Goal: Task Accomplishment & Management: Use online tool/utility

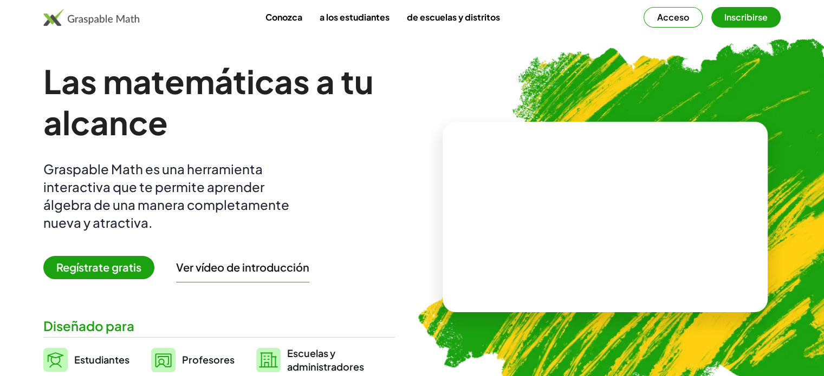
click at [194, 358] on font "Profesores" at bounding box center [208, 360] width 53 height 12
click at [751, 17] on font "Inscribirse" at bounding box center [745, 16] width 43 height 11
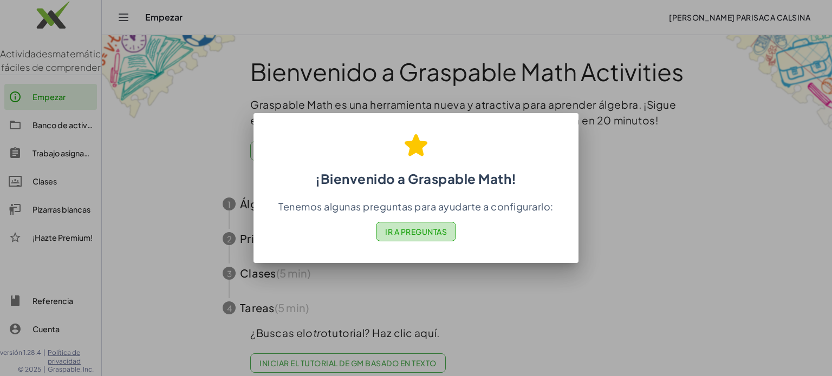
click at [436, 230] on font "Ir a Preguntas" at bounding box center [416, 232] width 62 height 10
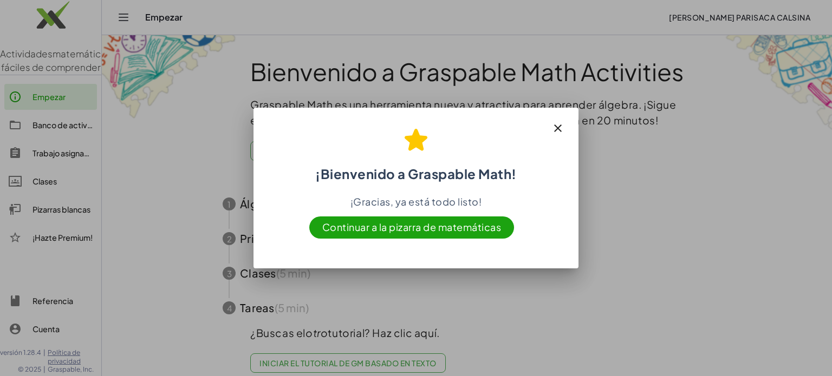
click at [433, 228] on font "Continuar a la pizarra de matemáticas" at bounding box center [411, 227] width 179 height 12
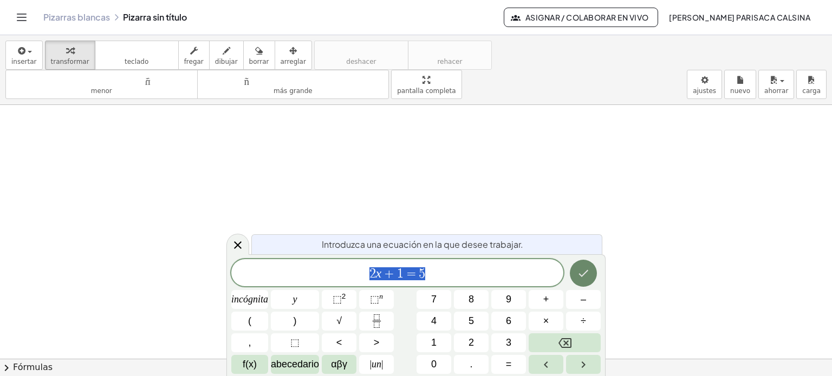
click at [585, 278] on icon "Hecho" at bounding box center [583, 273] width 13 height 13
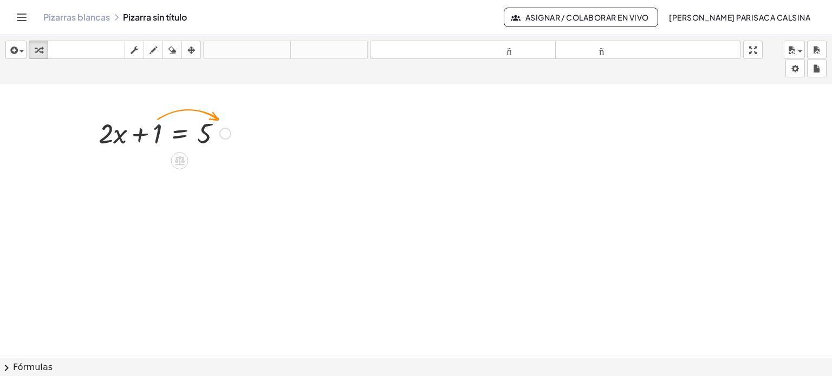
click at [155, 127] on div at bounding box center [164, 132] width 143 height 37
click at [225, 135] on div at bounding box center [225, 134] width 12 height 12
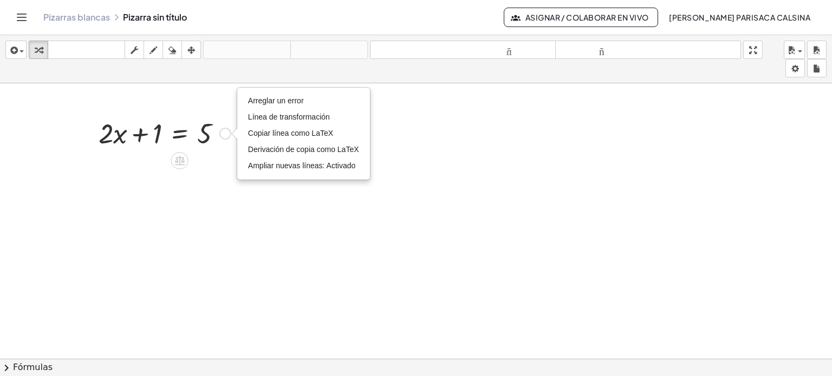
click at [159, 126] on div at bounding box center [164, 132] width 143 height 37
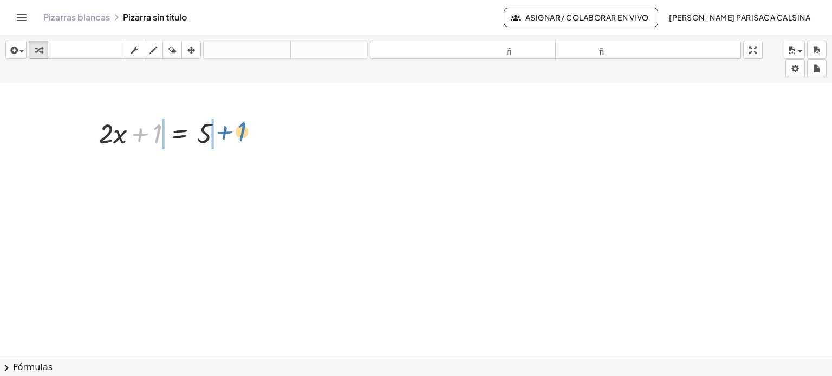
drag, startPoint x: 159, startPoint y: 132, endPoint x: 243, endPoint y: 127, distance: 84.1
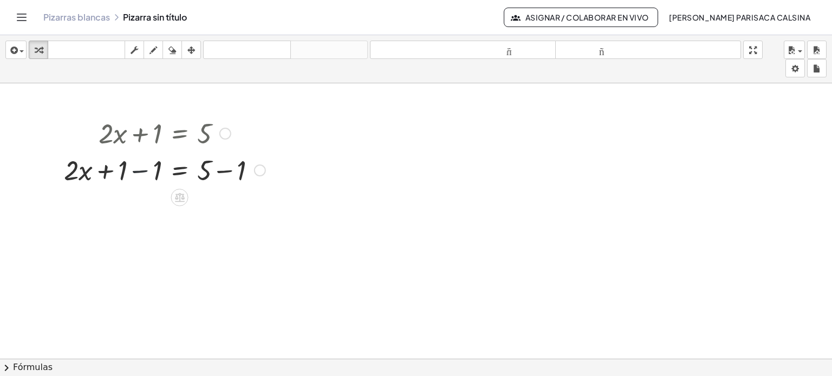
click at [134, 171] on div at bounding box center [165, 169] width 212 height 37
click at [225, 210] on div at bounding box center [165, 206] width 212 height 37
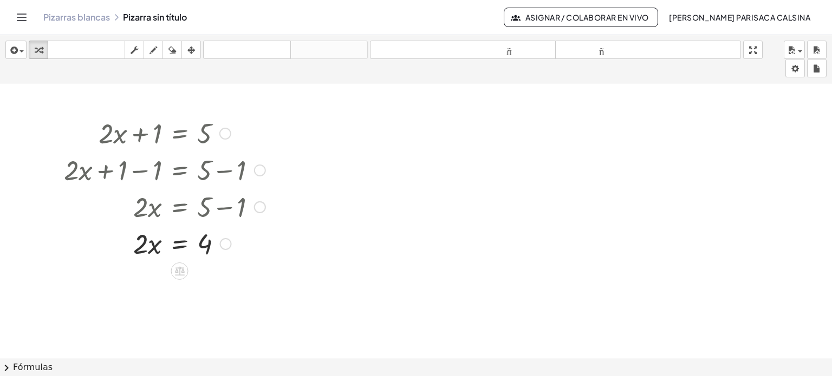
click at [143, 245] on div at bounding box center [165, 243] width 212 height 37
drag, startPoint x: 143, startPoint y: 245, endPoint x: 207, endPoint y: 276, distance: 71.0
click at [145, 291] on div at bounding box center [165, 289] width 212 height 54
click at [210, 291] on div at bounding box center [165, 289] width 212 height 54
click at [76, 16] on font "Pizarras blancas" at bounding box center [76, 16] width 67 height 11
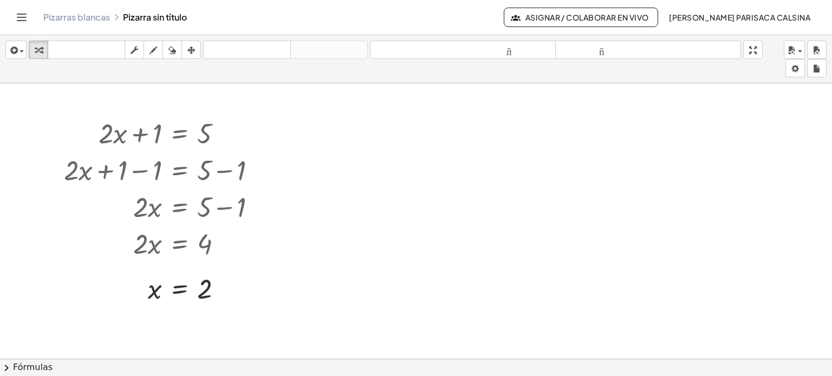
click at [152, 20] on div "Pizarras blancas Pizarra sin título" at bounding box center [273, 17] width 460 height 11
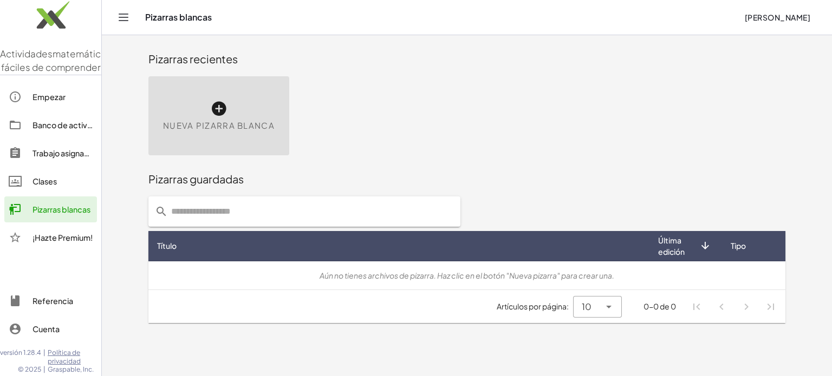
click at [236, 210] on input "text" at bounding box center [311, 212] width 286 height 30
click at [350, 207] on input "**********" at bounding box center [302, 212] width 269 height 30
type input "**********"
click at [181, 248] on icon at bounding box center [182, 246] width 11 height 11
click at [250, 218] on input "text" at bounding box center [311, 212] width 286 height 30
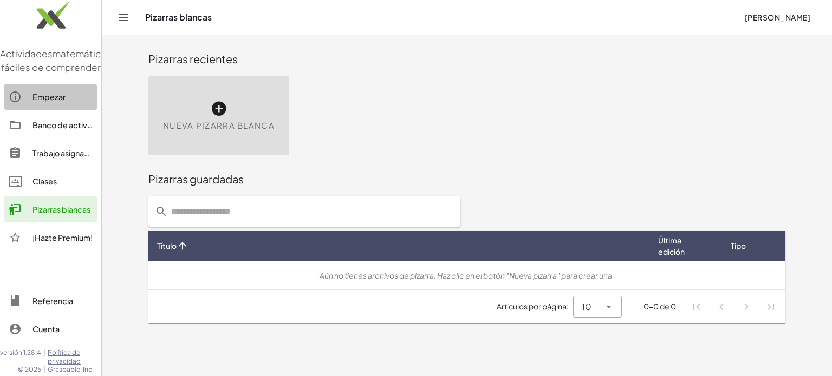
click at [37, 102] on font "Empezar" at bounding box center [49, 97] width 33 height 10
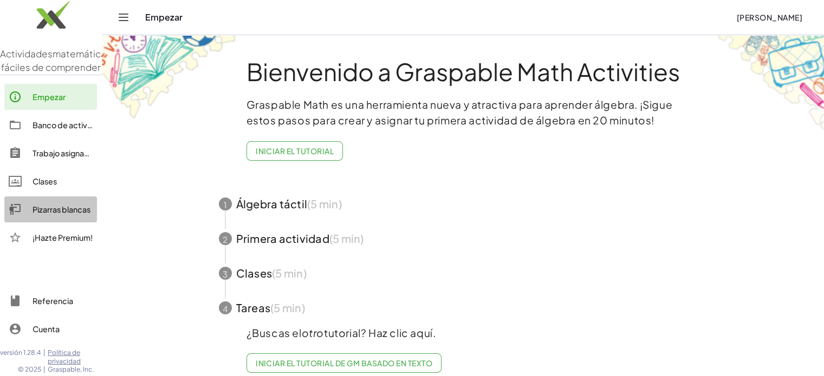
click at [64, 215] on font "Pizarras blancas" at bounding box center [62, 210] width 58 height 10
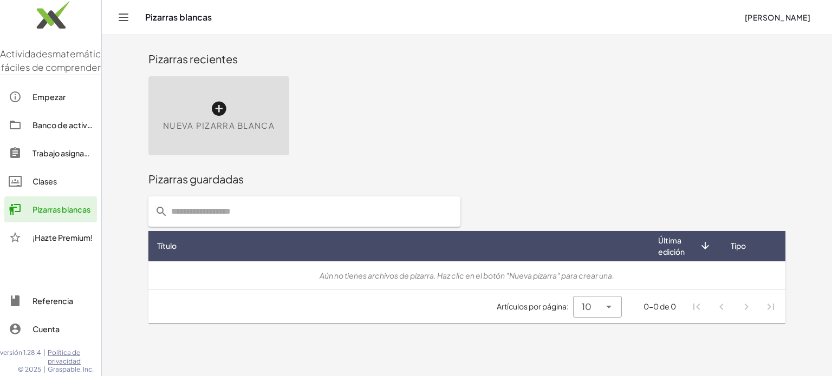
click at [214, 111] on icon at bounding box center [218, 108] width 17 height 17
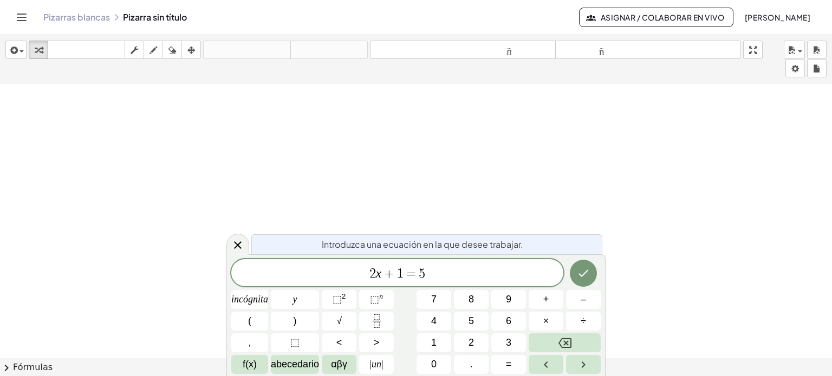
click at [18, 20] on icon "Cambiar navegación" at bounding box center [21, 17] width 13 height 13
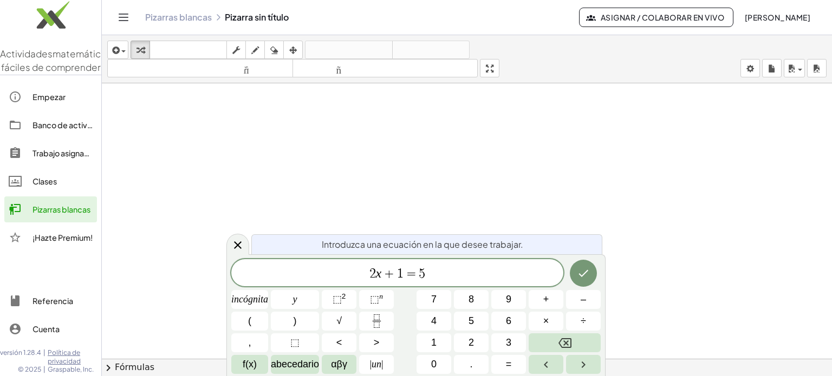
click at [137, 106] on div at bounding box center [467, 367] width 730 height 568
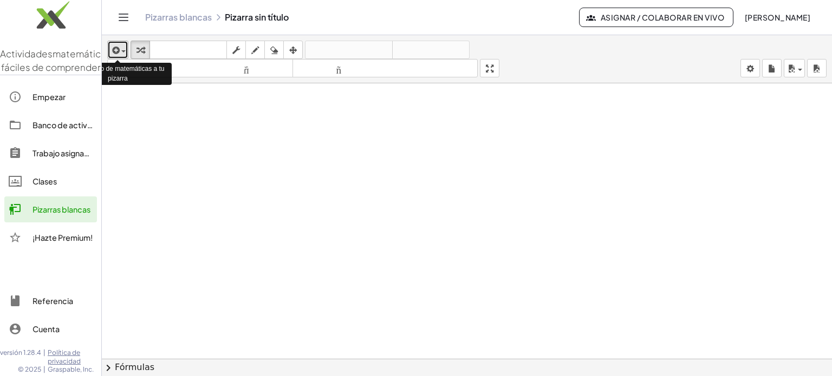
click at [122, 53] on span "button" at bounding box center [123, 51] width 4 height 2
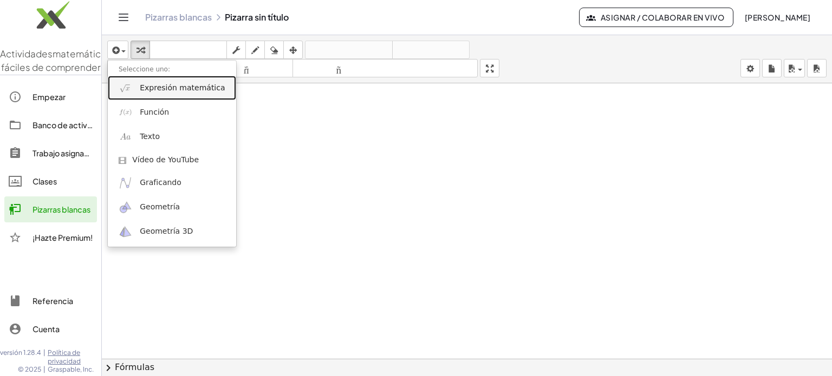
click at [158, 88] on font "Expresión matemática" at bounding box center [182, 87] width 85 height 9
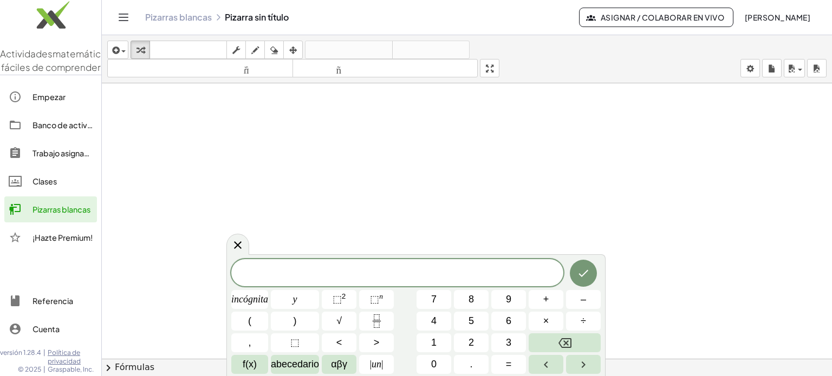
scroll to position [354, 0]
click at [585, 363] on icon "Flecha derecha" at bounding box center [583, 365] width 13 height 13
click at [144, 366] on font "Fórmulas" at bounding box center [135, 367] width 40 height 10
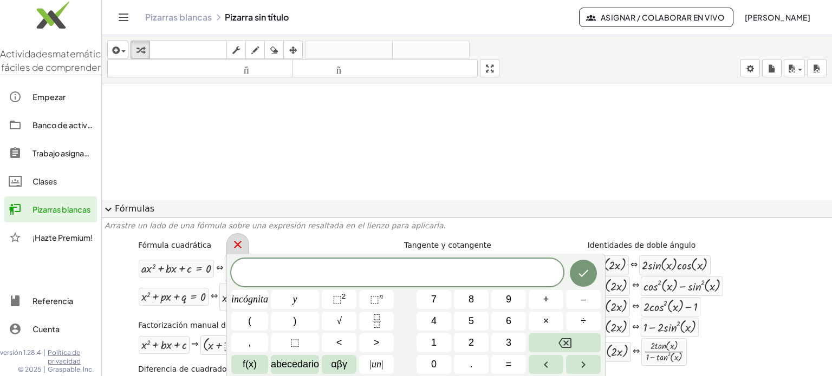
click at [238, 242] on icon at bounding box center [237, 244] width 13 height 13
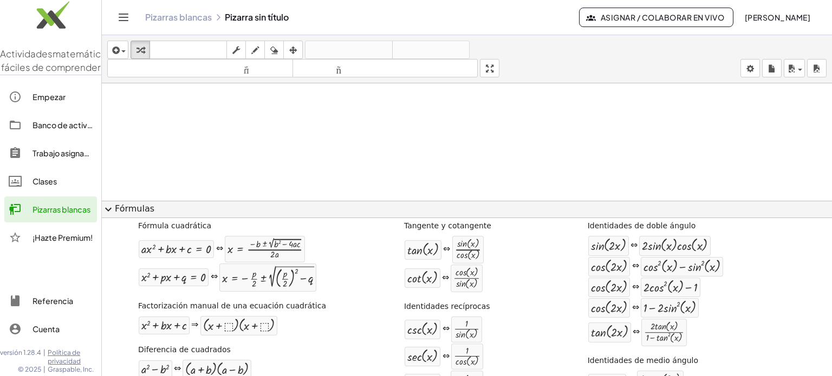
scroll to position [0, 0]
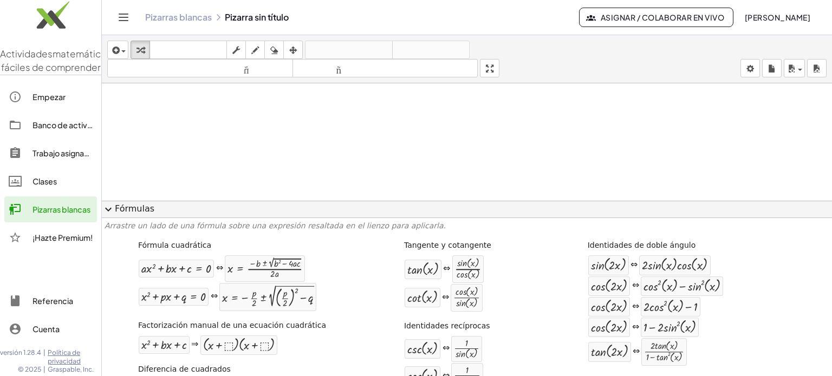
click at [496, 108] on div at bounding box center [467, 143] width 730 height 829
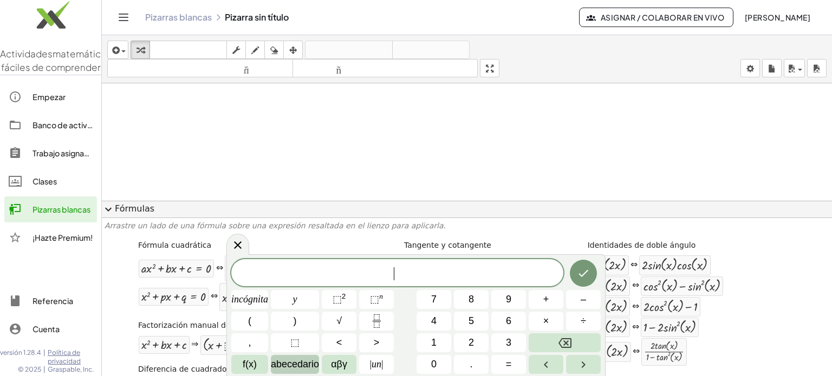
click at [301, 366] on font "abecedario" at bounding box center [295, 364] width 48 height 11
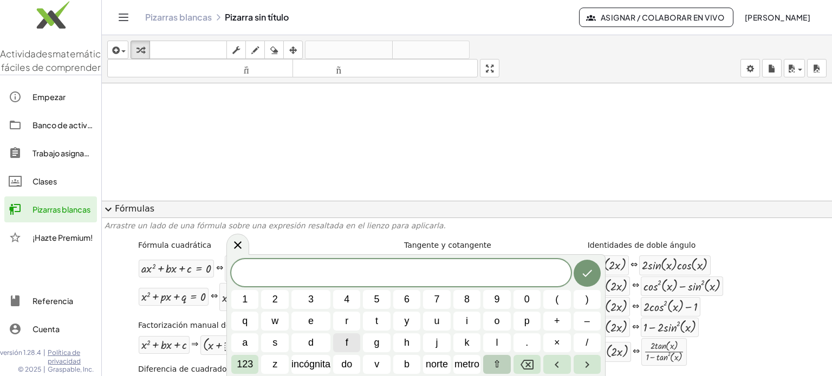
click at [491, 366] on button "⇧" at bounding box center [496, 364] width 27 height 19
click at [498, 364] on button "⇧" at bounding box center [507, 364] width 24 height 19
click at [243, 367] on font "123" at bounding box center [245, 364] width 16 height 11
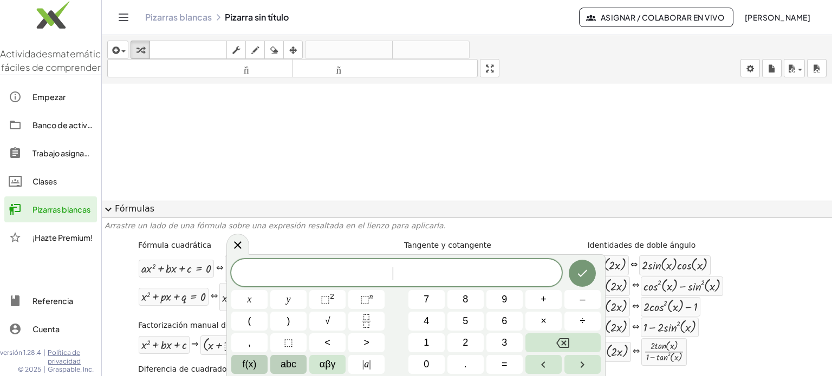
click at [254, 362] on span "f(x)" at bounding box center [250, 365] width 14 height 15
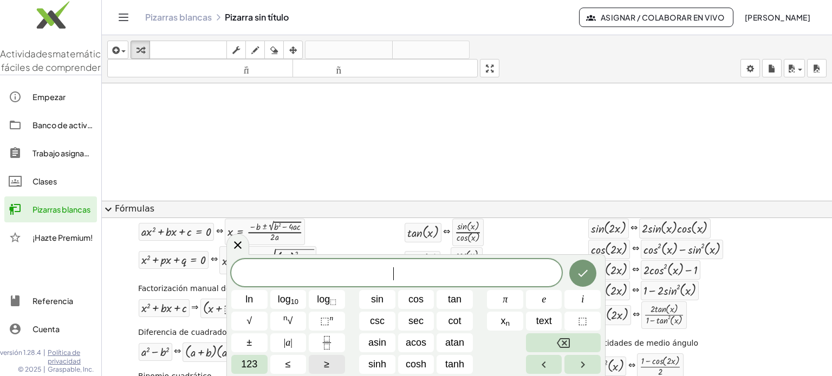
scroll to position [28, 0]
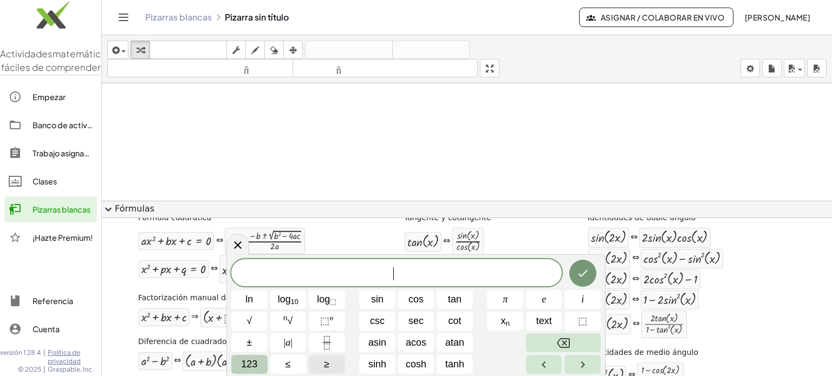
click at [256, 366] on span "123" at bounding box center [249, 365] width 16 height 15
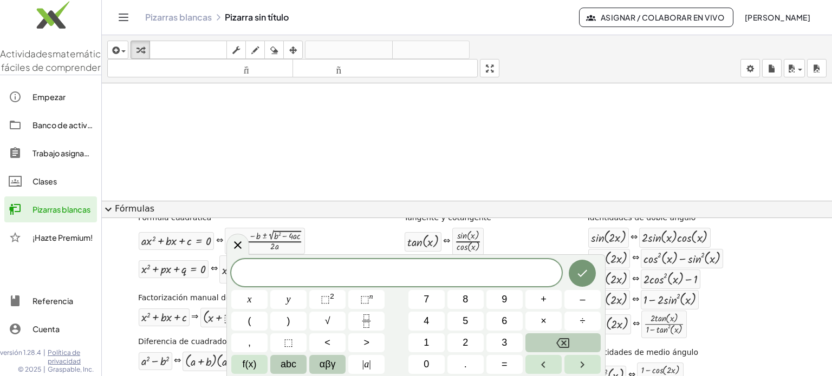
click at [332, 366] on span "αβγ" at bounding box center [328, 365] width 16 height 15
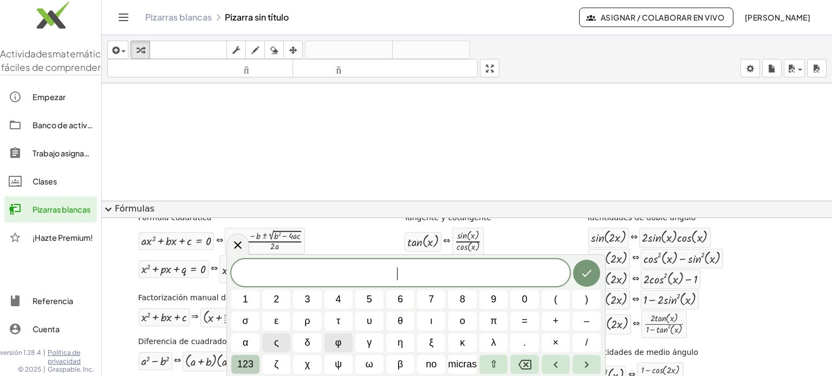
click at [250, 366] on font "123" at bounding box center [245, 364] width 16 height 11
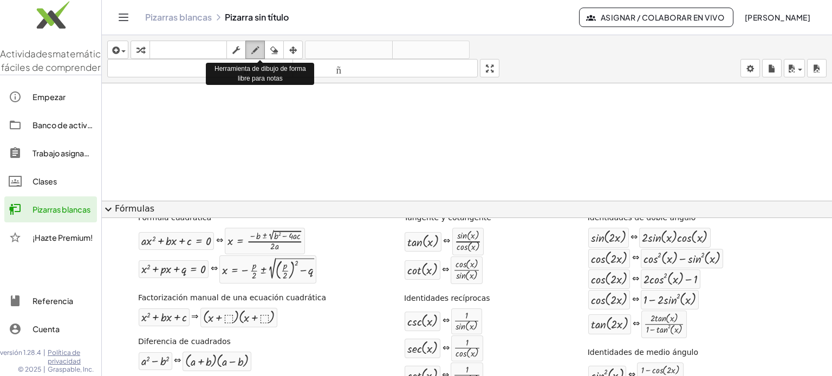
click at [257, 48] on icon "button" at bounding box center [255, 50] width 8 height 13
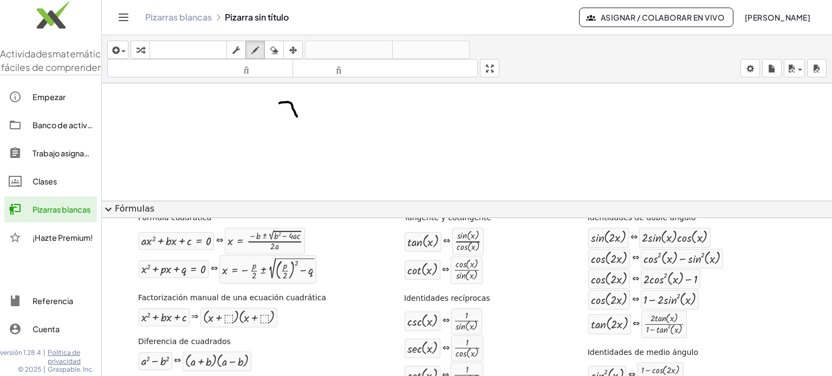
drag, startPoint x: 280, startPoint y: 102, endPoint x: 297, endPoint y: 116, distance: 22.0
click at [297, 116] on div at bounding box center [467, 143] width 730 height 829
drag, startPoint x: 299, startPoint y: 99, endPoint x: 288, endPoint y: 112, distance: 17.3
click at [288, 112] on div at bounding box center [467, 143] width 730 height 829
drag, startPoint x: 313, startPoint y: 97, endPoint x: 313, endPoint y: 116, distance: 19.5
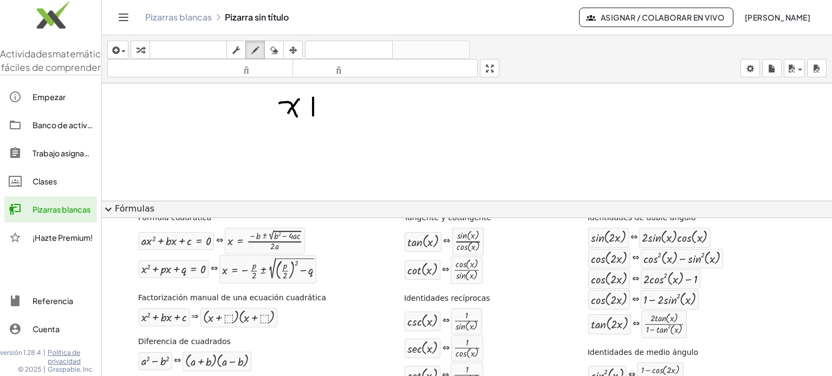
click at [313, 116] on div at bounding box center [467, 143] width 730 height 829
drag, startPoint x: 306, startPoint y: 108, endPoint x: 325, endPoint y: 110, distance: 19.6
click at [325, 110] on div at bounding box center [467, 143] width 730 height 829
drag, startPoint x: 345, startPoint y: 101, endPoint x: 338, endPoint y: 125, distance: 24.9
click at [338, 125] on div at bounding box center [467, 143] width 730 height 829
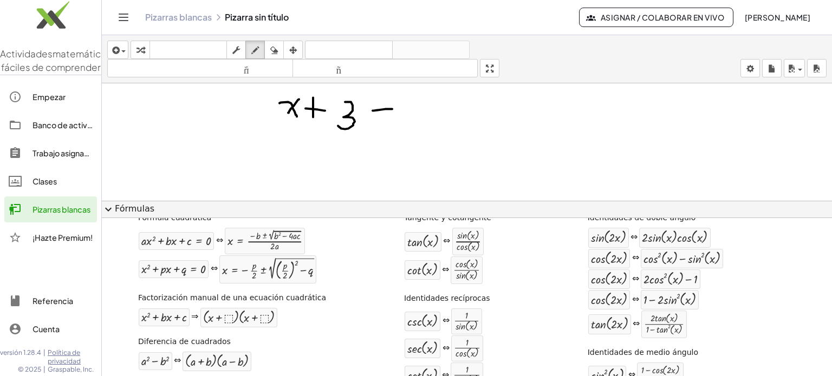
drag, startPoint x: 373, startPoint y: 110, endPoint x: 392, endPoint y: 108, distance: 19.6
click at [392, 108] on div at bounding box center [467, 143] width 730 height 829
drag, startPoint x: 376, startPoint y: 114, endPoint x: 396, endPoint y: 114, distance: 20.0
click at [396, 114] on div at bounding box center [467, 143] width 730 height 829
drag, startPoint x: 415, startPoint y: 101, endPoint x: 433, endPoint y: 114, distance: 21.7
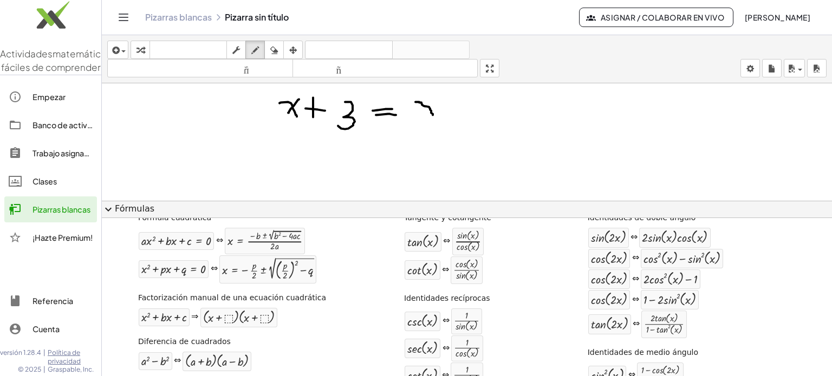
click at [433, 114] on div at bounding box center [467, 143] width 730 height 829
drag, startPoint x: 440, startPoint y: 98, endPoint x: 420, endPoint y: 131, distance: 37.9
click at [420, 131] on div at bounding box center [467, 143] width 730 height 829
drag, startPoint x: 286, startPoint y: 145, endPoint x: 304, endPoint y: 167, distance: 28.9
click at [304, 167] on div at bounding box center [467, 143] width 730 height 829
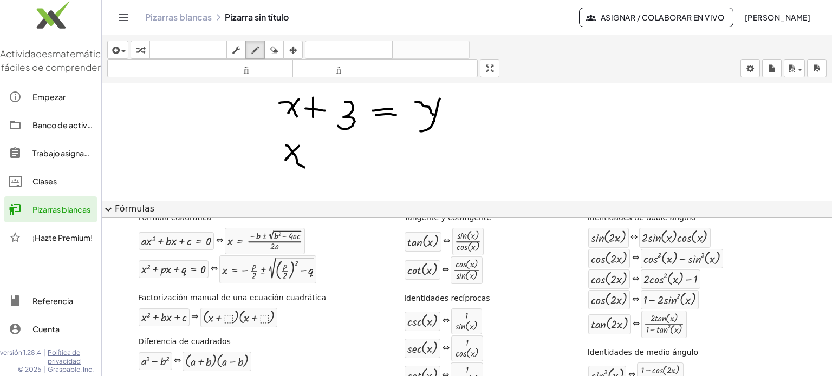
drag, startPoint x: 299, startPoint y: 145, endPoint x: 285, endPoint y: 160, distance: 20.3
click at [285, 160] on div at bounding box center [467, 143] width 730 height 829
drag, startPoint x: 310, startPoint y: 150, endPoint x: 333, endPoint y: 151, distance: 22.8
click at [333, 151] on div at bounding box center [467, 143] width 730 height 829
drag, startPoint x: 345, startPoint y: 138, endPoint x: 336, endPoint y: 164, distance: 27.6
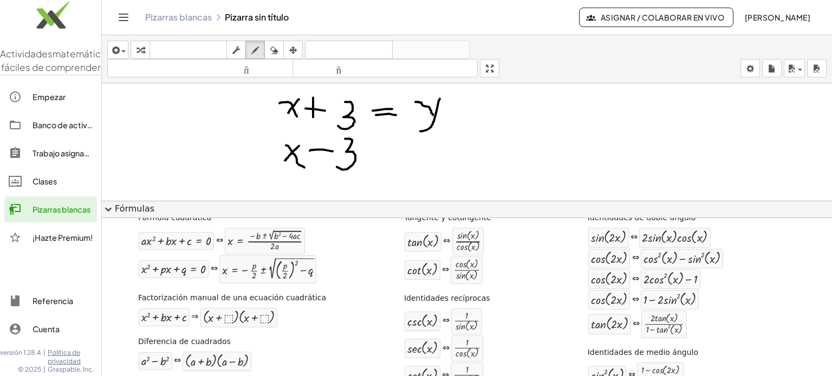
click at [336, 164] on div at bounding box center [467, 143] width 730 height 829
drag, startPoint x: 361, startPoint y: 147, endPoint x: 378, endPoint y: 157, distance: 19.4
click at [378, 157] on div at bounding box center [467, 143] width 730 height 829
drag, startPoint x: 378, startPoint y: 149, endPoint x: 363, endPoint y: 175, distance: 29.8
click at [363, 175] on div at bounding box center [467, 143] width 730 height 829
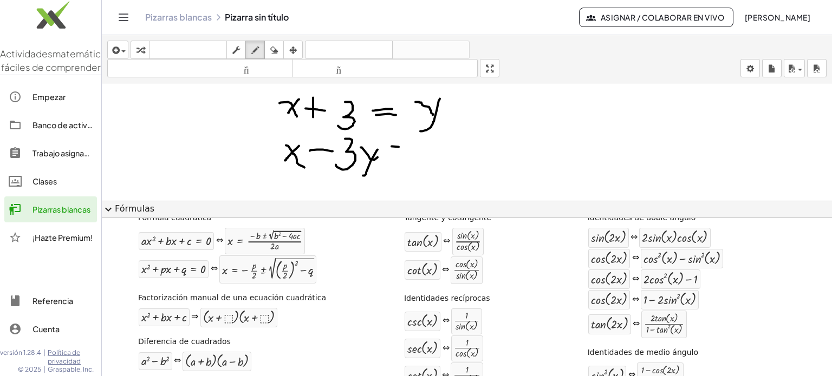
drag, startPoint x: 392, startPoint y: 146, endPoint x: 400, endPoint y: 147, distance: 8.2
click at [400, 147] on div at bounding box center [467, 143] width 730 height 829
drag, startPoint x: 394, startPoint y: 150, endPoint x: 402, endPoint y: 150, distance: 8.1
click at [402, 150] on div at bounding box center [467, 143] width 730 height 829
drag, startPoint x: 418, startPoint y: 142, endPoint x: 422, endPoint y: 155, distance: 13.0
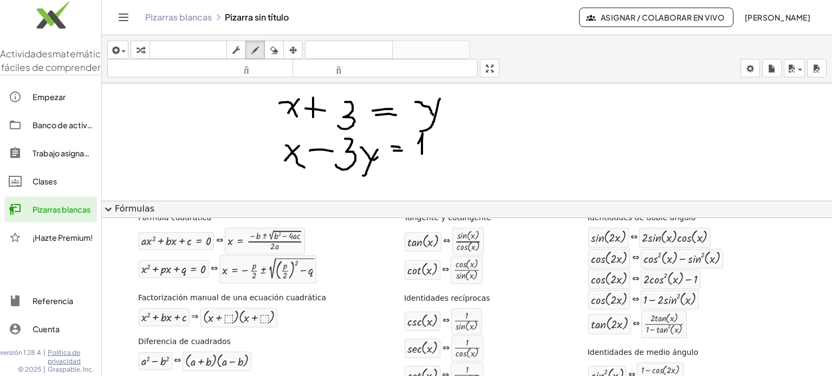
click at [422, 155] on div at bounding box center [467, 143] width 730 height 829
drag, startPoint x: 274, startPoint y: 92, endPoint x: 270, endPoint y: 171, distance: 79.2
click at [270, 171] on div at bounding box center [467, 143] width 730 height 829
click at [518, 134] on div at bounding box center [467, 143] width 730 height 829
click at [109, 212] on span "expand_more" at bounding box center [108, 209] width 13 height 13
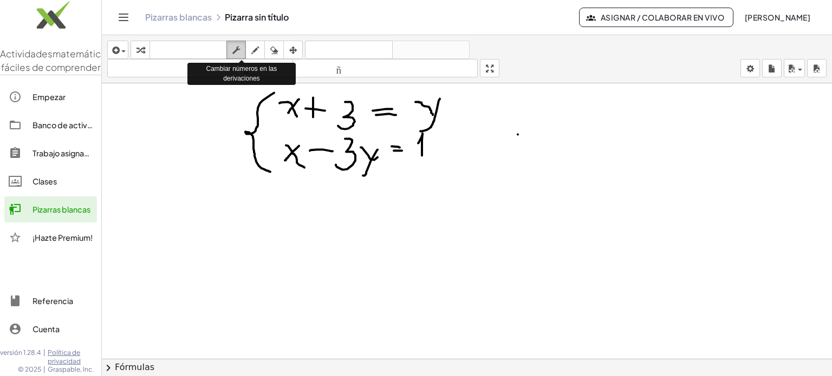
click at [236, 52] on icon "button" at bounding box center [236, 50] width 8 height 13
click at [236, 45] on icon "button" at bounding box center [236, 50] width 8 height 13
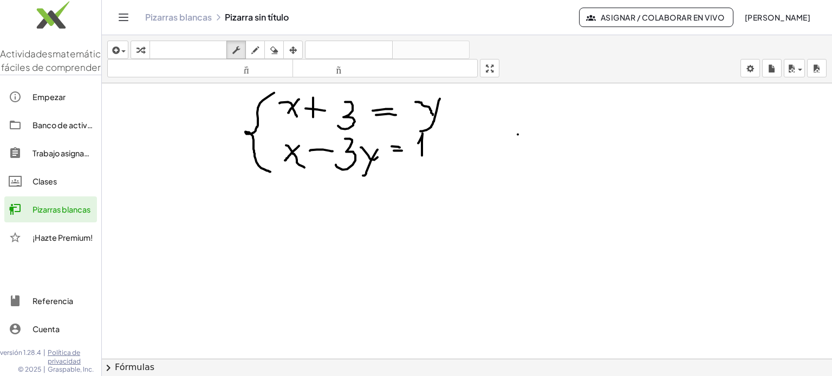
click at [292, 106] on div at bounding box center [467, 143] width 730 height 829
click at [321, 106] on div at bounding box center [467, 143] width 730 height 829
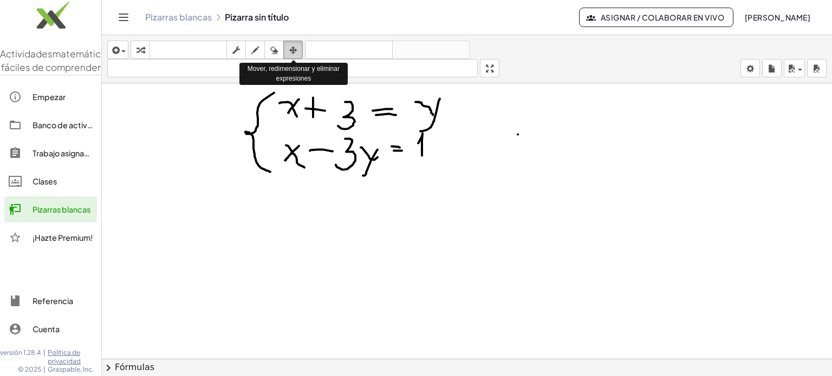
click at [293, 52] on icon "button" at bounding box center [293, 50] width 8 height 13
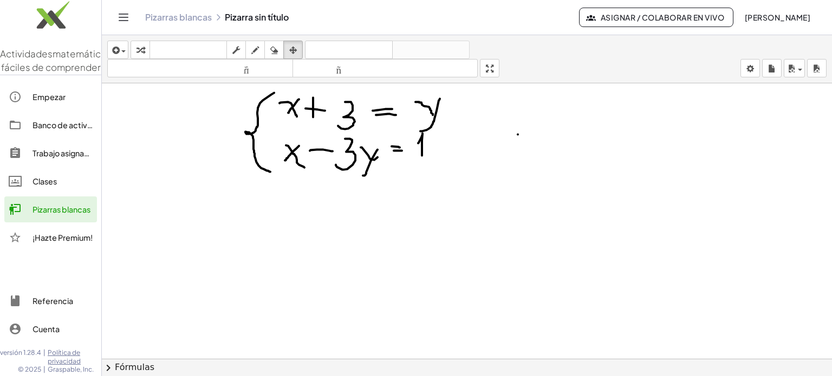
drag, startPoint x: 315, startPoint y: 118, endPoint x: 343, endPoint y: 149, distance: 42.2
click at [343, 149] on div at bounding box center [467, 143] width 730 height 829
drag, startPoint x: 324, startPoint y: 111, endPoint x: 358, endPoint y: 159, distance: 58.8
click at [358, 159] on div at bounding box center [467, 143] width 730 height 829
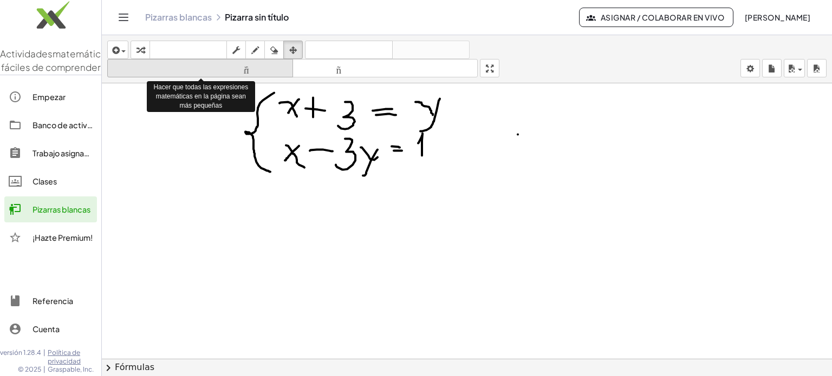
click at [262, 72] on font "tamaño_del_formato" at bounding box center [200, 68] width 180 height 10
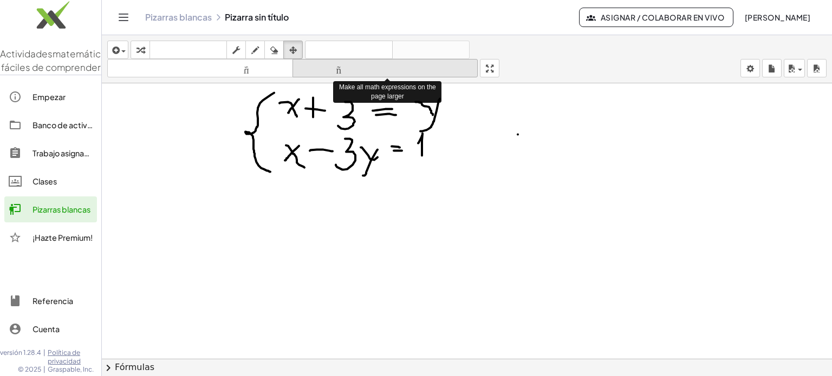
click at [395, 73] on font "tamaño_del_formato" at bounding box center [385, 68] width 180 height 10
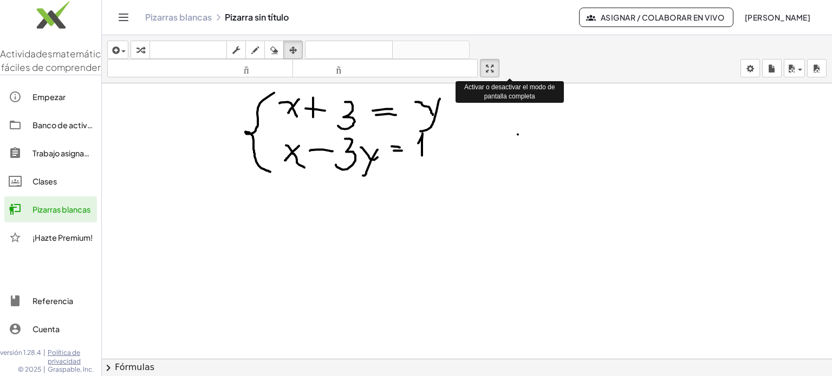
drag, startPoint x: 494, startPoint y: 65, endPoint x: 494, endPoint y: 131, distance: 65.5
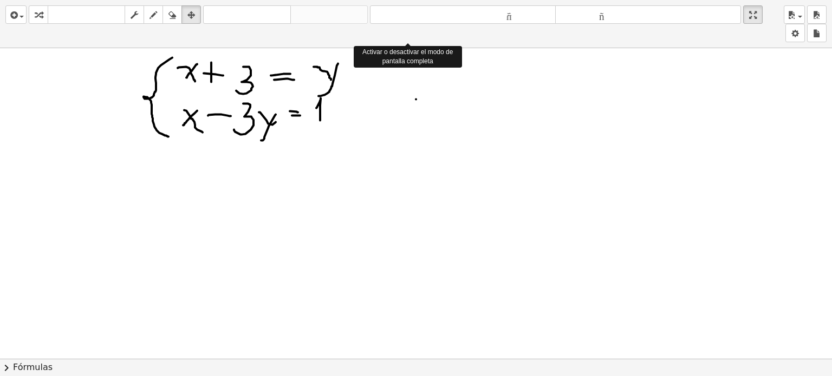
click at [494, 131] on div "insertar Seleccione uno: Expresión matemática Función Texto Vídeo de YouTube Gr…" at bounding box center [416, 188] width 832 height 376
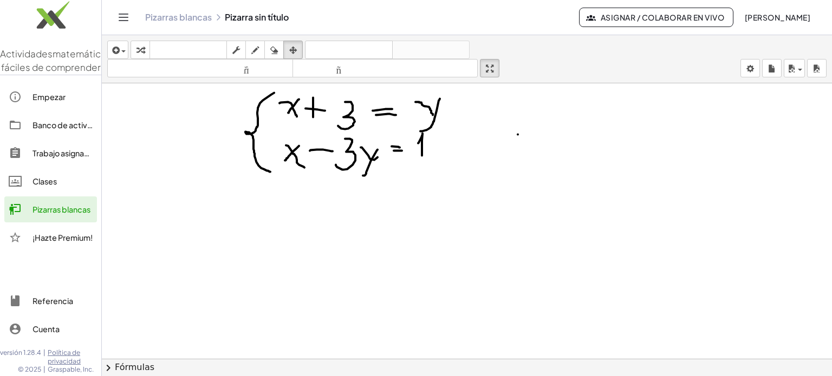
click at [126, 21] on icon "Cambiar navegación" at bounding box center [123, 17] width 13 height 13
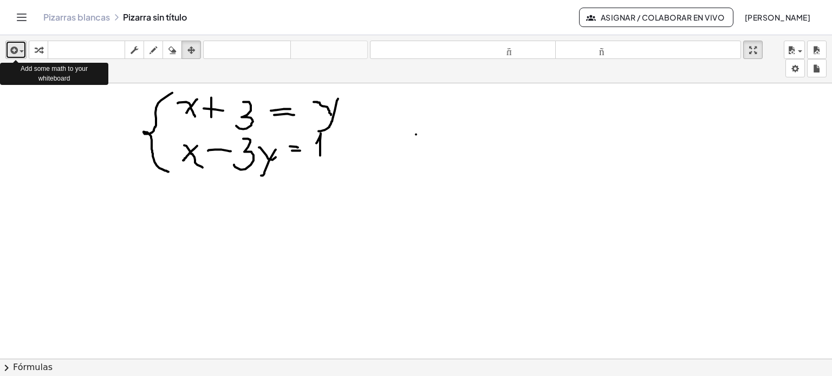
click at [22, 51] on span "button" at bounding box center [22, 51] width 4 height 2
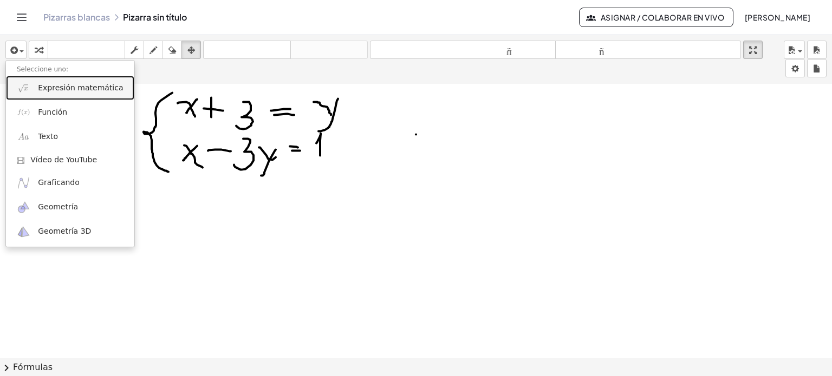
click at [59, 90] on font "Expresión matemática" at bounding box center [80, 87] width 85 height 9
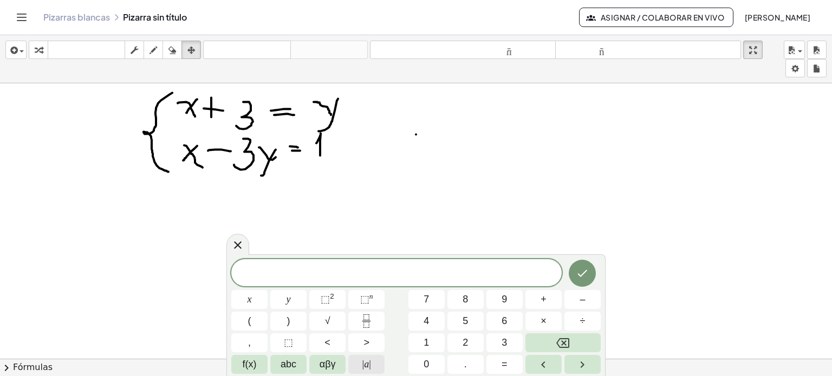
click at [365, 369] on span "| a |" at bounding box center [366, 365] width 9 height 15
click at [334, 362] on span "αβγ" at bounding box center [328, 365] width 16 height 15
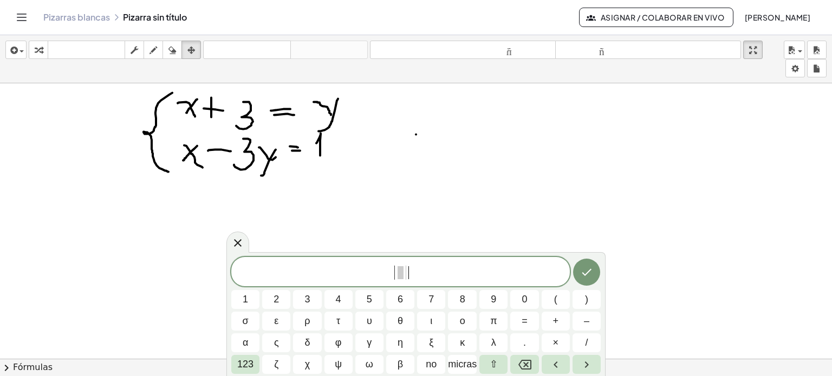
click at [425, 271] on span "| | ​" at bounding box center [400, 273] width 339 height 18
click at [793, 68] on body "Actividades matemáticas fáciles de comprender Empezar Banco de actividades Trab…" at bounding box center [416, 188] width 832 height 376
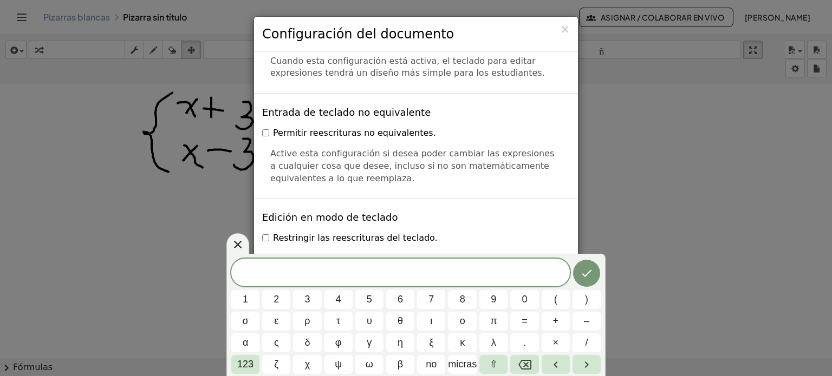
scroll to position [2343, 0]
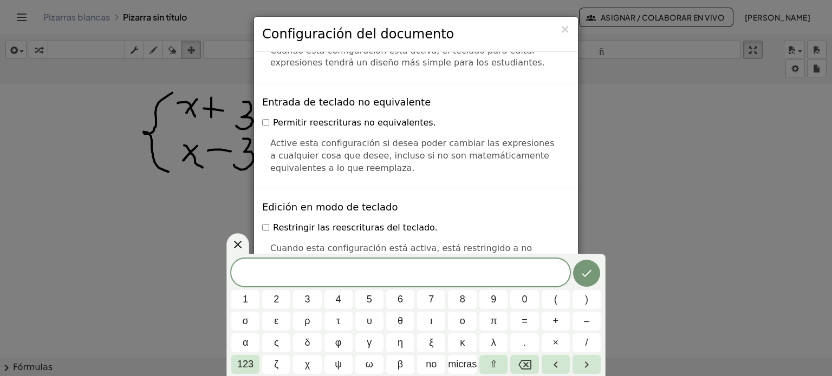
drag, startPoint x: 544, startPoint y: 198, endPoint x: 548, endPoint y: 148, distance: 49.9
click at [549, 142] on p "Active esta configuración si desea poder cambiar las expresiones a cualquier co…" at bounding box center [415, 156] width 291 height 37
click at [563, 28] on font "×" at bounding box center [565, 29] width 10 height 13
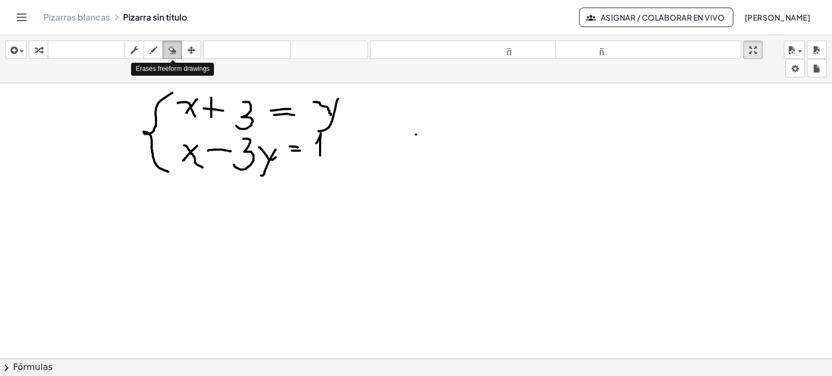
click at [170, 54] on icon "button" at bounding box center [172, 50] width 8 height 13
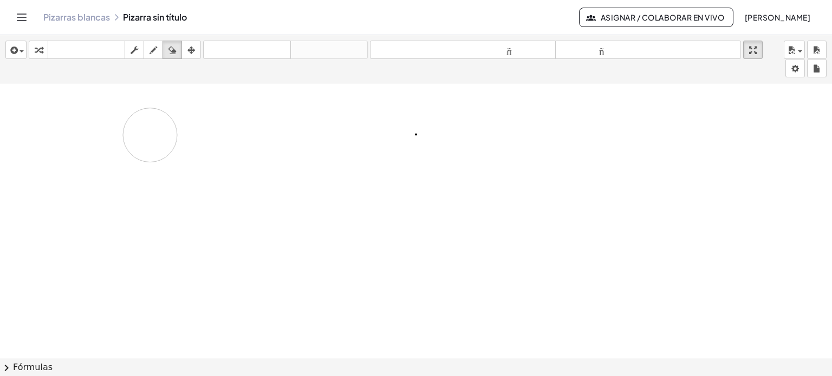
drag, startPoint x: 134, startPoint y: 88, endPoint x: 150, endPoint y: 134, distance: 48.6
click at [150, 134] on div at bounding box center [416, 143] width 832 height 829
click at [234, 166] on div at bounding box center [416, 143] width 832 height 829
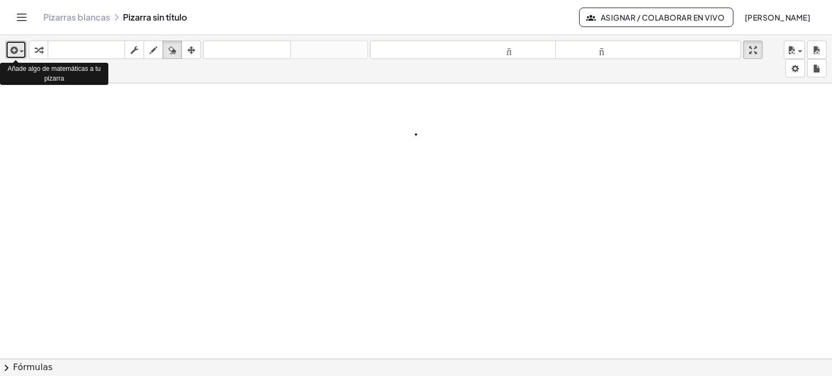
click at [24, 51] on span "button" at bounding box center [22, 51] width 4 height 2
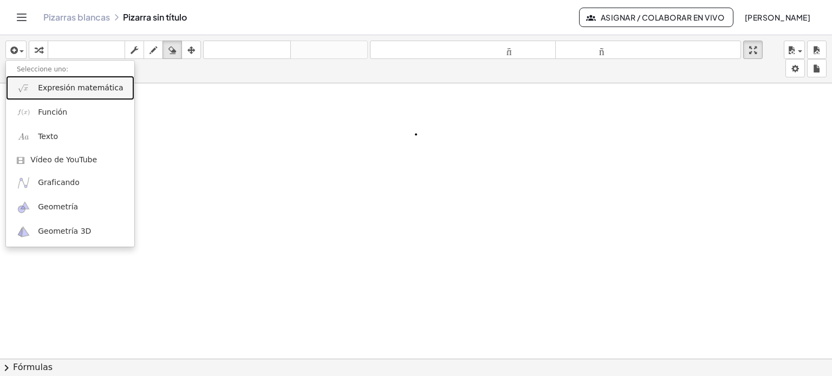
click at [56, 87] on font "Expresión matemática" at bounding box center [80, 87] width 85 height 9
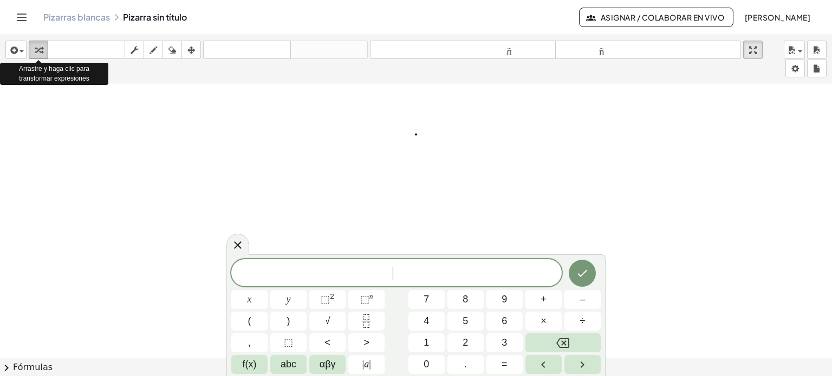
click at [40, 51] on icon "button" at bounding box center [39, 50] width 8 height 13
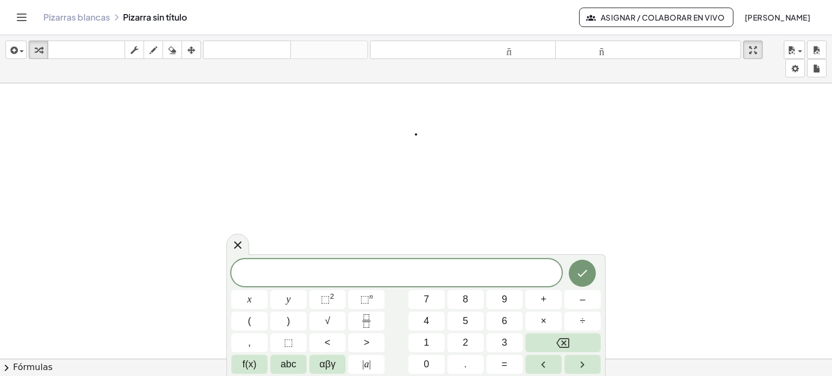
click at [299, 196] on div at bounding box center [416, 143] width 832 height 829
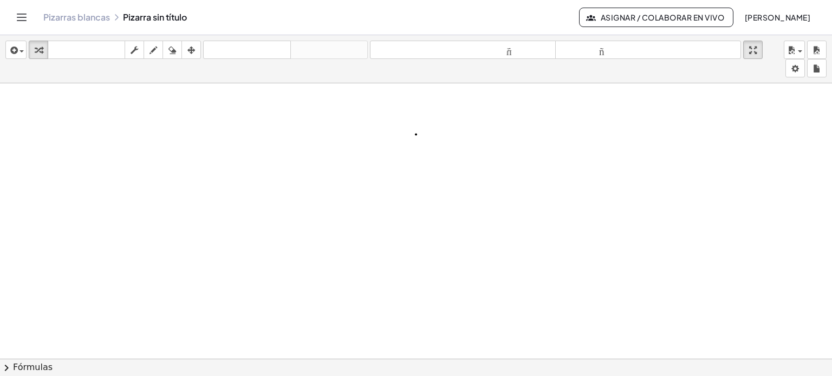
click at [285, 170] on div at bounding box center [416, 143] width 832 height 829
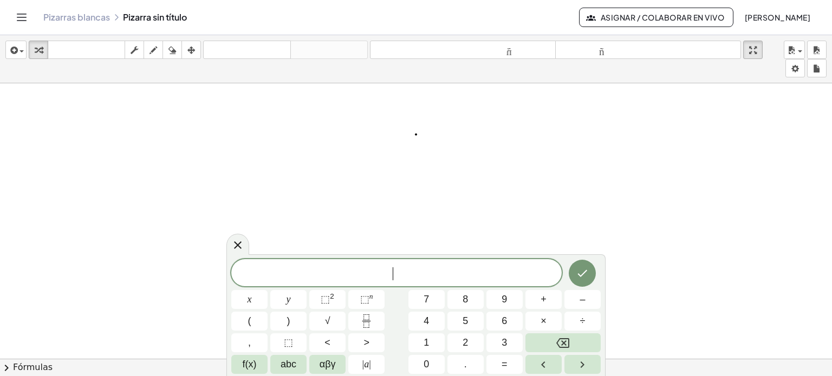
click at [352, 284] on div "​" at bounding box center [396, 272] width 330 height 27
click at [390, 268] on span "​" at bounding box center [396, 274] width 330 height 15
click at [581, 276] on icon "Hecho" at bounding box center [583, 273] width 10 height 7
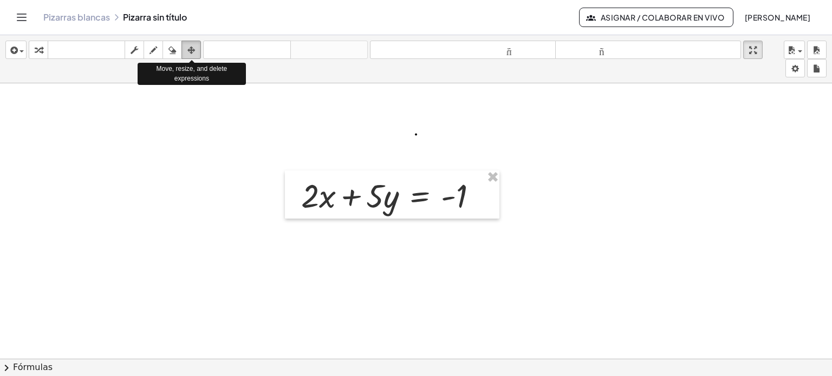
click at [190, 47] on icon "button" at bounding box center [191, 50] width 8 height 13
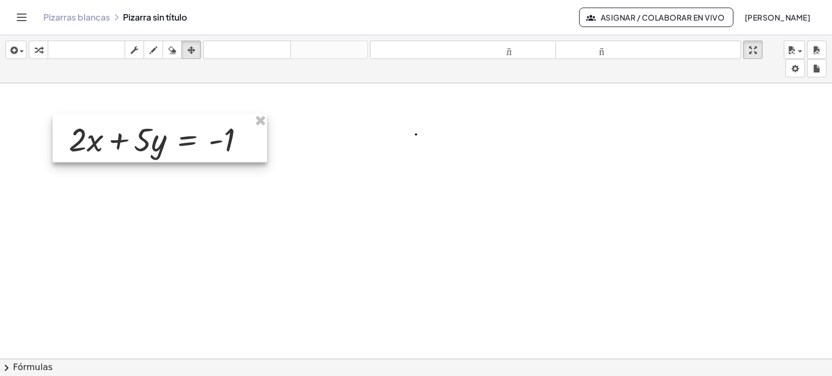
drag, startPoint x: 354, startPoint y: 199, endPoint x: 122, endPoint y: 142, distance: 239.1
click at [122, 142] on div at bounding box center [160, 138] width 215 height 49
click at [406, 280] on div at bounding box center [416, 143] width 832 height 829
click at [22, 55] on div "button" at bounding box center [16, 49] width 16 height 13
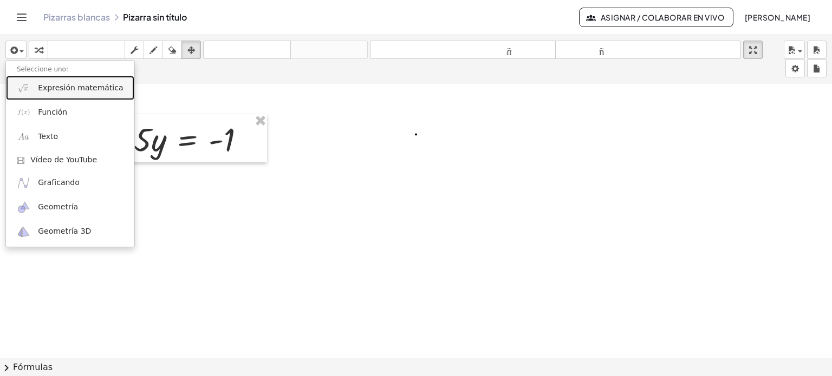
click at [37, 88] on link "Expresión matemática" at bounding box center [70, 88] width 128 height 24
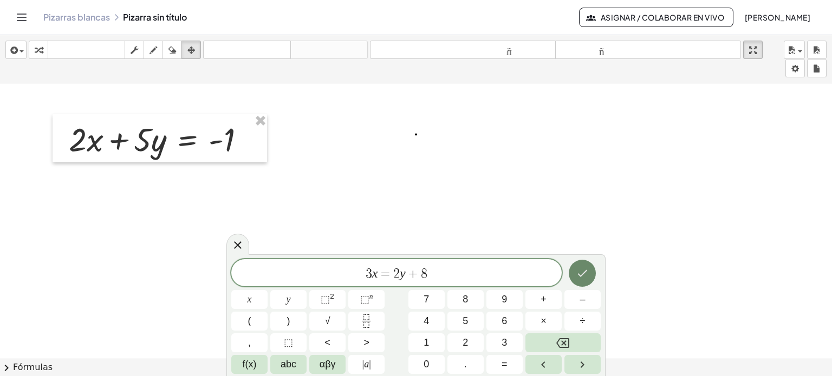
click at [587, 275] on icon "Hecho" at bounding box center [582, 273] width 13 height 13
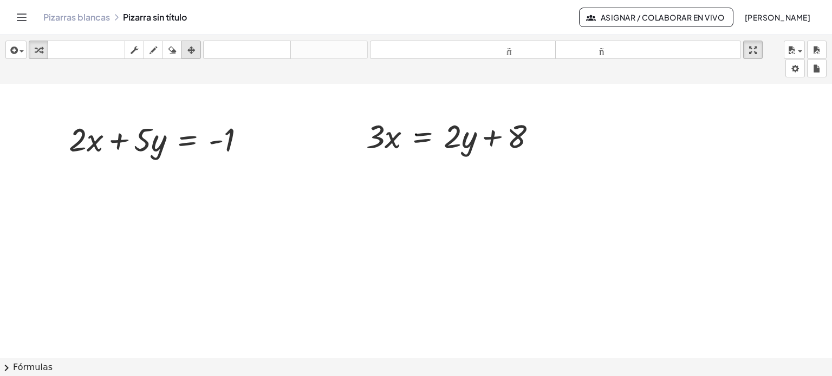
click at [190, 47] on icon "button" at bounding box center [191, 50] width 8 height 13
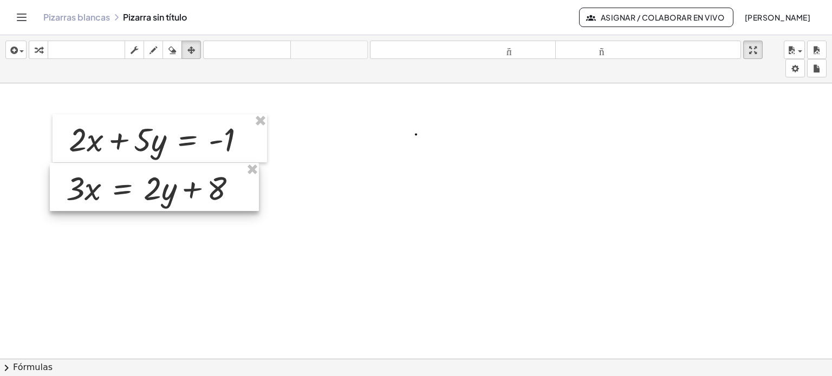
drag, startPoint x: 439, startPoint y: 134, endPoint x: 139, endPoint y: 185, distance: 303.9
click at [139, 185] on div at bounding box center [154, 187] width 209 height 49
click at [325, 179] on div at bounding box center [416, 143] width 832 height 829
click at [36, 50] on icon "button" at bounding box center [39, 50] width 8 height 13
drag, startPoint x: 249, startPoint y: 143, endPoint x: 482, endPoint y: 132, distance: 232.7
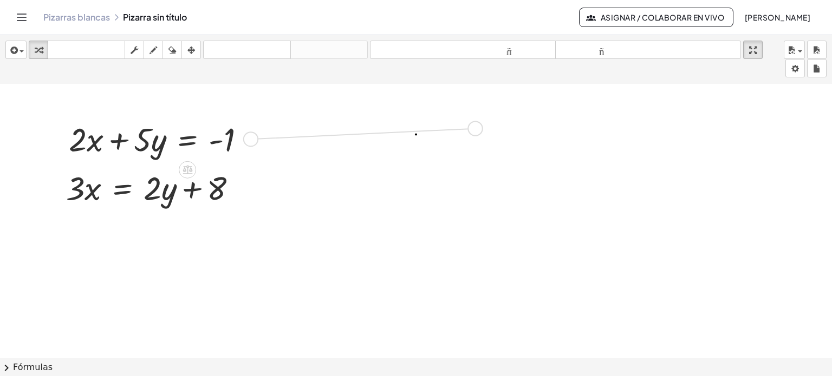
click at [482, 132] on div "+ · 2 · x + · 5 · y = - 1 · 3 · x = + · 2 · y + 8" at bounding box center [416, 143] width 832 height 829
drag, startPoint x: 244, startPoint y: 186, endPoint x: 626, endPoint y: 140, distance: 384.1
click at [626, 140] on div "+ · 2 · x + · 5 · y = - 1 · 3 · x = + · 2 · y + 8 + · 2 · x + · 5 · y = - 1" at bounding box center [416, 143] width 832 height 829
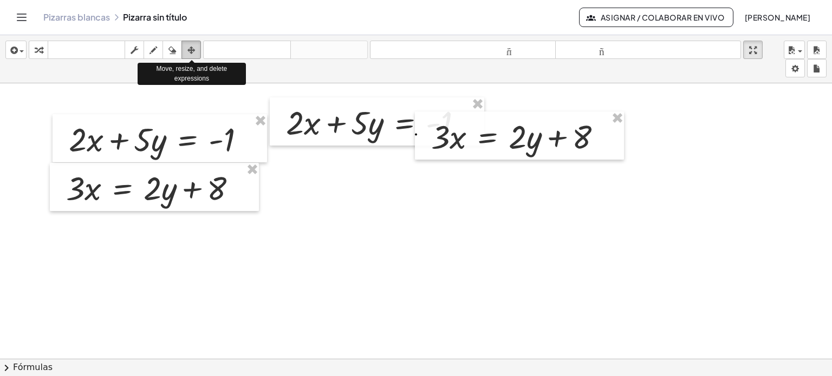
click at [190, 51] on icon "button" at bounding box center [191, 50] width 8 height 13
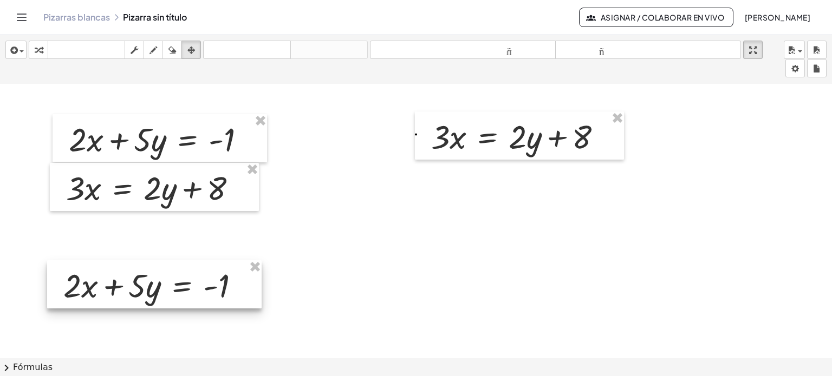
drag, startPoint x: 354, startPoint y: 123, endPoint x: 132, endPoint y: 286, distance: 275.9
click at [132, 286] on div at bounding box center [154, 285] width 215 height 49
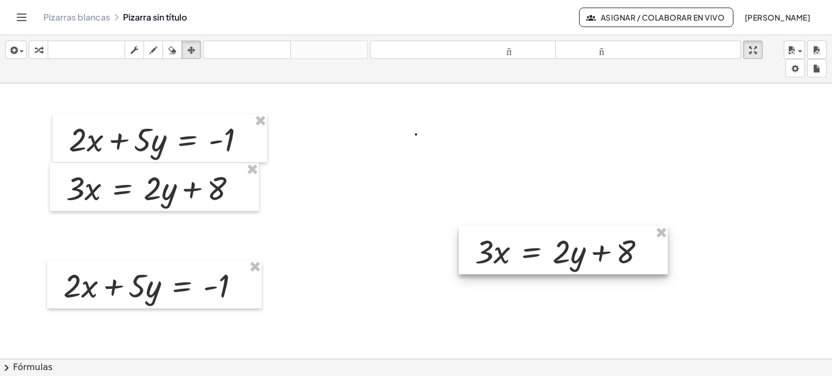
drag, startPoint x: 472, startPoint y: 142, endPoint x: 516, endPoint y: 257, distance: 122.9
click at [516, 257] on div at bounding box center [563, 250] width 209 height 49
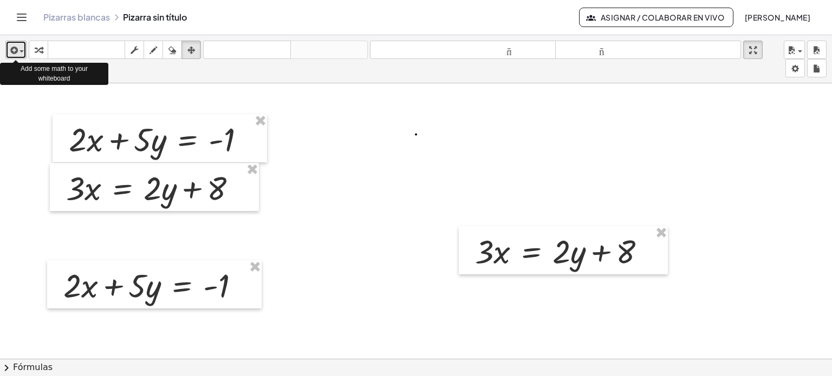
click at [21, 49] on div "button" at bounding box center [16, 49] width 16 height 13
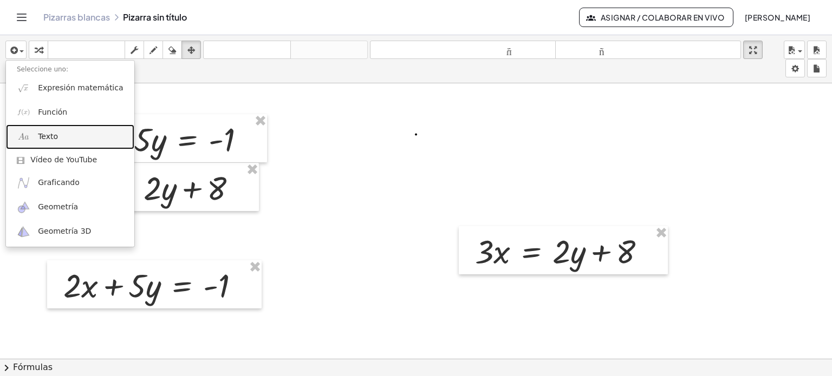
click at [50, 139] on font "Texto" at bounding box center [48, 136] width 20 height 9
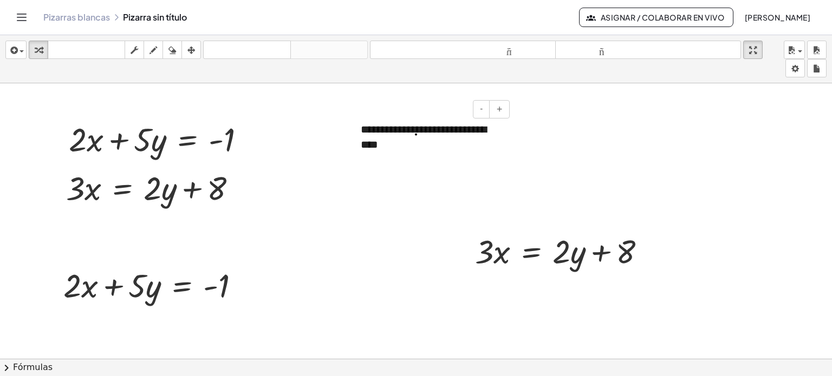
click at [463, 132] on font "**********" at bounding box center [424, 137] width 126 height 27
click at [483, 147] on div "**********" at bounding box center [431, 137] width 163 height 53
click at [512, 135] on div at bounding box center [416, 143] width 832 height 829
click at [457, 131] on font "**********" at bounding box center [424, 137] width 126 height 27
click at [501, 112] on font "+" at bounding box center [499, 109] width 7 height 9
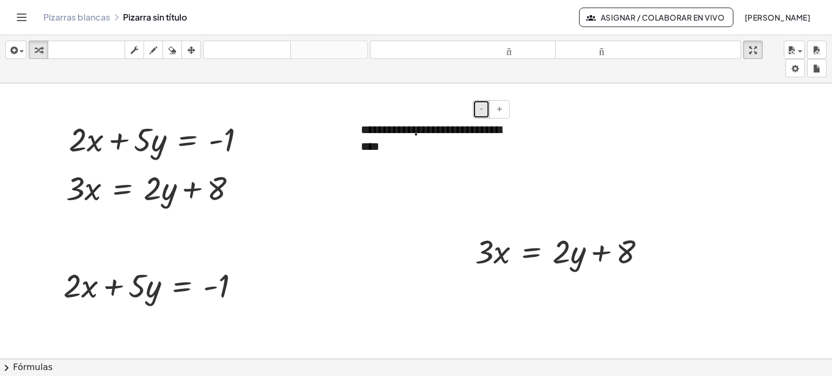
click at [483, 112] on font "-" at bounding box center [481, 109] width 3 height 9
click at [414, 138] on div "**********" at bounding box center [431, 137] width 163 height 53
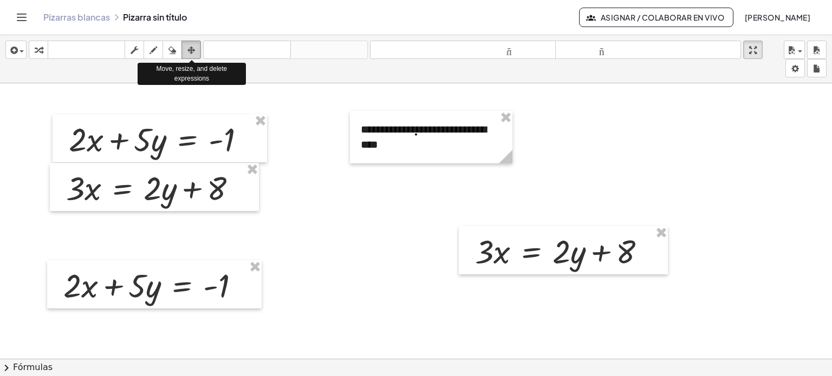
click at [193, 51] on icon "button" at bounding box center [191, 50] width 8 height 13
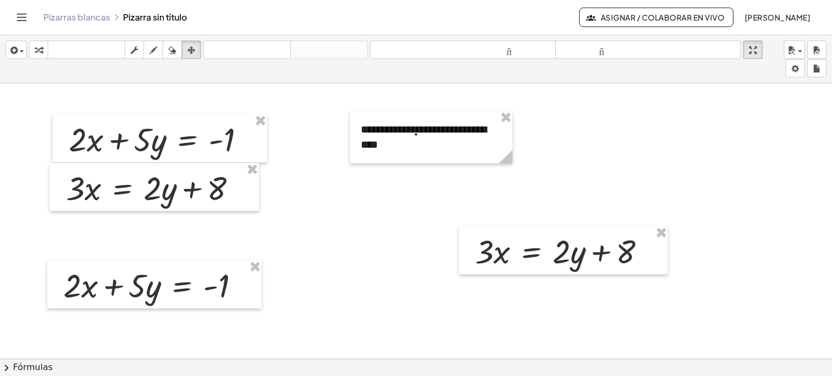
click at [423, 163] on div at bounding box center [416, 143] width 832 height 829
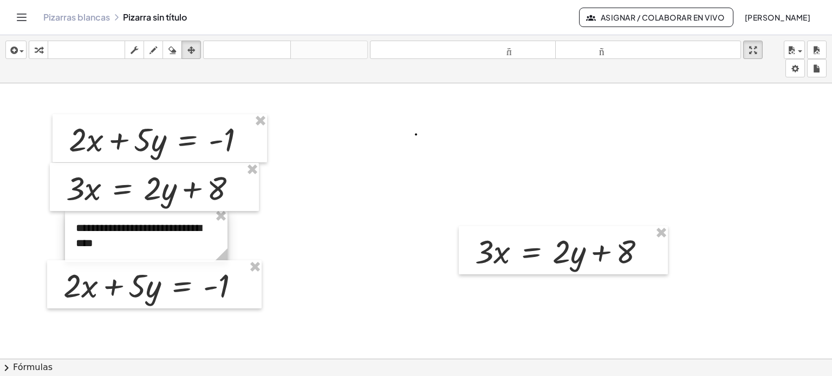
drag, startPoint x: 424, startPoint y: 158, endPoint x: 139, endPoint y: 256, distance: 301.5
click at [139, 256] on div at bounding box center [146, 236] width 163 height 53
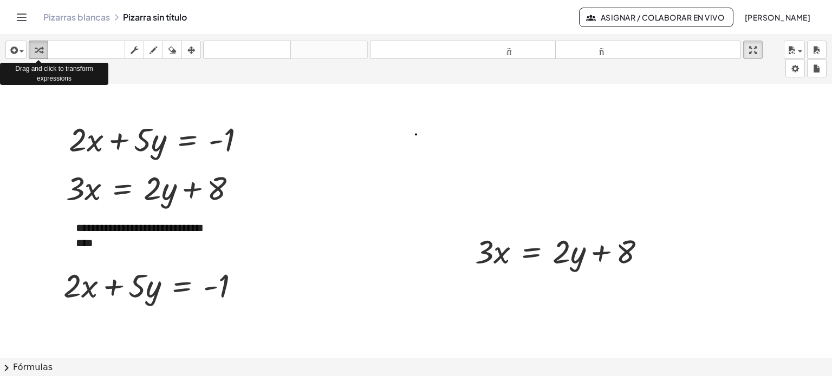
click at [33, 46] on div "button" at bounding box center [38, 49] width 14 height 13
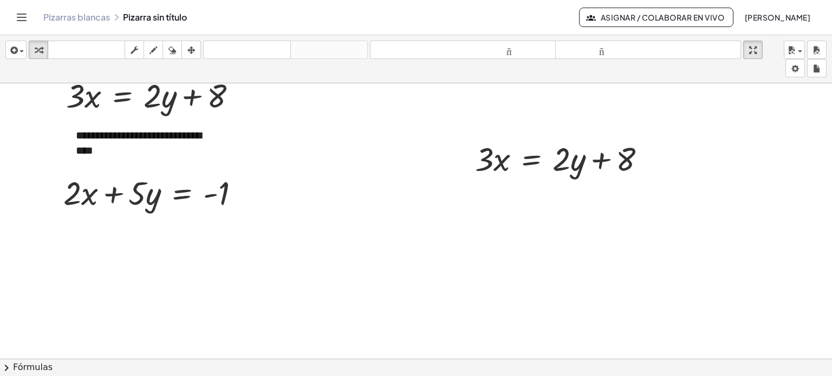
scroll to position [454, 0]
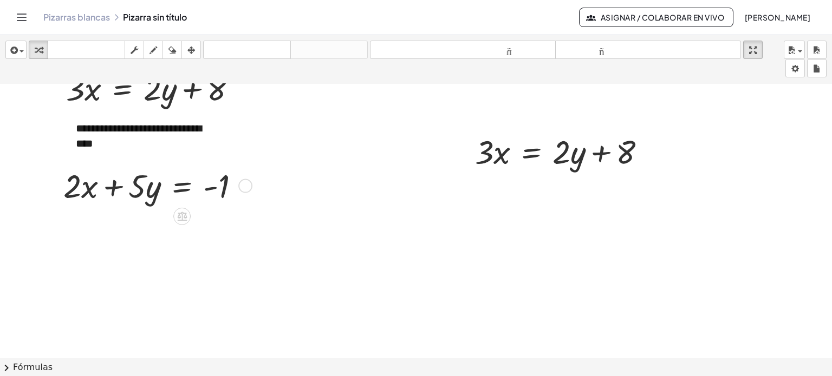
click at [143, 193] on div at bounding box center [156, 185] width 196 height 43
click at [144, 193] on div at bounding box center [156, 185] width 196 height 43
drag, startPoint x: 120, startPoint y: 167, endPoint x: 246, endPoint y: 165, distance: 126.2
click at [246, 165] on div at bounding box center [156, 185] width 196 height 43
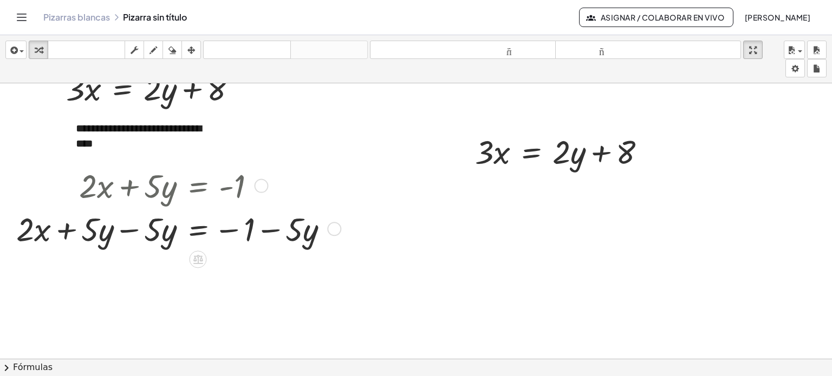
click at [133, 232] on div at bounding box center [177, 227] width 332 height 43
click at [133, 232] on div at bounding box center [208, 227] width 269 height 43
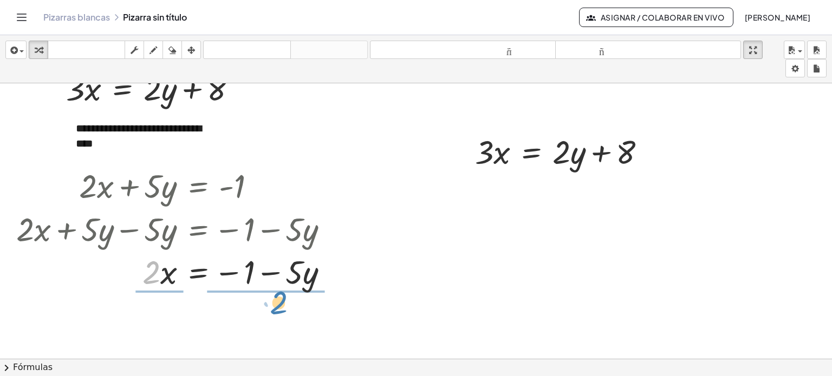
drag, startPoint x: 152, startPoint y: 277, endPoint x: 279, endPoint y: 308, distance: 130.9
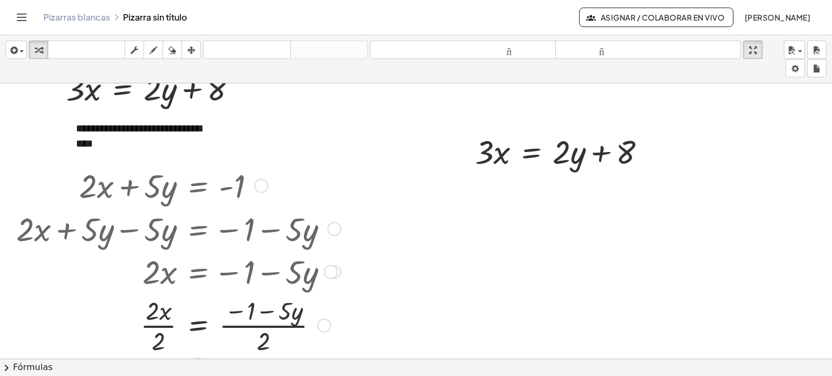
click at [155, 326] on div at bounding box center [177, 325] width 332 height 64
click at [488, 155] on div at bounding box center [565, 150] width 190 height 43
drag, startPoint x: 488, startPoint y: 155, endPoint x: 600, endPoint y: 186, distance: 116.8
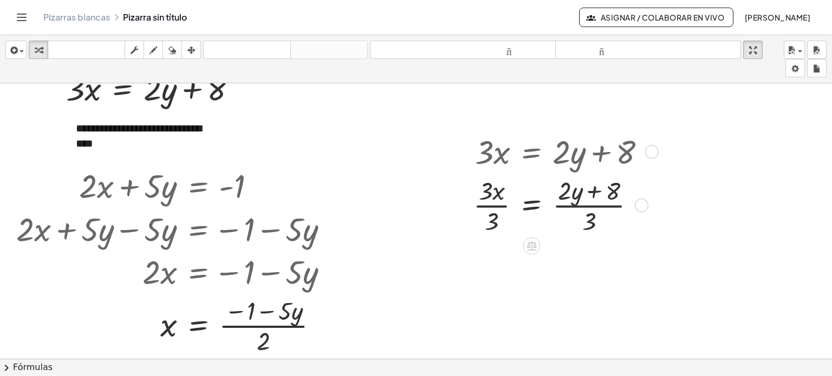
click at [499, 203] on div at bounding box center [564, 204] width 192 height 64
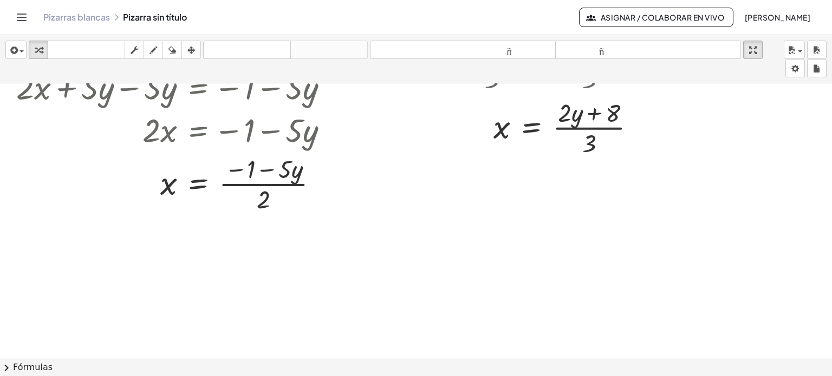
scroll to position [611, 0]
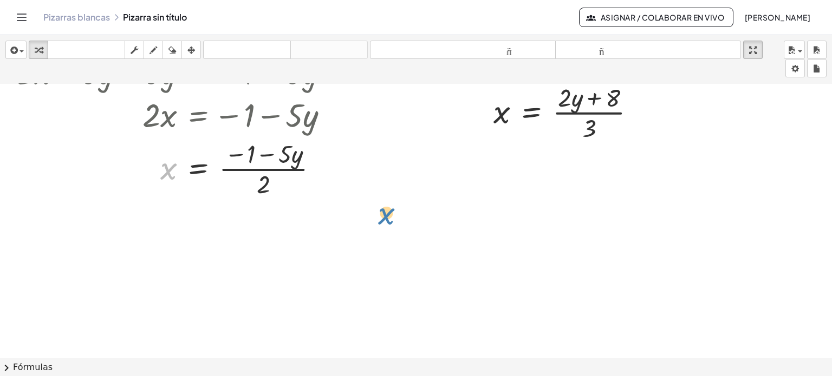
drag, startPoint x: 166, startPoint y: 172, endPoint x: 385, endPoint y: 217, distance: 222.9
click at [195, 210] on icon at bounding box center [198, 209] width 10 height 9
click at [167, 172] on div at bounding box center [177, 168] width 332 height 64
click at [171, 174] on div at bounding box center [177, 168] width 332 height 64
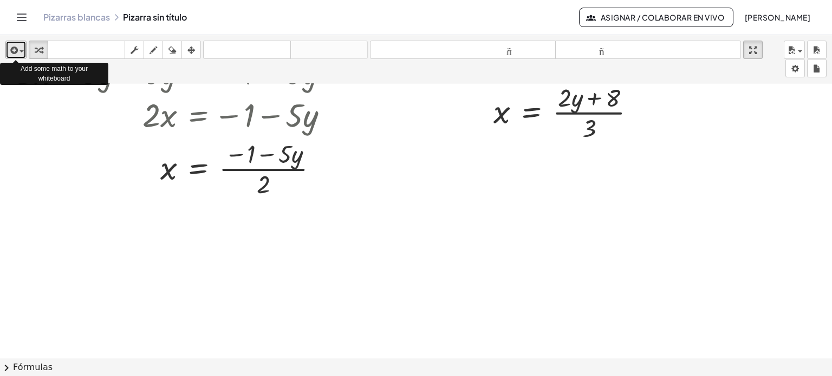
click at [20, 51] on span "button" at bounding box center [22, 51] width 4 height 2
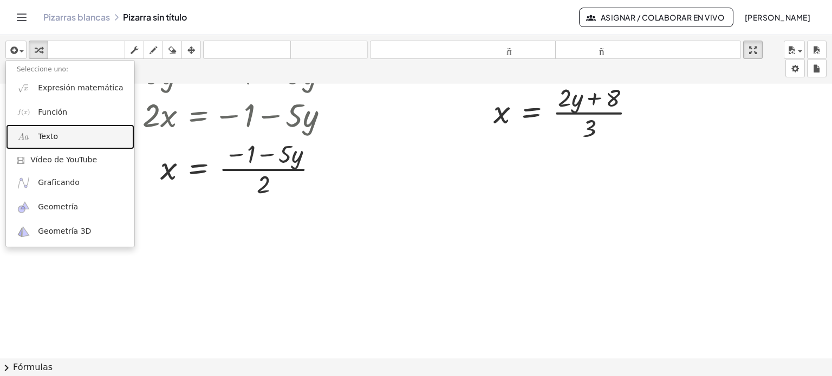
click at [54, 134] on font "Texto" at bounding box center [48, 136] width 20 height 9
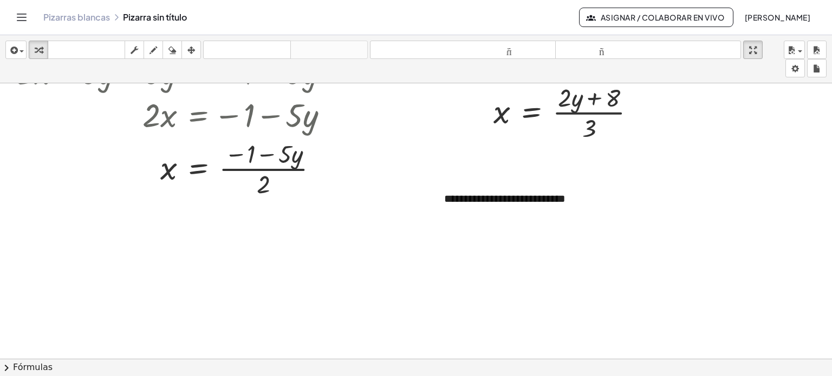
click at [531, 247] on div at bounding box center [416, 25] width 832 height 1106
click at [510, 197] on font "**********" at bounding box center [504, 198] width 121 height 11
click at [192, 44] on icon "button" at bounding box center [191, 50] width 8 height 13
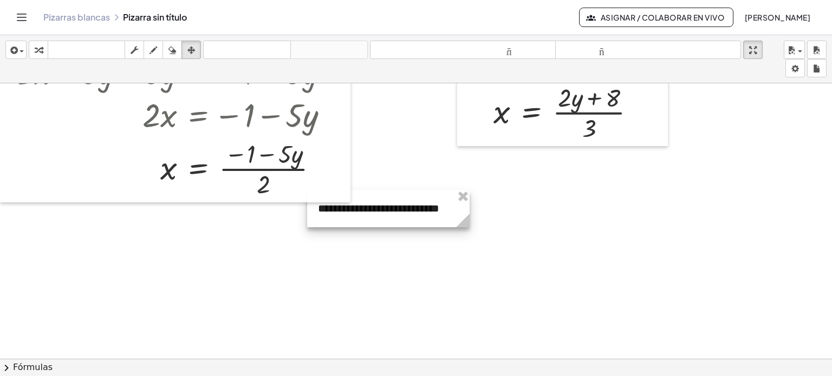
drag, startPoint x: 520, startPoint y: 209, endPoint x: 394, endPoint y: 218, distance: 126.6
click at [394, 218] on div at bounding box center [388, 208] width 163 height 37
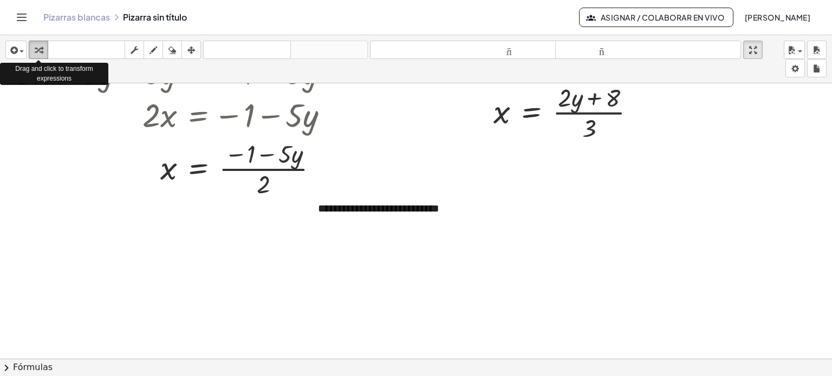
click at [38, 50] on icon "button" at bounding box center [39, 50] width 8 height 13
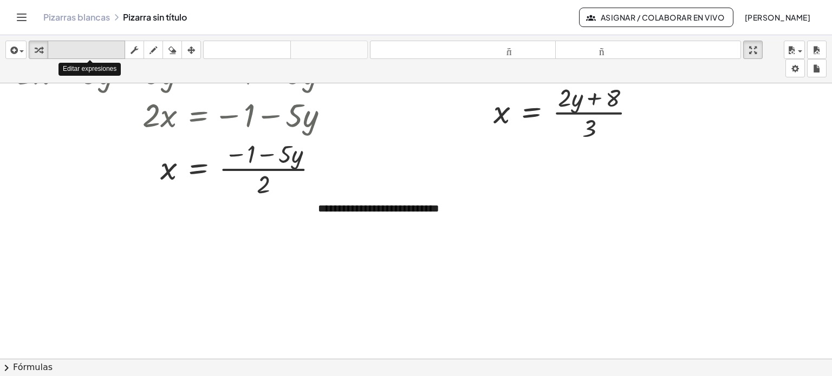
click at [76, 49] on font "teclado" at bounding box center [86, 50] width 72 height 10
click at [351, 207] on font "**********" at bounding box center [378, 208] width 121 height 11
click at [315, 238] on div at bounding box center [416, 25] width 832 height 1106
drag, startPoint x: 641, startPoint y: 112, endPoint x: 490, endPoint y: 316, distance: 254.5
click at [490, 316] on div "**********" at bounding box center [416, 25] width 832 height 1106
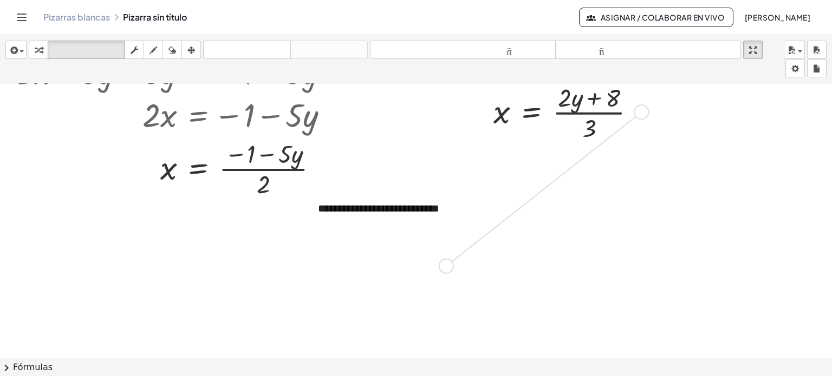
drag, startPoint x: 641, startPoint y: 114, endPoint x: 443, endPoint y: 271, distance: 252.9
click at [443, 271] on div "**********" at bounding box center [416, 25] width 832 height 1106
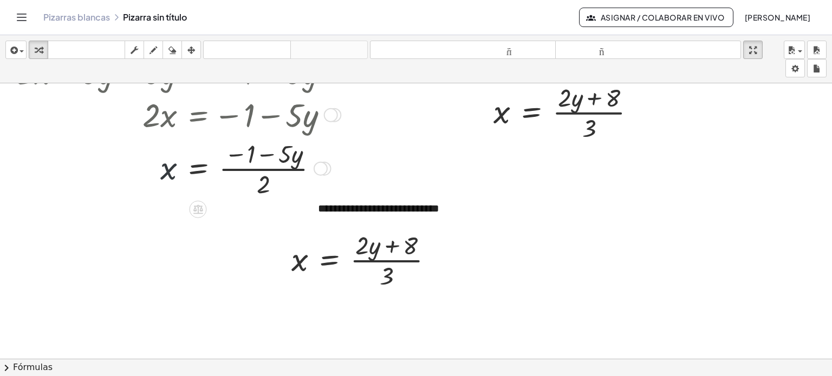
click at [168, 174] on div at bounding box center [177, 168] width 332 height 64
drag, startPoint x: 168, startPoint y: 174, endPoint x: 299, endPoint y: 265, distance: 159.6
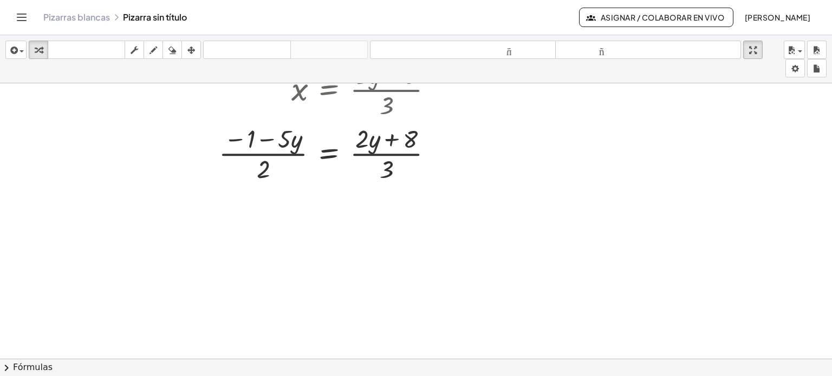
scroll to position [784, 0]
drag, startPoint x: 265, startPoint y: 166, endPoint x: 349, endPoint y: 135, distance: 88.9
click at [349, 135] on div at bounding box center [330, 150] width 234 height 64
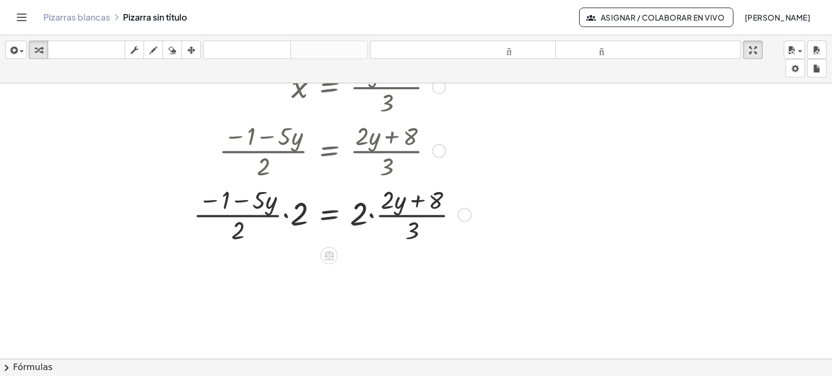
click at [288, 216] on div at bounding box center [330, 214] width 285 height 64
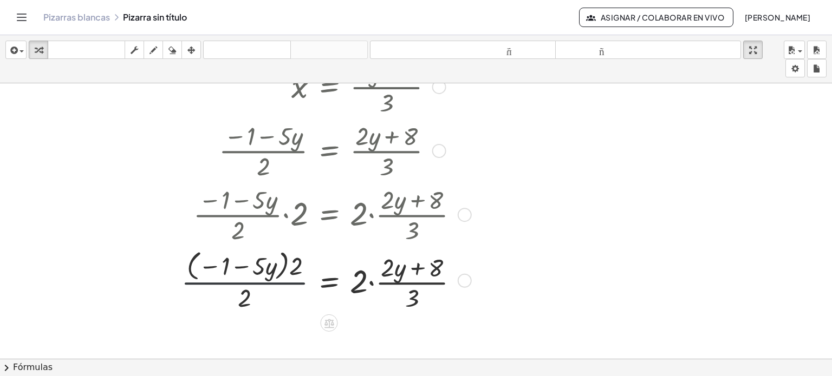
click at [292, 282] on div at bounding box center [324, 280] width 297 height 68
click at [249, 282] on div at bounding box center [324, 280] width 297 height 68
drag, startPoint x: 413, startPoint y: 298, endPoint x: 173, endPoint y: 261, distance: 242.9
click at [173, 261] on div "x = · ( + · 2 · y + 8 ) · 3 · ( − 1 − · 5 · y ) · 2 = · ( + · 2 · y + 8 ) · 3 ·…" at bounding box center [322, 183] width 315 height 265
click at [451, 284] on div at bounding box center [324, 280] width 349 height 68
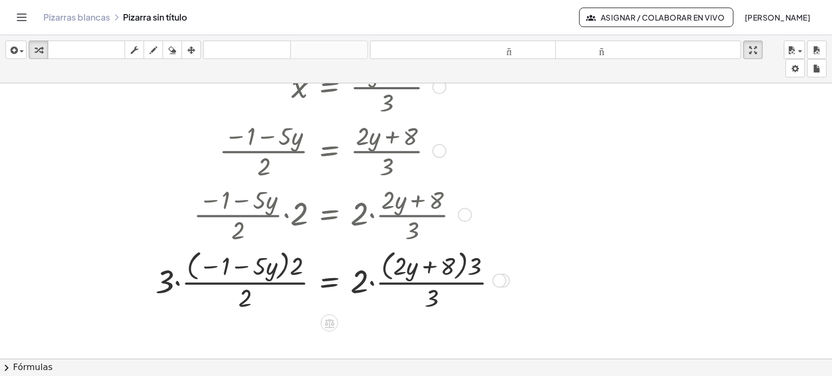
click at [443, 283] on div at bounding box center [330, 280] width 361 height 68
click at [371, 283] on div at bounding box center [330, 280] width 361 height 68
click at [178, 282] on div at bounding box center [324, 280] width 349 height 68
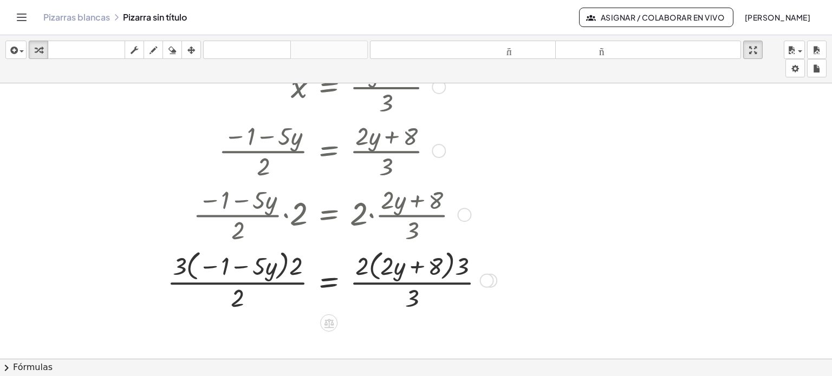
click at [289, 268] on div at bounding box center [330, 280] width 336 height 68
click at [283, 264] on div at bounding box center [330, 280] width 336 height 68
click at [273, 282] on div at bounding box center [330, 280] width 336 height 68
click at [299, 264] on div at bounding box center [330, 280] width 336 height 68
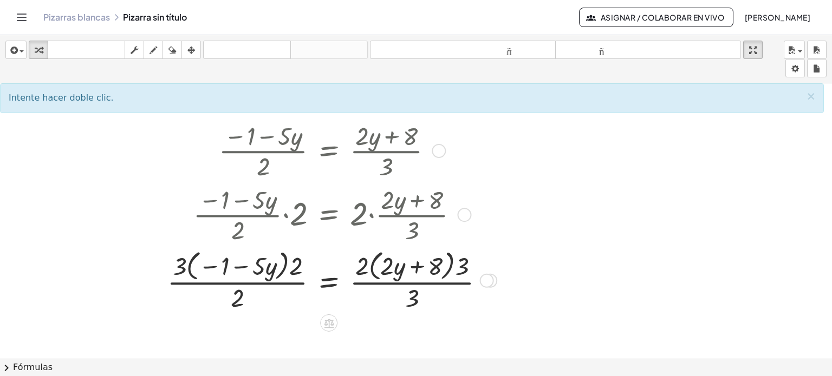
click at [295, 265] on div at bounding box center [330, 280] width 336 height 68
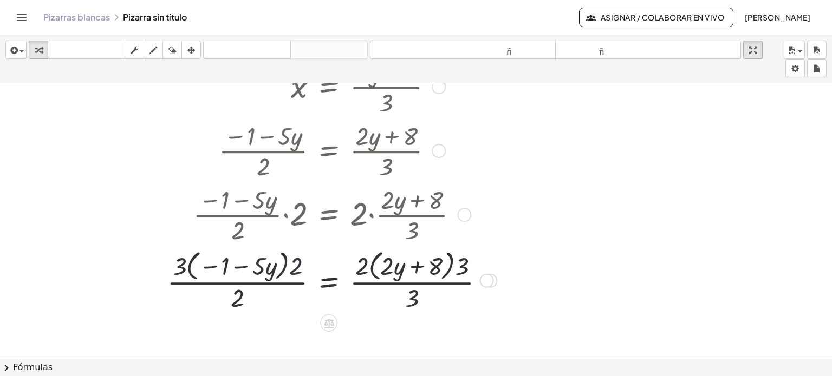
click at [295, 265] on div at bounding box center [330, 280] width 336 height 68
click at [160, 266] on div at bounding box center [321, 280] width 356 height 68
click at [165, 264] on div at bounding box center [321, 280] width 356 height 68
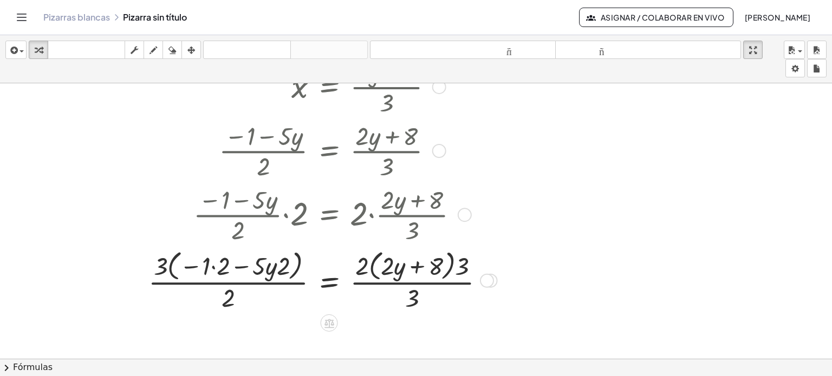
click at [186, 284] on div at bounding box center [321, 280] width 356 height 68
click at [399, 283] on div at bounding box center [321, 280] width 356 height 68
drag, startPoint x: 464, startPoint y: 268, endPoint x: 414, endPoint y: 301, distance: 60.2
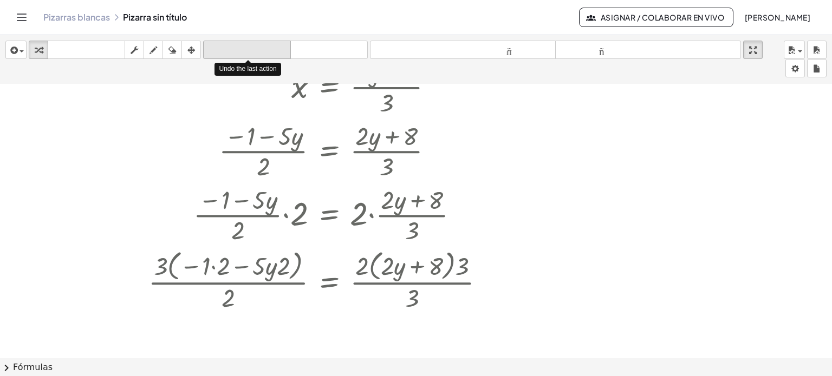
click at [267, 49] on font "deshacer" at bounding box center [247, 50] width 82 height 10
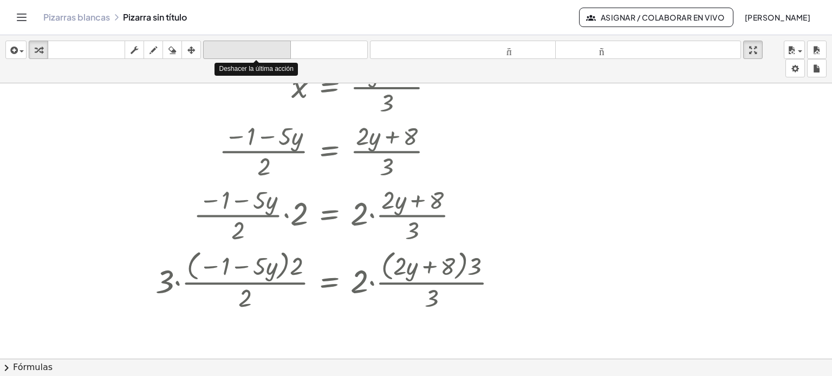
click at [267, 49] on font "deshacer" at bounding box center [247, 50] width 82 height 10
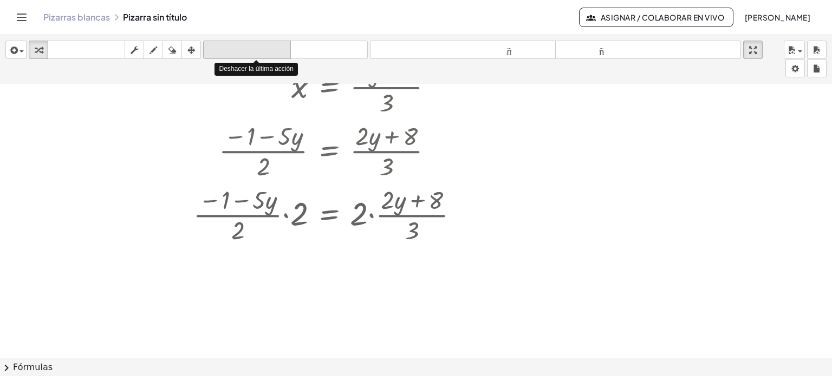
click at [267, 49] on font "deshacer" at bounding box center [247, 50] width 82 height 10
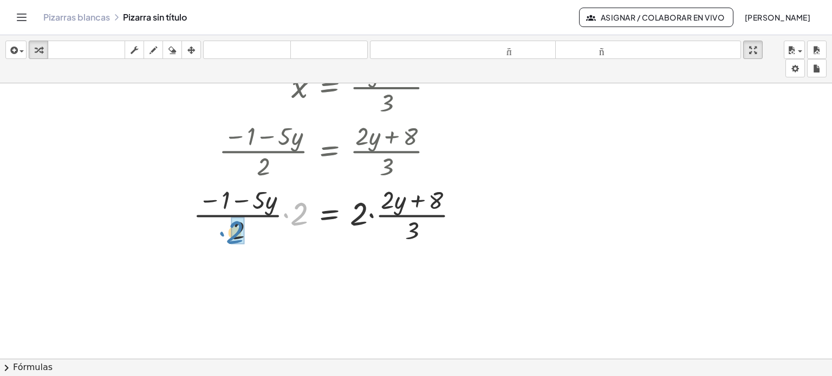
drag, startPoint x: 303, startPoint y: 204, endPoint x: 239, endPoint y: 222, distance: 65.8
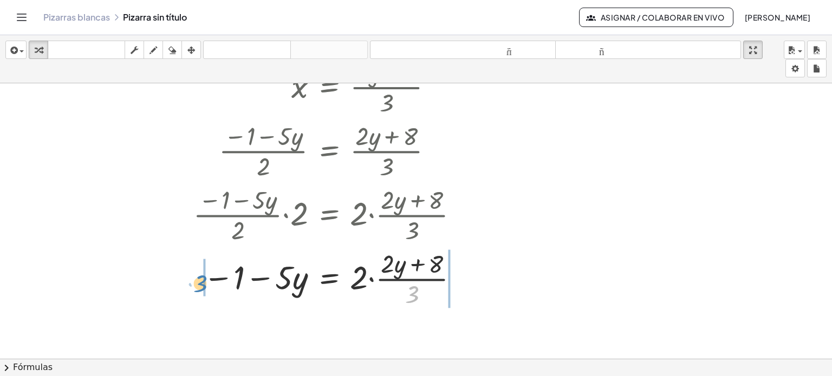
drag, startPoint x: 413, startPoint y: 292, endPoint x: 199, endPoint y: 280, distance: 213.8
click at [199, 280] on div at bounding box center [330, 278] width 285 height 64
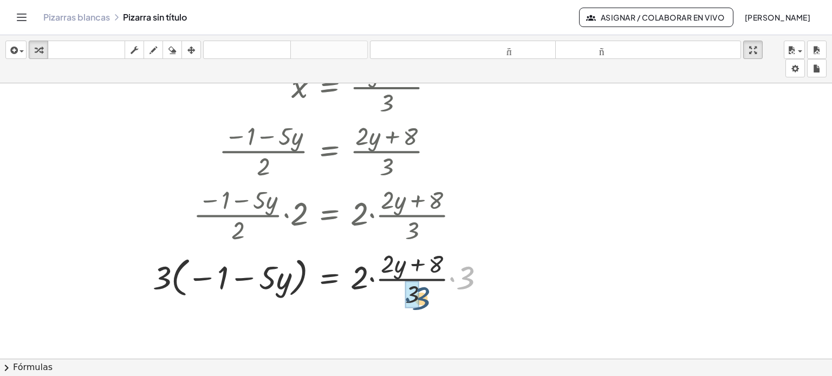
drag, startPoint x: 471, startPoint y: 272, endPoint x: 420, endPoint y: 294, distance: 55.6
click at [420, 294] on div at bounding box center [323, 278] width 352 height 64
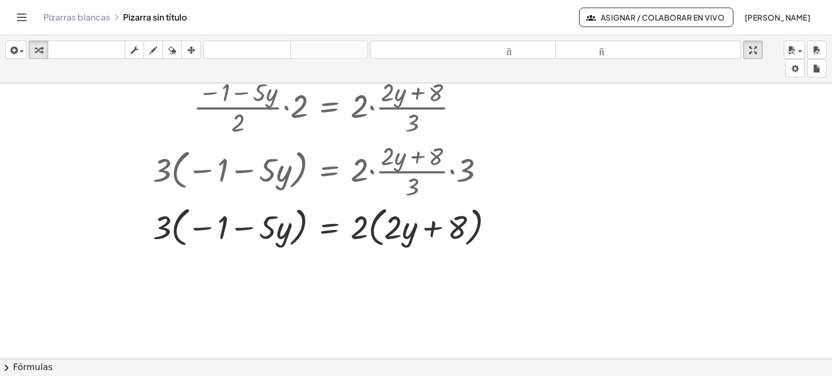
scroll to position [895, 0]
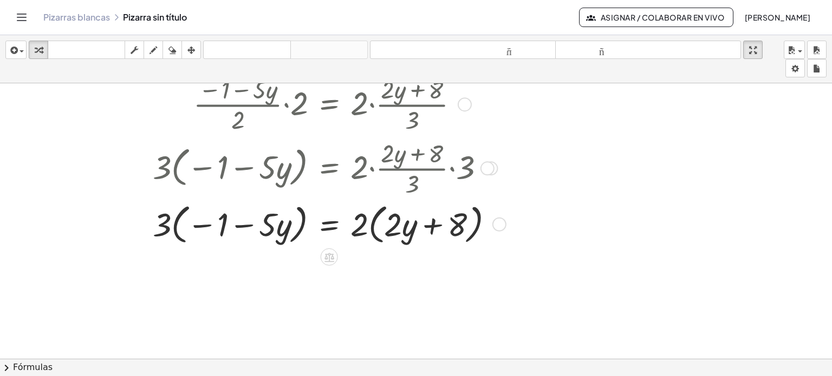
click at [159, 225] on div at bounding box center [327, 223] width 360 height 48
click at [167, 225] on div at bounding box center [327, 223] width 360 height 48
click at [362, 225] on div at bounding box center [327, 223] width 360 height 48
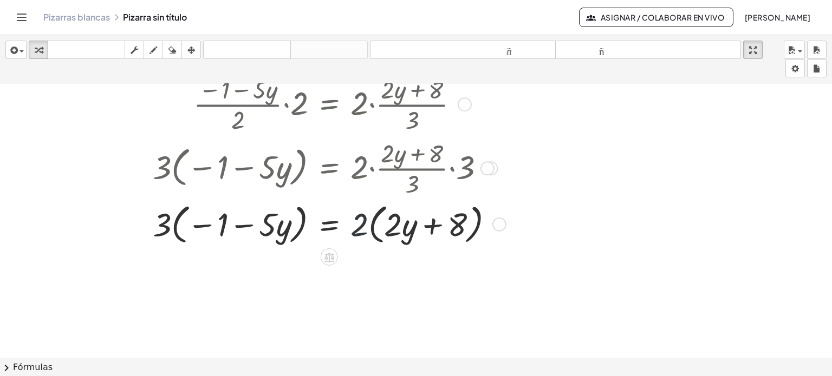
click at [362, 225] on div at bounding box center [327, 223] width 360 height 48
click at [165, 229] on div at bounding box center [327, 223] width 360 height 48
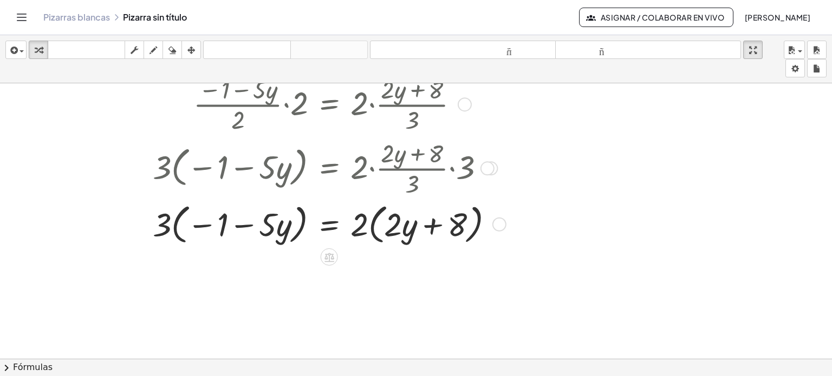
click at [168, 227] on div at bounding box center [327, 223] width 360 height 48
click at [177, 224] on div at bounding box center [327, 223] width 360 height 48
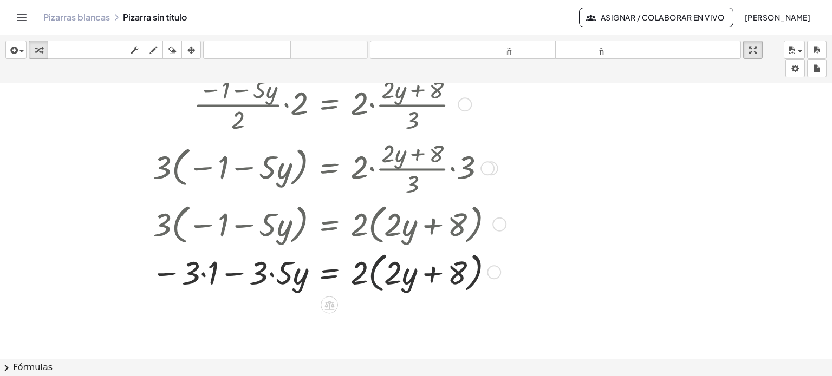
click at [372, 272] on div at bounding box center [327, 272] width 362 height 48
click at [202, 272] on div at bounding box center [327, 271] width 362 height 43
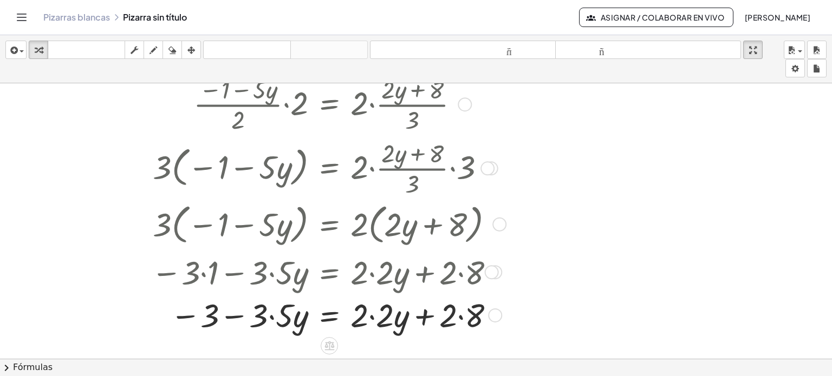
click at [275, 317] on div at bounding box center [327, 314] width 362 height 43
click at [371, 318] on div at bounding box center [327, 314] width 362 height 43
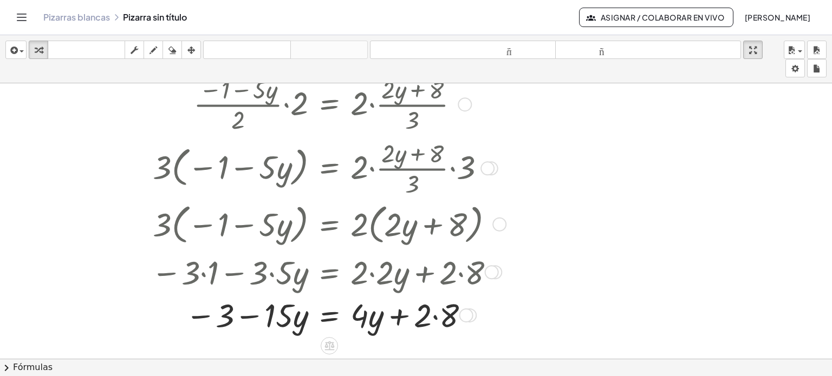
click at [434, 318] on div at bounding box center [327, 314] width 362 height 43
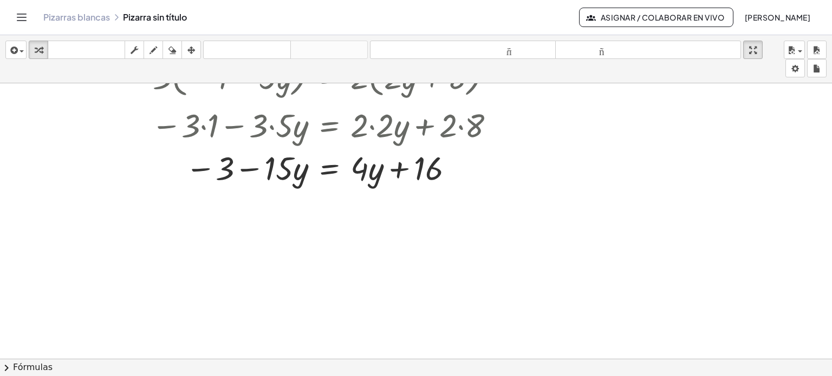
scroll to position [1047, 0]
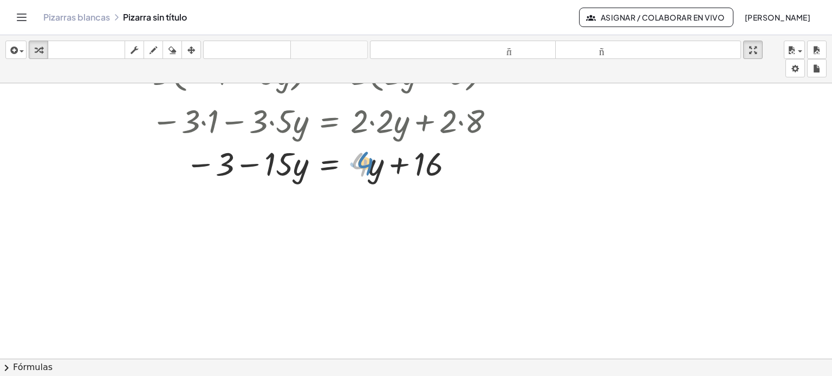
drag, startPoint x: 363, startPoint y: 170, endPoint x: 369, endPoint y: 168, distance: 5.5
click at [369, 168] on div at bounding box center [327, 162] width 362 height 43
drag, startPoint x: 350, startPoint y: 147, endPoint x: 345, endPoint y: 146, distance: 6.2
click at [345, 146] on div at bounding box center [327, 162] width 362 height 43
click at [369, 158] on div at bounding box center [327, 162] width 362 height 43
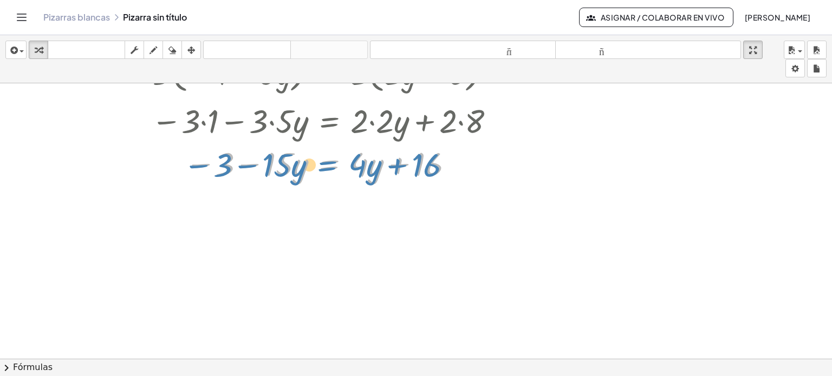
click at [345, 148] on div at bounding box center [327, 162] width 362 height 43
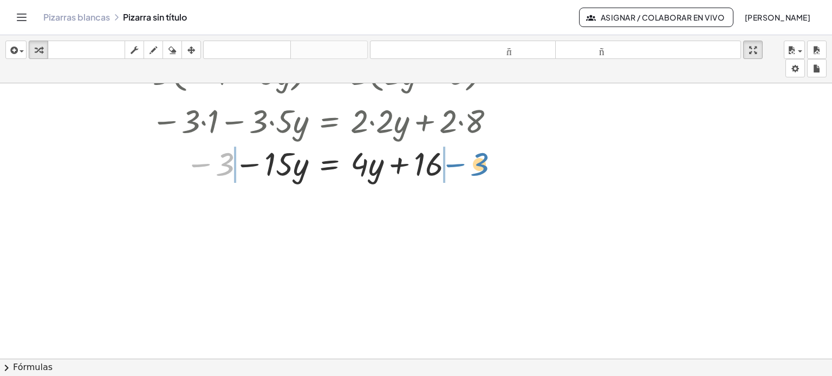
drag, startPoint x: 222, startPoint y: 158, endPoint x: 476, endPoint y: 158, distance: 254.6
click at [476, 158] on div at bounding box center [327, 162] width 362 height 43
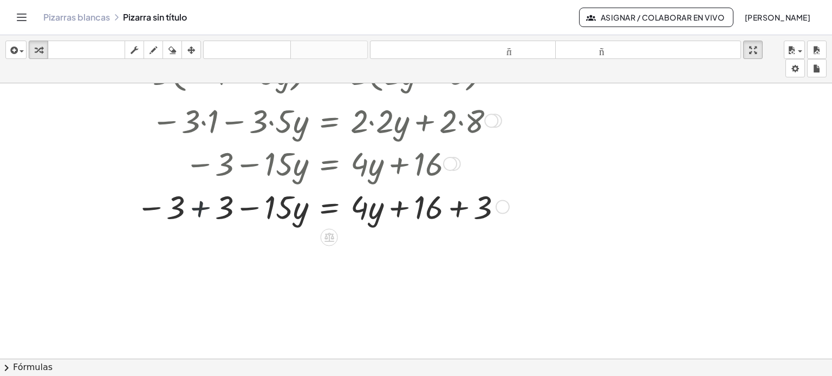
click at [200, 206] on div at bounding box center [321, 206] width 380 height 43
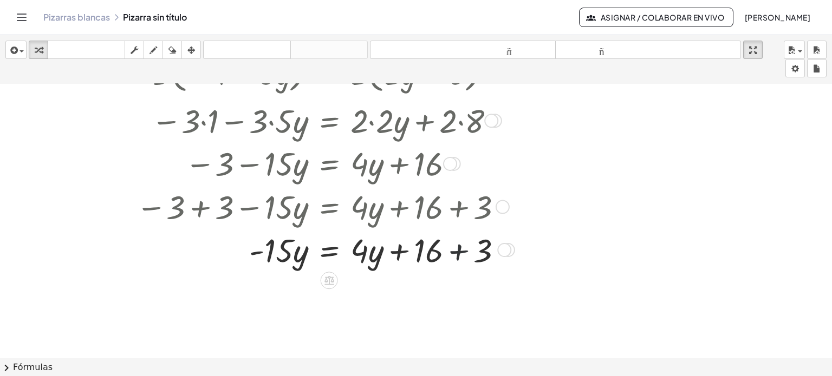
click at [457, 249] on div at bounding box center [324, 249] width 386 height 43
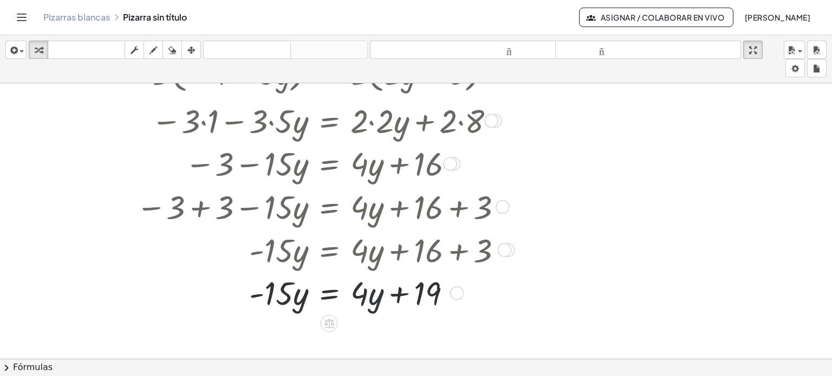
click at [377, 289] on div at bounding box center [324, 292] width 386 height 43
click at [361, 290] on div at bounding box center [324, 292] width 386 height 43
click at [367, 290] on div at bounding box center [324, 292] width 386 height 43
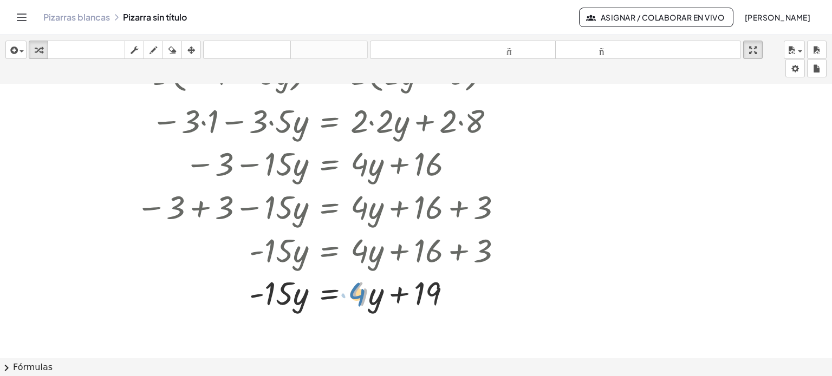
click at [349, 277] on div at bounding box center [324, 292] width 386 height 43
drag, startPoint x: 347, startPoint y: 323, endPoint x: 365, endPoint y: 295, distance: 33.4
drag, startPoint x: 373, startPoint y: 288, endPoint x: 368, endPoint y: 292, distance: 6.2
click at [368, 292] on div at bounding box center [324, 292] width 386 height 43
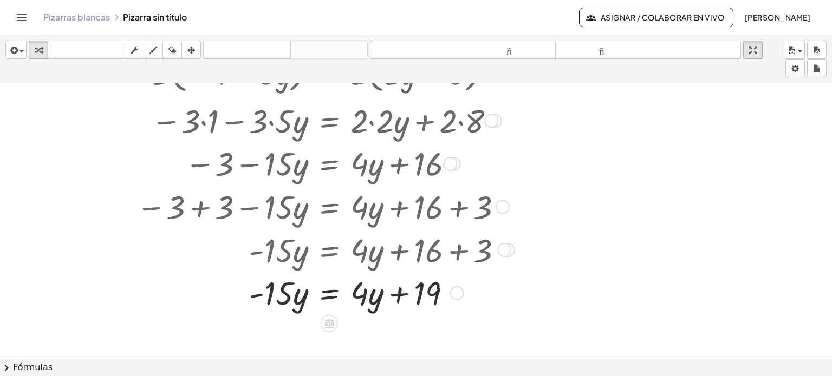
click at [368, 292] on div at bounding box center [324, 292] width 386 height 43
click at [369, 292] on div at bounding box center [324, 292] width 386 height 43
drag, startPoint x: 375, startPoint y: 293, endPoint x: 362, endPoint y: 288, distance: 14.6
click at [362, 288] on div at bounding box center [324, 292] width 386 height 43
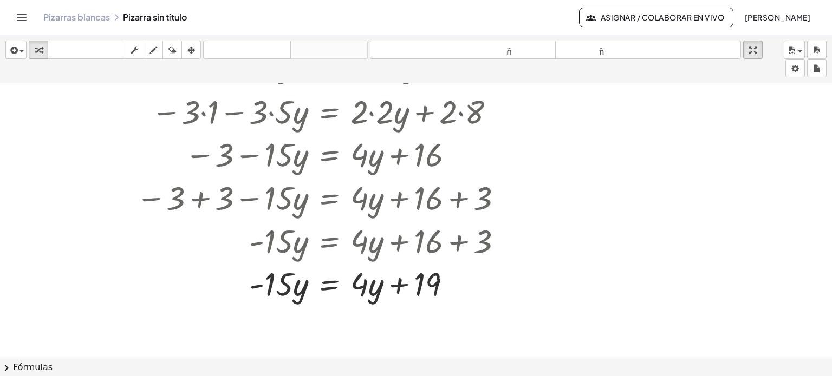
scroll to position [1140, 0]
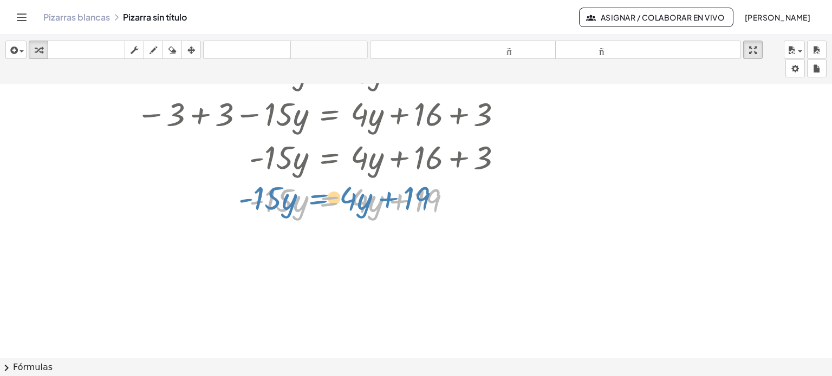
drag, startPoint x: 347, startPoint y: 186, endPoint x: 336, endPoint y: 184, distance: 11.2
click at [336, 184] on div at bounding box center [324, 199] width 386 height 43
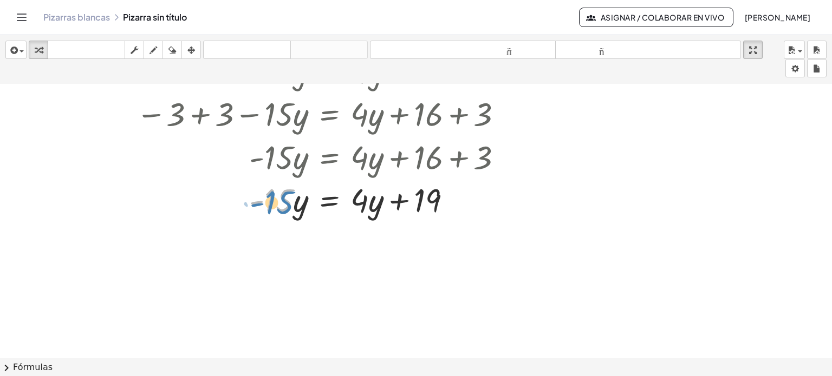
click at [265, 190] on div at bounding box center [324, 199] width 386 height 43
click at [365, 200] on div at bounding box center [324, 199] width 386 height 43
drag, startPoint x: 378, startPoint y: 199, endPoint x: 372, endPoint y: 198, distance: 5.5
click at [372, 198] on div at bounding box center [324, 199] width 386 height 43
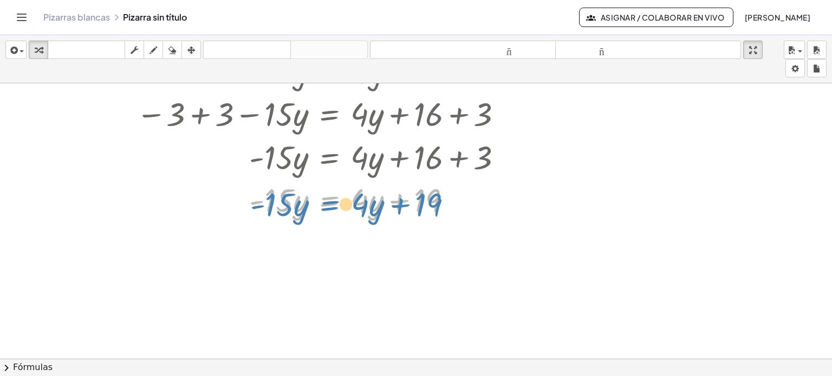
click at [350, 190] on div at bounding box center [324, 199] width 386 height 43
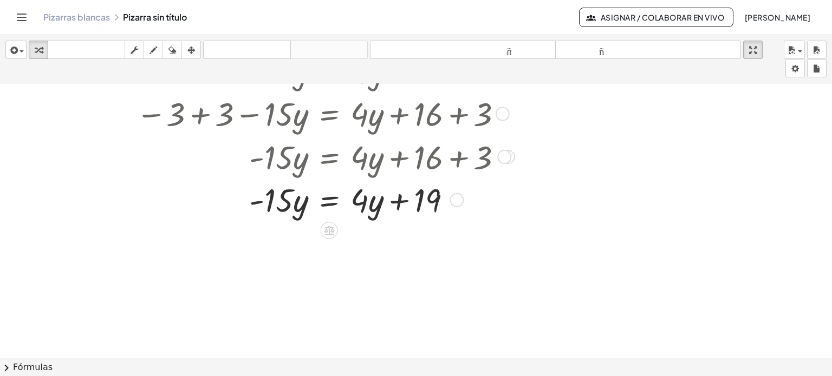
click at [350, 200] on div at bounding box center [324, 199] width 386 height 43
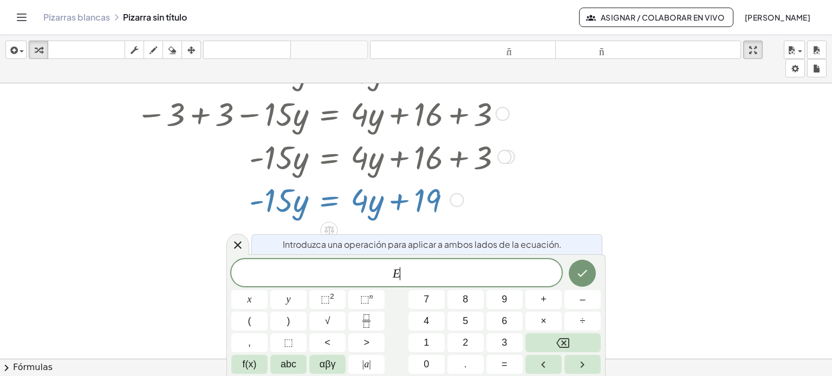
click at [360, 199] on div at bounding box center [324, 199] width 386 height 43
click at [373, 197] on div at bounding box center [324, 199] width 386 height 43
click at [238, 243] on icon at bounding box center [237, 245] width 13 height 13
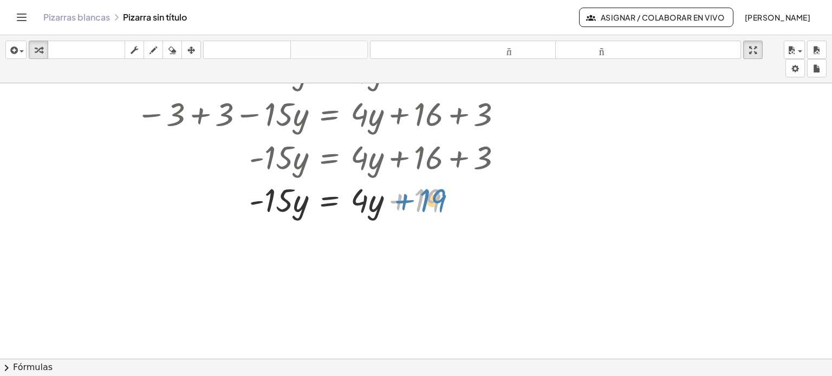
click at [394, 210] on div at bounding box center [324, 199] width 386 height 43
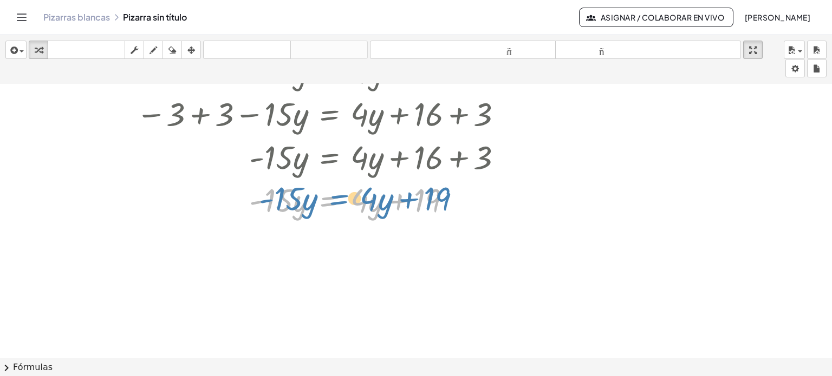
drag, startPoint x: 347, startPoint y: 199, endPoint x: 356, endPoint y: 197, distance: 9.9
click at [356, 197] on div at bounding box center [324, 199] width 386 height 43
click at [347, 201] on div at bounding box center [324, 199] width 386 height 43
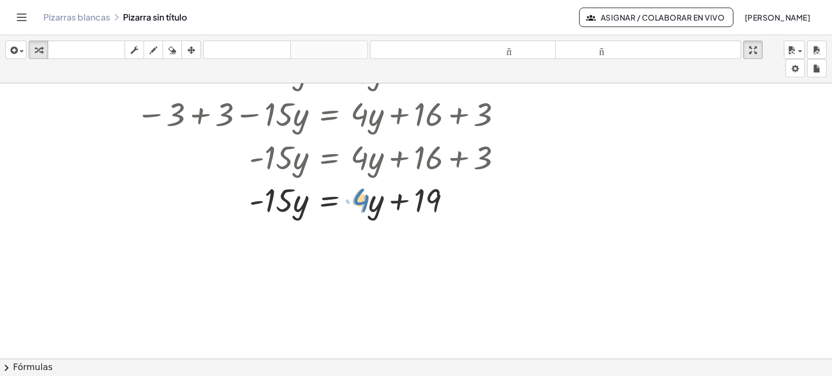
click at [354, 205] on div at bounding box center [324, 199] width 386 height 43
click at [254, 204] on div at bounding box center [324, 199] width 386 height 43
click at [408, 200] on div at bounding box center [324, 199] width 386 height 43
drag, startPoint x: 386, startPoint y: 209, endPoint x: 428, endPoint y: 212, distance: 42.9
click at [428, 212] on div at bounding box center [324, 199] width 386 height 43
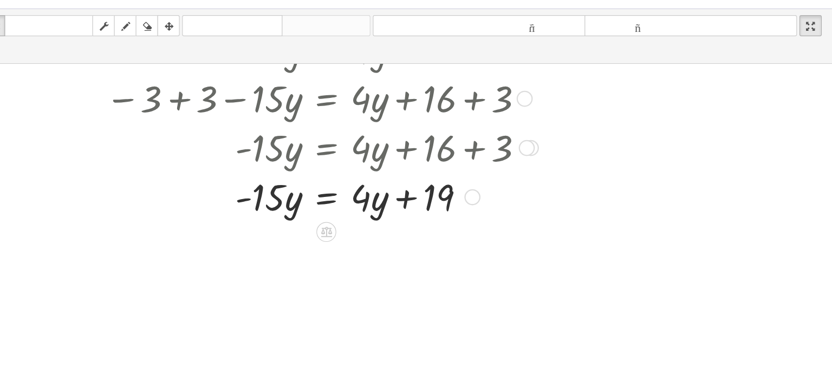
click at [349, 219] on div at bounding box center [324, 199] width 386 height 43
drag, startPoint x: 346, startPoint y: 183, endPoint x: 361, endPoint y: 191, distance: 17.0
click at [361, 191] on div at bounding box center [324, 199] width 386 height 43
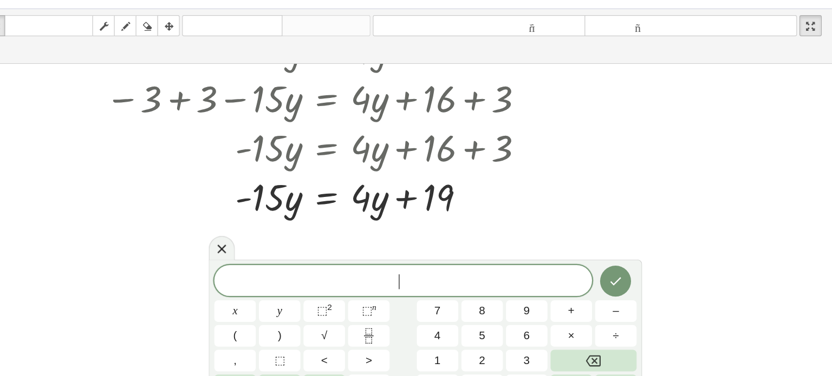
click at [531, 255] on div "​ x y ⬚ 2 ⬚ n 7 8 9 + – ( ) √ 4 5 6 × ÷ , ⬚ < > 1 2 3 f(x) abc αβγ | a | 0 . =" at bounding box center [415, 316] width 379 height 122
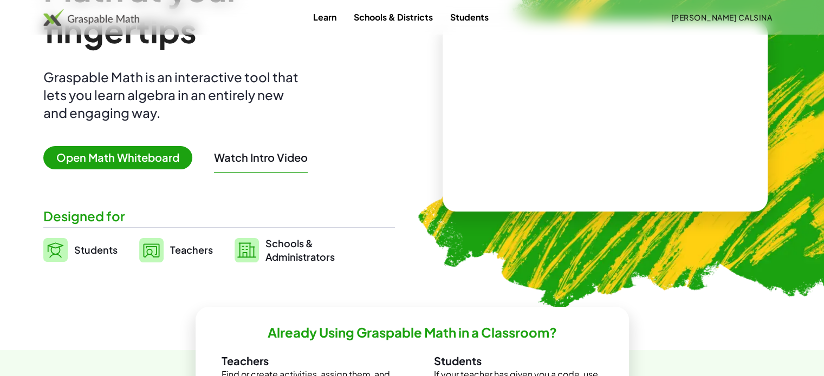
scroll to position [95, 0]
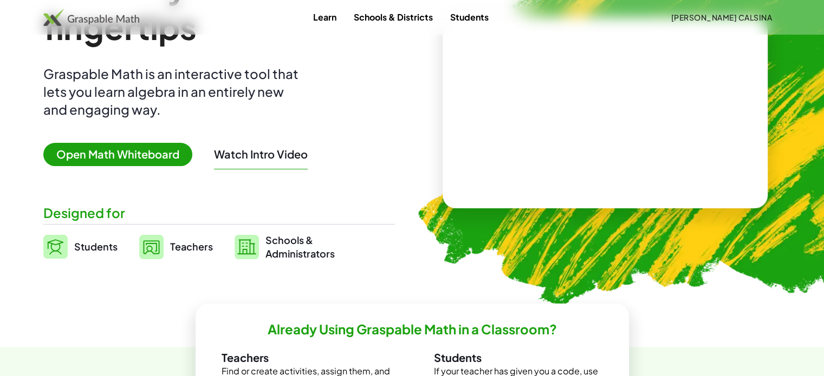
click at [104, 246] on span "Students" at bounding box center [95, 247] width 43 height 12
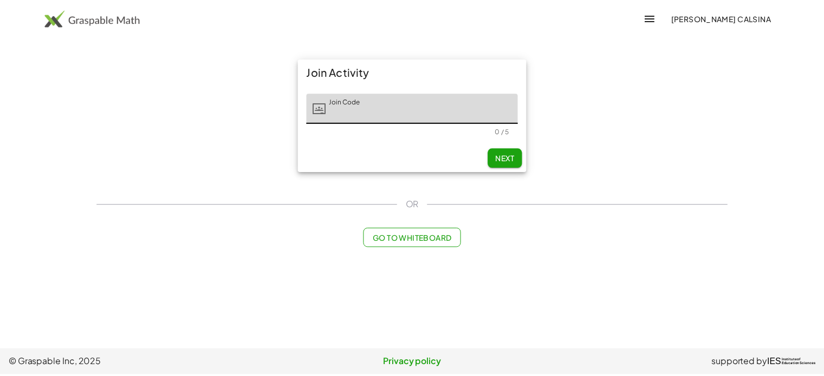
scroll to position [95, 0]
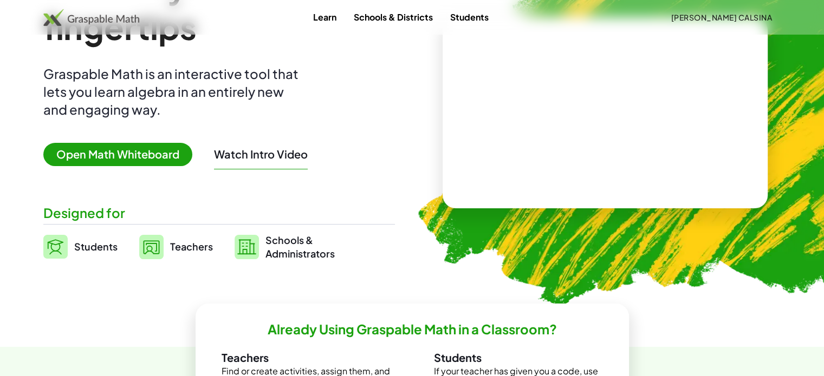
click at [182, 244] on span "Teachers" at bounding box center [191, 247] width 43 height 12
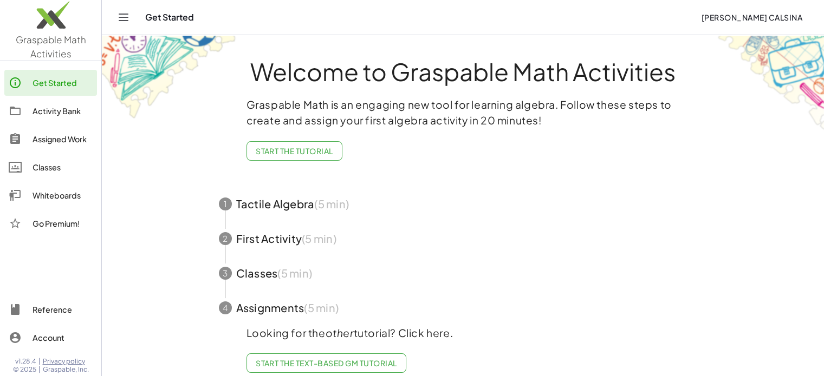
click at [124, 20] on icon "Toggle navigation" at bounding box center [123, 17] width 9 height 7
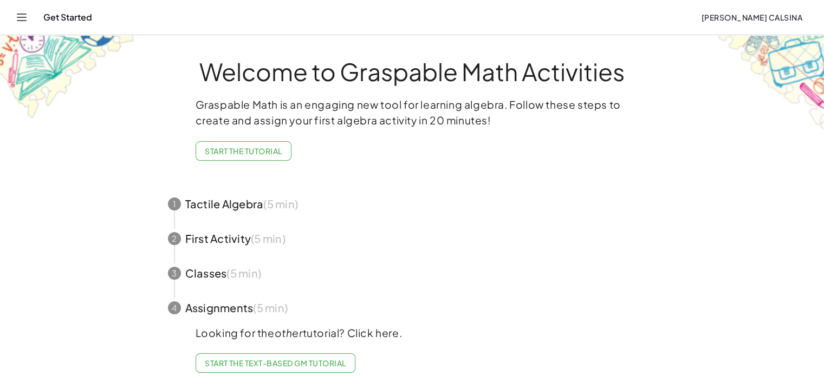
click at [18, 14] on icon "Toggle navigation" at bounding box center [21, 17] width 9 height 7
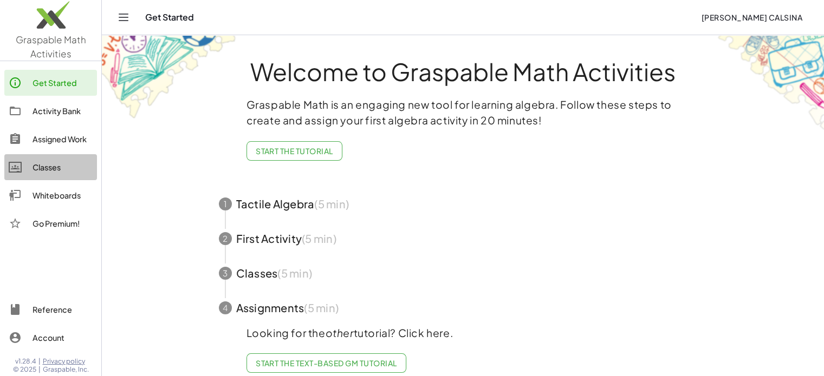
click at [59, 164] on div "Classes" at bounding box center [63, 167] width 60 height 13
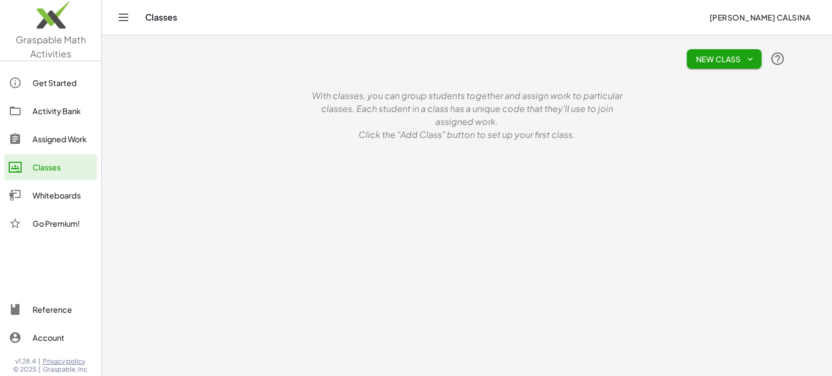
click at [749, 58] on icon "button" at bounding box center [750, 59] width 10 height 10
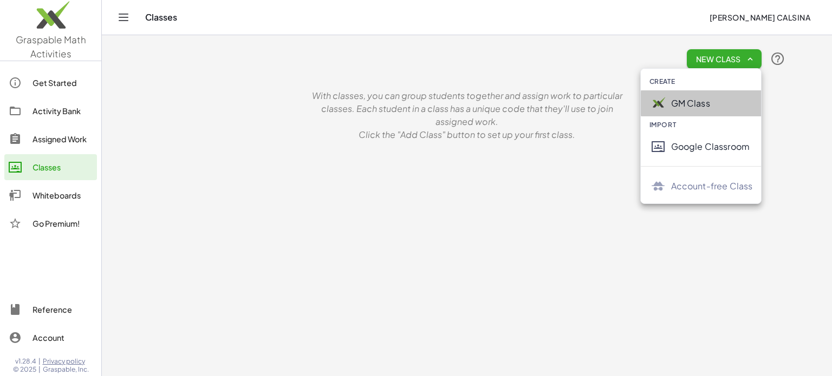
click at [705, 106] on div "GM Class" at bounding box center [712, 103] width 82 height 13
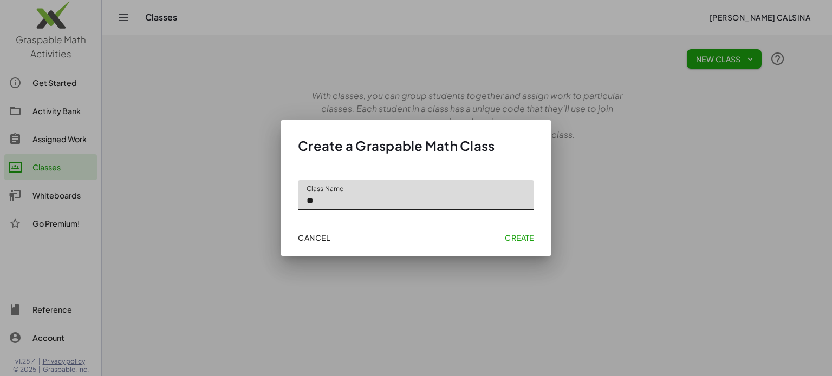
type input "*"
type input "**********"
click at [512, 233] on span "Create" at bounding box center [519, 238] width 29 height 10
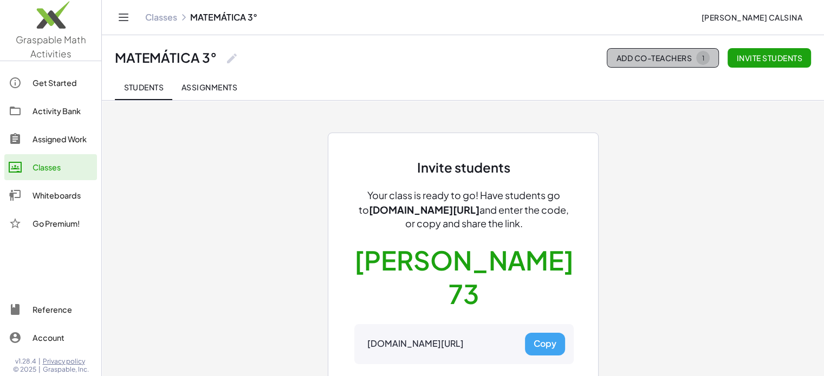
click at [628, 60] on span "Add Co-Teachers 1" at bounding box center [663, 58] width 94 height 14
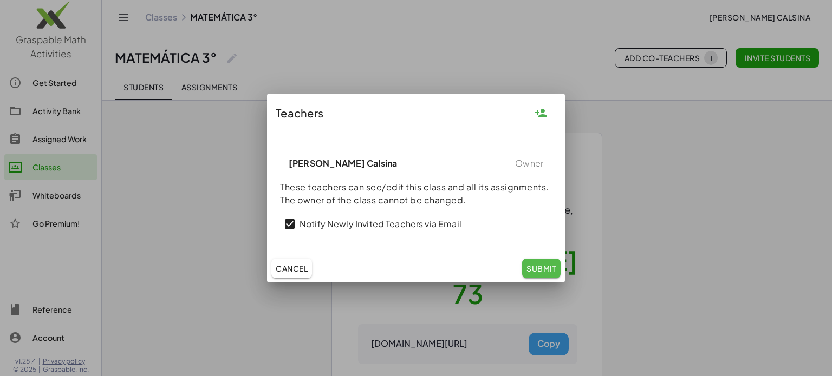
click at [542, 269] on span "Submit" at bounding box center [542, 269] width 30 height 10
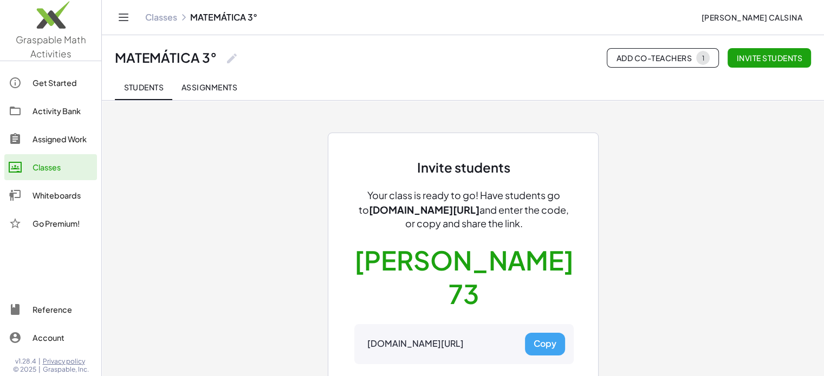
click at [212, 88] on span "Assignments" at bounding box center [209, 87] width 56 height 10
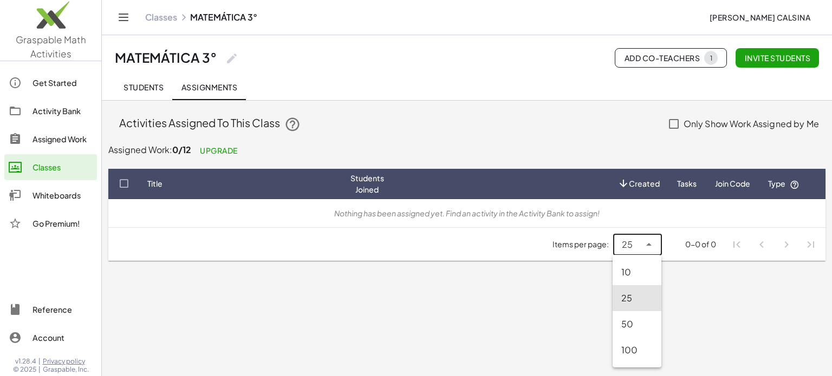
click at [657, 248] on div "25 **" at bounding box center [637, 245] width 49 height 22
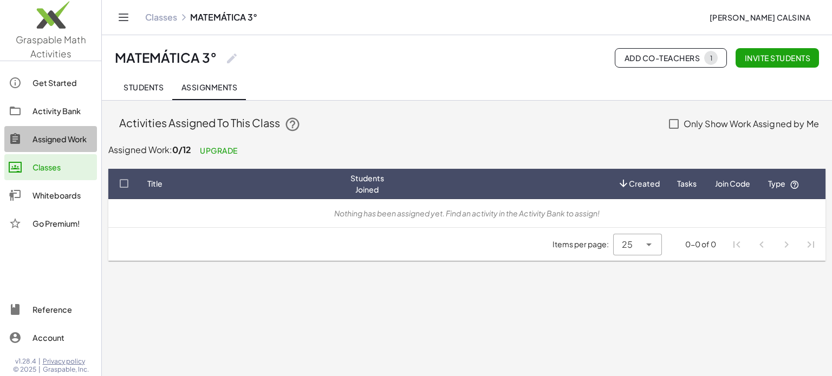
click at [69, 140] on div "Assigned Work" at bounding box center [63, 139] width 60 height 13
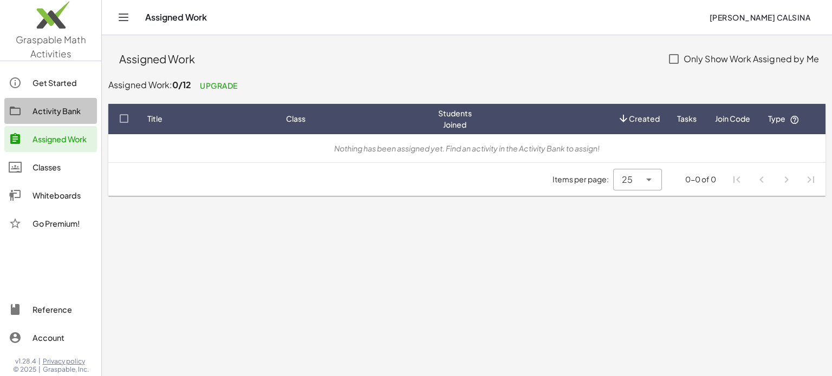
click at [59, 109] on div "Activity Bank" at bounding box center [63, 111] width 60 height 13
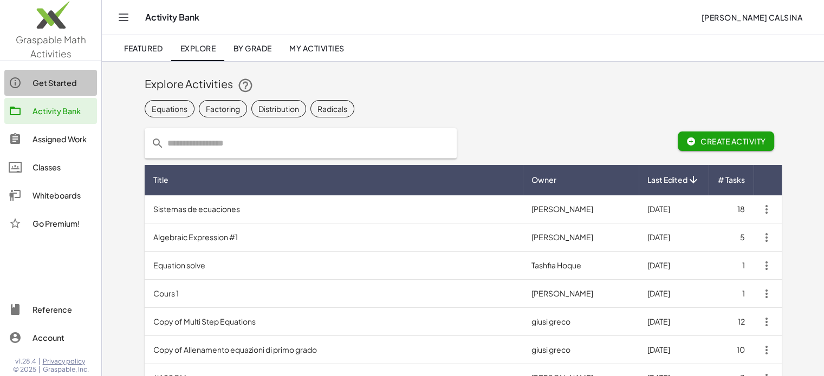
click at [59, 85] on div "Get Started" at bounding box center [63, 82] width 60 height 13
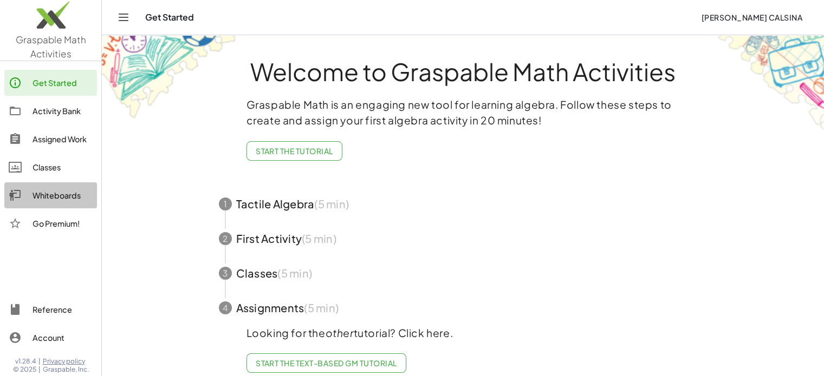
click at [75, 194] on div "Whiteboards" at bounding box center [63, 195] width 60 height 13
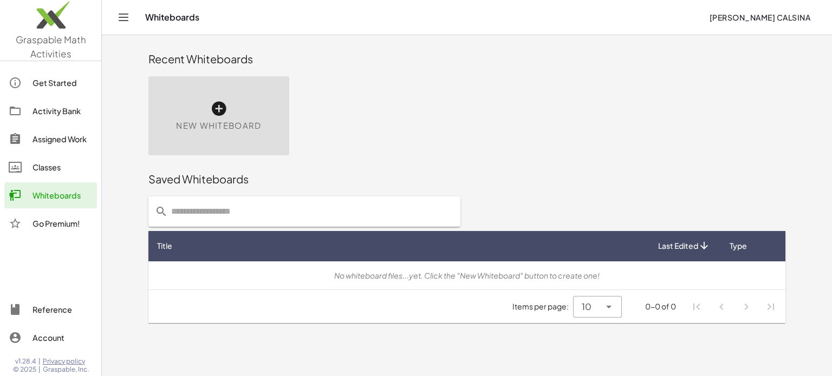
click at [250, 114] on div "New Whiteboard" at bounding box center [218, 115] width 141 height 79
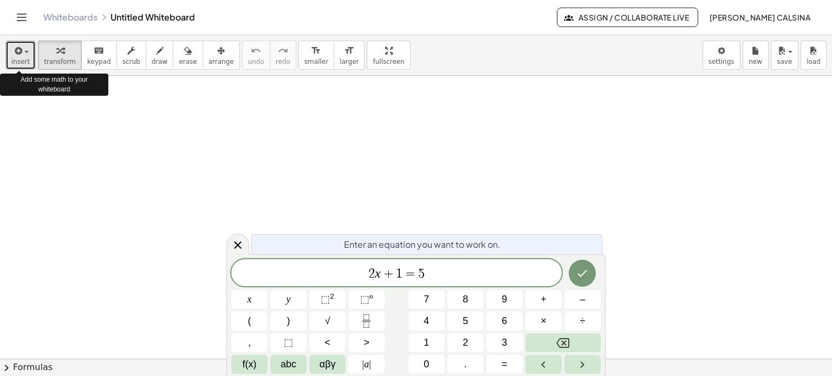
click at [28, 56] on button "insert" at bounding box center [20, 55] width 30 height 29
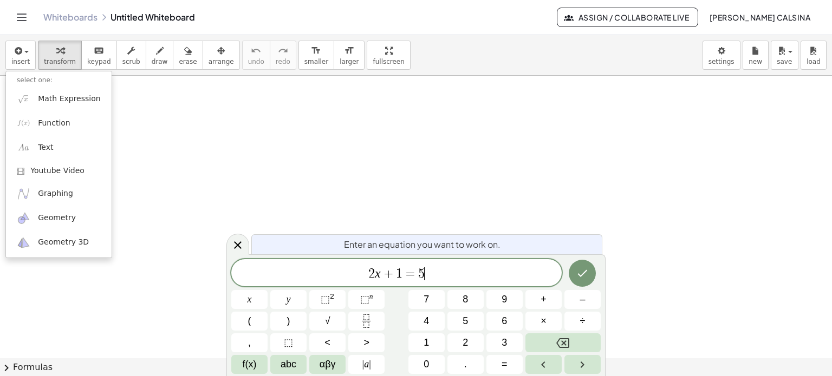
click at [466, 275] on span "2 x + 1 = 5 ​" at bounding box center [396, 274] width 330 height 15
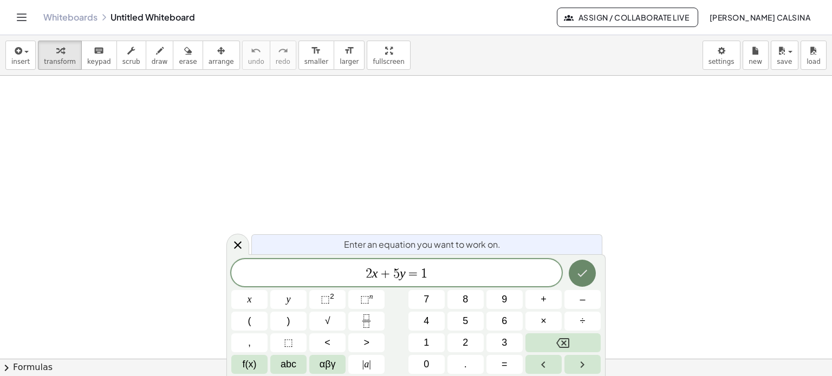
click at [579, 275] on icon "Done" at bounding box center [583, 273] width 10 height 7
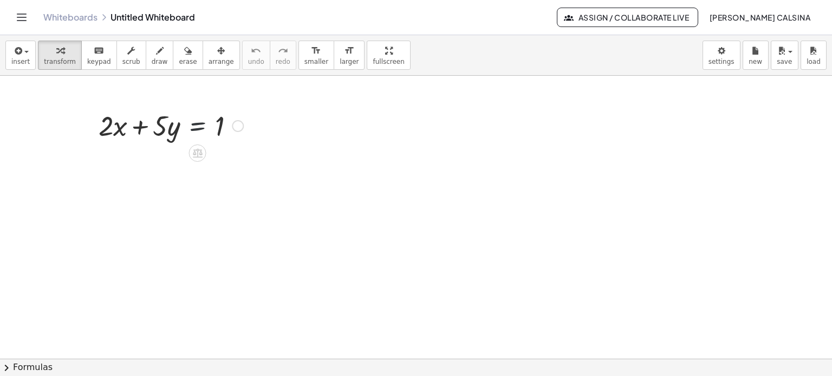
click at [194, 125] on div at bounding box center [170, 125] width 155 height 37
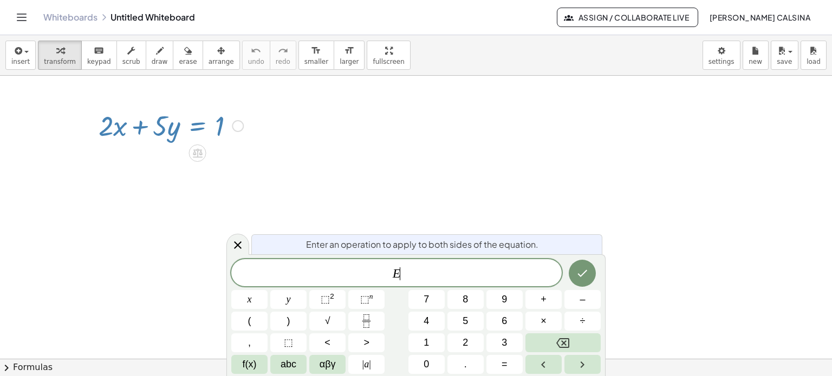
click at [215, 127] on div at bounding box center [170, 125] width 155 height 37
click at [239, 246] on icon at bounding box center [238, 246] width 8 height 8
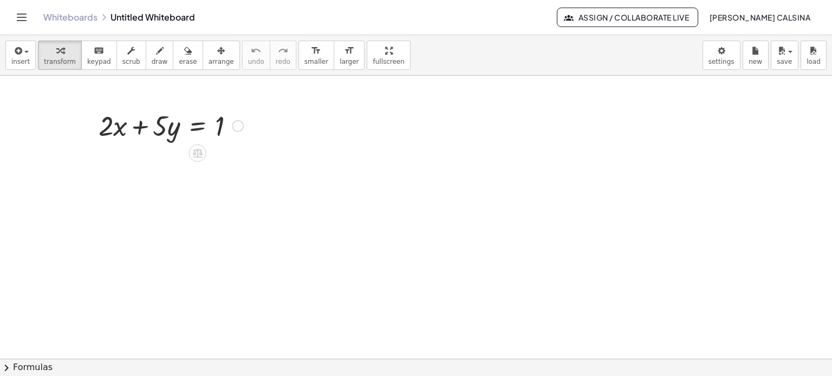
click at [212, 132] on div at bounding box center [170, 125] width 155 height 37
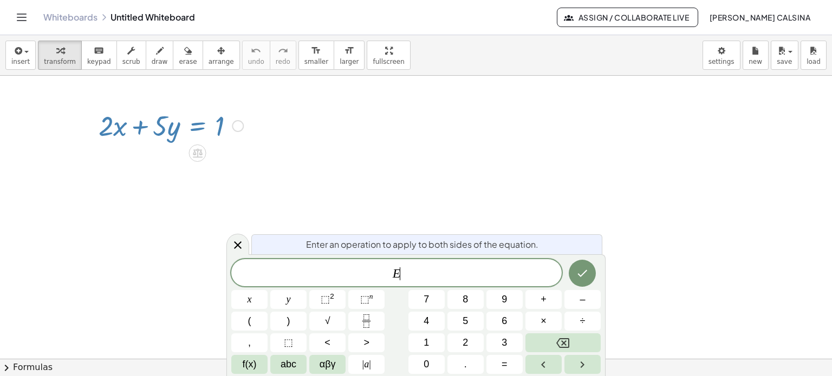
click at [410, 271] on span "E ​" at bounding box center [396, 274] width 330 height 15
click at [589, 270] on button "Done" at bounding box center [582, 273] width 27 height 27
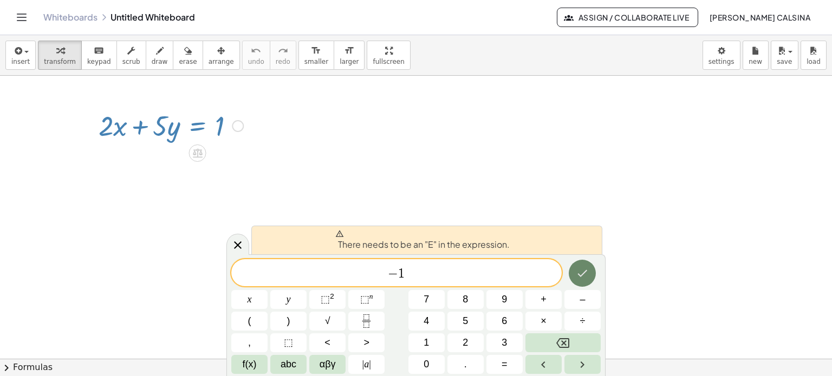
click at [589, 270] on button "Done" at bounding box center [582, 273] width 27 height 27
click at [455, 193] on div at bounding box center [416, 360] width 832 height 568
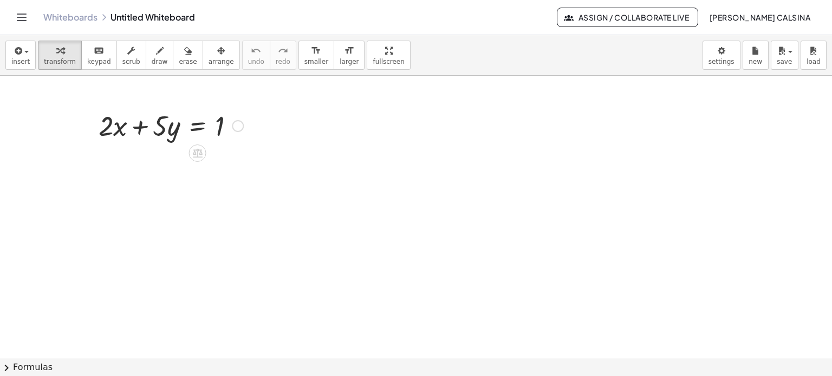
click at [217, 123] on div at bounding box center [170, 125] width 155 height 37
click at [193, 126] on div at bounding box center [170, 125] width 155 height 37
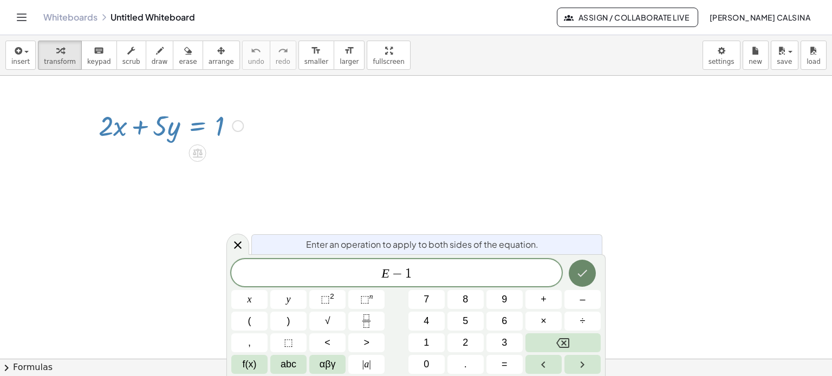
click at [588, 278] on icon "Done" at bounding box center [582, 273] width 13 height 13
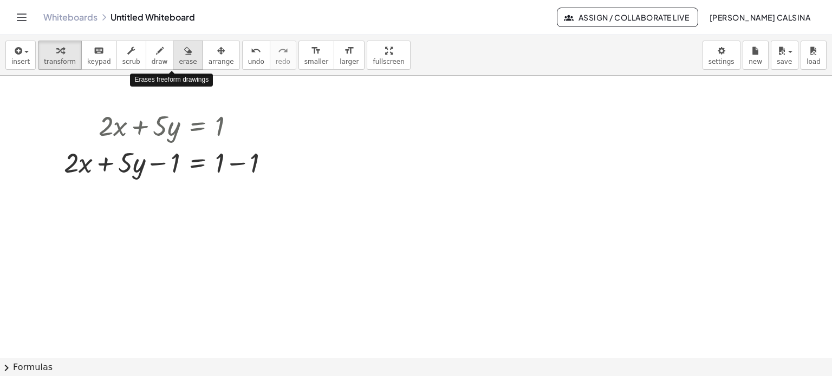
click at [184, 51] on icon "button" at bounding box center [188, 50] width 8 height 13
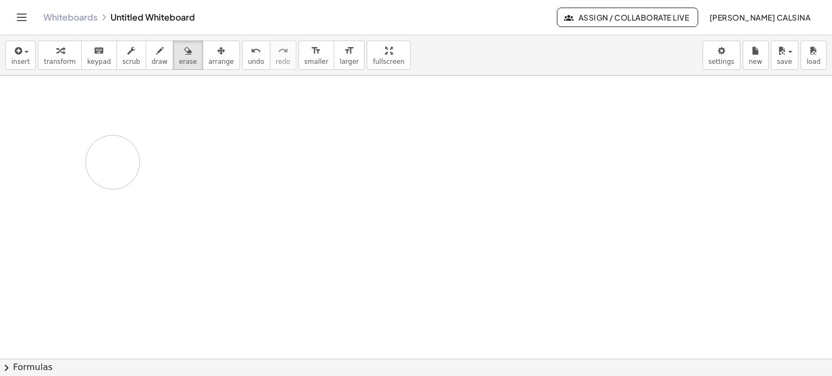
drag, startPoint x: 173, startPoint y: 156, endPoint x: 114, endPoint y: 162, distance: 59.3
click at [114, 162] on div at bounding box center [416, 360] width 832 height 568
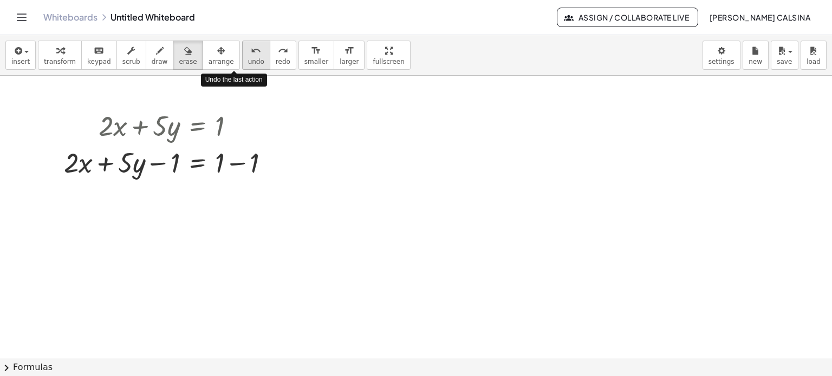
click at [248, 60] on span "undo" at bounding box center [256, 62] width 16 height 8
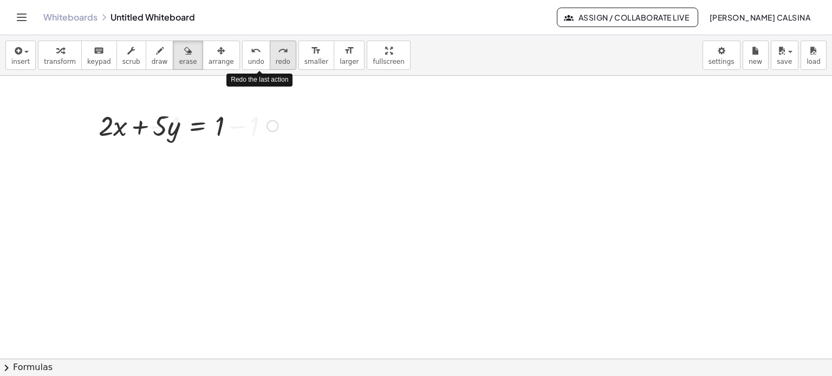
click at [276, 63] on span "redo" at bounding box center [283, 62] width 15 height 8
click at [194, 122] on div at bounding box center [416, 360] width 832 height 568
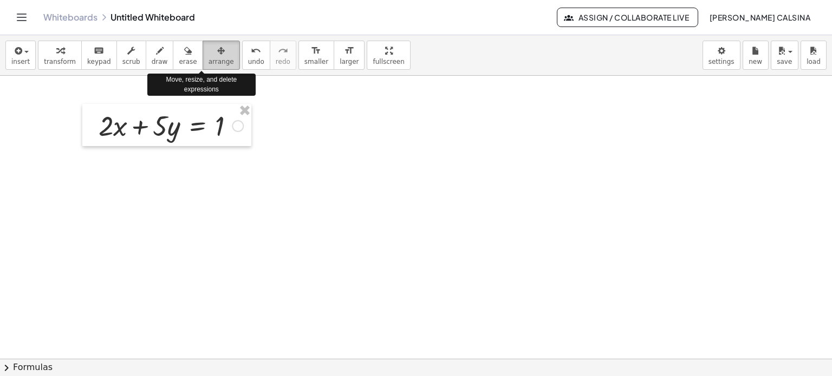
click at [210, 60] on span "arrange" at bounding box center [221, 62] width 25 height 8
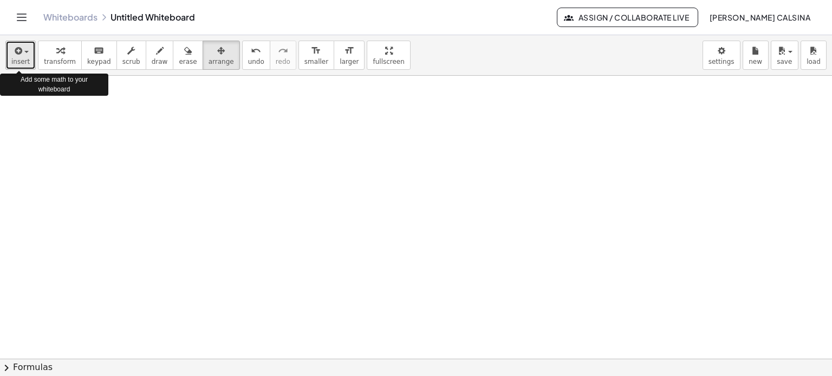
click at [26, 54] on div "button" at bounding box center [20, 50] width 18 height 13
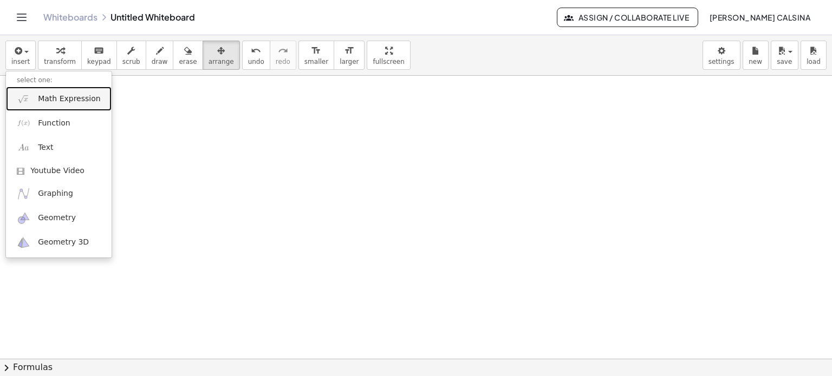
click at [54, 100] on span "Math Expression" at bounding box center [69, 99] width 62 height 11
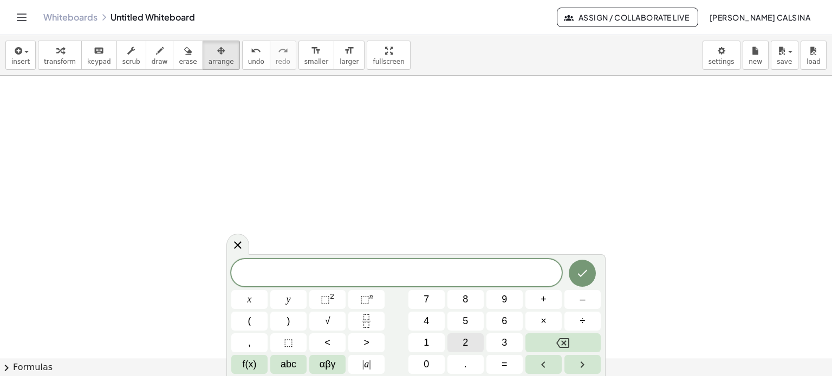
click at [464, 342] on span "2" at bounding box center [465, 343] width 5 height 15
click at [251, 298] on span "x" at bounding box center [250, 300] width 4 height 15
click at [543, 303] on span "+" at bounding box center [544, 300] width 6 height 15
click at [463, 319] on span "5" at bounding box center [465, 321] width 5 height 15
click at [290, 301] on span "y" at bounding box center [289, 300] width 4 height 15
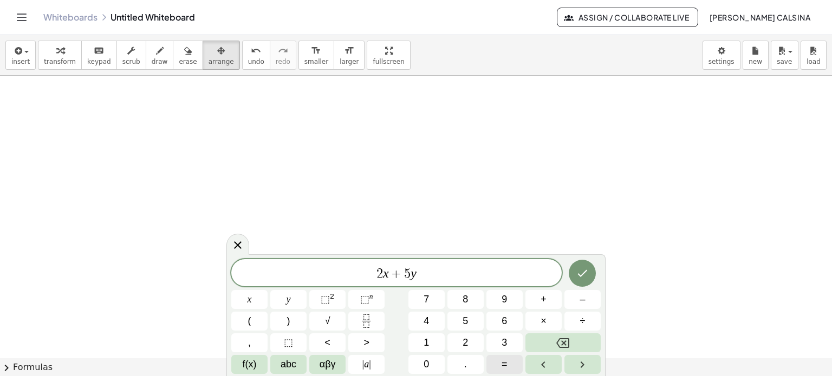
click at [502, 359] on span "=" at bounding box center [505, 365] width 6 height 15
click at [576, 305] on button "–" at bounding box center [582, 299] width 36 height 19
click at [425, 342] on span "1" at bounding box center [426, 343] width 5 height 15
click at [576, 269] on icon "Done" at bounding box center [582, 273] width 13 height 13
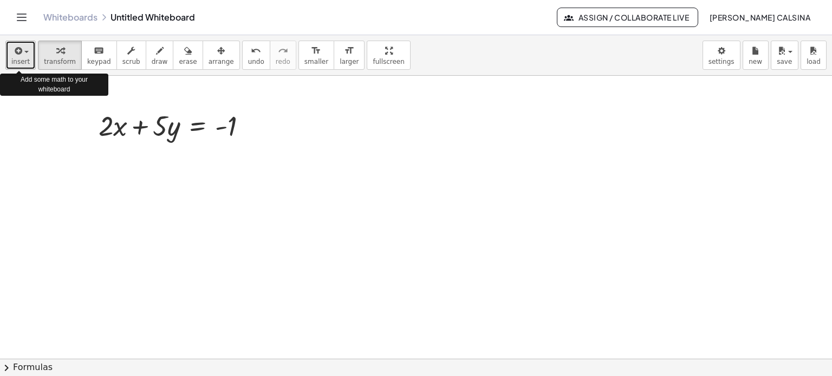
click at [26, 52] on span "button" at bounding box center [26, 52] width 4 height 2
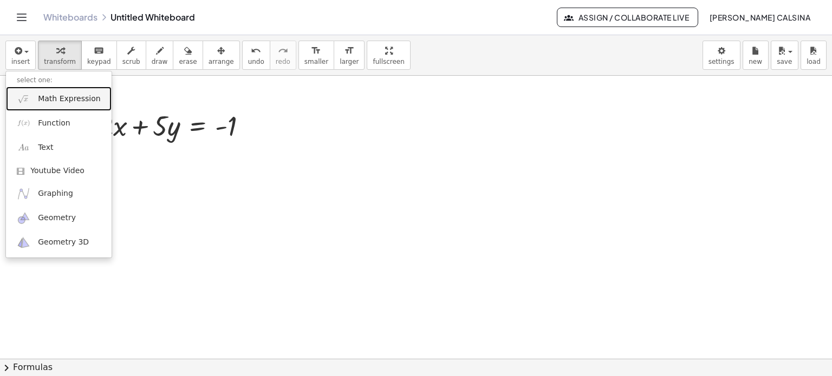
click at [54, 100] on span "Math Expression" at bounding box center [69, 99] width 62 height 11
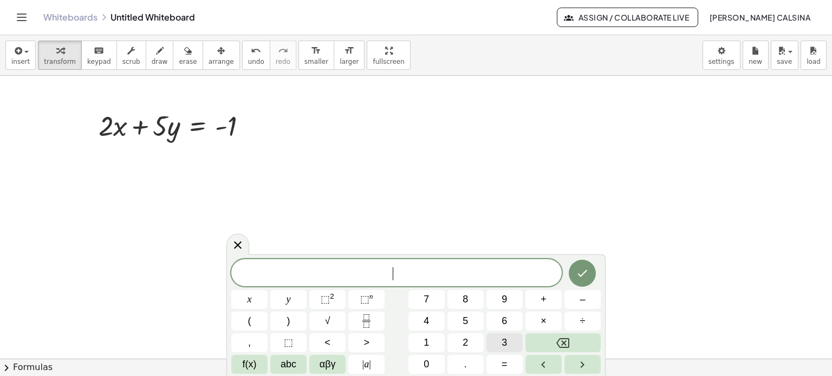
click at [504, 343] on span "3" at bounding box center [504, 343] width 5 height 15
click at [252, 301] on button "x" at bounding box center [249, 299] width 36 height 19
click at [581, 299] on span "–" at bounding box center [582, 300] width 5 height 15
click at [470, 343] on button "2" at bounding box center [465, 343] width 36 height 19
click at [288, 302] on span "y" at bounding box center [289, 300] width 4 height 15
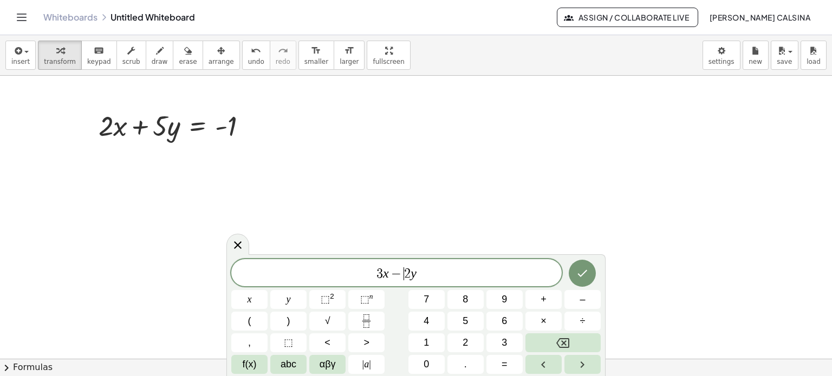
click at [402, 275] on span "−" at bounding box center [397, 274] width 16 height 13
click at [423, 277] on span "3 x = 2 y ​" at bounding box center [396, 274] width 330 height 15
click at [542, 302] on span "+" at bounding box center [544, 300] width 6 height 15
click at [467, 298] on span "8" at bounding box center [465, 300] width 5 height 15
click at [589, 279] on button "Done" at bounding box center [582, 273] width 27 height 27
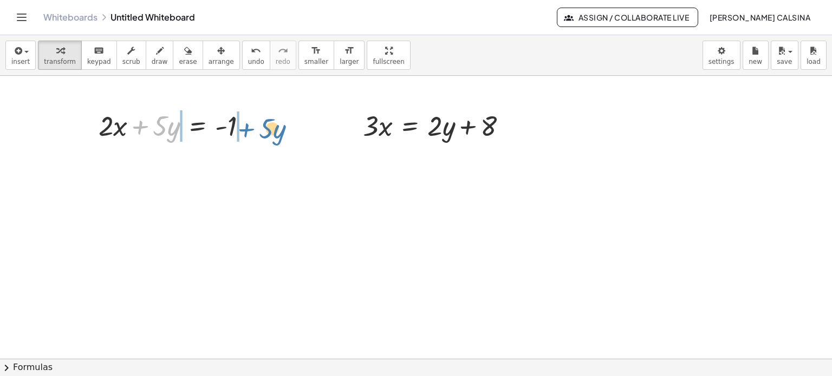
drag, startPoint x: 141, startPoint y: 126, endPoint x: 247, endPoint y: 129, distance: 106.2
click at [247, 129] on div at bounding box center [177, 125] width 168 height 37
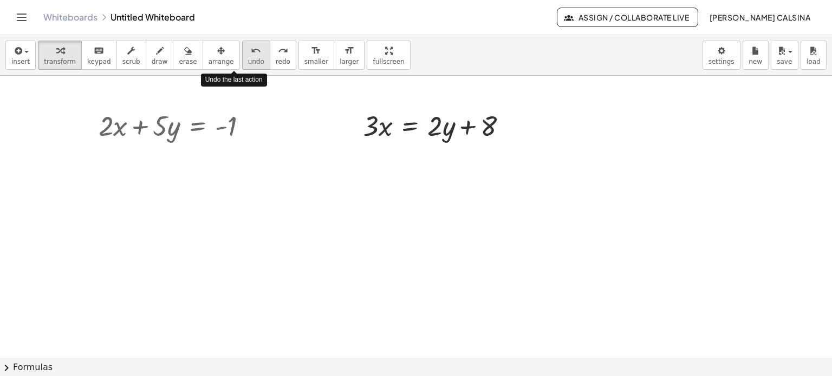
click at [248, 58] on span "undo" at bounding box center [256, 62] width 16 height 8
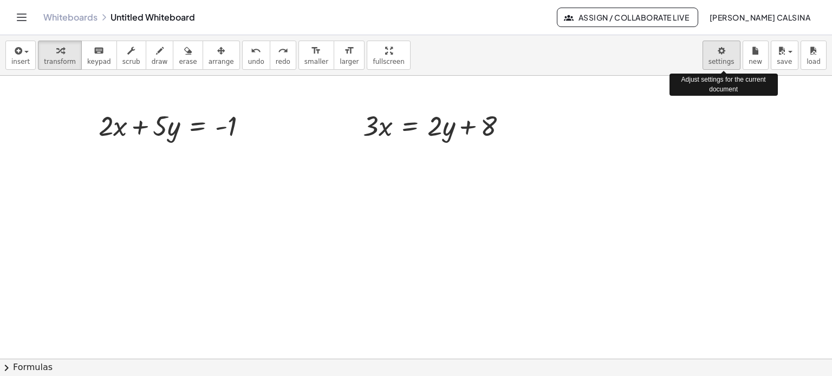
click at [719, 56] on body "Graspable Math Activities Get Started Activity Bank Assigned Work Classes White…" at bounding box center [416, 188] width 832 height 376
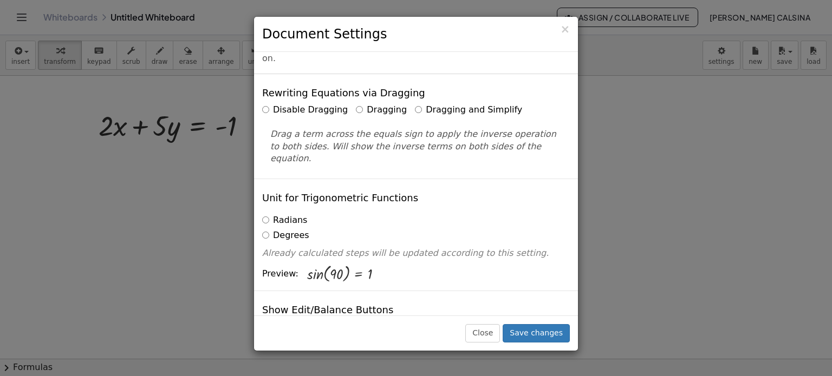
scroll to position [21, 0]
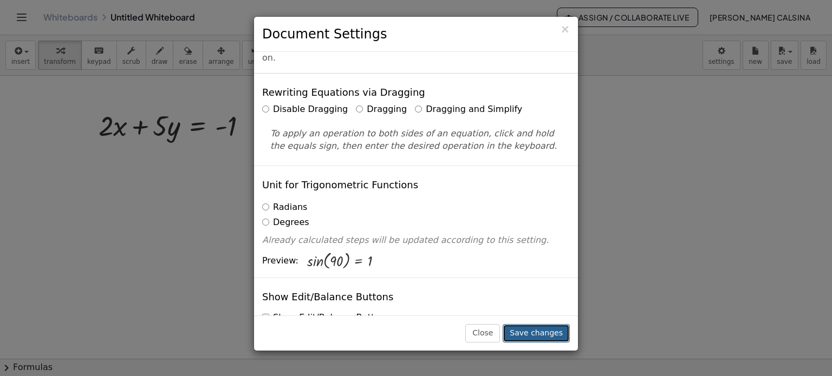
click at [540, 333] on button "Save changes" at bounding box center [536, 333] width 67 height 18
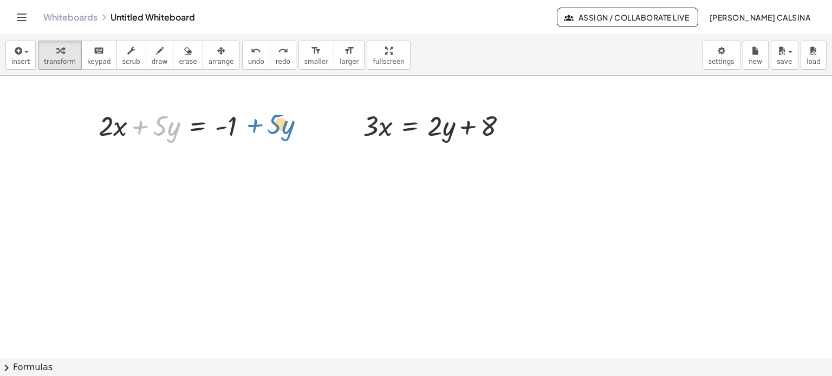
drag, startPoint x: 141, startPoint y: 127, endPoint x: 255, endPoint y: 125, distance: 114.3
click at [255, 125] on div at bounding box center [177, 125] width 168 height 37
drag, startPoint x: 142, startPoint y: 127, endPoint x: 246, endPoint y: 126, distance: 103.5
click at [246, 126] on div at bounding box center [177, 125] width 168 height 37
drag, startPoint x: 113, startPoint y: 122, endPoint x: 272, endPoint y: 125, distance: 159.3
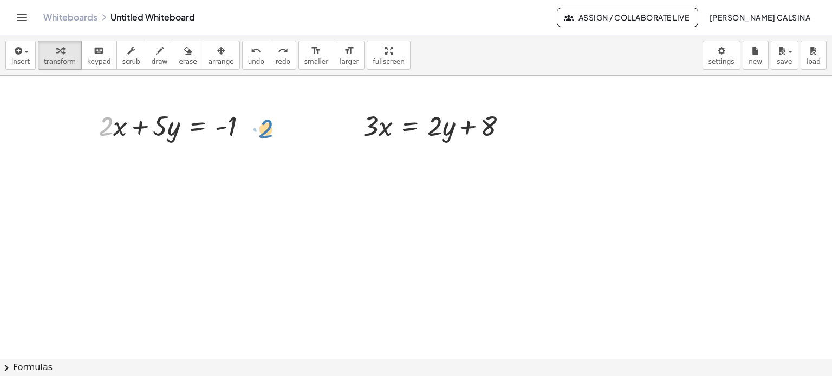
click at [272, 125] on div "· 2 + · x + · 2 · x + · 5 · y = - 1 · 3 · x = + · 2 · y + 8" at bounding box center [416, 360] width 832 height 568
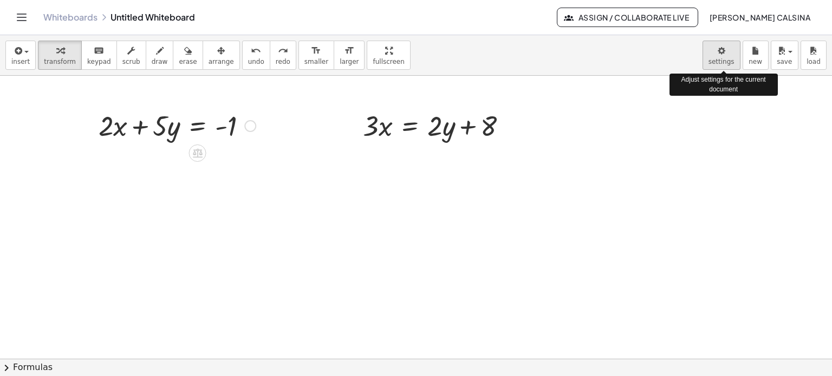
click at [732, 51] on body "Graspable Math Activities Get Started Activity Bank Assigned Work Classes White…" at bounding box center [416, 188] width 832 height 376
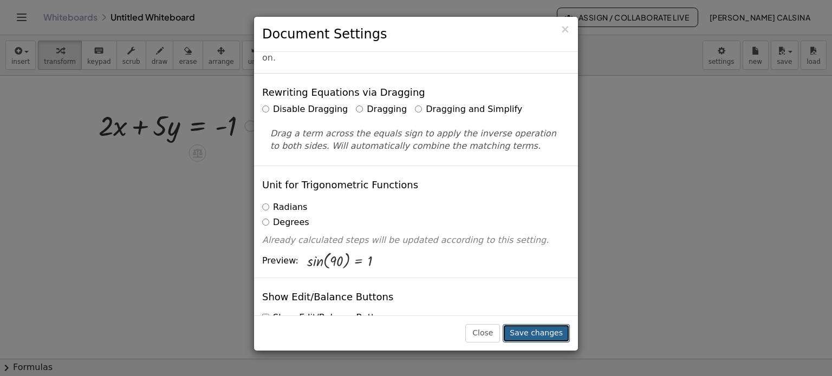
click at [535, 333] on button "Save changes" at bounding box center [536, 333] width 67 height 18
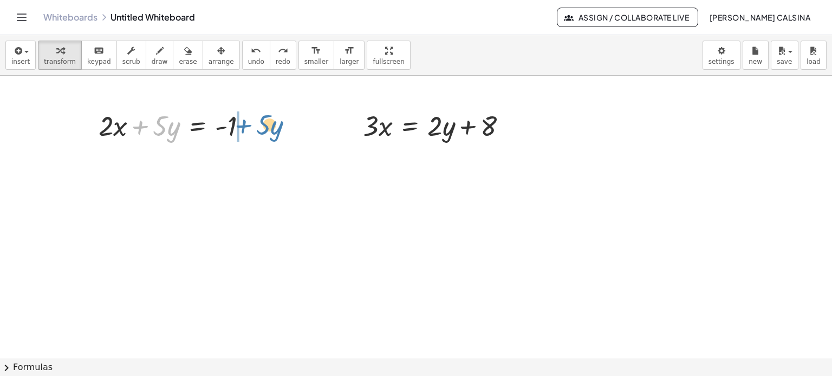
drag, startPoint x: 140, startPoint y: 128, endPoint x: 243, endPoint y: 127, distance: 103.5
click at [243, 127] on div at bounding box center [177, 125] width 168 height 37
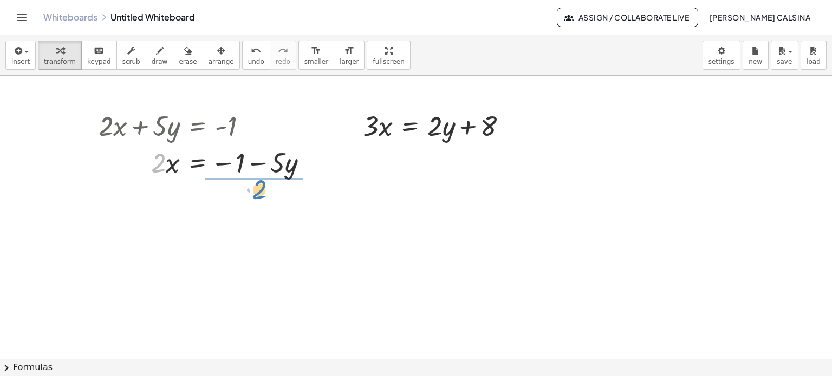
drag, startPoint x: 158, startPoint y: 167, endPoint x: 259, endPoint y: 194, distance: 104.2
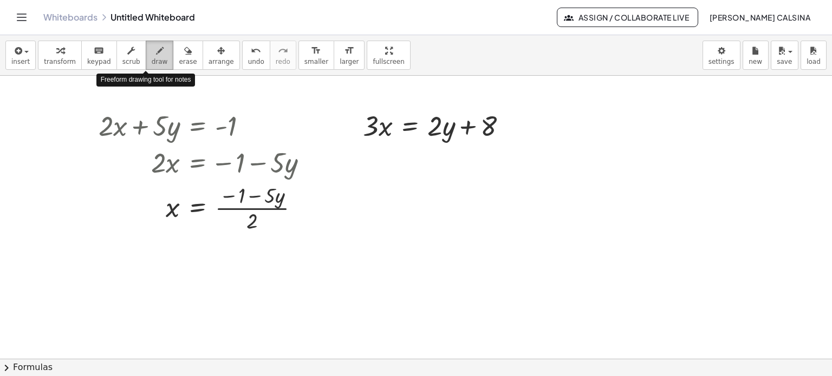
click at [152, 60] on span "draw" at bounding box center [160, 62] width 16 height 8
drag, startPoint x: 324, startPoint y: 191, endPoint x: 322, endPoint y: 212, distance: 21.8
click at [322, 212] on div at bounding box center [416, 360] width 832 height 568
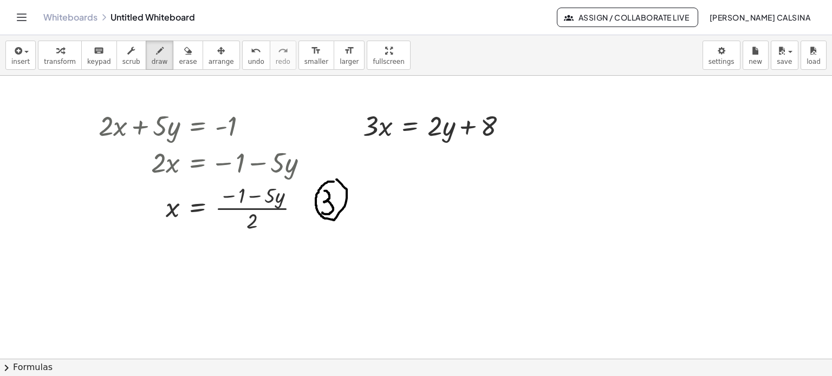
click at [336, 179] on div at bounding box center [416, 360] width 832 height 568
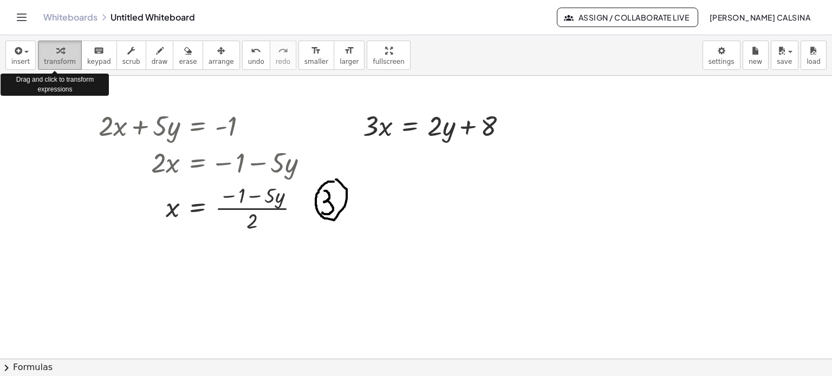
click at [59, 59] on span "transform" at bounding box center [60, 62] width 32 height 8
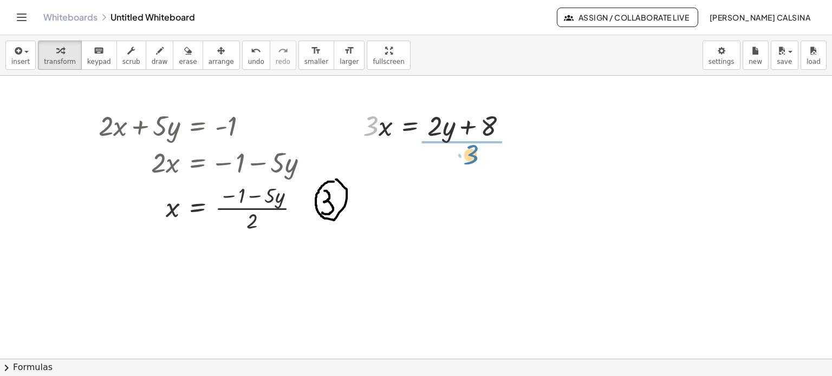
drag, startPoint x: 372, startPoint y: 128, endPoint x: 472, endPoint y: 157, distance: 104.2
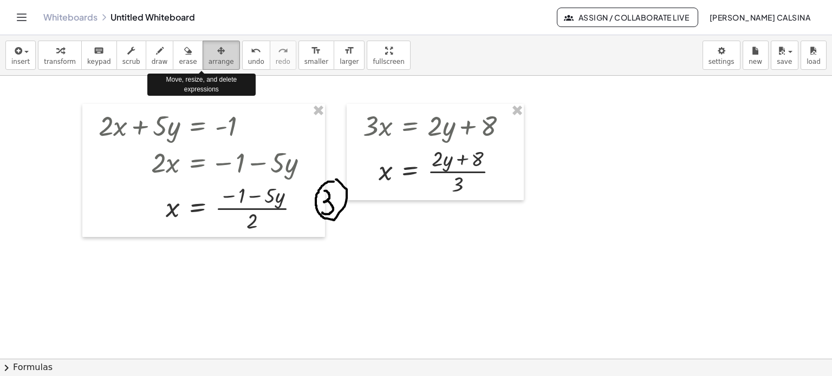
click at [217, 47] on icon "button" at bounding box center [221, 50] width 8 height 13
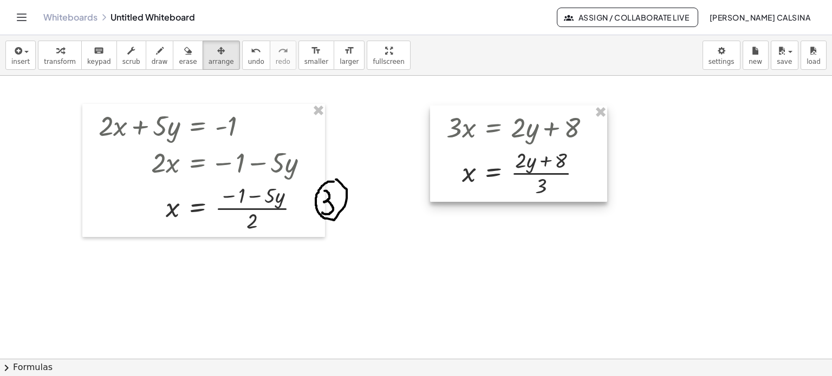
drag, startPoint x: 420, startPoint y: 134, endPoint x: 503, endPoint y: 136, distance: 82.9
click at [503, 136] on div at bounding box center [518, 154] width 177 height 96
click at [588, 163] on div at bounding box center [518, 154] width 177 height 96
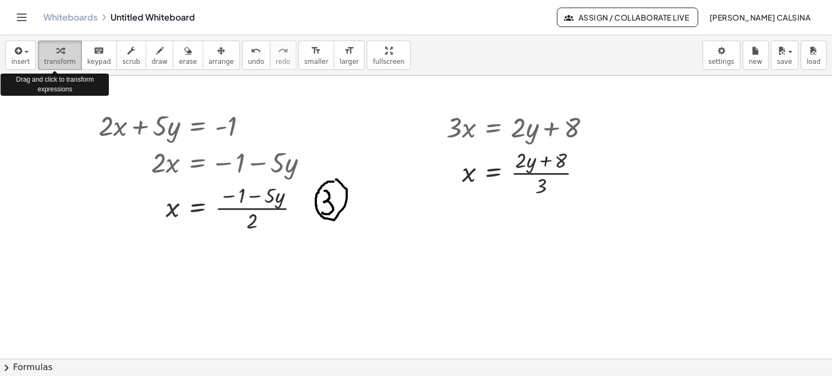
click at [56, 55] on icon "button" at bounding box center [60, 50] width 8 height 13
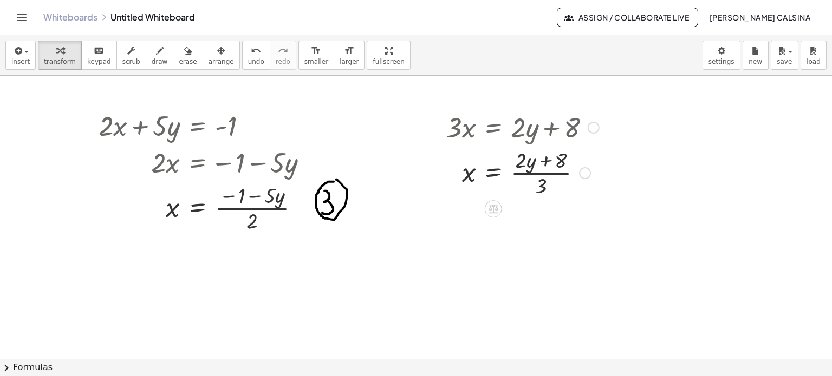
drag, startPoint x: 583, startPoint y: 173, endPoint x: 479, endPoint y: 276, distance: 146.3
click at [479, 276] on div "+ · 2 · x + · 5 · y = - 1 · 2 · x = − 1 − · 5 · y · 2 x · 5 · y = − 1 − · ( ) ·…" at bounding box center [416, 360] width 832 height 568
drag, startPoint x: 585, startPoint y: 171, endPoint x: 462, endPoint y: 276, distance: 162.5
click at [462, 276] on div "+ · 2 · x + · 5 · y = - 1 · 2 · x = − 1 − · 5 · y · 2 x · 5 · y = − 1 − · ( ) ·…" at bounding box center [416, 360] width 832 height 568
drag, startPoint x: 171, startPoint y: 212, endPoint x: 336, endPoint y: 277, distance: 176.8
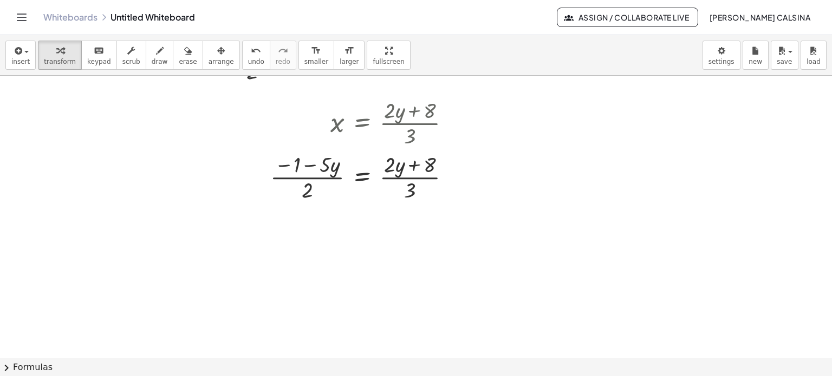
scroll to position [152, 0]
drag, startPoint x: 411, startPoint y: 190, endPoint x: 264, endPoint y: 168, distance: 147.8
click at [264, 168] on div "x = · ( + · 2 · y + 8 ) · 3 · 3 = · ( + · 2 · y + 8 ) · 3 · ( − 1 − · 5 · y ) ·…" at bounding box center [360, 147] width 213 height 114
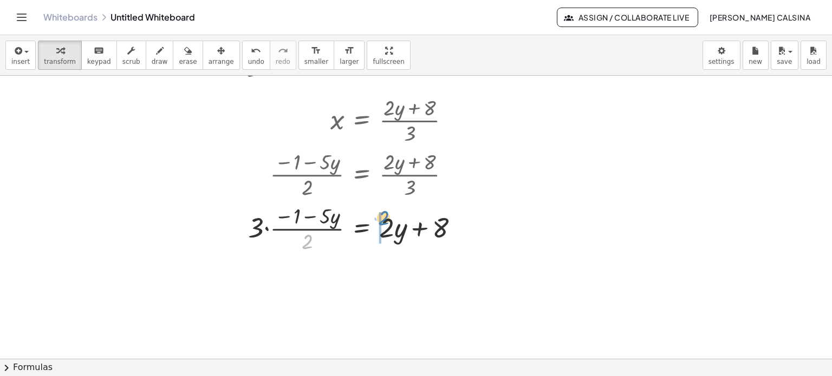
drag, startPoint x: 308, startPoint y: 240, endPoint x: 384, endPoint y: 216, distance: 80.0
click at [384, 216] on div at bounding box center [358, 228] width 230 height 54
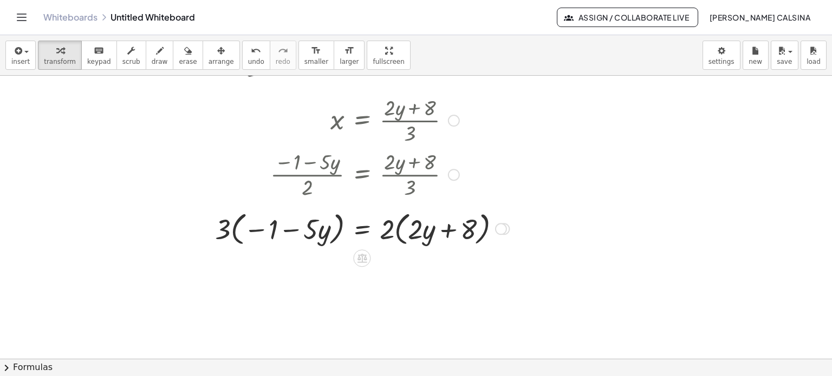
click at [232, 230] on div at bounding box center [362, 227] width 305 height 41
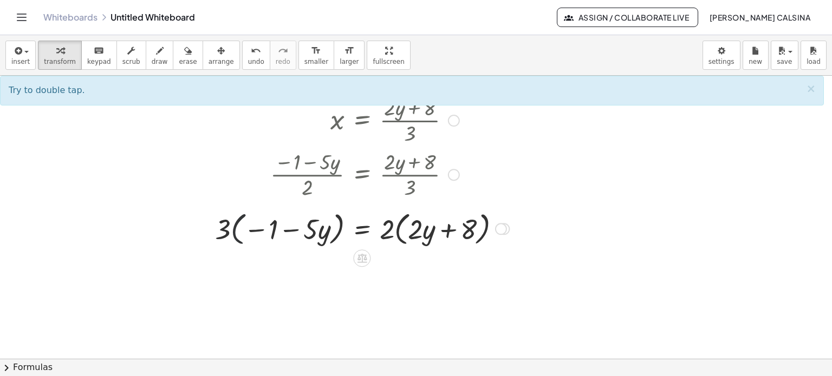
click at [235, 229] on div at bounding box center [362, 227] width 305 height 41
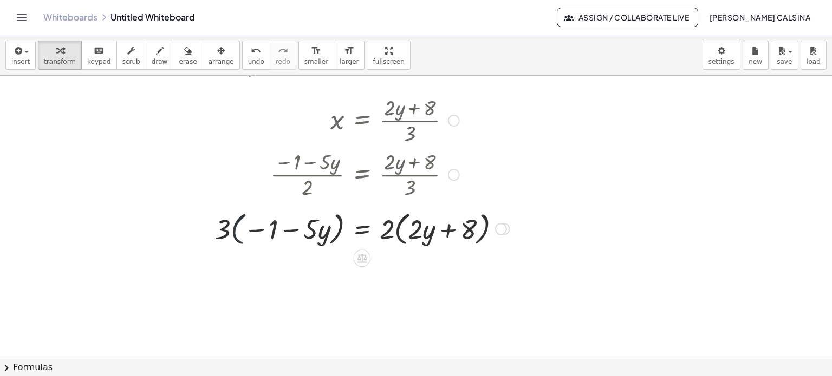
click at [235, 229] on div at bounding box center [362, 227] width 305 height 41
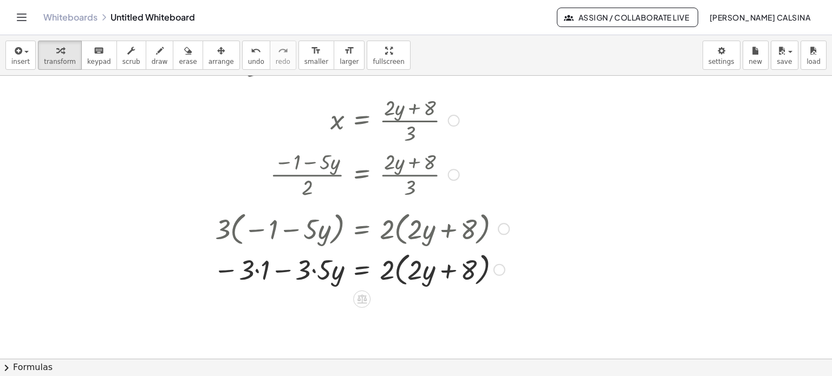
click at [398, 229] on div at bounding box center [361, 227] width 307 height 41
click at [397, 270] on div at bounding box center [361, 269] width 307 height 41
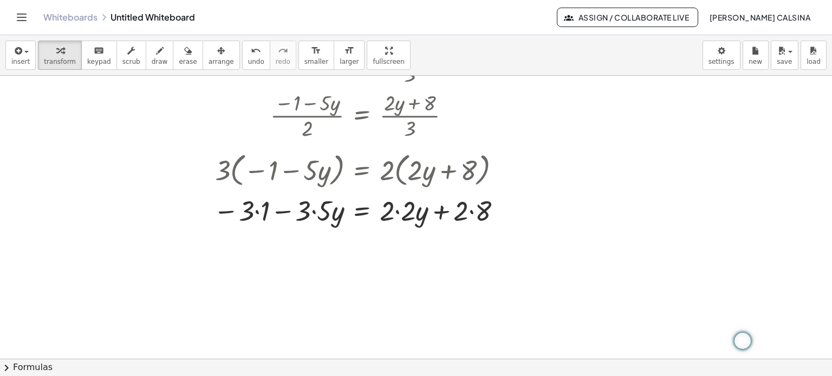
scroll to position [217, 0]
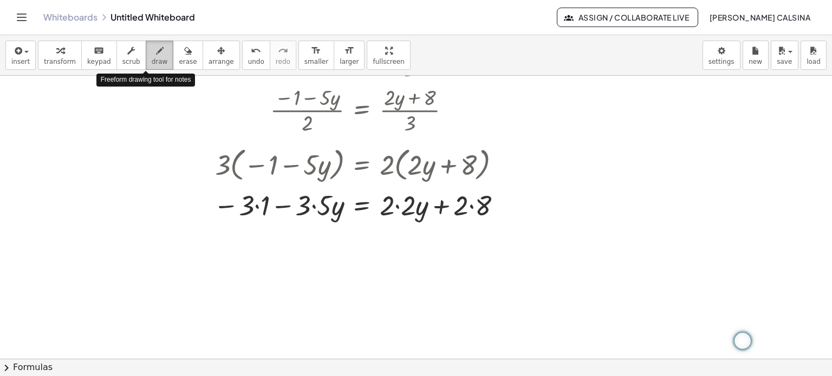
click at [152, 58] on span "draw" at bounding box center [160, 62] width 16 height 8
drag, startPoint x: 225, startPoint y: 149, endPoint x: 262, endPoint y: 151, distance: 36.9
click at [262, 151] on div at bounding box center [416, 143] width 832 height 568
drag, startPoint x: 256, startPoint y: 148, endPoint x: 262, endPoint y: 144, distance: 7.7
click at [262, 144] on div at bounding box center [416, 143] width 832 height 568
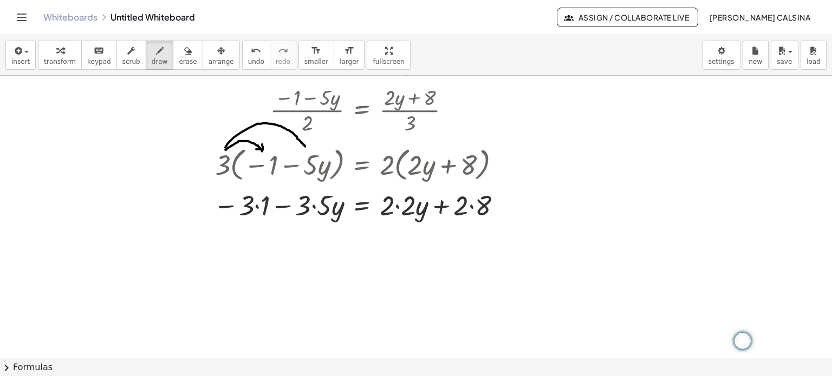
drag, startPoint x: 225, startPoint y: 147, endPoint x: 305, endPoint y: 146, distance: 79.6
click at [305, 146] on div at bounding box center [416, 143] width 832 height 568
drag, startPoint x: 297, startPoint y: 141, endPoint x: 304, endPoint y: 133, distance: 10.3
click at [304, 133] on div at bounding box center [416, 143] width 832 height 568
drag, startPoint x: 388, startPoint y: 155, endPoint x: 421, endPoint y: 150, distance: 33.0
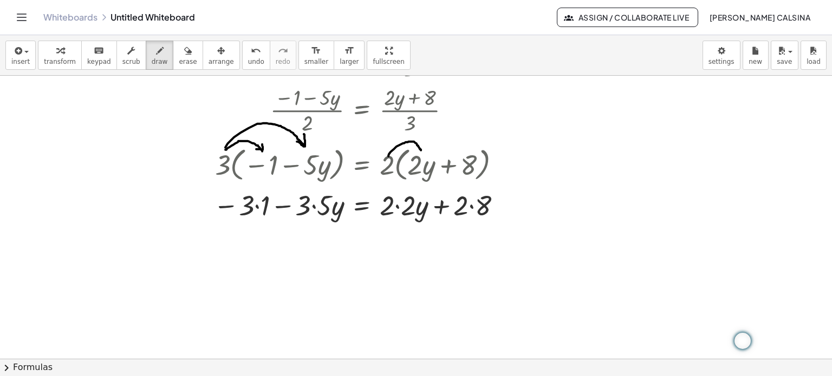
click at [421, 150] on div at bounding box center [416, 143] width 832 height 568
click at [420, 145] on div at bounding box center [416, 143] width 832 height 568
drag, startPoint x: 388, startPoint y: 153, endPoint x: 459, endPoint y: 151, distance: 71.5
click at [459, 151] on div at bounding box center [416, 143] width 832 height 568
click at [457, 146] on div at bounding box center [416, 143] width 832 height 568
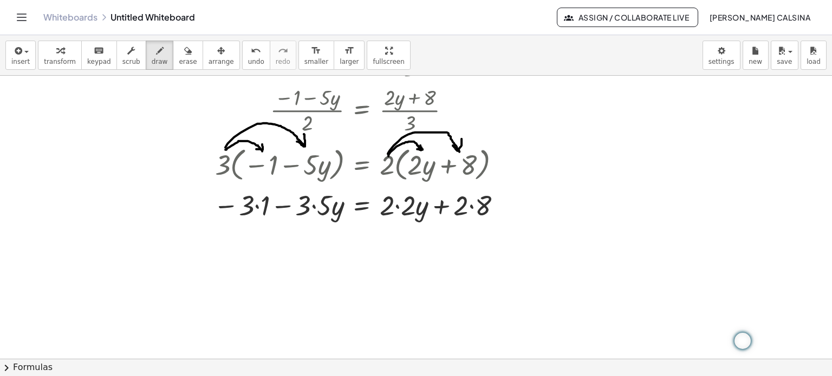
drag, startPoint x: 453, startPoint y: 145, endPoint x: 462, endPoint y: 138, distance: 10.8
click at [462, 138] on div at bounding box center [416, 143] width 832 height 568
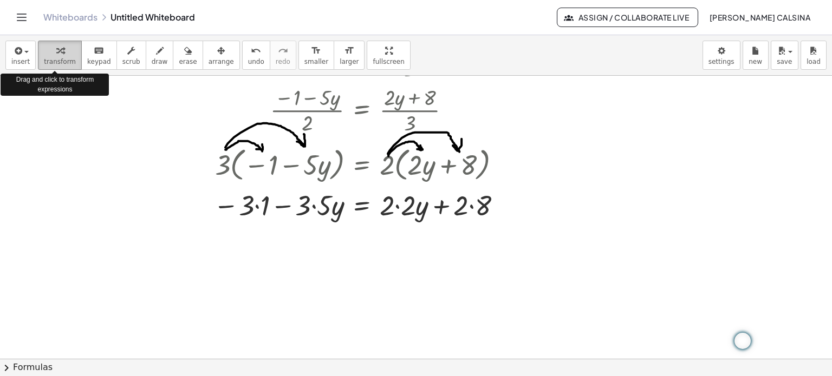
click at [56, 54] on icon "button" at bounding box center [60, 50] width 8 height 13
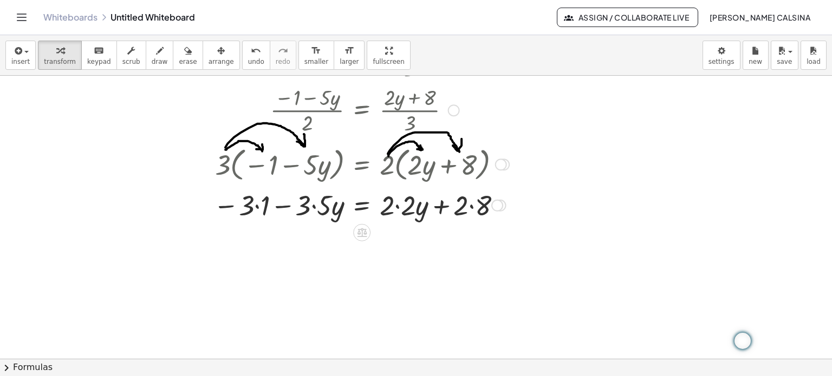
click at [257, 207] on div at bounding box center [361, 204] width 307 height 37
click at [257, 207] on div at bounding box center [362, 204] width 305 height 37
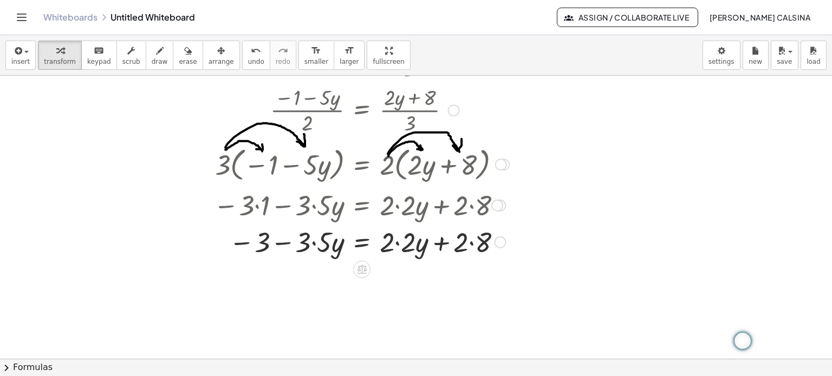
click at [315, 243] on div at bounding box center [361, 241] width 307 height 37
click at [397, 242] on div at bounding box center [361, 241] width 307 height 37
click at [450, 243] on div at bounding box center [361, 241] width 307 height 37
click at [391, 243] on div at bounding box center [361, 241] width 307 height 37
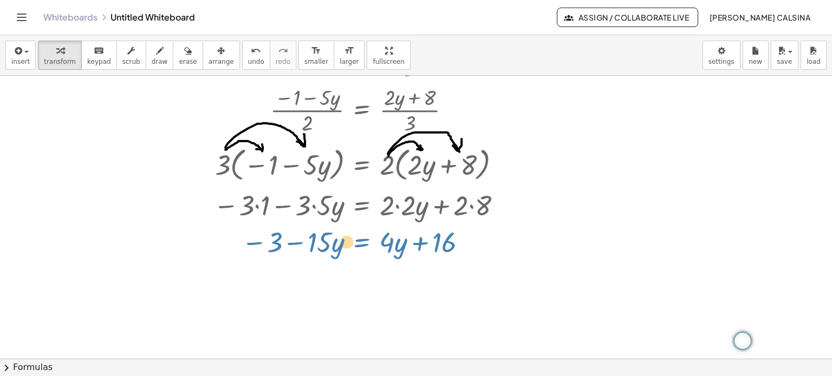
click at [376, 243] on div at bounding box center [361, 241] width 307 height 37
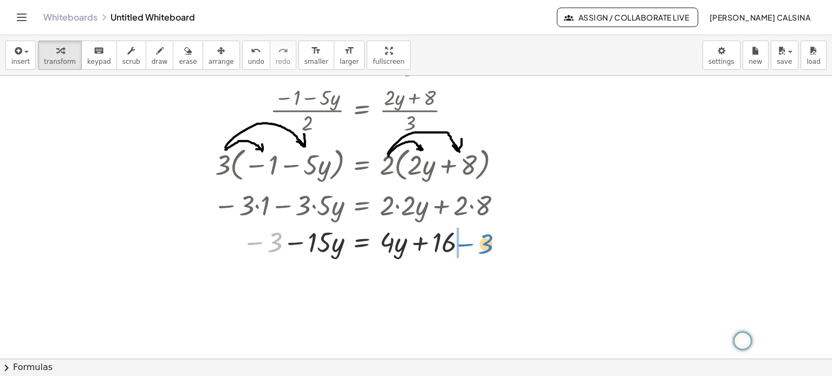
drag, startPoint x: 254, startPoint y: 241, endPoint x: 464, endPoint y: 243, distance: 210.2
click at [464, 243] on div at bounding box center [361, 241] width 307 height 37
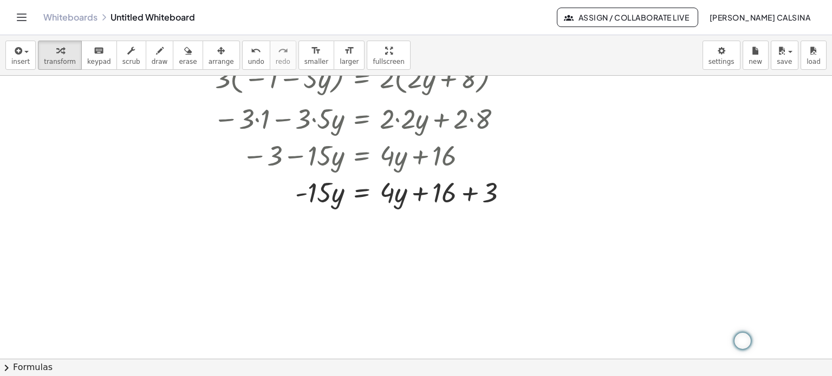
scroll to position [303, 0]
click at [301, 192] on div at bounding box center [365, 191] width 314 height 37
drag, startPoint x: 381, startPoint y: 181, endPoint x: 267, endPoint y: 180, distance: 113.8
click at [267, 180] on div at bounding box center [365, 191] width 314 height 37
click at [297, 194] on div at bounding box center [361, 191] width 307 height 37
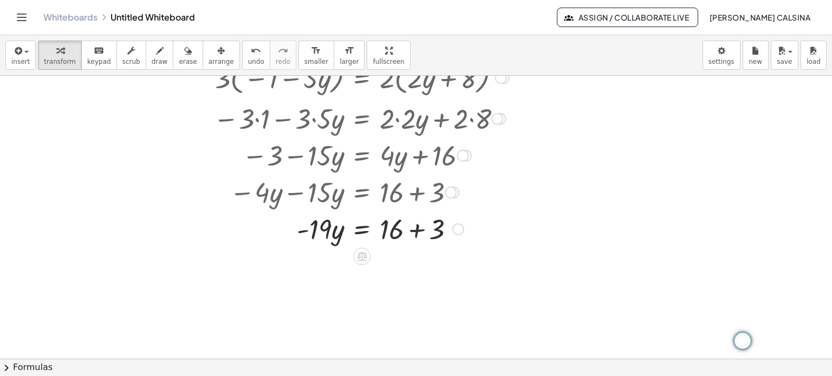
click at [413, 231] on div at bounding box center [361, 228] width 307 height 37
drag, startPoint x: 316, startPoint y: 265, endPoint x: 391, endPoint y: 290, distance: 78.6
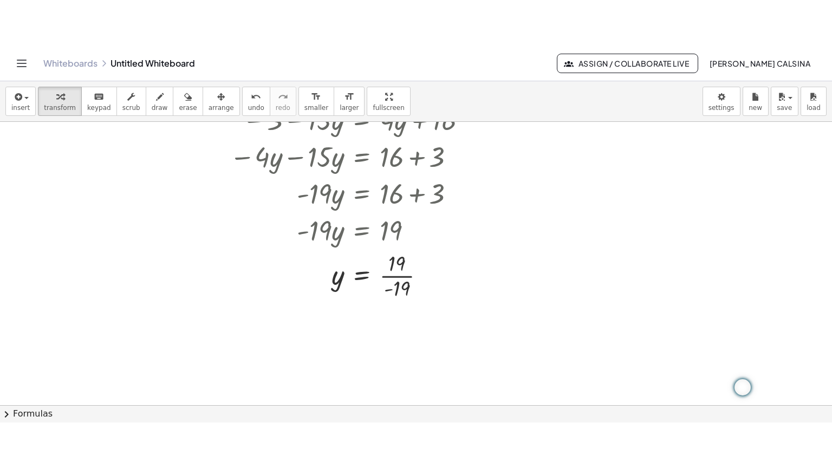
scroll to position [390, 0]
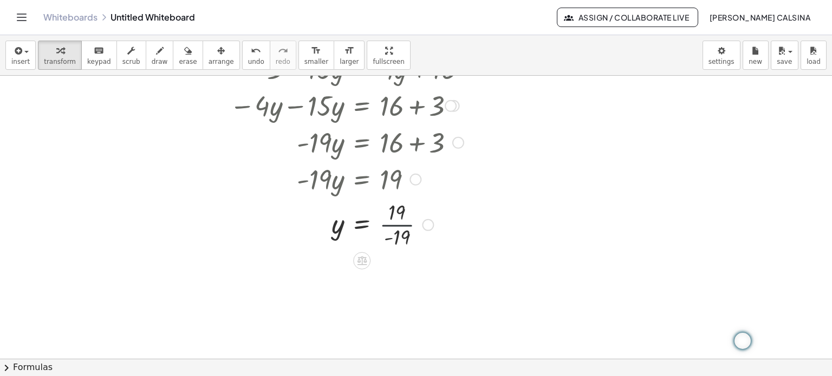
click at [402, 225] on div at bounding box center [361, 224] width 307 height 54
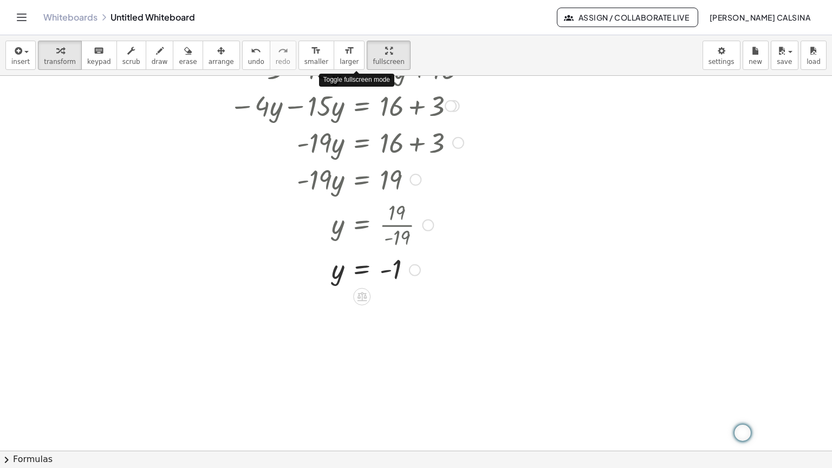
drag, startPoint x: 358, startPoint y: 59, endPoint x: 358, endPoint y: 124, distance: 65.5
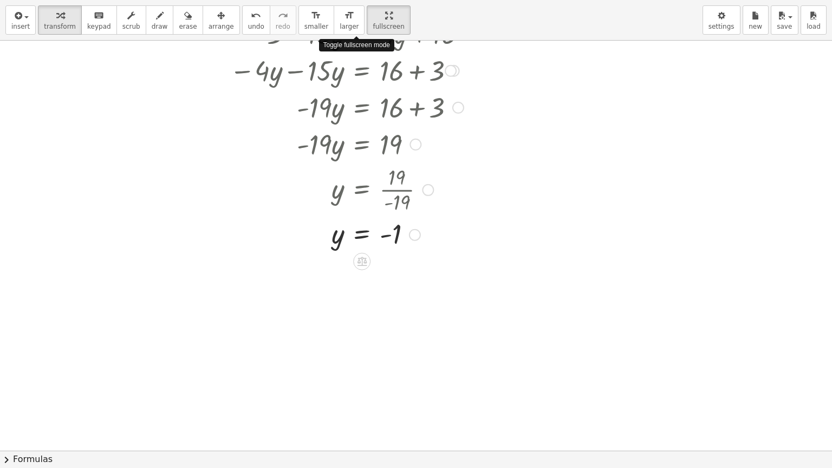
click at [358, 124] on div "insert select one: Math Expression Function Text Youtube Video Graphing Geometr…" at bounding box center [416, 234] width 832 height 468
click at [492, 163] on div at bounding box center [368, 189] width 320 height 54
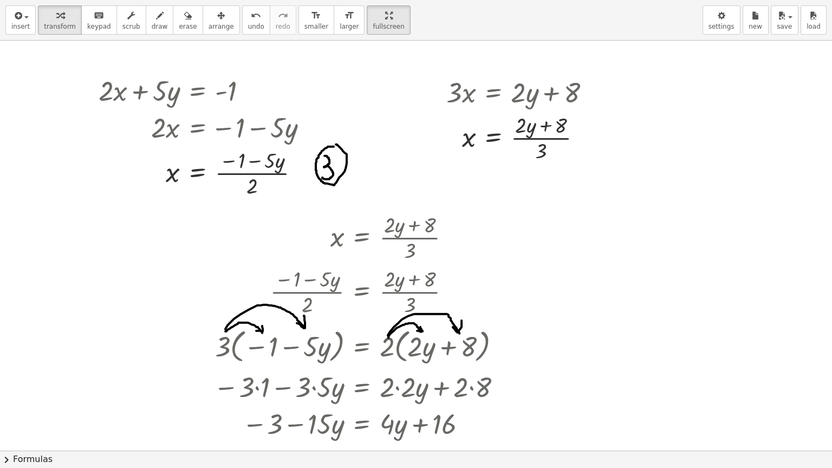
scroll to position [0, 0]
click at [213, 17] on button "arrange" at bounding box center [221, 19] width 37 height 29
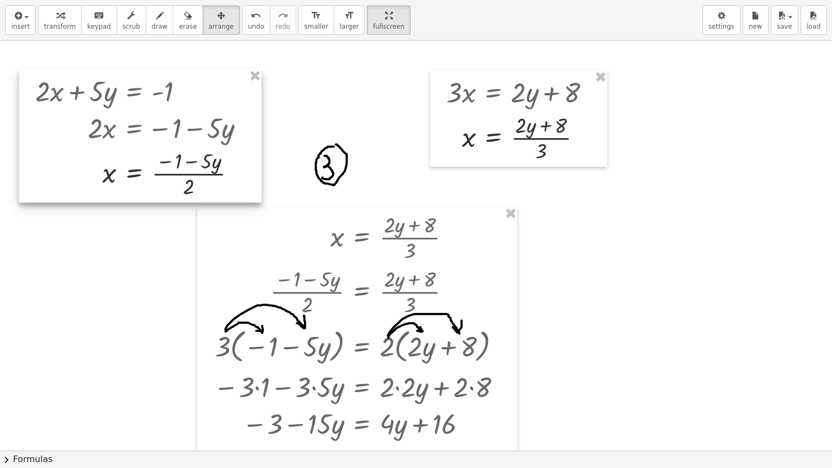
drag, startPoint x: 244, startPoint y: 102, endPoint x: 180, endPoint y: 102, distance: 63.4
click at [180, 102] on div at bounding box center [140, 135] width 243 height 133
click at [326, 167] on div at bounding box center [416, 467] width 832 height 852
drag, startPoint x: 335, startPoint y: 153, endPoint x: 299, endPoint y: 159, distance: 36.2
click at [299, 159] on div at bounding box center [416, 467] width 832 height 852
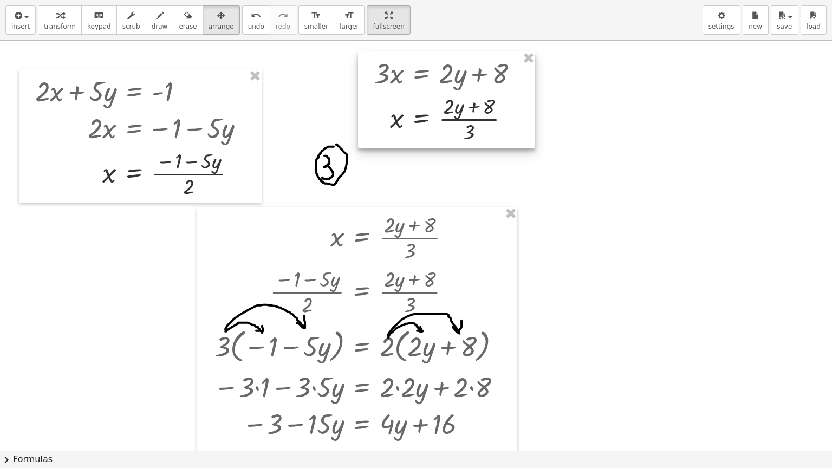
drag, startPoint x: 470, startPoint y: 127, endPoint x: 401, endPoint y: 109, distance: 71.5
click at [401, 109] on div at bounding box center [446, 99] width 177 height 96
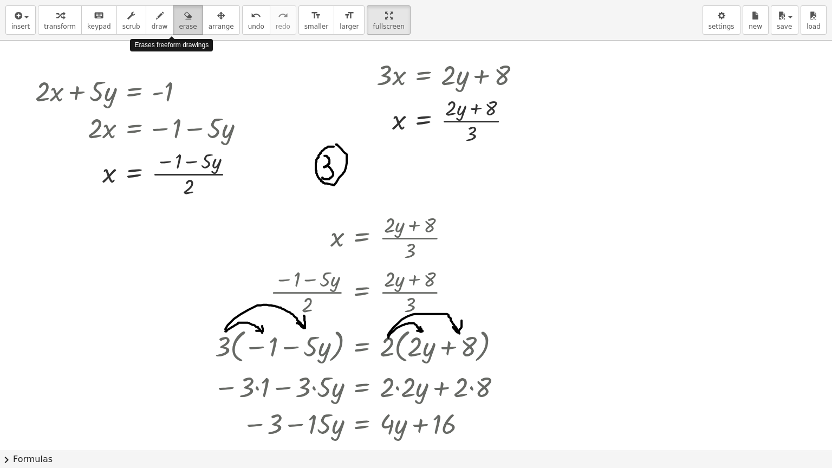
click at [184, 14] on icon "button" at bounding box center [188, 15] width 8 height 13
drag, startPoint x: 303, startPoint y: 134, endPoint x: 325, endPoint y: 191, distance: 60.9
click at [325, 191] on div at bounding box center [416, 467] width 832 height 852
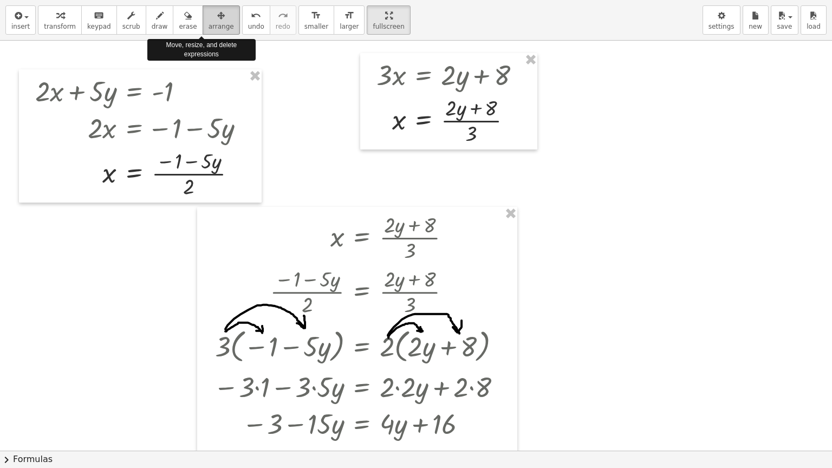
click at [206, 21] on button "arrange" at bounding box center [221, 19] width 37 height 29
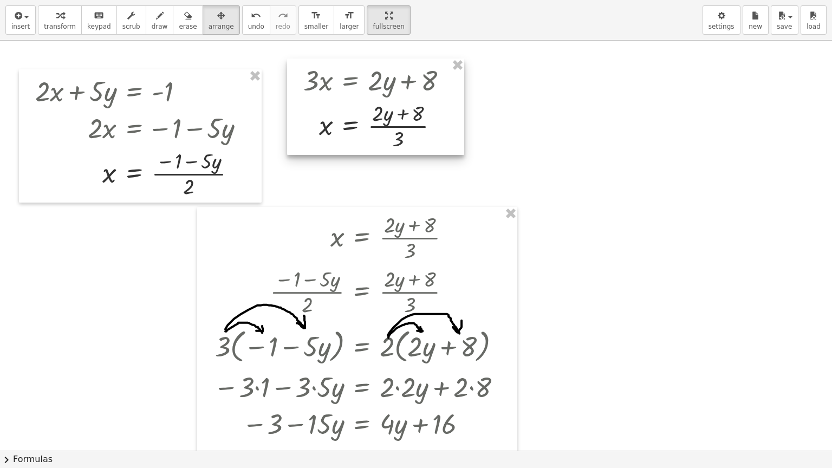
drag, startPoint x: 455, startPoint y: 94, endPoint x: 381, endPoint y: 100, distance: 73.9
click at [381, 100] on div at bounding box center [375, 107] width 177 height 96
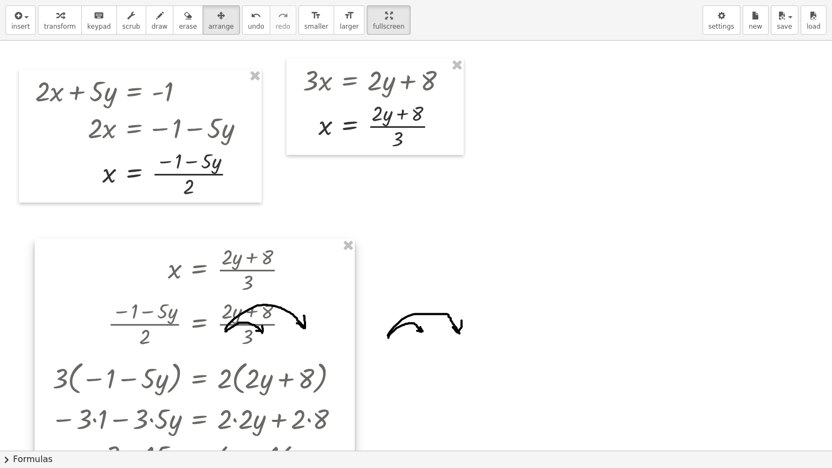
drag, startPoint x: 444, startPoint y: 258, endPoint x: 281, endPoint y: 290, distance: 165.6
click at [281, 290] on div at bounding box center [195, 457] width 320 height 437
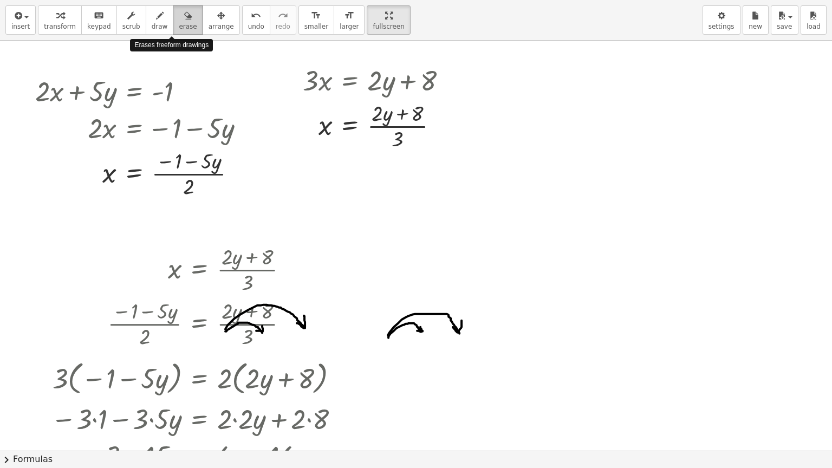
click at [184, 21] on icon "button" at bounding box center [188, 15] width 8 height 13
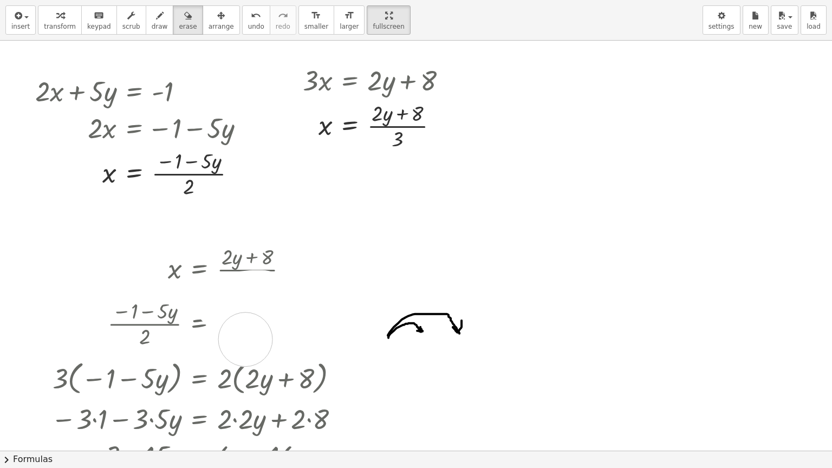
drag, startPoint x: 222, startPoint y: 302, endPoint x: 244, endPoint y: 339, distance: 42.3
click at [244, 339] on div at bounding box center [416, 467] width 832 height 852
drag, startPoint x: 373, startPoint y: 319, endPoint x: 475, endPoint y: 332, distance: 102.7
click at [475, 332] on div at bounding box center [416, 467] width 832 height 852
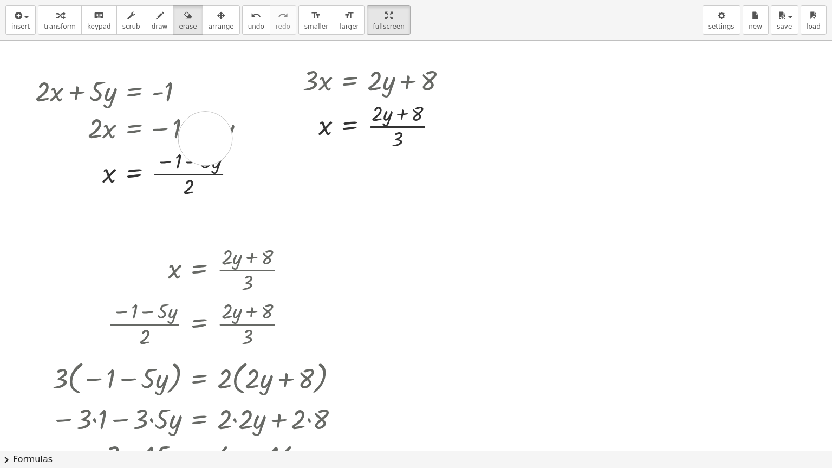
click at [205, 138] on div at bounding box center [416, 467] width 832 height 852
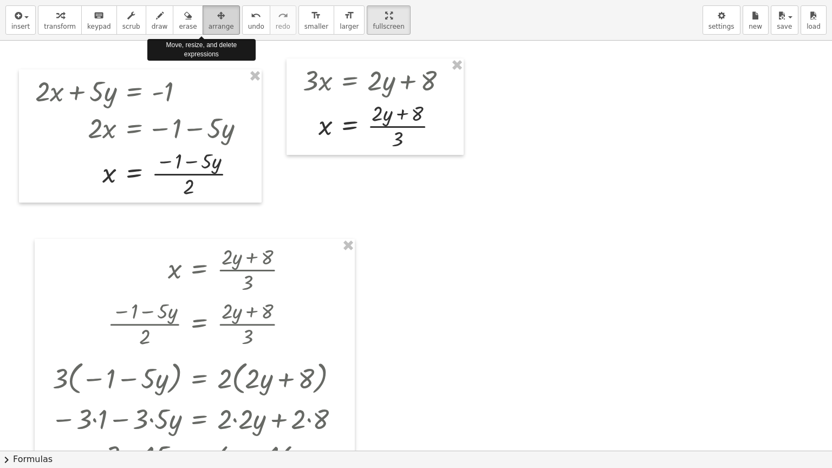
click at [209, 21] on div "button" at bounding box center [221, 15] width 25 height 13
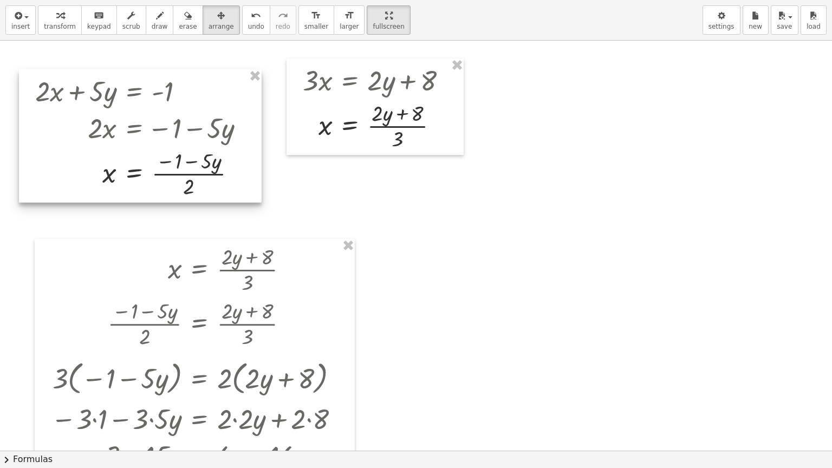
click at [201, 93] on div at bounding box center [140, 135] width 243 height 133
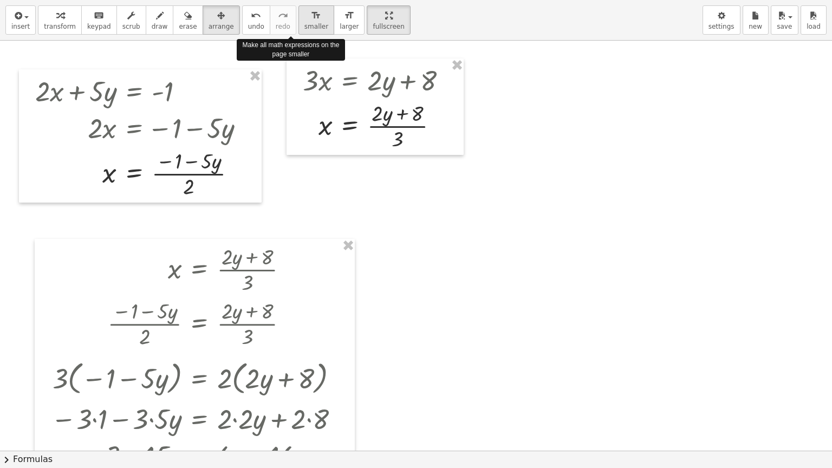
click at [304, 28] on span "smaller" at bounding box center [316, 27] width 24 height 8
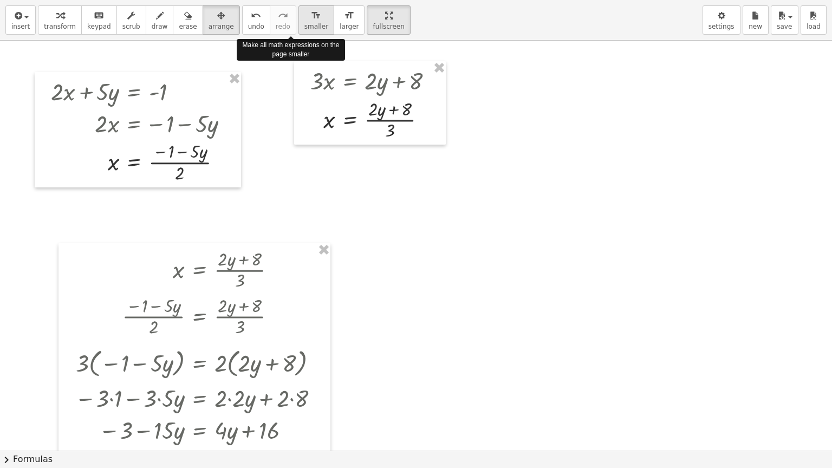
click at [304, 28] on span "smaller" at bounding box center [316, 27] width 24 height 8
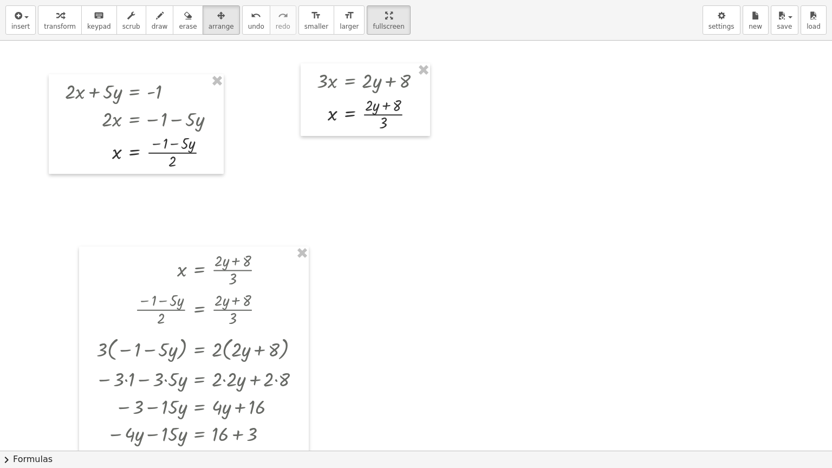
click at [399, 206] on div at bounding box center [416, 467] width 832 height 852
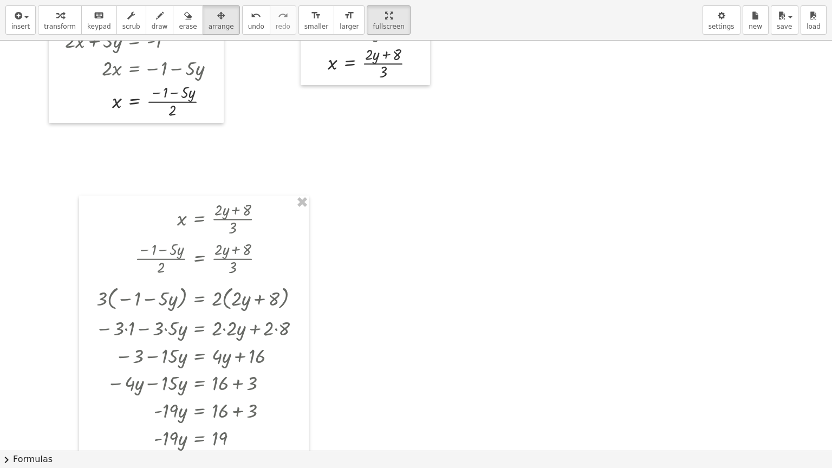
scroll to position [38, 0]
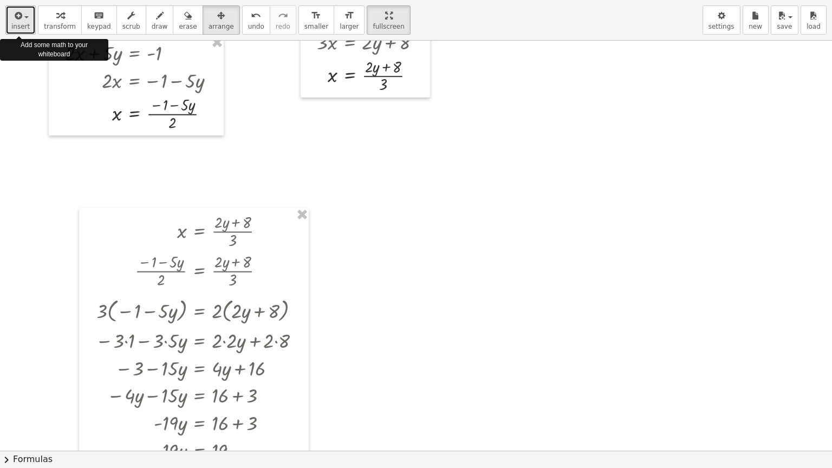
click at [23, 20] on div "button" at bounding box center [20, 15] width 18 height 13
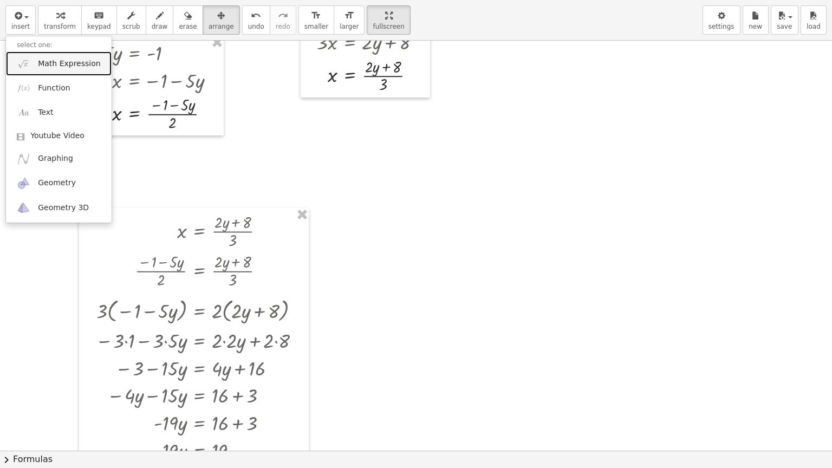
click at [47, 60] on span "Math Expression" at bounding box center [69, 64] width 62 height 11
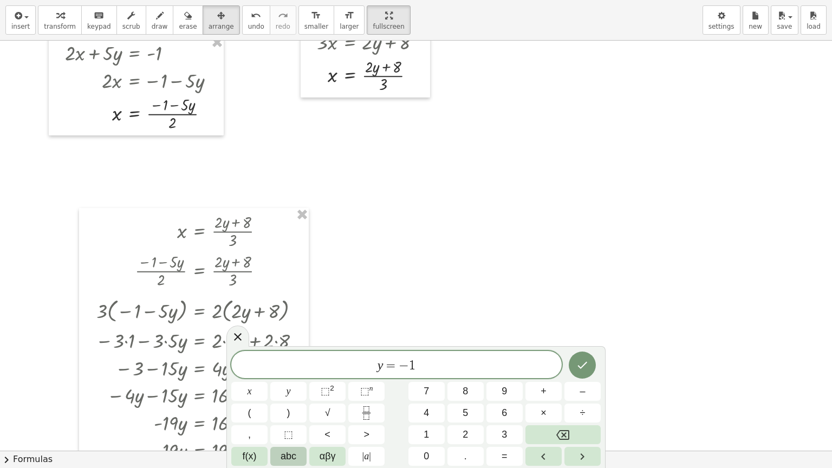
click at [284, 376] on span "abc" at bounding box center [289, 456] width 16 height 15
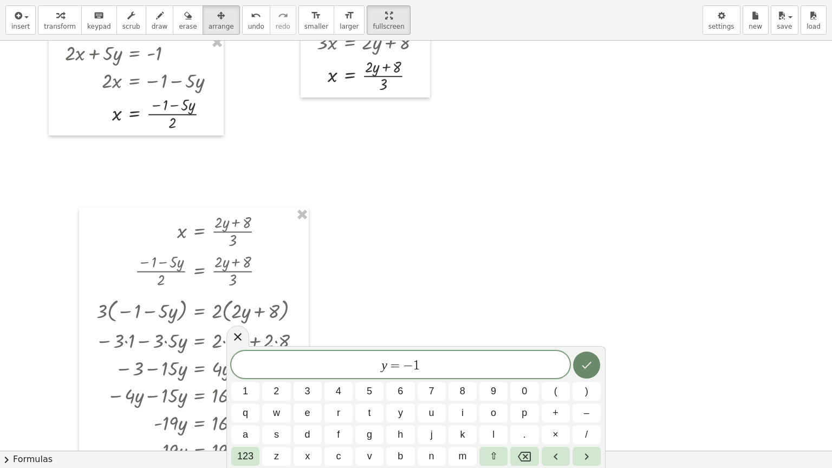
click at [588, 372] on button "Done" at bounding box center [586, 365] width 27 height 27
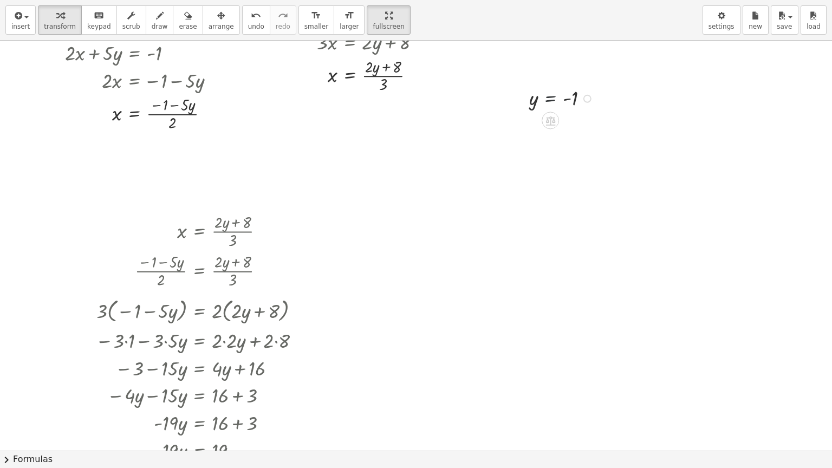
click at [562, 98] on div at bounding box center [563, 98] width 79 height 27
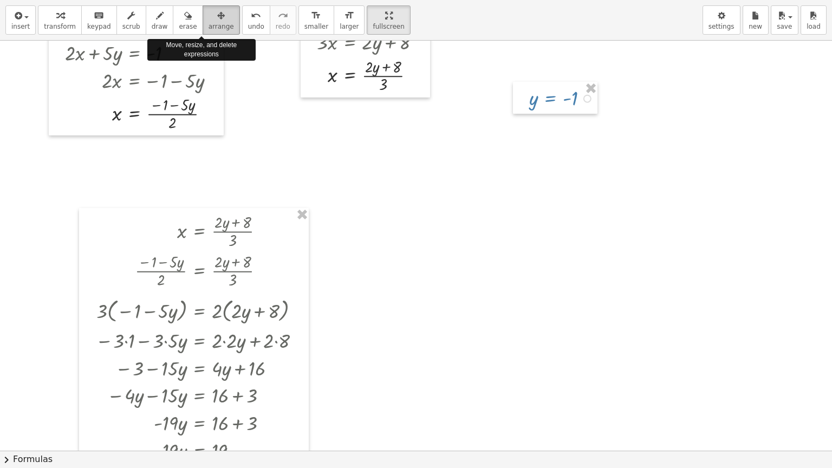
click at [217, 16] on icon "button" at bounding box center [221, 15] width 8 height 13
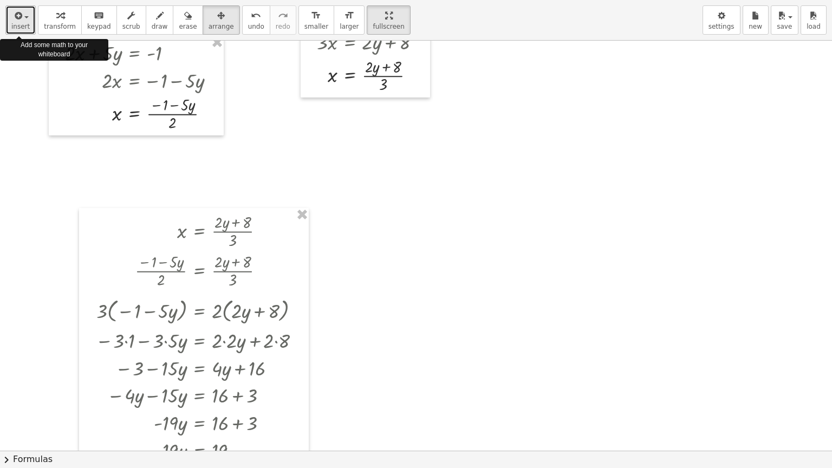
click at [26, 18] on span "button" at bounding box center [26, 17] width 4 height 2
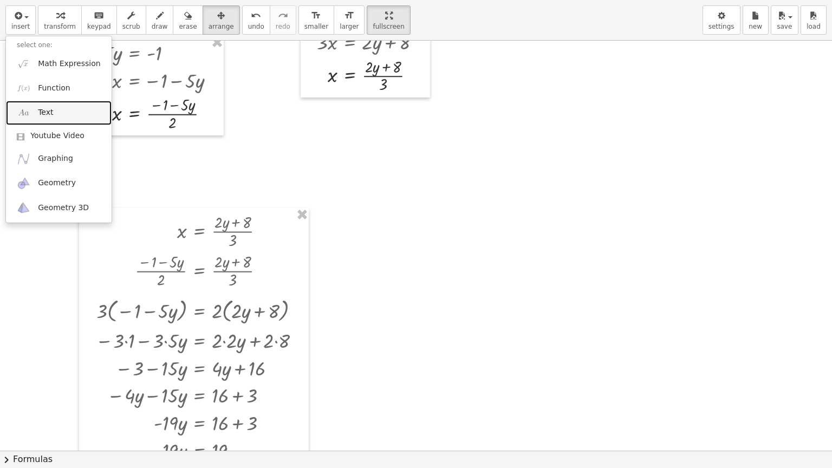
click at [46, 109] on span "Text" at bounding box center [45, 112] width 15 height 11
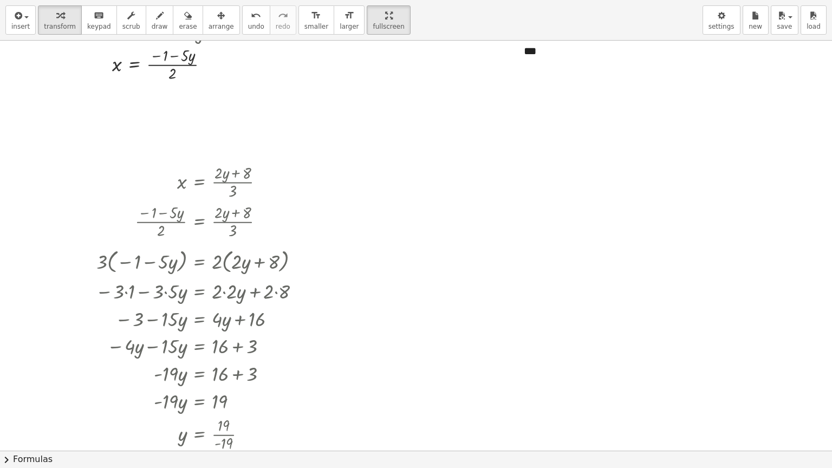
scroll to position [66, 0]
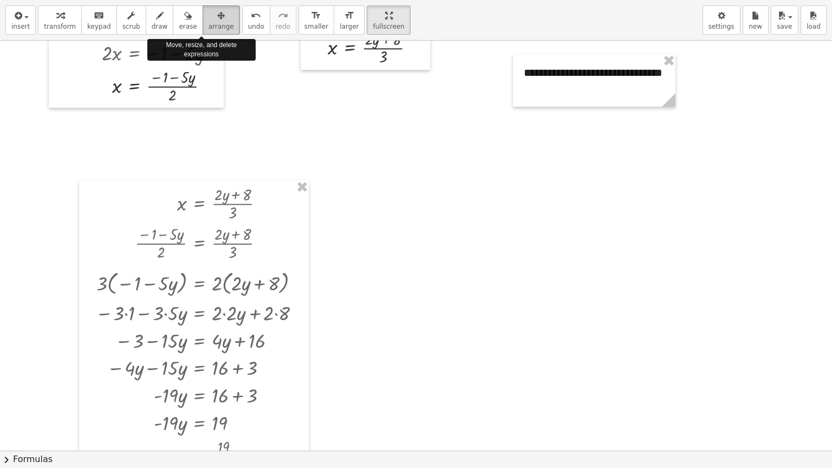
click at [217, 17] on icon "button" at bounding box center [221, 15] width 8 height 13
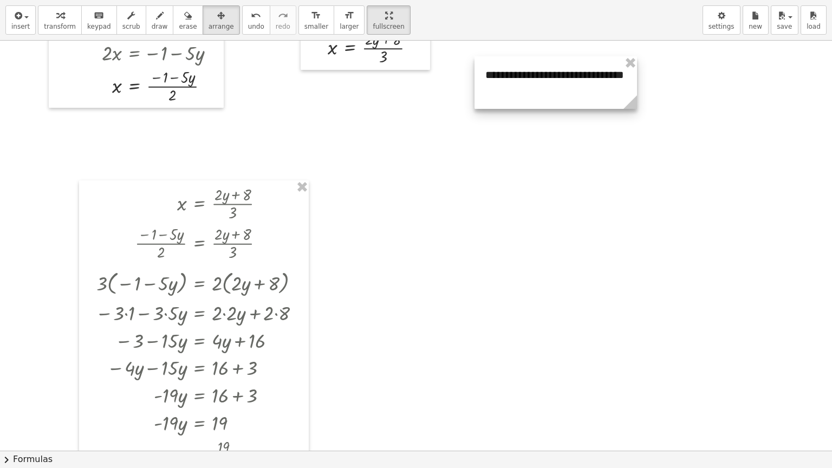
drag, startPoint x: 563, startPoint y: 82, endPoint x: 524, endPoint y: 85, distance: 38.5
click at [524, 85] on div at bounding box center [556, 82] width 163 height 53
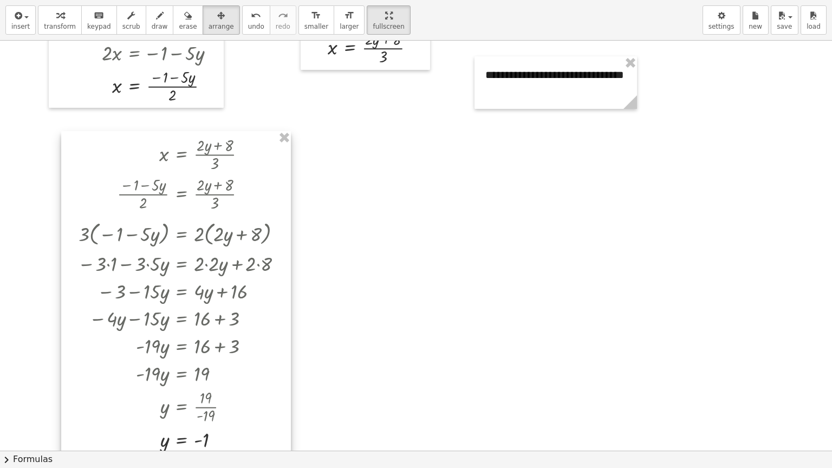
drag, startPoint x: 277, startPoint y: 219, endPoint x: 259, endPoint y: 170, distance: 52.4
click at [259, 170] on div at bounding box center [176, 293] width 230 height 324
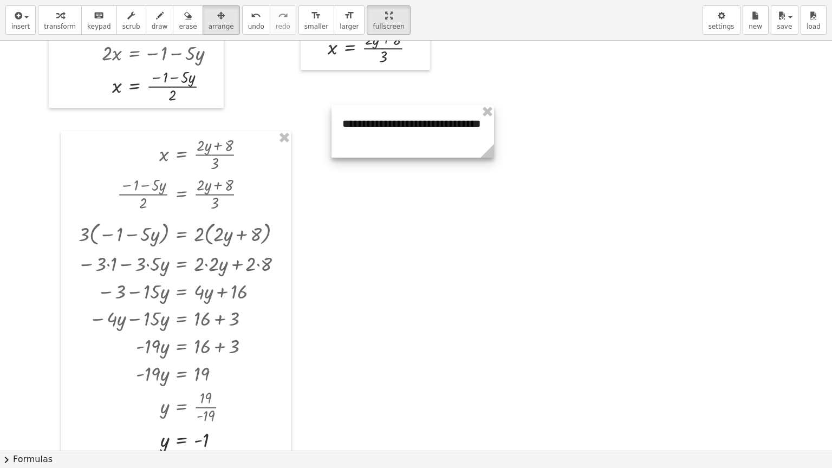
drag, startPoint x: 542, startPoint y: 95, endPoint x: 399, endPoint y: 144, distance: 151.1
click at [399, 144] on div at bounding box center [413, 131] width 163 height 53
drag, startPoint x: 403, startPoint y: 145, endPoint x: 424, endPoint y: 144, distance: 20.6
click at [424, 144] on div at bounding box center [433, 131] width 163 height 53
click at [421, 180] on div at bounding box center [416, 401] width 832 height 852
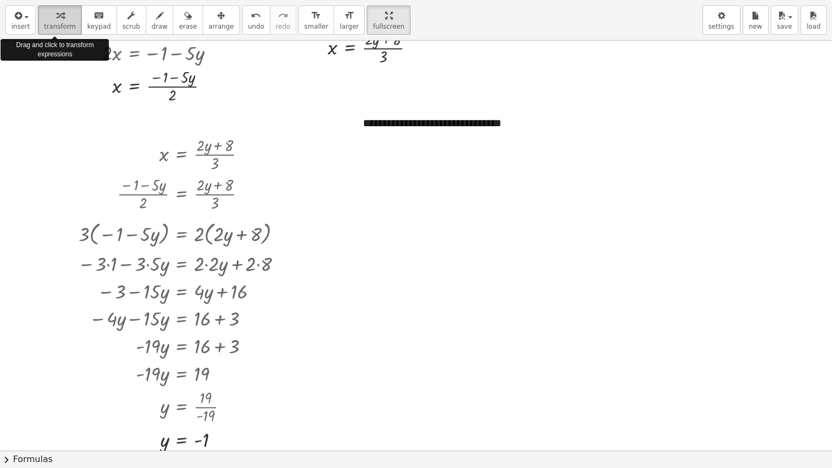
click at [56, 24] on span "transform" at bounding box center [60, 27] width 32 height 8
drag, startPoint x: 206, startPoint y: 87, endPoint x: 419, endPoint y: 176, distance: 230.0
click at [419, 176] on div "**********" at bounding box center [416, 401] width 832 height 852
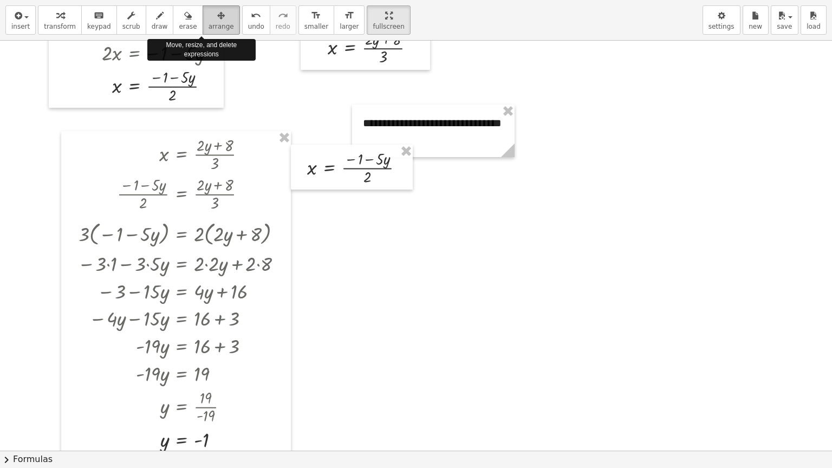
click at [209, 23] on span "arrange" at bounding box center [221, 27] width 25 height 8
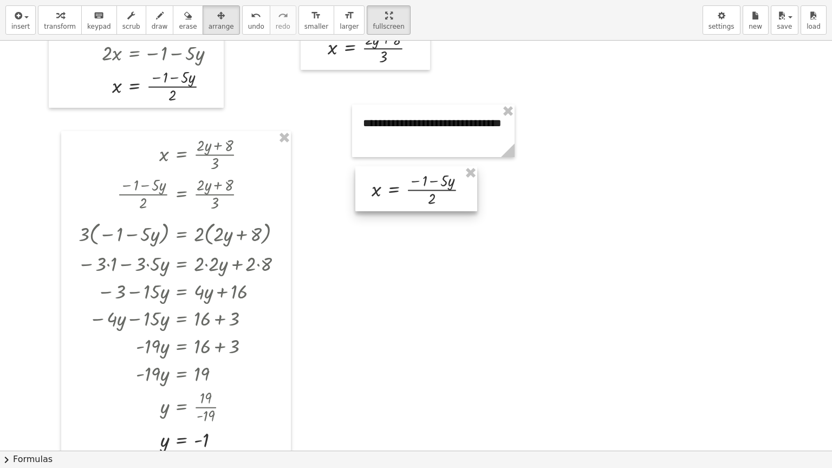
drag, startPoint x: 356, startPoint y: 152, endPoint x: 421, endPoint y: 174, distance: 68.5
click at [421, 174] on div at bounding box center [416, 188] width 122 height 45
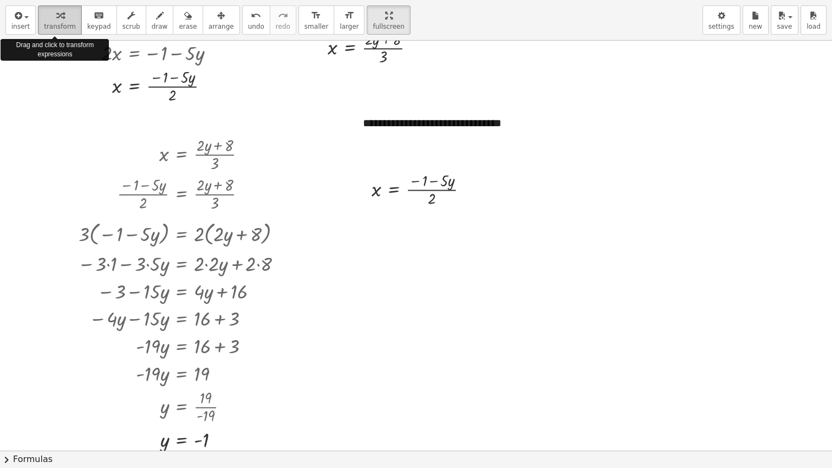
click at [56, 20] on icon "button" at bounding box center [60, 15] width 8 height 13
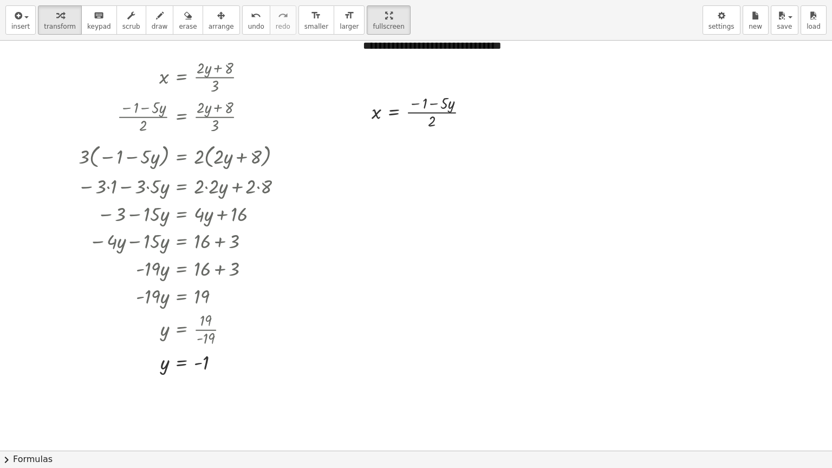
scroll to position [153, 0]
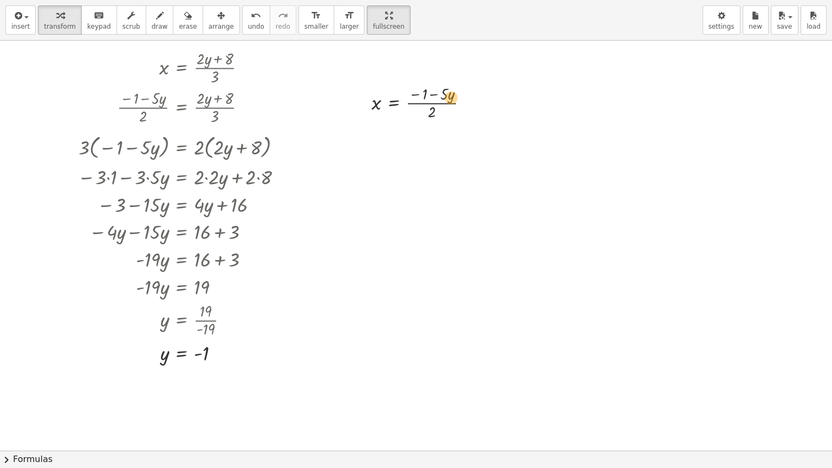
drag, startPoint x: 163, startPoint y: 355, endPoint x: 379, endPoint y: 100, distance: 334.8
click at [379, 100] on div "**********" at bounding box center [416, 314] width 832 height 852
drag, startPoint x: 165, startPoint y: 354, endPoint x: 453, endPoint y: 96, distance: 386.7
click at [450, 135] on div at bounding box center [428, 142] width 124 height 40
click at [440, 174] on div at bounding box center [428, 181] width 124 height 40
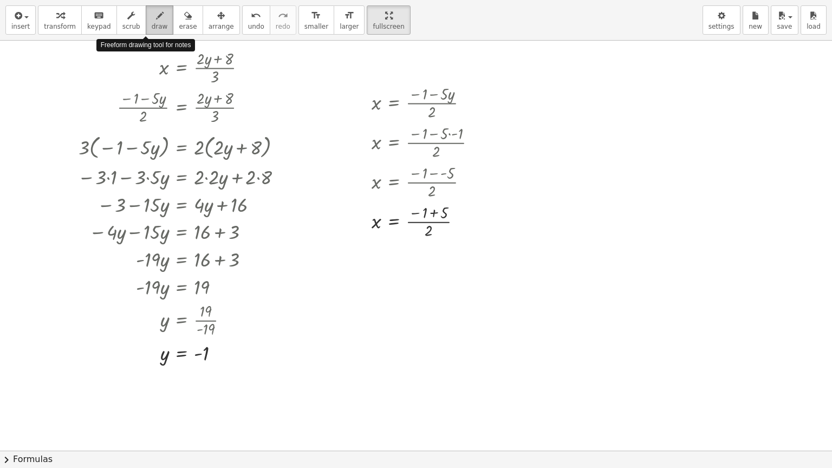
click at [156, 20] on icon "button" at bounding box center [160, 15] width 8 height 13
drag, startPoint x: 454, startPoint y: 126, endPoint x: 454, endPoint y: 134, distance: 8.1
click at [454, 134] on div at bounding box center [416, 314] width 832 height 852
click at [248, 28] on span "undo" at bounding box center [256, 27] width 16 height 8
drag, startPoint x: 454, startPoint y: 124, endPoint x: 454, endPoint y: 143, distance: 19.5
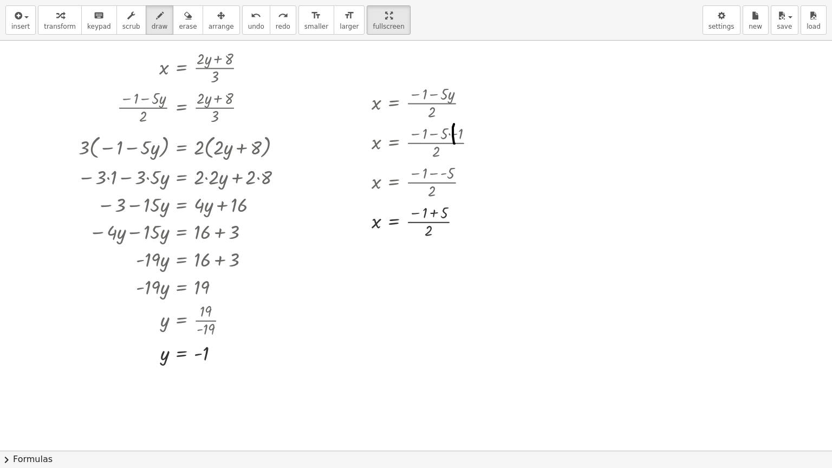
click at [454, 143] on div at bounding box center [416, 314] width 832 height 852
drag, startPoint x: 467, startPoint y: 122, endPoint x: 465, endPoint y: 143, distance: 21.2
click at [465, 143] on div at bounding box center [416, 314] width 832 height 852
drag, startPoint x: 446, startPoint y: 163, endPoint x: 443, endPoint y: 181, distance: 18.7
click at [443, 181] on div at bounding box center [416, 314] width 832 height 852
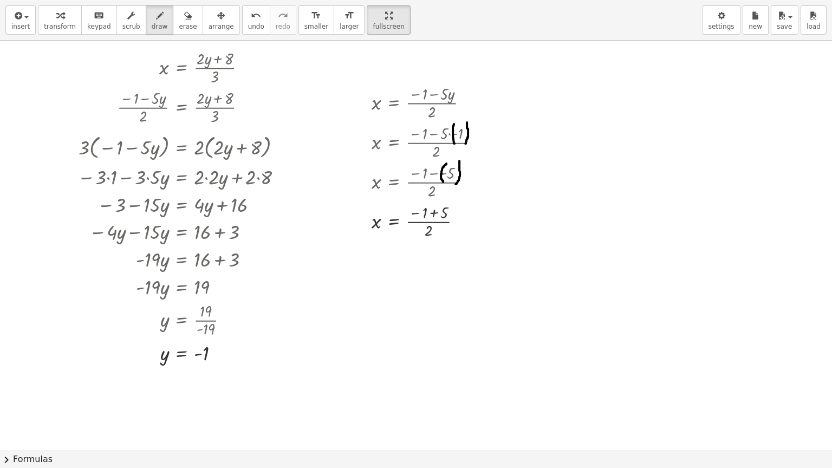
drag, startPoint x: 459, startPoint y: 160, endPoint x: 456, endPoint y: 184, distance: 24.1
click at [456, 184] on div at bounding box center [416, 314] width 832 height 852
click at [61, 18] on div "button" at bounding box center [60, 15] width 32 height 13
click at [433, 215] on div at bounding box center [428, 221] width 124 height 40
click at [414, 262] on div at bounding box center [428, 261] width 124 height 40
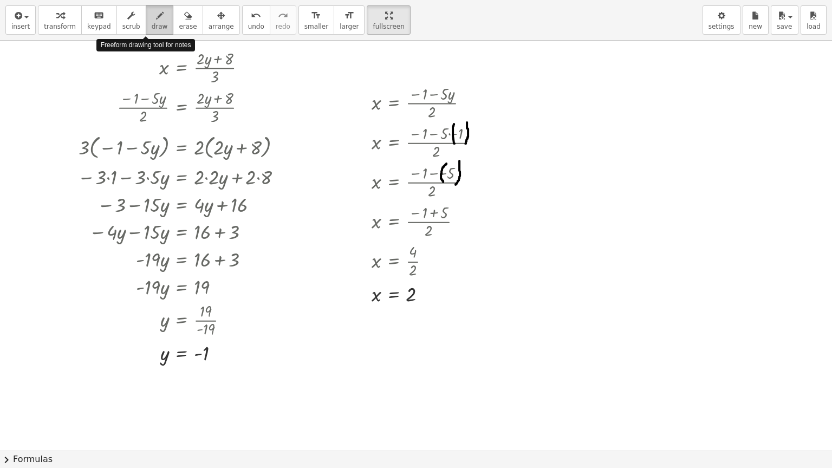
click at [156, 20] on icon "button" at bounding box center [160, 15] width 8 height 13
drag, startPoint x: 319, startPoint y: 340, endPoint x: 319, endPoint y: 362, distance: 22.2
click at [319, 362] on div at bounding box center [416, 314] width 832 height 852
click at [324, 362] on div at bounding box center [416, 314] width 832 height 852
drag, startPoint x: 351, startPoint y: 339, endPoint x: 340, endPoint y: 364, distance: 27.9
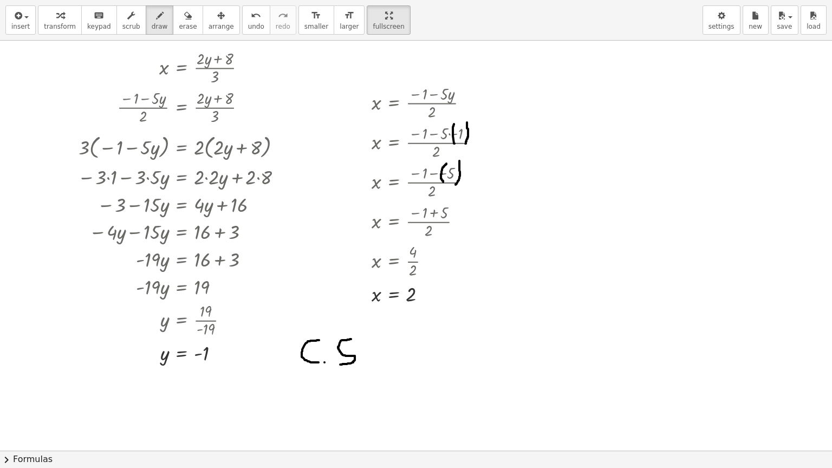
click at [340, 364] on div at bounding box center [416, 314] width 832 height 852
drag, startPoint x: 385, startPoint y: 322, endPoint x: 386, endPoint y: 371, distance: 48.8
click at [386, 371] on div at bounding box center [416, 314] width 832 height 852
drag, startPoint x: 394, startPoint y: 335, endPoint x: 402, endPoint y: 353, distance: 19.4
click at [402, 353] on div at bounding box center [416, 314] width 832 height 852
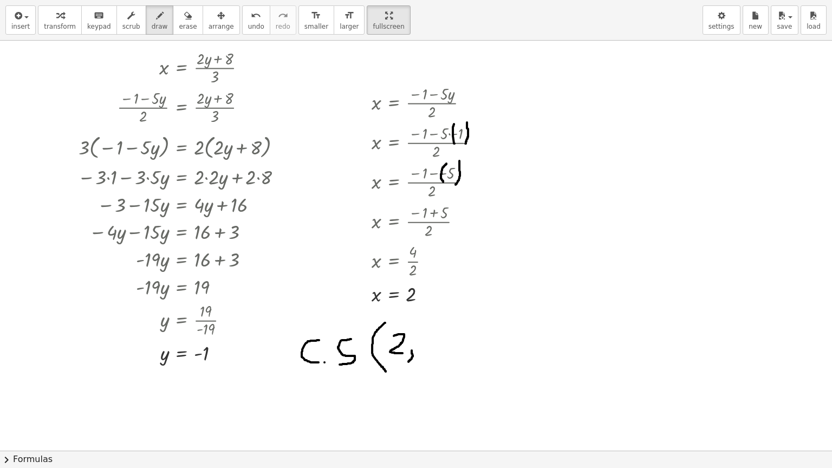
drag, startPoint x: 412, startPoint y: 350, endPoint x: 408, endPoint y: 361, distance: 11.8
click at [408, 361] on div at bounding box center [416, 314] width 832 height 852
click at [425, 340] on div at bounding box center [416, 314] width 832 height 852
drag, startPoint x: 425, startPoint y: 340, endPoint x: 439, endPoint y: 342, distance: 14.8
click at [439, 342] on div at bounding box center [416, 314] width 832 height 852
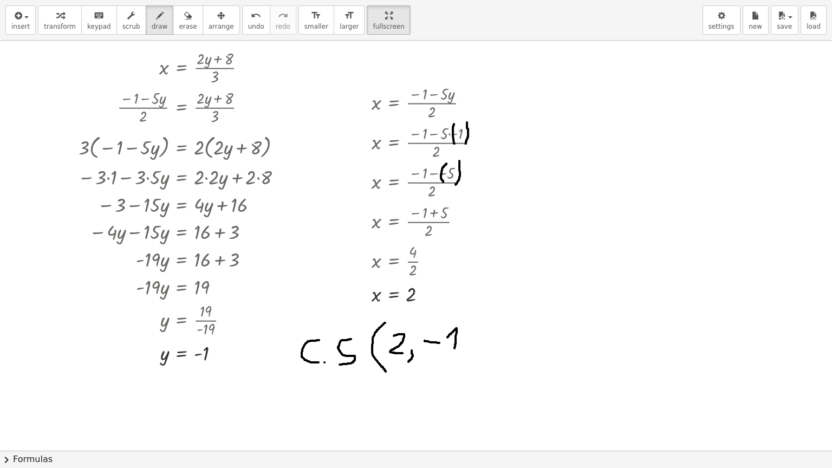
drag, startPoint x: 447, startPoint y: 337, endPoint x: 454, endPoint y: 348, distance: 12.6
click at [454, 348] on div at bounding box center [416, 314] width 832 height 852
drag, startPoint x: 467, startPoint y: 321, endPoint x: 464, endPoint y: 360, distance: 39.1
click at [464, 360] on div at bounding box center [416, 314] width 832 height 852
click at [360, 359] on div at bounding box center [416, 314] width 832 height 852
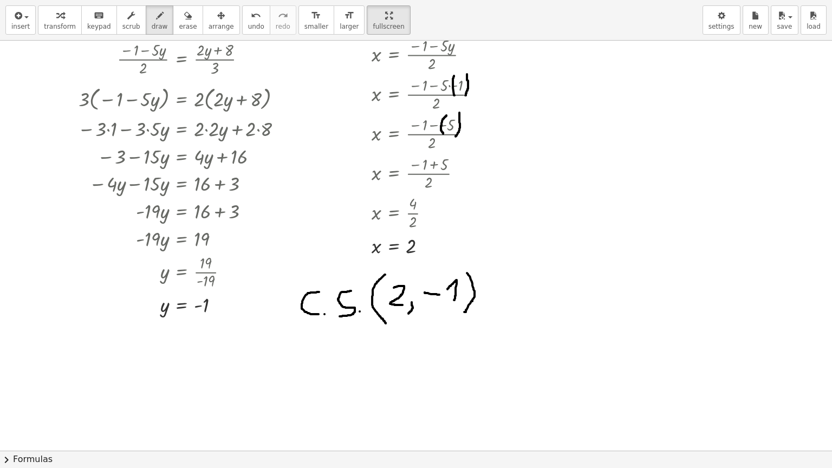
scroll to position [202, 0]
drag, startPoint x: 381, startPoint y: 330, endPoint x: 387, endPoint y: 389, distance: 59.3
click at [387, 376] on div at bounding box center [416, 265] width 832 height 852
drag, startPoint x: 392, startPoint y: 337, endPoint x: 407, endPoint y: 350, distance: 19.9
click at [407, 350] on div at bounding box center [416, 265] width 832 height 852
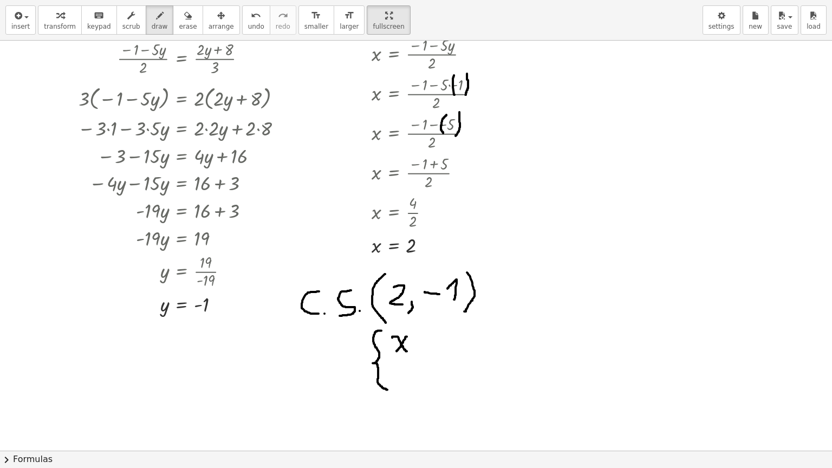
drag, startPoint x: 407, startPoint y: 336, endPoint x: 397, endPoint y: 350, distance: 17.9
click at [397, 350] on div at bounding box center [416, 265] width 832 height 852
drag, startPoint x: 413, startPoint y: 338, endPoint x: 423, endPoint y: 339, distance: 9.2
click at [423, 339] on div at bounding box center [416, 265] width 832 height 852
drag, startPoint x: 414, startPoint y: 342, endPoint x: 420, endPoint y: 342, distance: 6.0
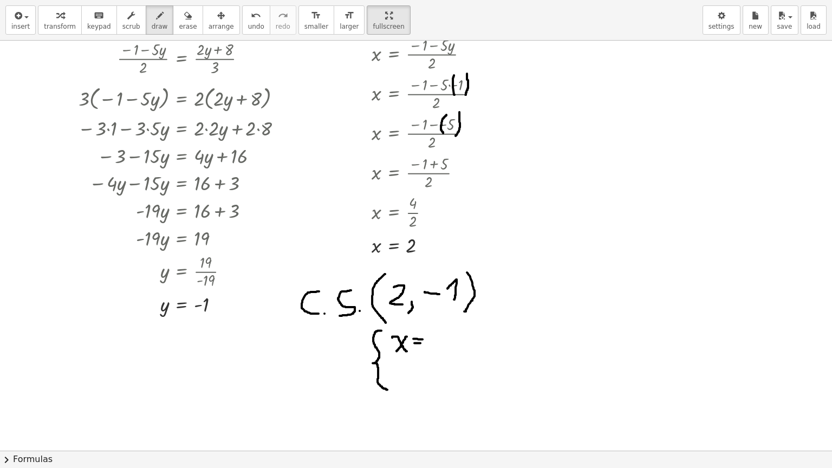
click at [420, 342] on div at bounding box center [416, 265] width 832 height 852
drag, startPoint x: 434, startPoint y: 332, endPoint x: 446, endPoint y: 346, distance: 18.8
click at [446, 346] on div at bounding box center [416, 265] width 832 height 852
drag, startPoint x: 396, startPoint y: 362, endPoint x: 402, endPoint y: 371, distance: 11.3
click at [402, 371] on div at bounding box center [416, 265] width 832 height 852
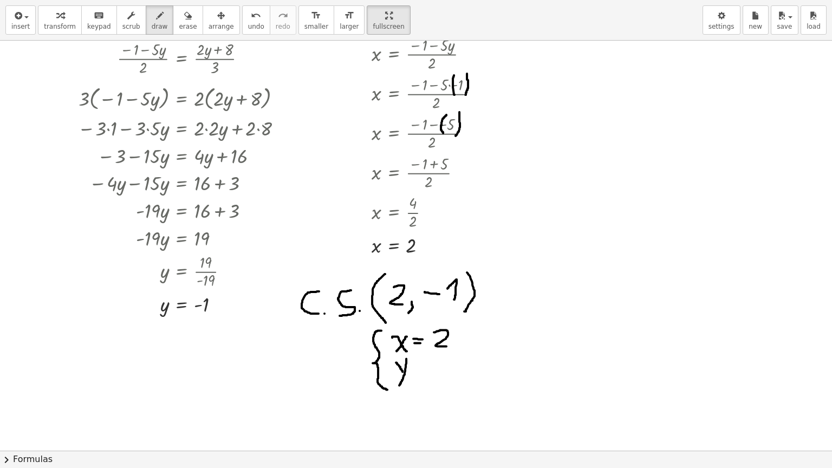
drag, startPoint x: 406, startPoint y: 358, endPoint x: 399, endPoint y: 385, distance: 27.5
click at [399, 376] on div at bounding box center [416, 265] width 832 height 852
drag, startPoint x: 418, startPoint y: 360, endPoint x: 431, endPoint y: 359, distance: 13.0
click at [431, 359] on div at bounding box center [416, 265] width 832 height 852
drag, startPoint x: 420, startPoint y: 363, endPoint x: 431, endPoint y: 364, distance: 11.4
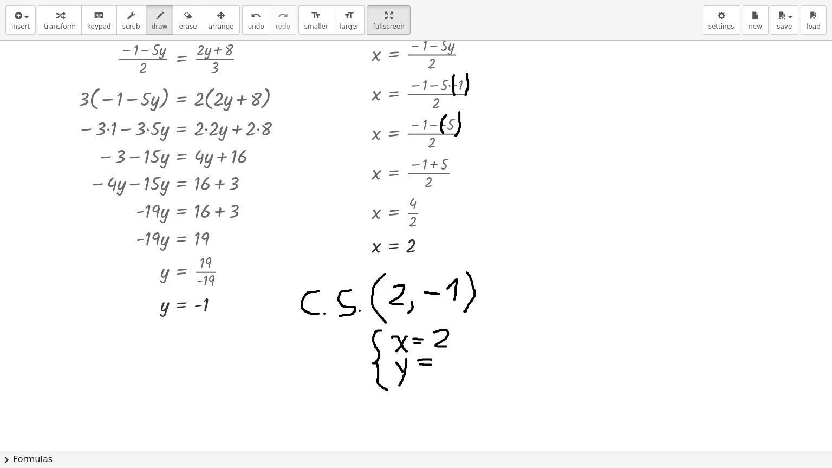
click at [431, 364] on div at bounding box center [416, 265] width 832 height 852
drag, startPoint x: 440, startPoint y: 360, endPoint x: 457, endPoint y: 358, distance: 17.5
click at [457, 358] on div at bounding box center [416, 265] width 832 height 852
drag, startPoint x: 469, startPoint y: 352, endPoint x: 473, endPoint y: 363, distance: 12.7
click at [473, 363] on div at bounding box center [416, 265] width 832 height 852
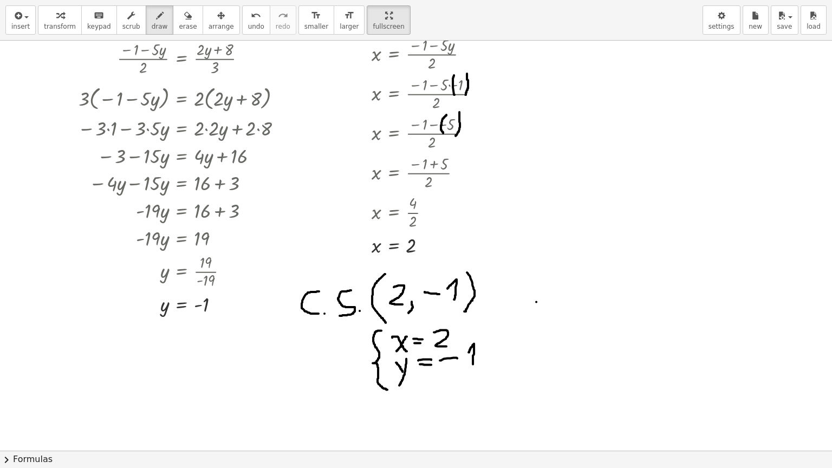
click at [536, 301] on div at bounding box center [416, 265] width 832 height 852
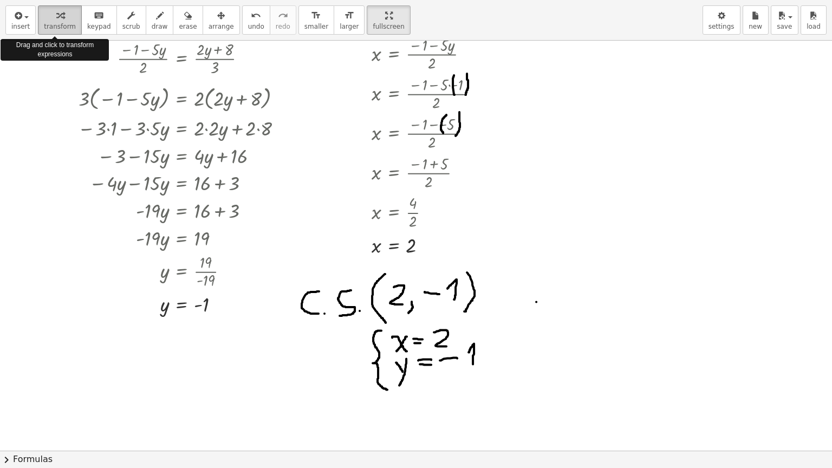
click at [49, 25] on span "transform" at bounding box center [60, 27] width 32 height 8
click at [544, 329] on div at bounding box center [416, 265] width 832 height 852
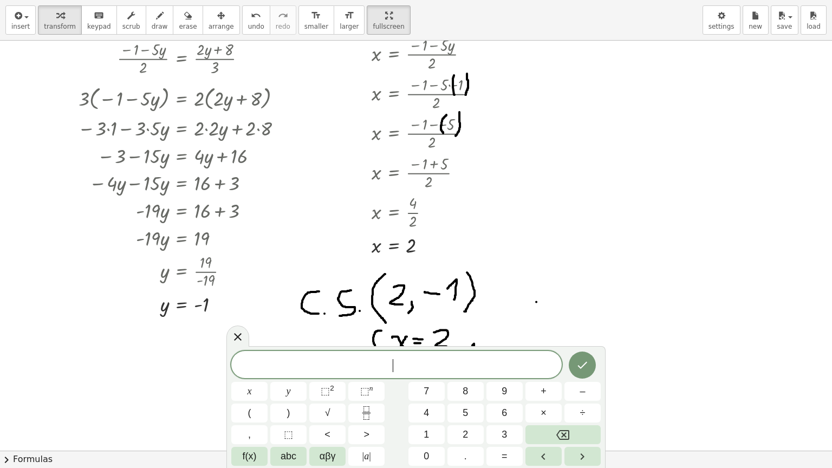
click at [546, 281] on div at bounding box center [416, 265] width 832 height 852
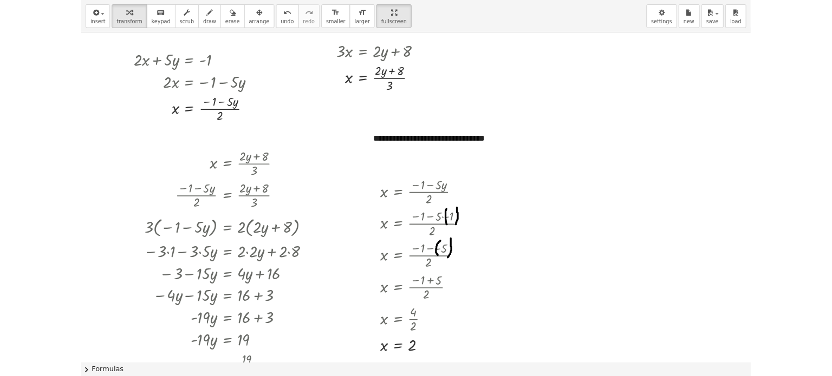
scroll to position [35, 0]
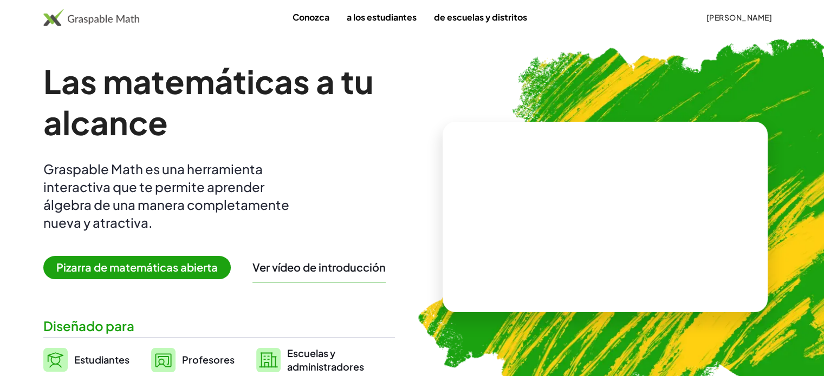
click at [150, 270] on font "Pizarra de matemáticas abierta" at bounding box center [136, 268] width 161 height 14
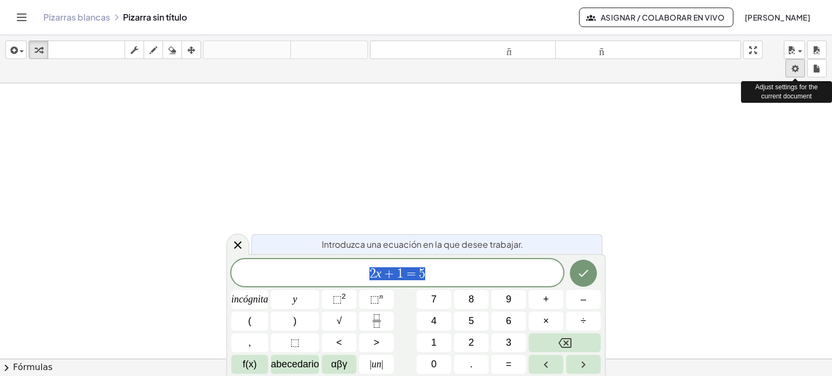
click at [792, 69] on body "Actividades matemáticas fáciles de comprender Empezar Banco de actividades Trab…" at bounding box center [416, 188] width 832 height 376
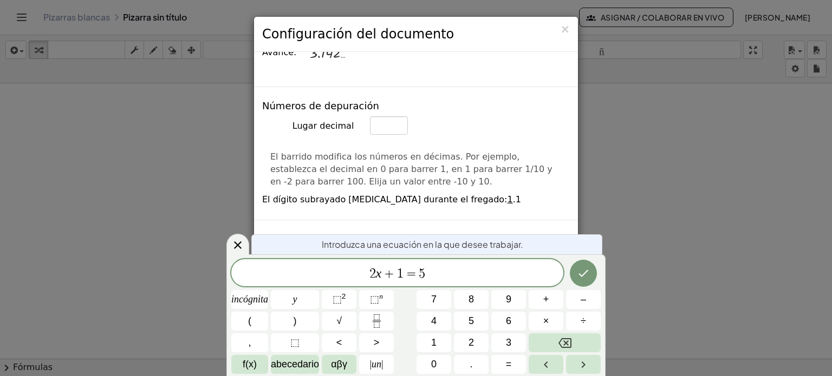
scroll to position [606, 0]
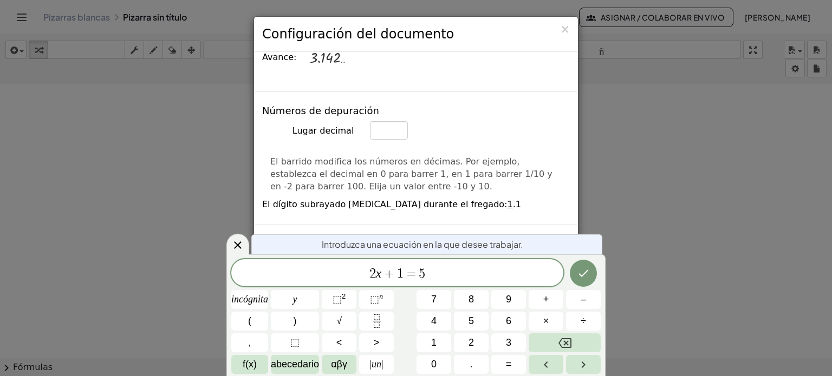
click at [632, 137] on div "× Configuración del documento Estas configuraciones se guardan con el documento…" at bounding box center [416, 188] width 832 height 376
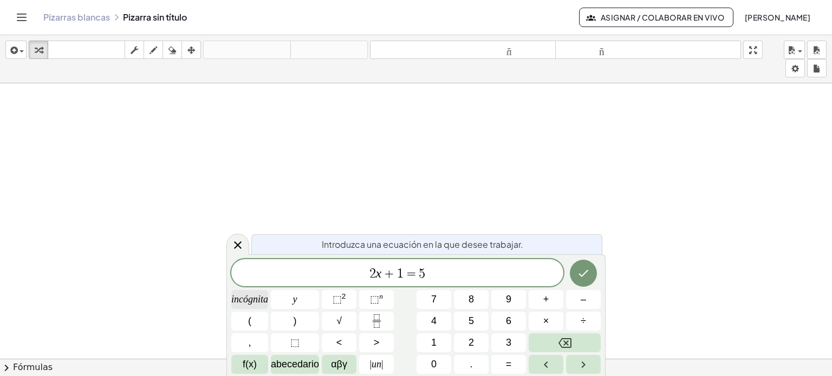
click at [257, 306] on span "incógnita" at bounding box center [249, 300] width 37 height 15
click at [380, 316] on icon "Fracción" at bounding box center [377, 322] width 14 height 14
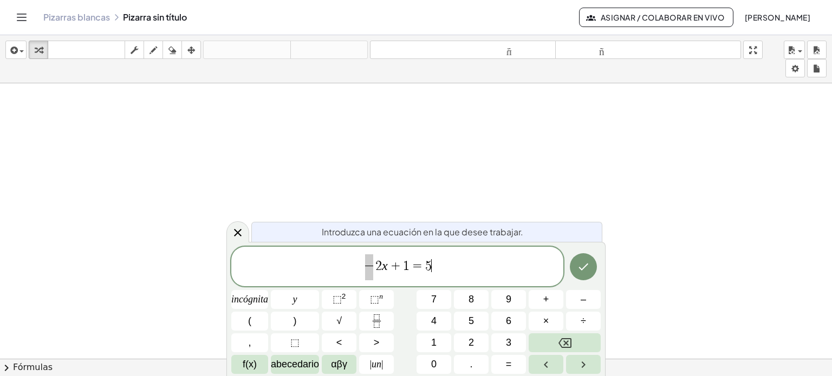
click at [457, 255] on span "​ 2 x + 1 = 5 ​" at bounding box center [397, 268] width 332 height 29
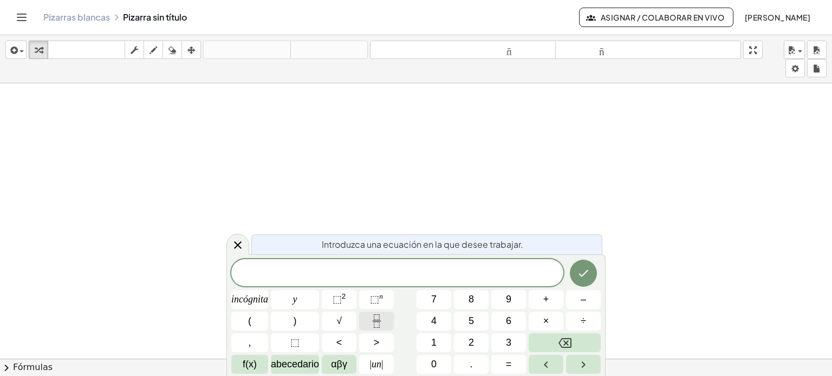
click at [371, 327] on icon "Fracción" at bounding box center [377, 322] width 14 height 14
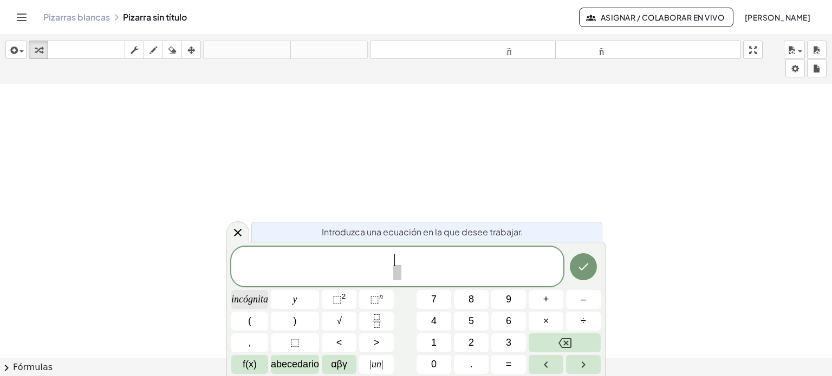
click at [248, 301] on font "incógnita" at bounding box center [249, 299] width 37 height 11
click at [399, 274] on span "​" at bounding box center [397, 273] width 8 height 15
click at [296, 300] on font "y" at bounding box center [295, 299] width 4 height 11
click at [555, 297] on button "+" at bounding box center [546, 299] width 35 height 19
click at [391, 274] on var "y" at bounding box center [389, 272] width 5 height 13
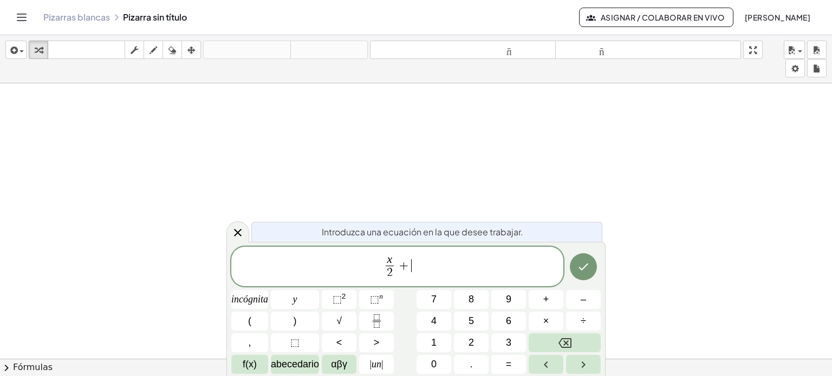
click at [411, 270] on span "x 2 ​ + ​" at bounding box center [397, 268] width 332 height 29
click at [377, 314] on button "Fracción" at bounding box center [376, 321] width 35 height 19
click at [295, 298] on font "y" at bounding box center [295, 299] width 4 height 11
click at [412, 271] on span "​" at bounding box center [412, 273] width 14 height 15
click at [509, 344] on font "3" at bounding box center [508, 342] width 5 height 11
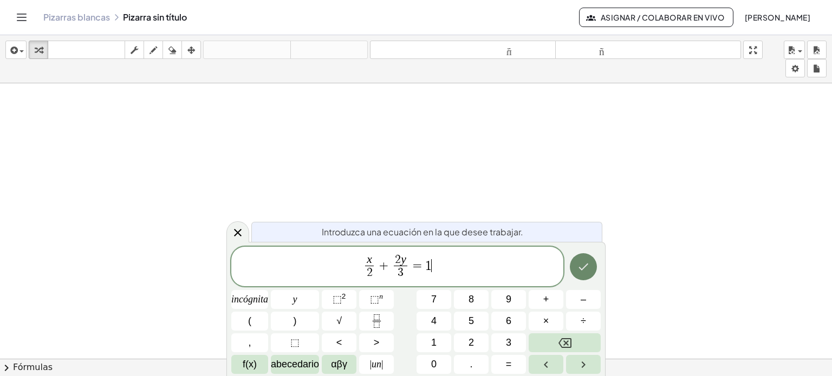
click at [584, 267] on icon "Hecho" at bounding box center [583, 267] width 13 height 13
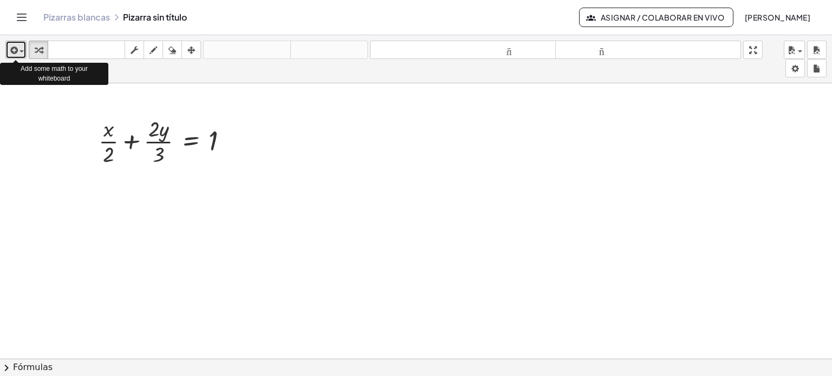
click at [22, 49] on div "button" at bounding box center [16, 49] width 16 height 13
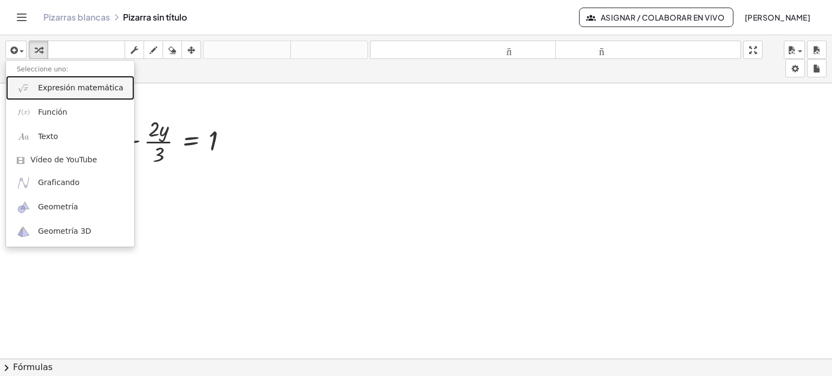
click at [54, 87] on font "Expresión matemática" at bounding box center [80, 87] width 85 height 9
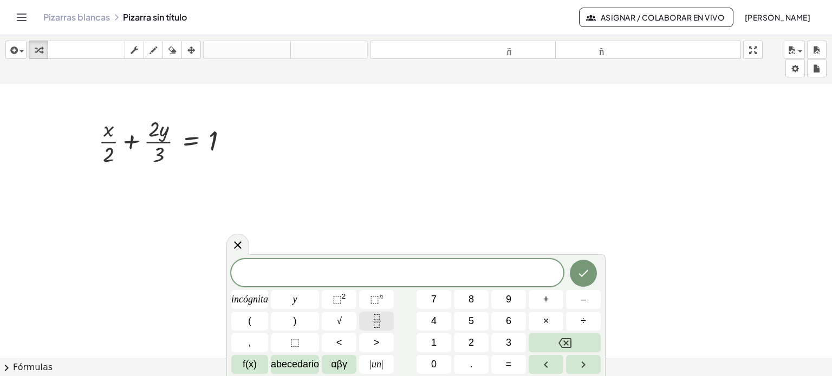
click at [375, 317] on icon "Fracción" at bounding box center [377, 322] width 14 height 14
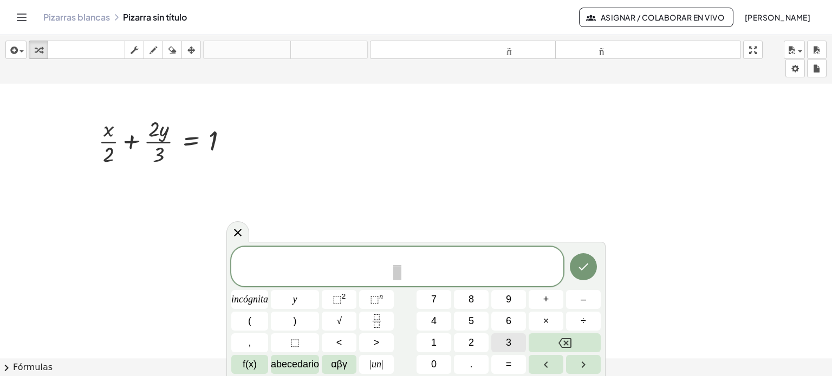
click at [509, 340] on font "3" at bounding box center [508, 342] width 5 height 11
click at [248, 303] on font "incógnita" at bounding box center [249, 299] width 37 height 11
click at [397, 269] on span "​" at bounding box center [398, 273] width 14 height 15
click at [426, 316] on button "4" at bounding box center [434, 321] width 35 height 19
click at [377, 316] on icon "Fracción" at bounding box center [377, 322] width 14 height 14
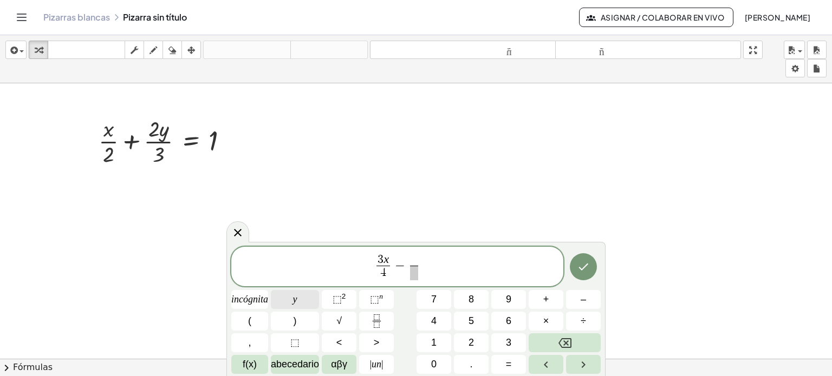
click at [297, 297] on button "y" at bounding box center [295, 299] width 48 height 19
click at [413, 272] on span "​" at bounding box center [414, 273] width 8 height 15
click at [470, 340] on font "2" at bounding box center [471, 342] width 5 height 11
click at [580, 267] on icon "Hecho" at bounding box center [583, 267] width 13 height 13
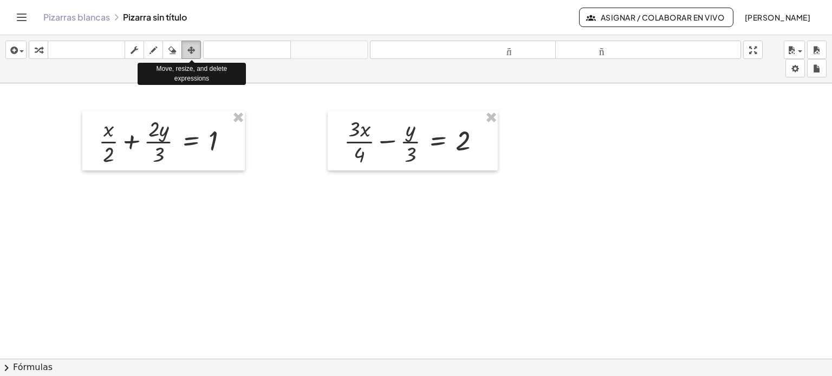
click at [189, 49] on icon "button" at bounding box center [191, 50] width 8 height 13
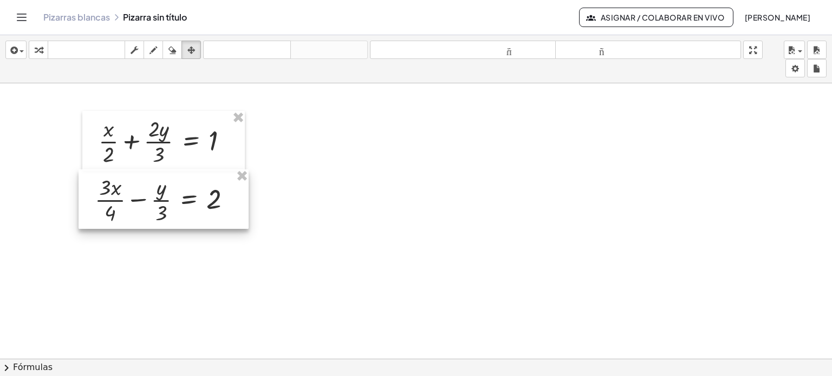
drag, startPoint x: 417, startPoint y: 160, endPoint x: 167, endPoint y: 218, distance: 255.9
click at [167, 218] on div at bounding box center [164, 200] width 170 height 60
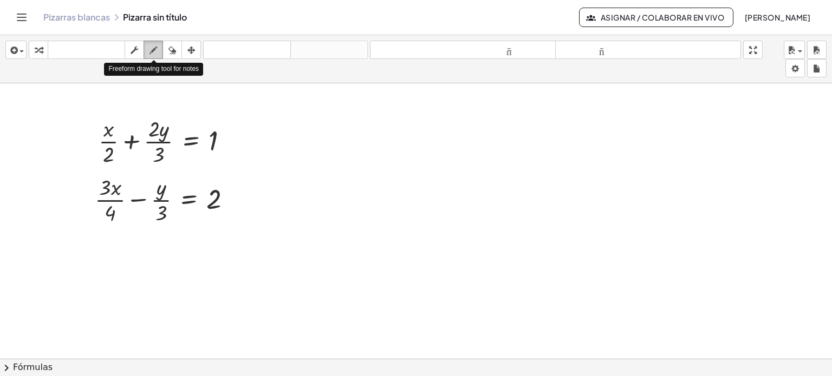
click at [158, 47] on div "button" at bounding box center [153, 49] width 14 height 13
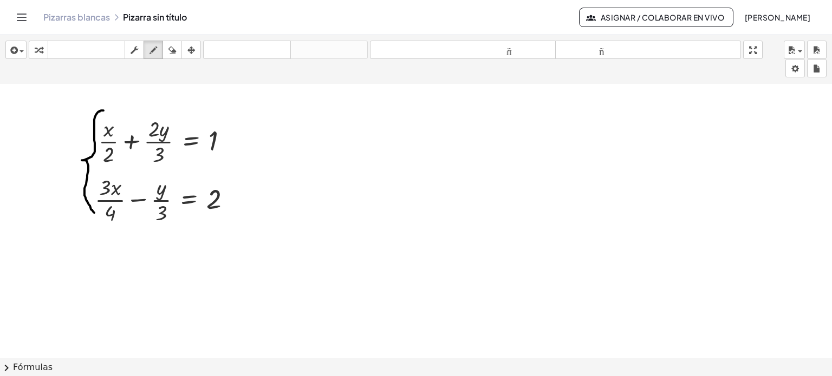
drag, startPoint x: 103, startPoint y: 110, endPoint x: 94, endPoint y: 212, distance: 102.8
drag, startPoint x: 251, startPoint y: 136, endPoint x: 267, endPoint y: 147, distance: 18.6
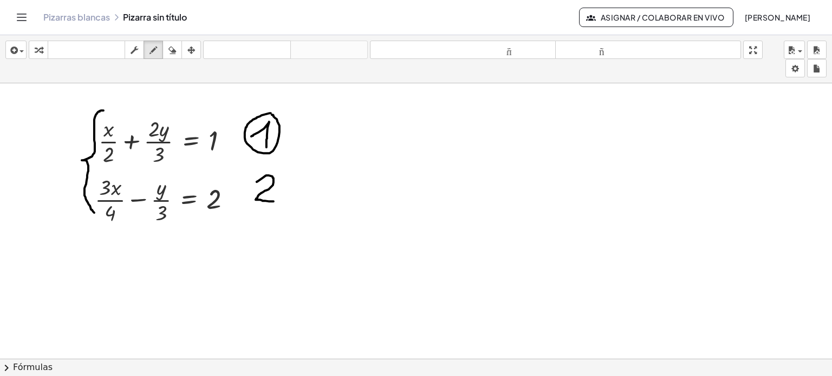
drag, startPoint x: 257, startPoint y: 181, endPoint x: 274, endPoint y: 201, distance: 25.7
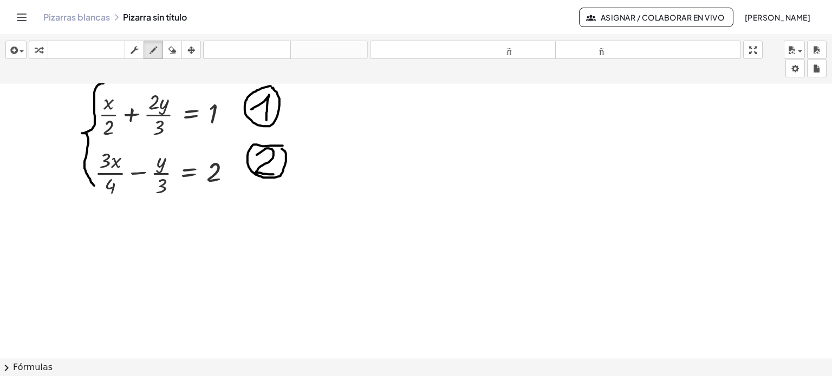
scroll to position [22, 0]
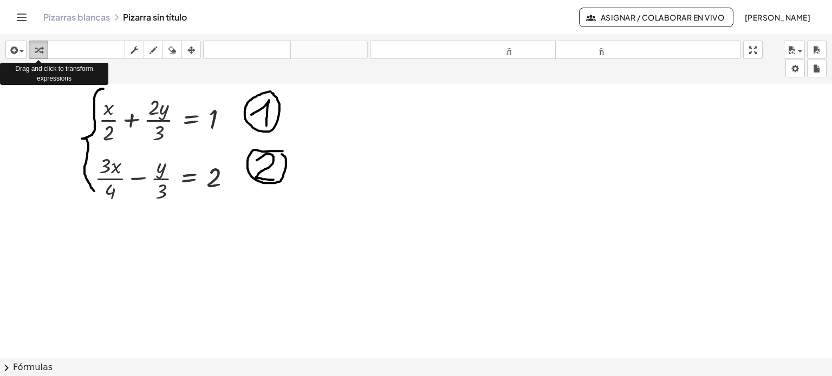
click at [38, 52] on icon "button" at bounding box center [39, 50] width 8 height 13
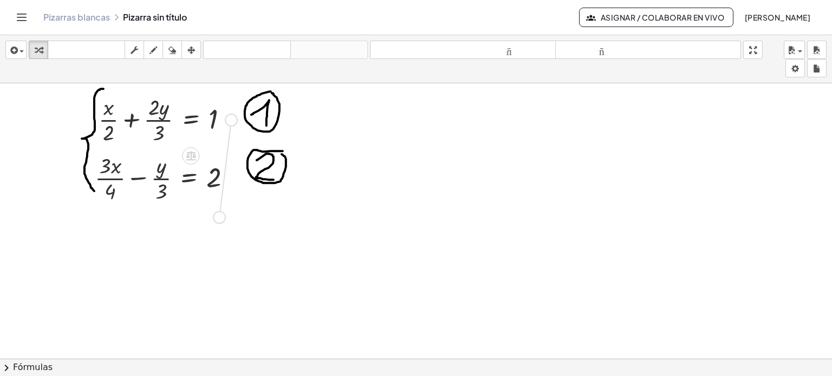
drag, startPoint x: 232, startPoint y: 121, endPoint x: 219, endPoint y: 223, distance: 103.3
click at [219, 223] on div "+ · x · 2 + · 2 · y · 3 = 1 + · 3 · x · 4 − · y · 3 = 2" at bounding box center [416, 381] width 832 height 638
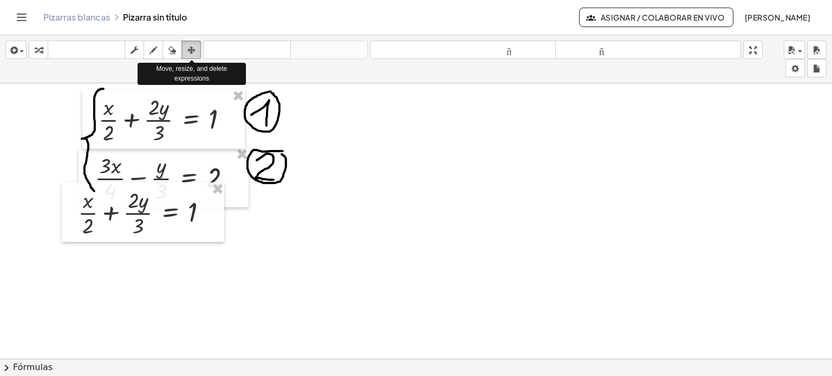
click at [197, 46] on div "button" at bounding box center [191, 49] width 14 height 13
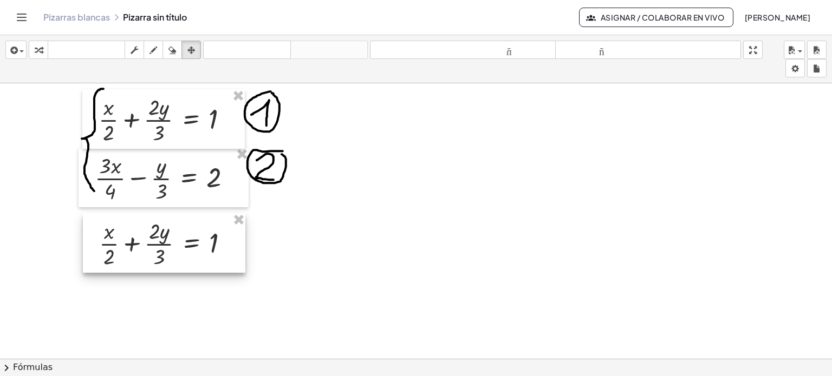
drag, startPoint x: 115, startPoint y: 210, endPoint x: 137, endPoint y: 241, distance: 37.4
click at [137, 241] on div at bounding box center [164, 243] width 163 height 60
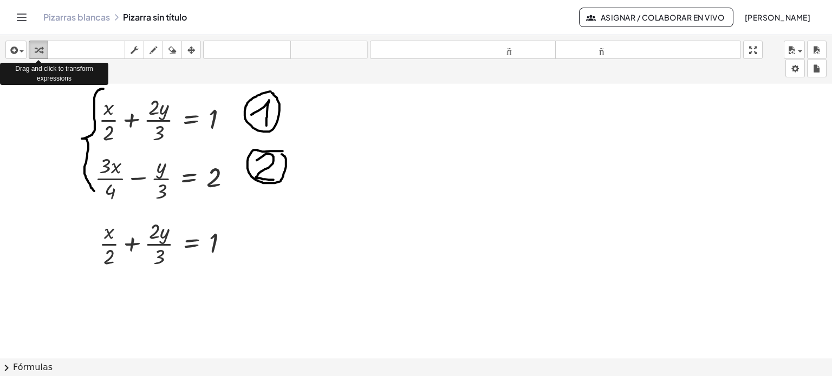
click at [40, 54] on icon "button" at bounding box center [39, 50] width 8 height 13
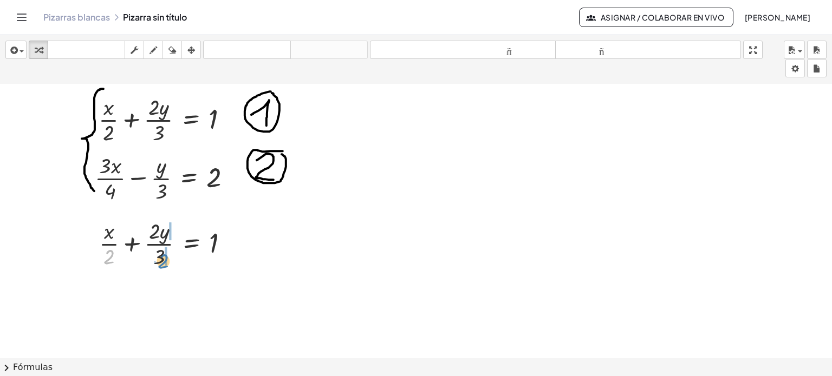
drag, startPoint x: 111, startPoint y: 259, endPoint x: 165, endPoint y: 263, distance: 54.3
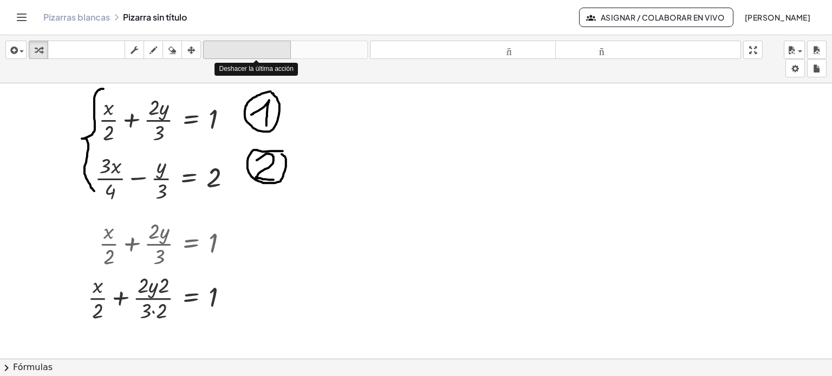
click at [255, 48] on font "deshacer" at bounding box center [247, 50] width 82 height 10
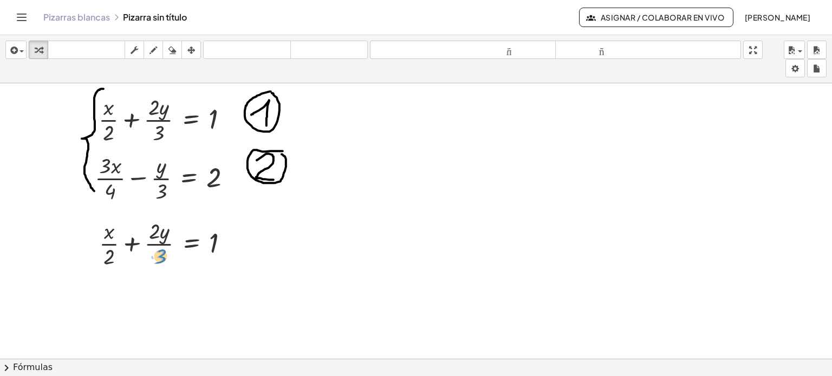
click at [161, 255] on div at bounding box center [168, 243] width 149 height 54
click at [132, 246] on div at bounding box center [168, 243] width 149 height 54
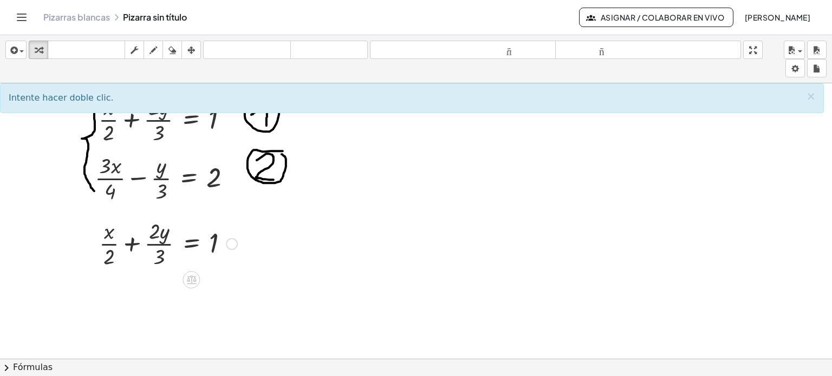
click at [132, 246] on div at bounding box center [168, 243] width 149 height 54
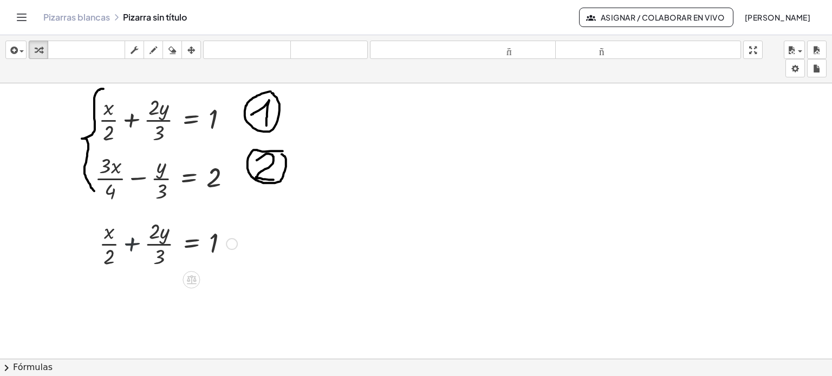
click at [132, 246] on div at bounding box center [168, 243] width 149 height 54
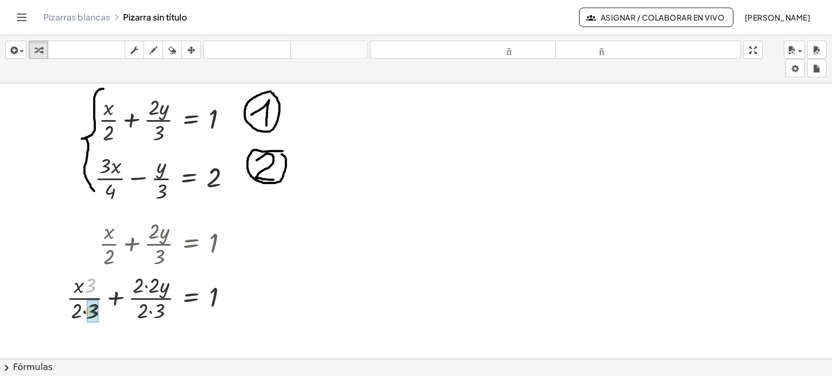
drag, startPoint x: 92, startPoint y: 284, endPoint x: 94, endPoint y: 311, distance: 27.1
drag, startPoint x: 156, startPoint y: 283, endPoint x: 140, endPoint y: 308, distance: 29.5
click at [133, 298] on div at bounding box center [168, 297] width 149 height 54
drag, startPoint x: 91, startPoint y: 283, endPoint x: 70, endPoint y: 283, distance: 20.6
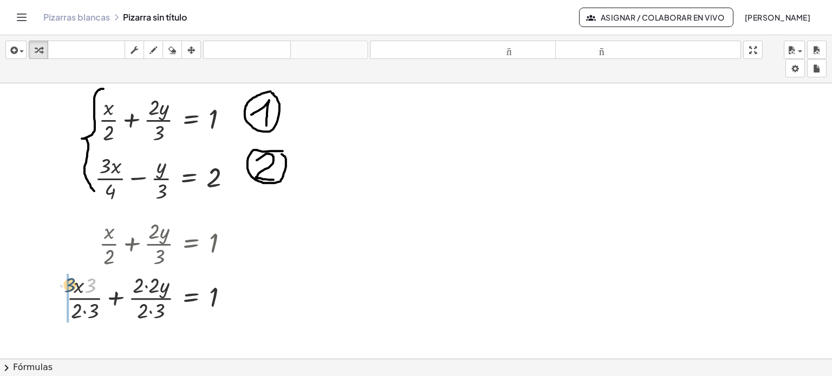
click at [70, 283] on div at bounding box center [151, 297] width 181 height 54
drag, startPoint x: 55, startPoint y: 290, endPoint x: 76, endPoint y: 278, distance: 24.3
click at [76, 278] on div at bounding box center [141, 297] width 203 height 54
click at [82, 309] on div at bounding box center [141, 297] width 203 height 54
click at [148, 310] on div at bounding box center [149, 297] width 187 height 54
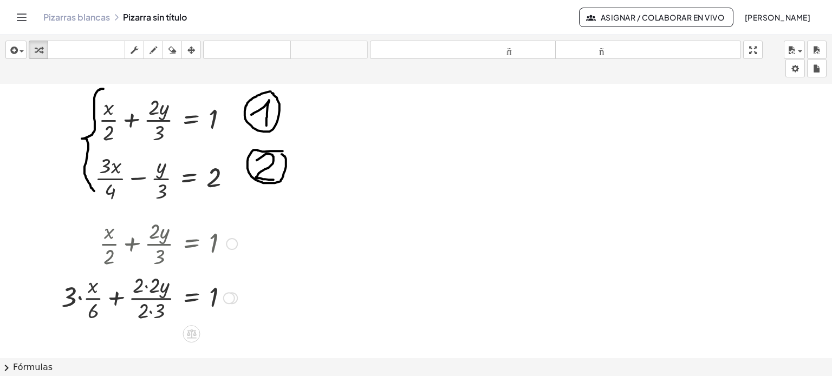
click at [151, 310] on div at bounding box center [149, 297] width 187 height 54
click at [116, 297] on div at bounding box center [149, 297] width 187 height 54
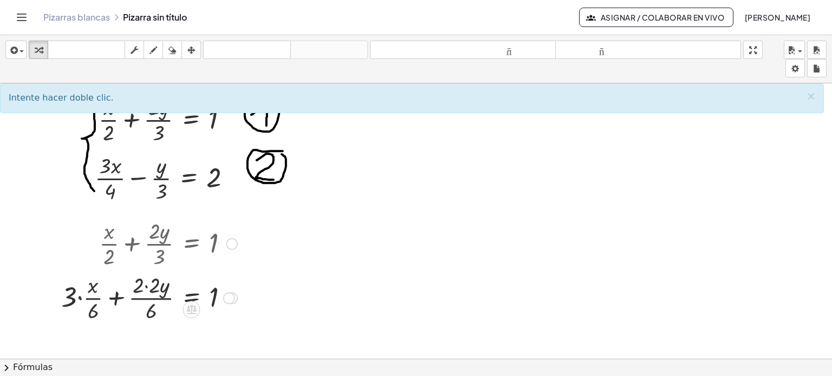
click at [145, 287] on div at bounding box center [149, 297] width 187 height 54
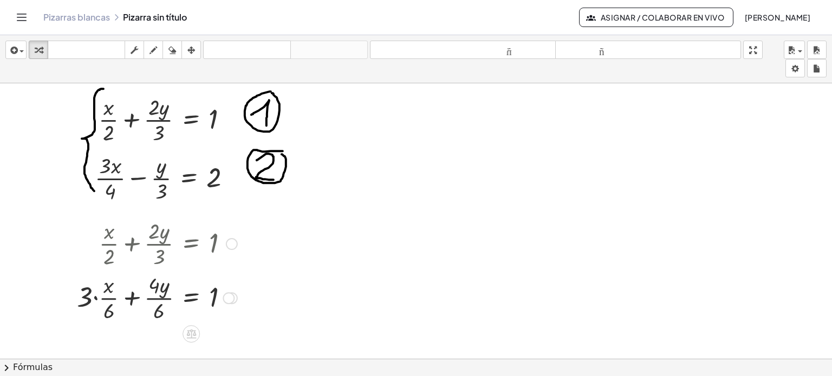
click at [95, 296] on div at bounding box center [157, 297] width 171 height 54
click at [129, 297] on div at bounding box center [163, 297] width 160 height 54
drag, startPoint x: 138, startPoint y: 310, endPoint x: 229, endPoint y: 290, distance: 93.7
click at [229, 290] on div at bounding box center [168, 297] width 149 height 54
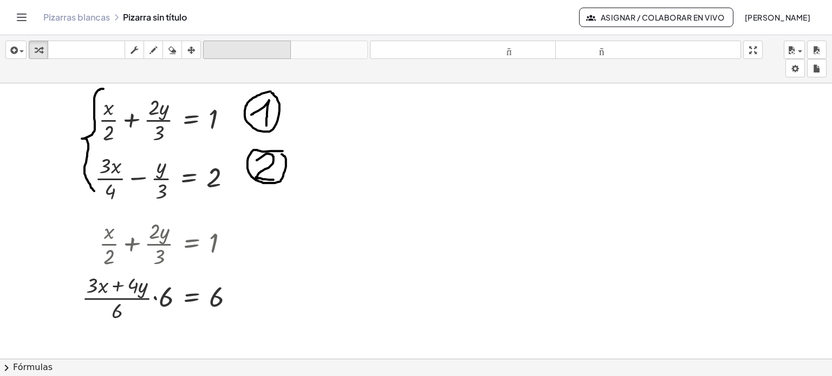
click at [269, 45] on font "deshacer" at bounding box center [247, 50] width 82 height 10
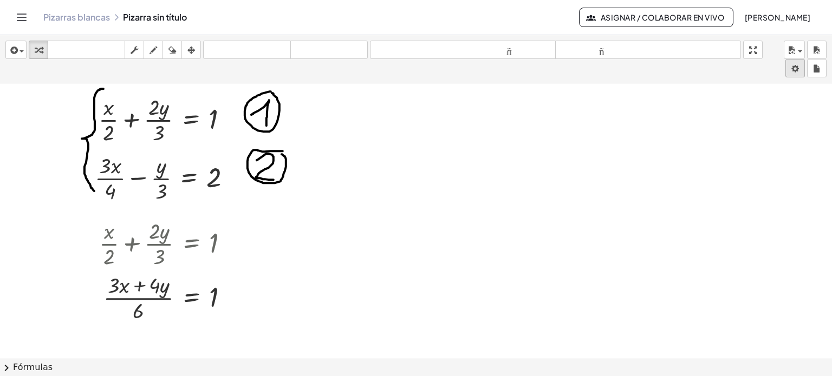
click at [795, 72] on body "Actividades matemáticas fáciles de comprender Empezar Banco de actividades Trab…" at bounding box center [416, 188] width 832 height 376
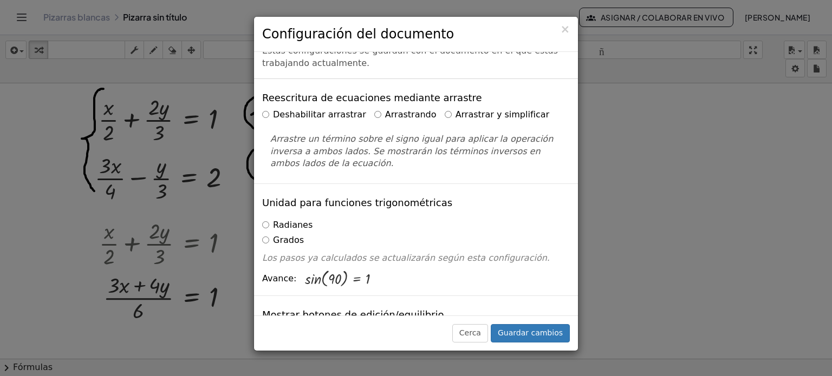
scroll to position [0, 0]
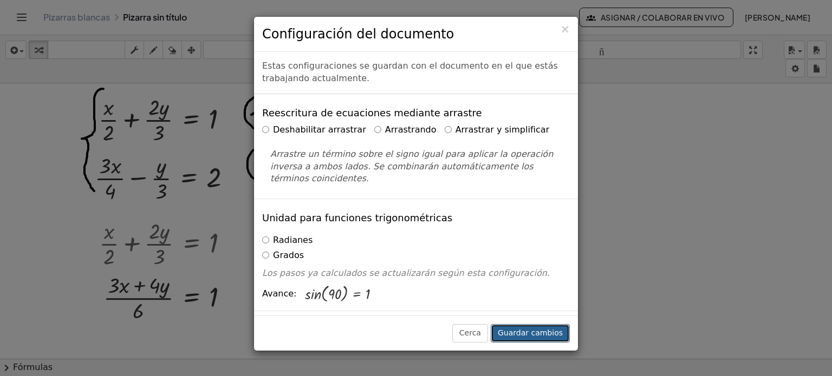
click at [526, 333] on font "Guardar cambios" at bounding box center [530, 333] width 65 height 9
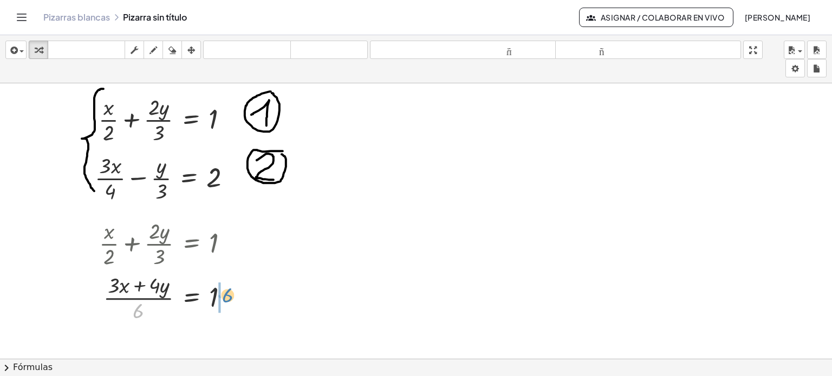
drag, startPoint x: 138, startPoint y: 308, endPoint x: 225, endPoint y: 293, distance: 88.5
click at [225, 293] on div at bounding box center [168, 297] width 149 height 54
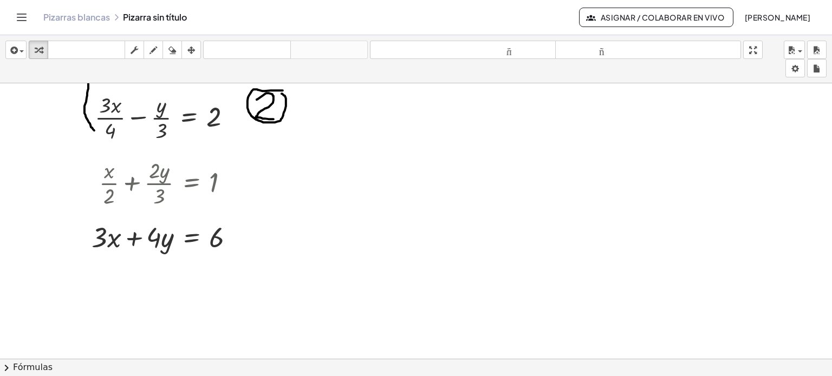
scroll to position [91, 0]
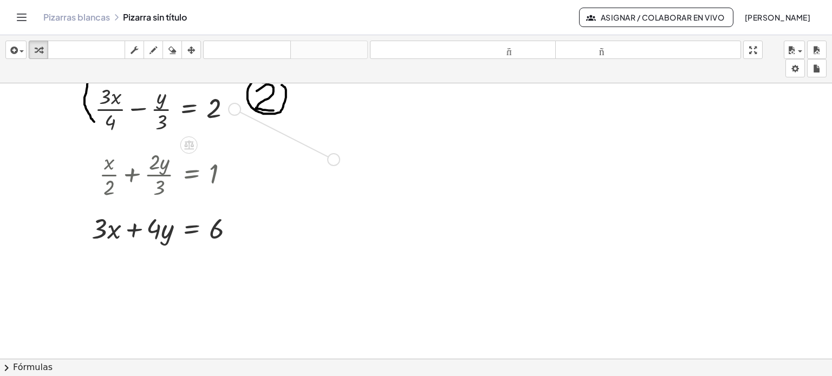
drag, startPoint x: 233, startPoint y: 110, endPoint x: 334, endPoint y: 162, distance: 113.9
click at [334, 162] on div "+ · x · 2 + · 2 · y · 3 = 1 + · 3 · x · 4 − · [GEOGRAPHIC_DATA] · 3 = 2 + · x ·…" at bounding box center [416, 311] width 832 height 638
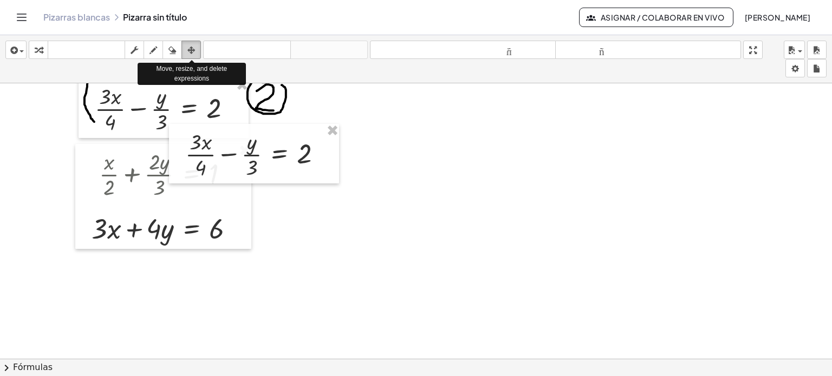
click at [191, 46] on icon "button" at bounding box center [191, 50] width 8 height 13
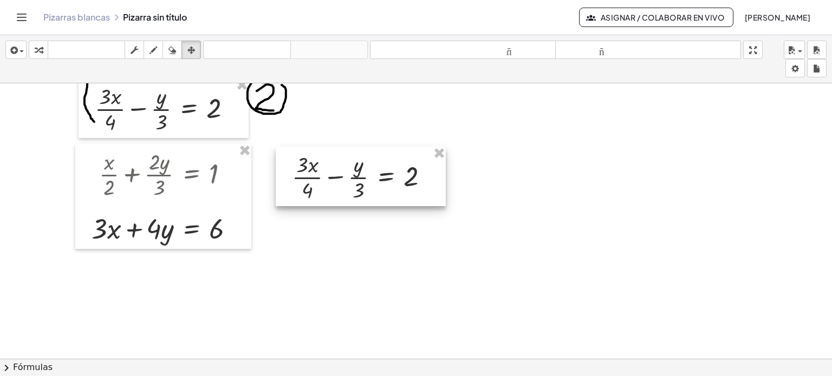
drag, startPoint x: 243, startPoint y: 147, endPoint x: 349, endPoint y: 170, distance: 109.1
click at [349, 170] on div at bounding box center [361, 177] width 170 height 60
click at [34, 44] on div "button" at bounding box center [38, 49] width 14 height 13
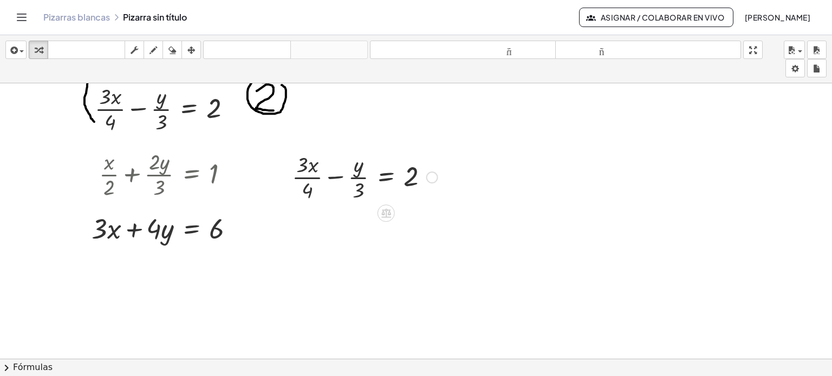
click at [338, 178] on div at bounding box center [365, 177] width 157 height 54
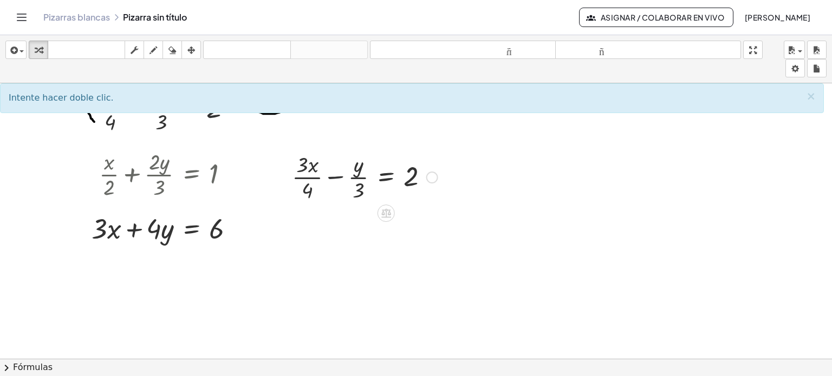
click at [337, 178] on div at bounding box center [365, 177] width 157 height 54
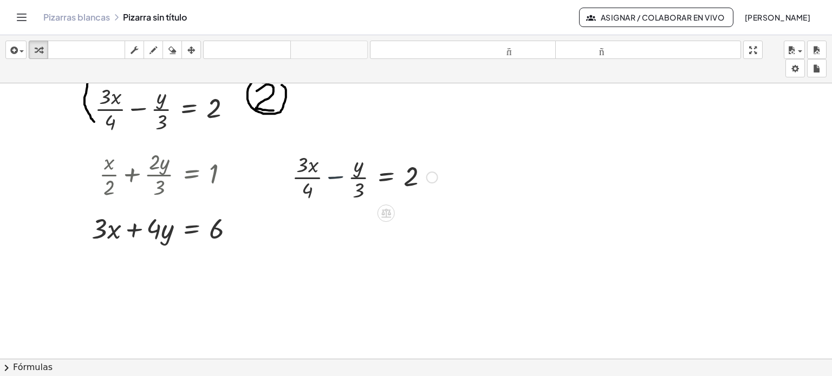
click at [337, 178] on div at bounding box center [365, 177] width 157 height 54
drag, startPoint x: 297, startPoint y: 164, endPoint x: 258, endPoint y: 176, distance: 40.3
click at [258, 176] on div "+ · 3 · x · 4 − · y · 3 = 2 · 3 + · 3 · x − · y = 2 · 3 · 4 · 3 · 4 · 4 · 3" at bounding box center [347, 177] width 198 height 60
click at [288, 192] on div at bounding box center [343, 177] width 200 height 54
click at [353, 191] on div at bounding box center [346, 177] width 194 height 54
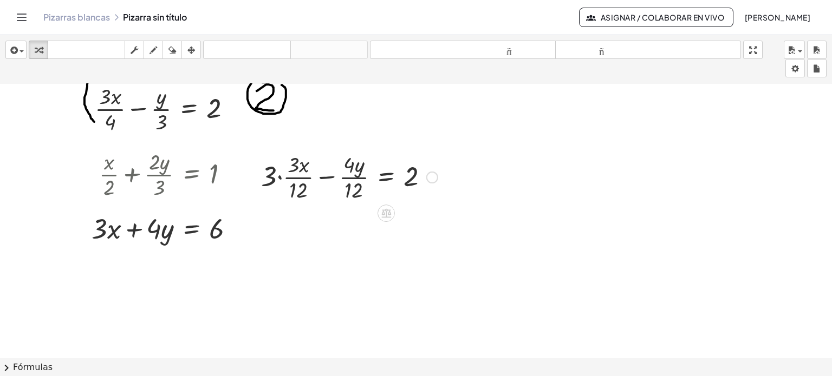
click at [279, 176] on div at bounding box center [349, 177] width 187 height 54
click at [286, 166] on div at bounding box center [352, 177] width 182 height 54
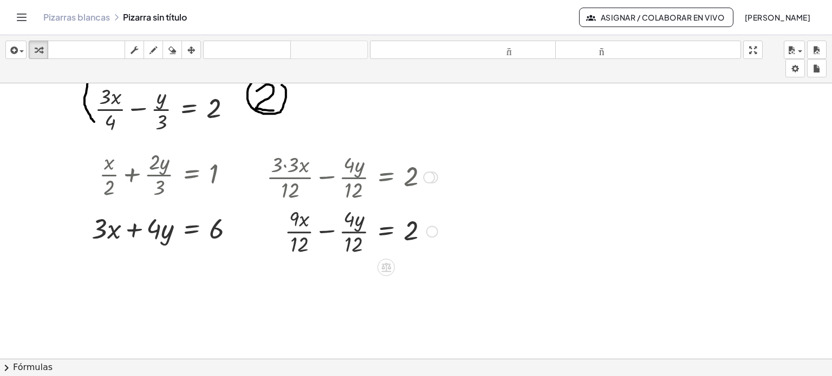
click at [331, 232] on div at bounding box center [352, 231] width 182 height 54
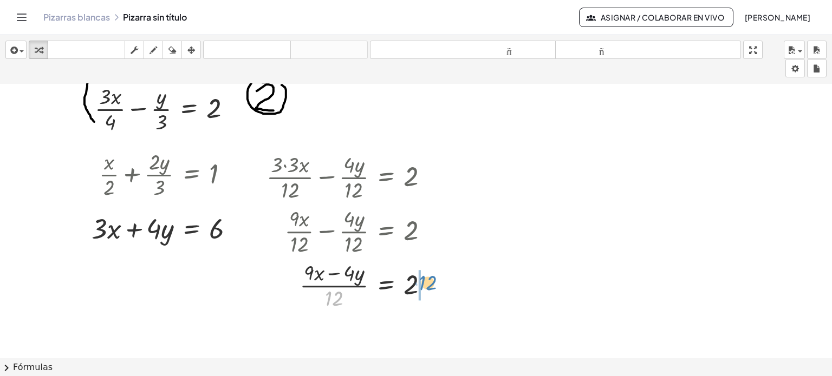
drag, startPoint x: 332, startPoint y: 297, endPoint x: 425, endPoint y: 281, distance: 94.6
click at [425, 281] on div at bounding box center [352, 285] width 182 height 54
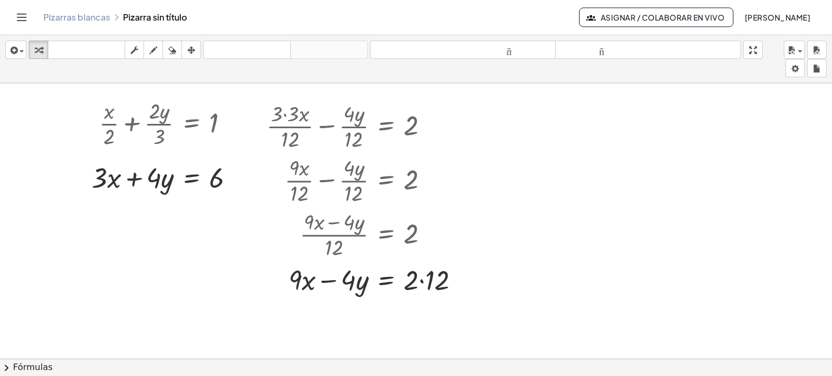
scroll to position [143, 0]
click at [420, 281] on div at bounding box center [367, 278] width 212 height 37
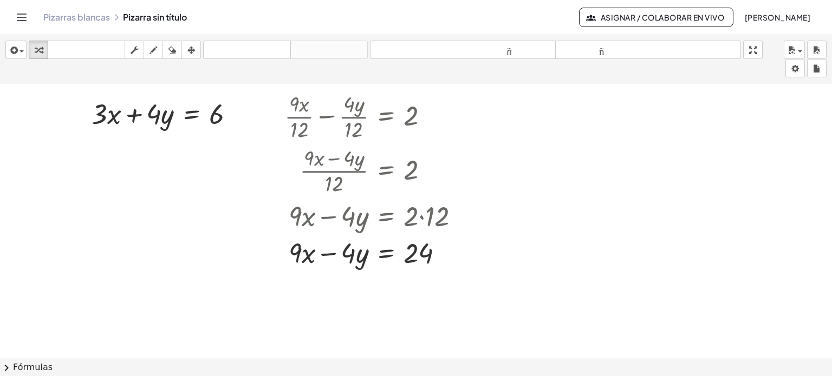
scroll to position [213, 0]
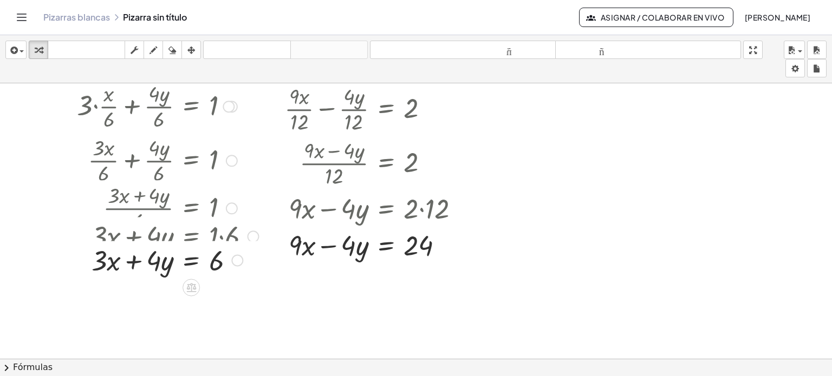
drag, startPoint x: 235, startPoint y: 102, endPoint x: 267, endPoint y: 369, distance: 268.3
click at [267, 369] on div "insertar Seleccione uno: Expresión matemática Función Texto Vídeo de YouTube Gr…" at bounding box center [416, 205] width 832 height 341
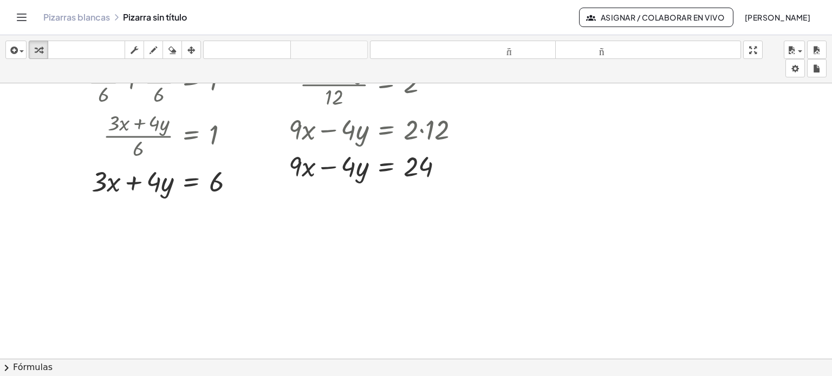
scroll to position [307, 0]
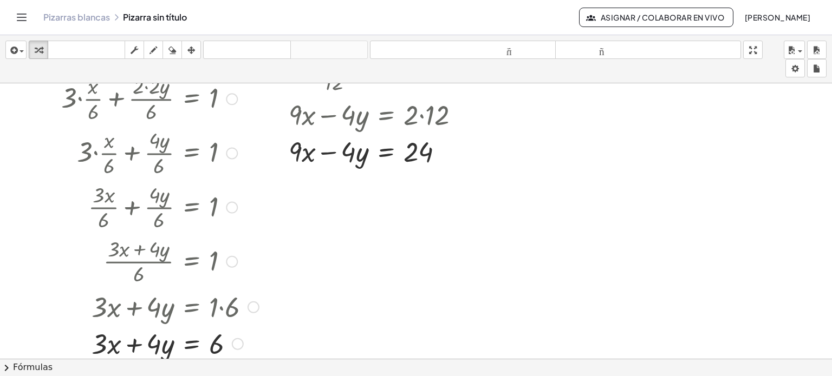
drag, startPoint x: 235, startPoint y: 167, endPoint x: 239, endPoint y: 349, distance: 182.6
click at [192, 345] on div "+ · 3 · x + · 4 · y = 6" at bounding box center [192, 345] width 0 height 0
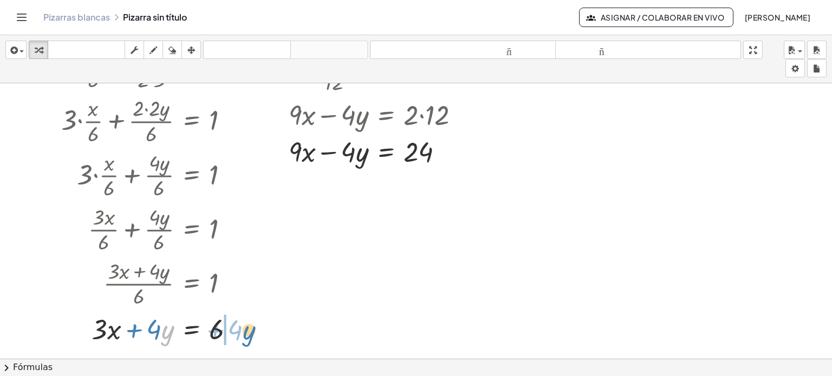
drag, startPoint x: 169, startPoint y: 332, endPoint x: 250, endPoint y: 332, distance: 81.3
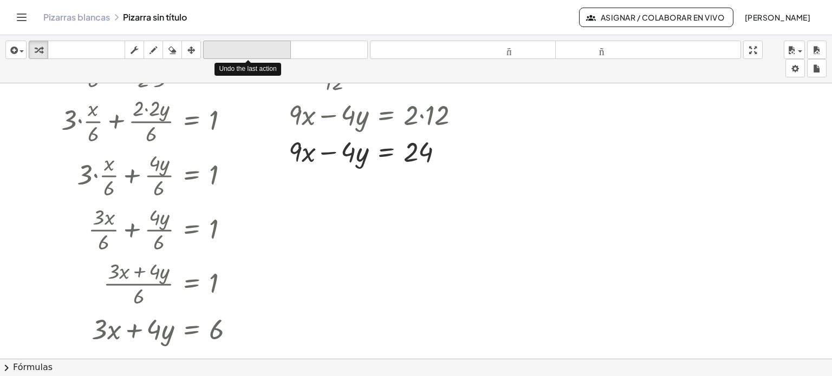
click at [243, 47] on font "deshacer" at bounding box center [247, 50] width 82 height 10
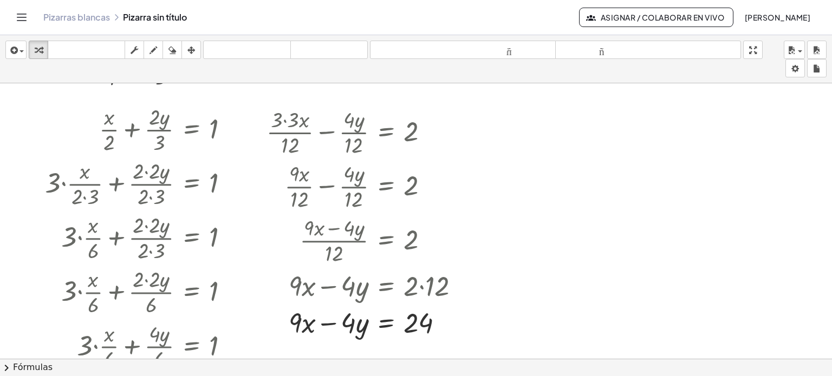
scroll to position [139, 0]
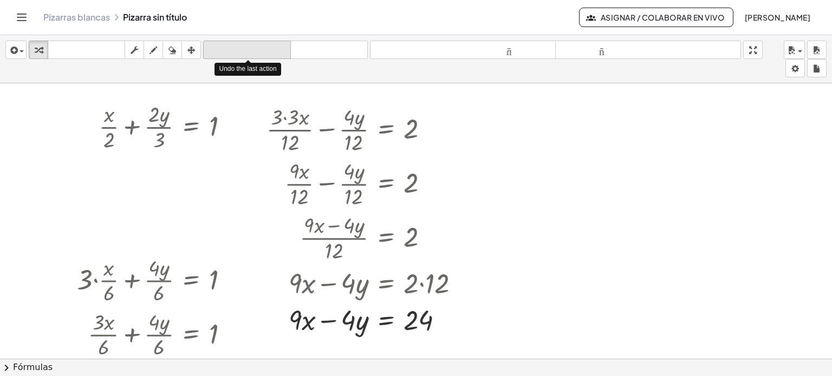
click at [271, 53] on font "deshacer" at bounding box center [247, 50] width 82 height 10
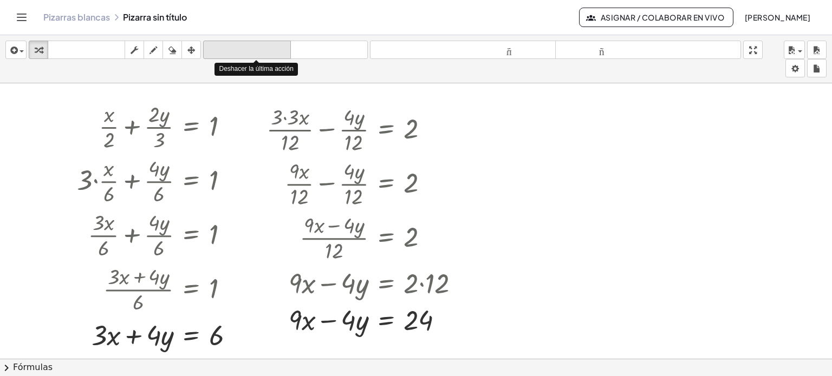
click at [271, 53] on font "deshacer" at bounding box center [247, 50] width 82 height 10
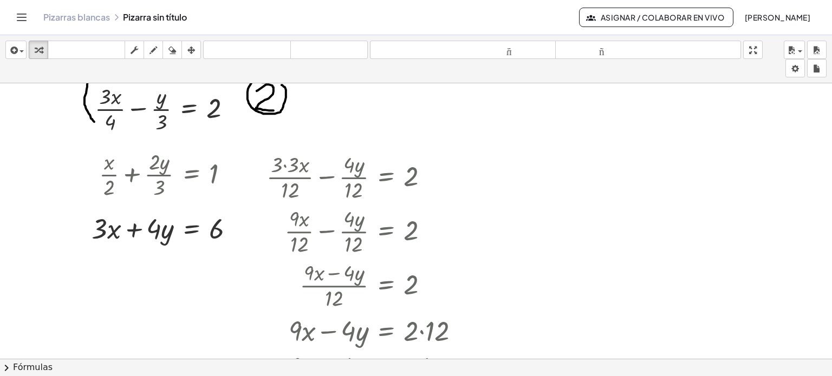
scroll to position [92, 0]
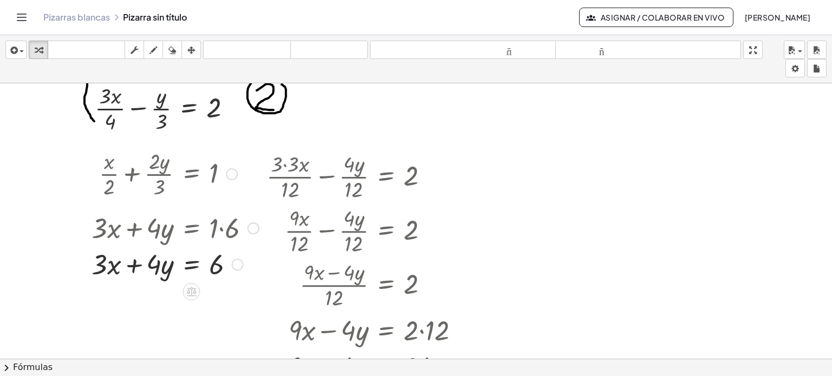
drag, startPoint x: 235, startPoint y: 230, endPoint x: 232, endPoint y: 271, distance: 41.3
click at [191, 265] on div "+ · 3 · x + · 4 · y = 6" at bounding box center [191, 265] width 0 height 0
click at [234, 266] on div at bounding box center [238, 265] width 12 height 12
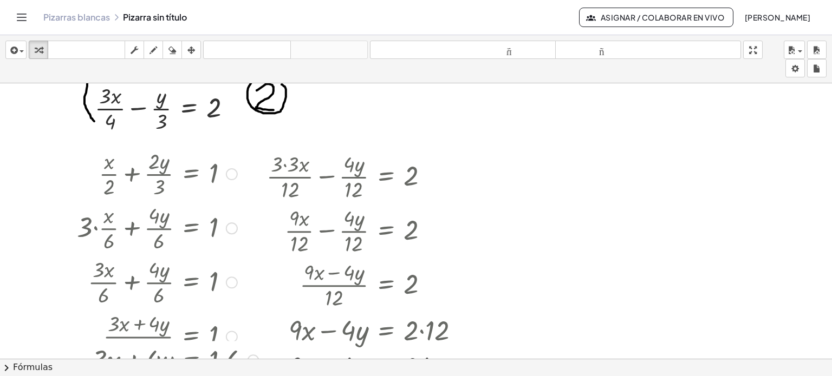
drag, startPoint x: 252, startPoint y: 229, endPoint x: 251, endPoint y: 368, distance: 138.7
click at [251, 368] on div "insertar Seleccione uno: Expresión matemática Función Texto Vídeo de YouTube Gr…" at bounding box center [416, 205] width 832 height 341
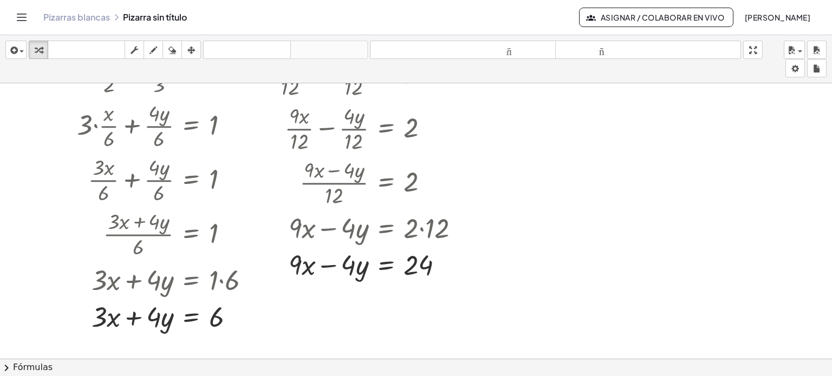
scroll to position [200, 0]
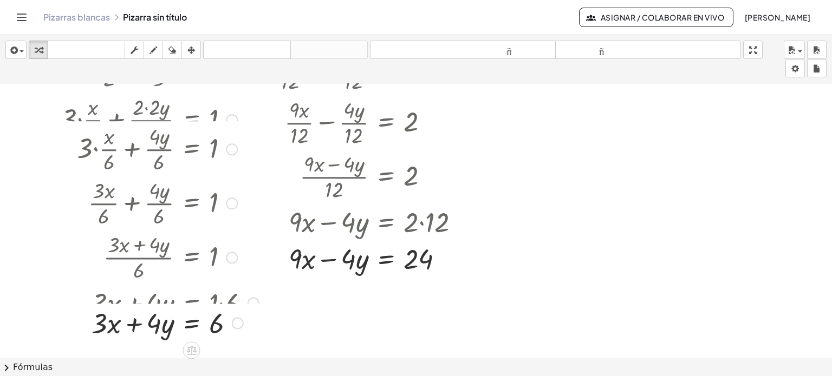
drag, startPoint x: 237, startPoint y: 309, endPoint x: 241, endPoint y: 326, distance: 17.2
click at [241, 326] on div at bounding box center [238, 323] width 12 height 12
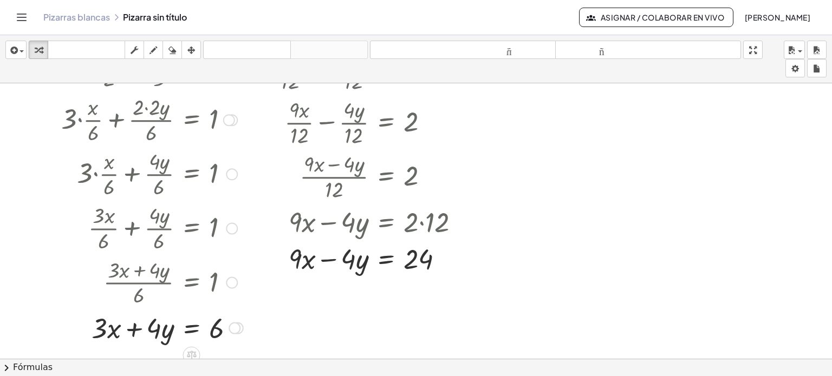
click at [241, 326] on div at bounding box center [238, 328] width 12 height 12
drag, startPoint x: 232, startPoint y: 327, endPoint x: 259, endPoint y: 356, distance: 39.9
click at [259, 356] on div "+ · x · 2 + · 2 · y · 3 = 1 + · 3 · x · 4 − · [GEOGRAPHIC_DATA] · 3 = 2 + · x ·…" at bounding box center [416, 203] width 832 height 638
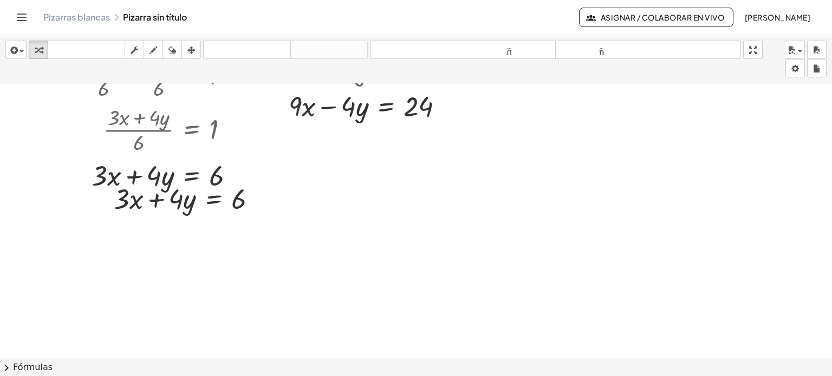
scroll to position [355, 0]
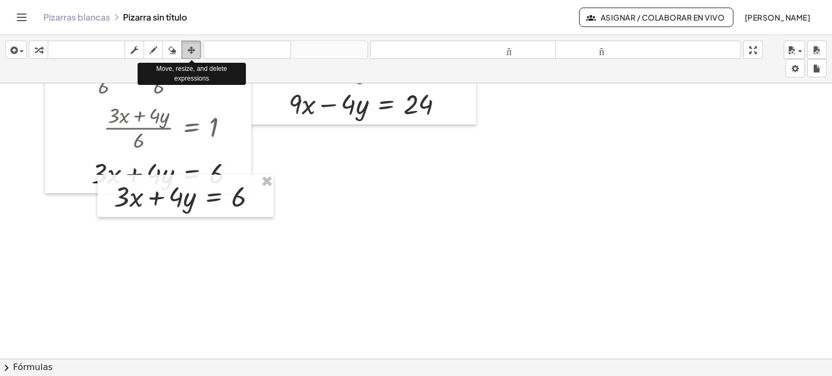
click at [196, 51] on div "button" at bounding box center [191, 49] width 14 height 13
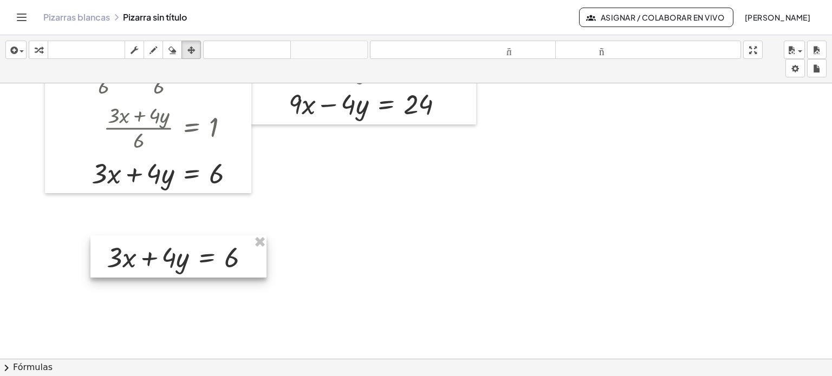
drag, startPoint x: 211, startPoint y: 197, endPoint x: 204, endPoint y: 258, distance: 61.1
click at [204, 258] on div at bounding box center [178, 257] width 176 height 42
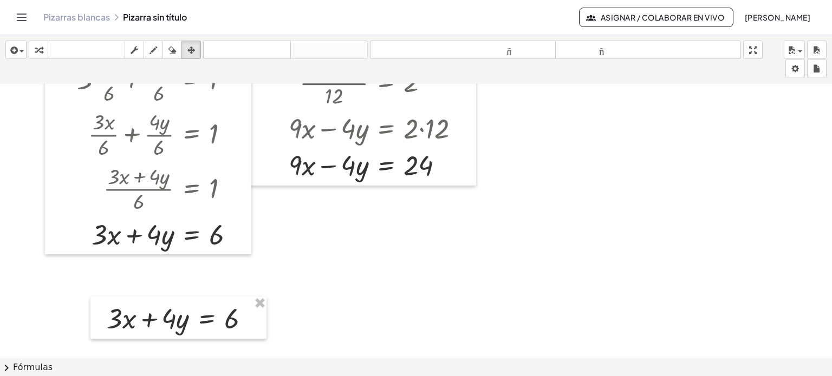
scroll to position [290, 0]
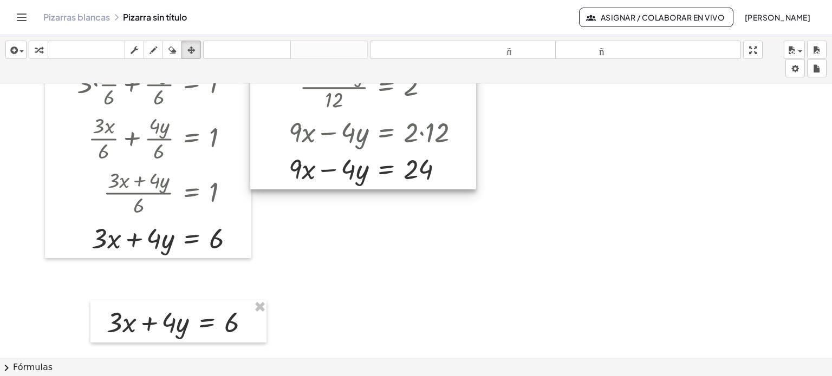
click at [450, 169] on div at bounding box center [363, 69] width 226 height 242
click at [424, 175] on div at bounding box center [363, 69] width 226 height 242
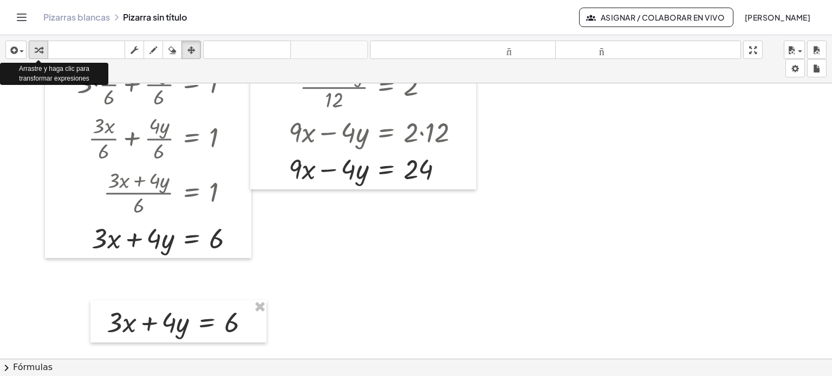
click at [37, 53] on icon "button" at bounding box center [39, 50] width 8 height 13
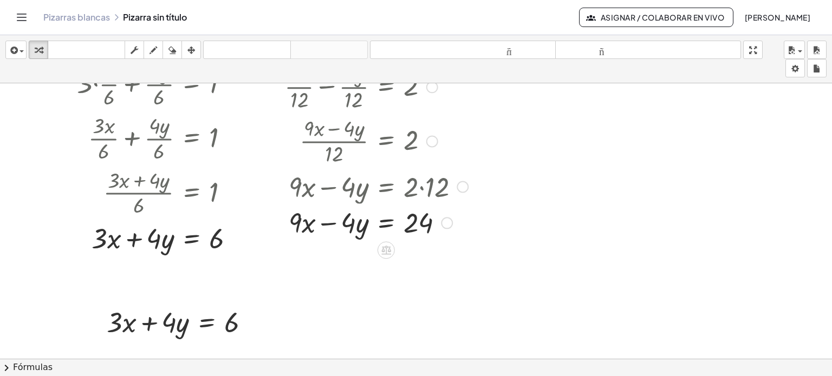
drag, startPoint x: 450, startPoint y: 171, endPoint x: 447, endPoint y: 228, distance: 57.5
click at [447, 228] on div at bounding box center [447, 223] width 12 height 12
drag, startPoint x: 447, startPoint y: 225, endPoint x: 381, endPoint y: 311, distance: 109.0
click at [381, 311] on div "+ · x · 2 + · 2 · y · 3 = 1 + · 3 · x · 4 − · [GEOGRAPHIC_DATA] · 3 = 2 + · x ·…" at bounding box center [416, 113] width 832 height 638
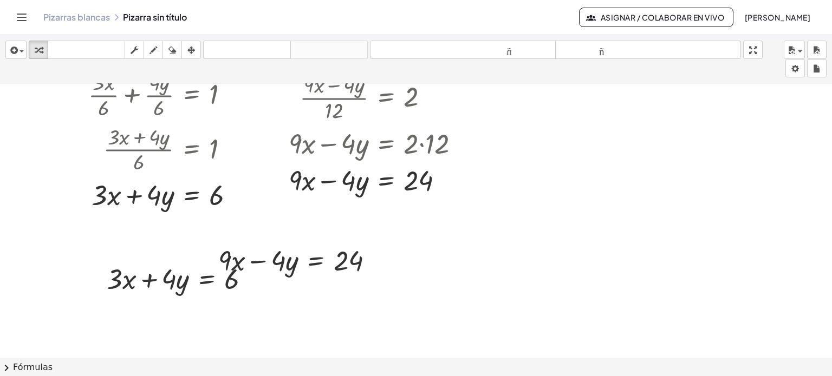
scroll to position [368, 0]
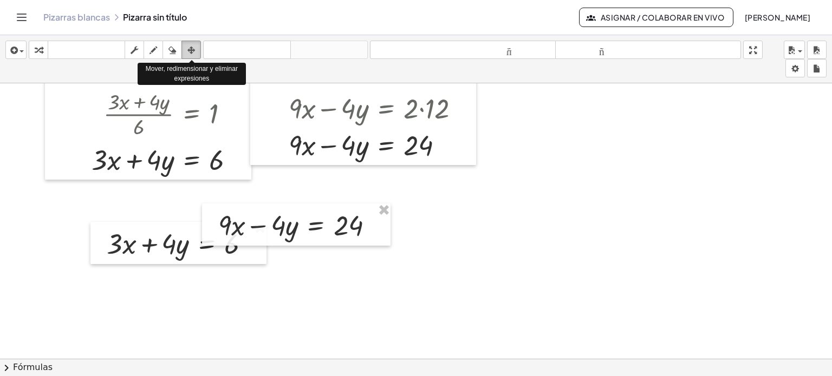
click at [191, 45] on icon "button" at bounding box center [191, 50] width 8 height 13
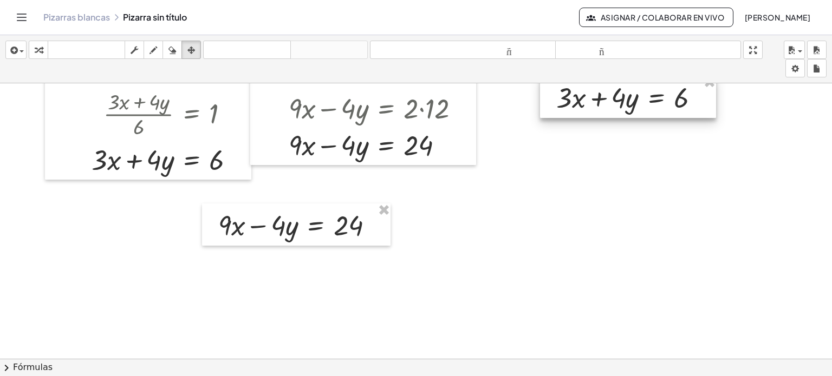
drag, startPoint x: 162, startPoint y: 257, endPoint x: 611, endPoint y: 112, distance: 472.1
click at [611, 112] on div at bounding box center [628, 97] width 176 height 42
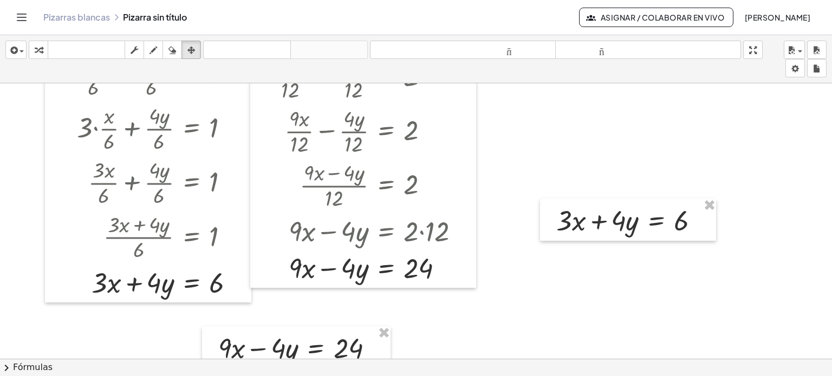
scroll to position [166, 0]
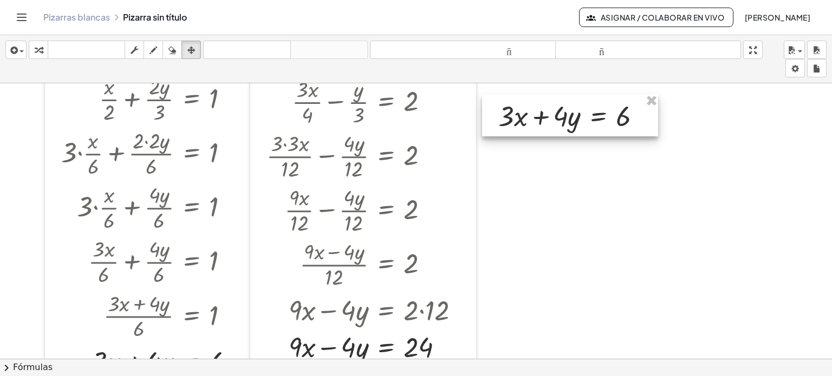
drag, startPoint x: 618, startPoint y: 305, endPoint x: 560, endPoint y: 121, distance: 192.6
click at [560, 121] on div at bounding box center [570, 115] width 176 height 42
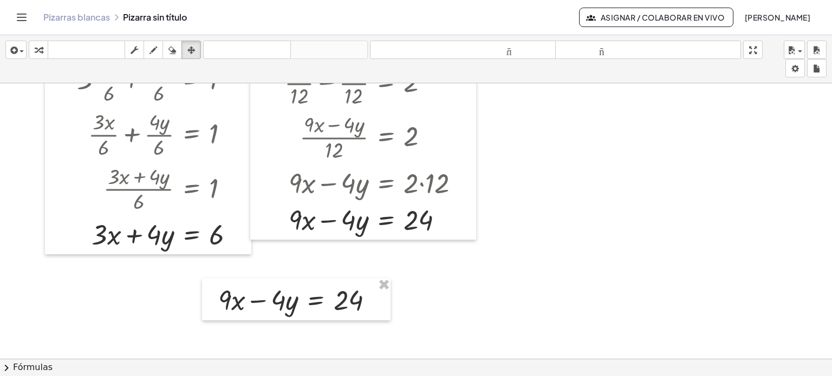
scroll to position [298, 0]
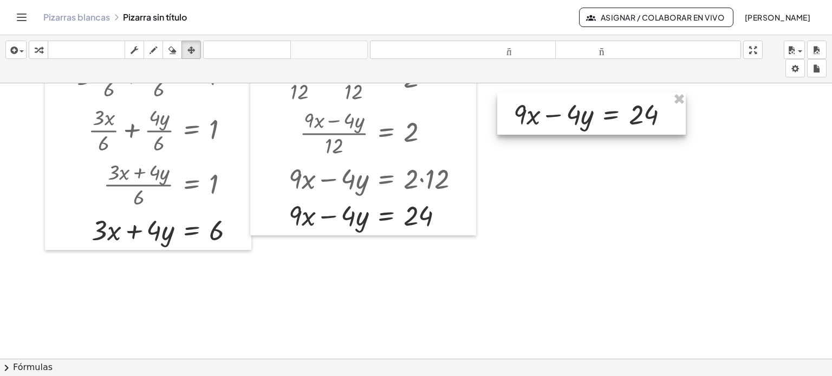
drag, startPoint x: 309, startPoint y: 292, endPoint x: 604, endPoint y: 111, distance: 345.8
click at [604, 111] on div at bounding box center [591, 114] width 189 height 42
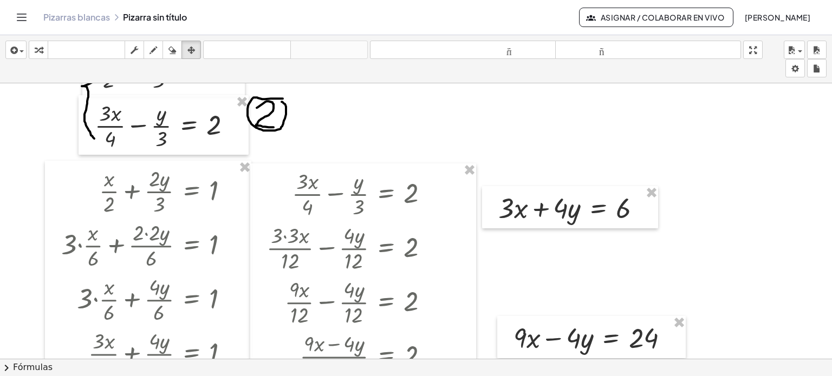
scroll to position [46, 0]
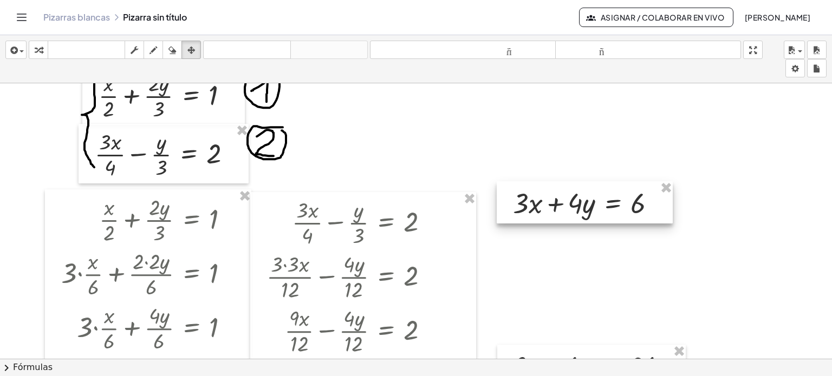
drag, startPoint x: 566, startPoint y: 256, endPoint x: 581, endPoint y: 222, distance: 36.6
click at [581, 222] on div at bounding box center [585, 202] width 176 height 42
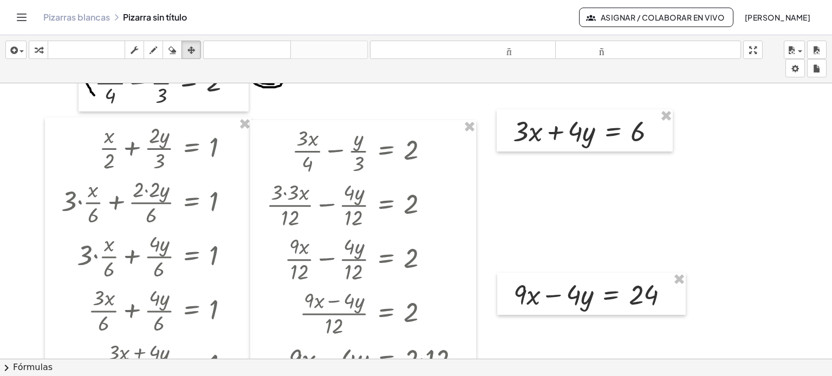
scroll to position [154, 0]
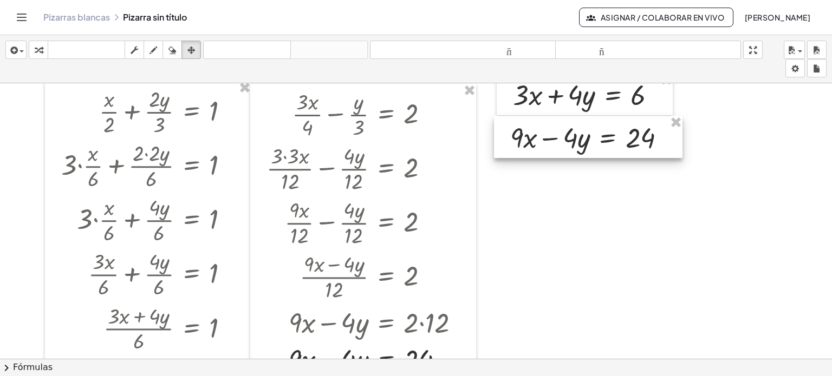
drag, startPoint x: 592, startPoint y: 259, endPoint x: 588, endPoint y: 139, distance: 120.8
click at [588, 139] on div at bounding box center [588, 137] width 189 height 42
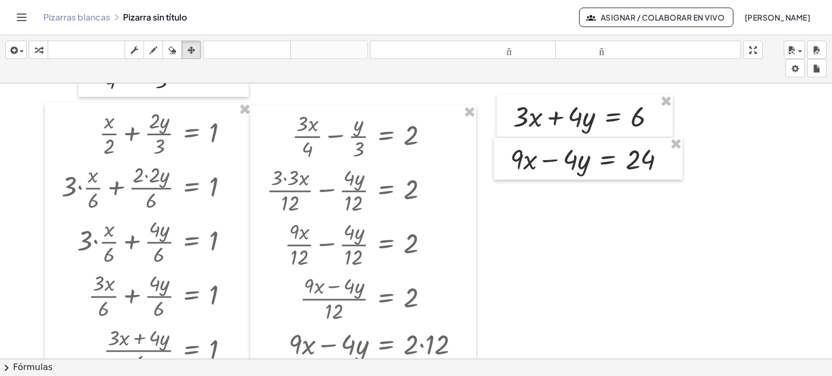
scroll to position [111, 0]
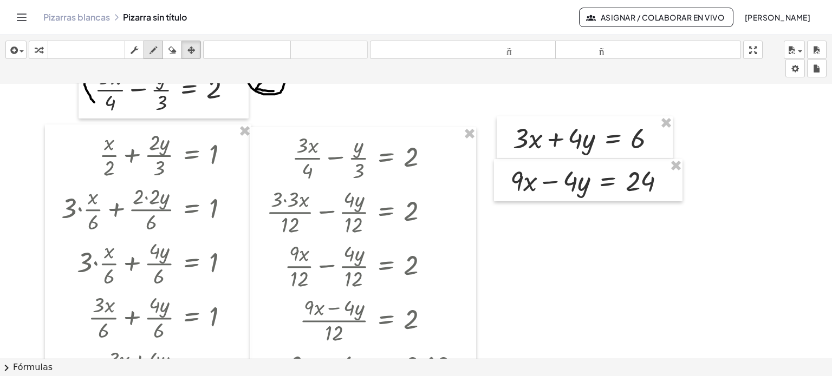
click at [152, 49] on icon "button" at bounding box center [154, 50] width 8 height 13
drag, startPoint x: 503, startPoint y: 116, endPoint x: 507, endPoint y: 205, distance: 88.4
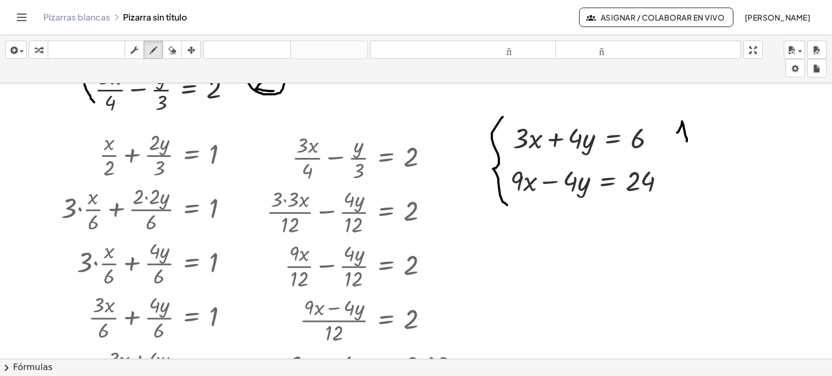
drag, startPoint x: 677, startPoint y: 132, endPoint x: 687, endPoint y: 141, distance: 13.0
click at [170, 50] on icon "button" at bounding box center [172, 50] width 8 height 13
drag, startPoint x: 686, startPoint y: 112, endPoint x: 685, endPoint y: 141, distance: 29.8
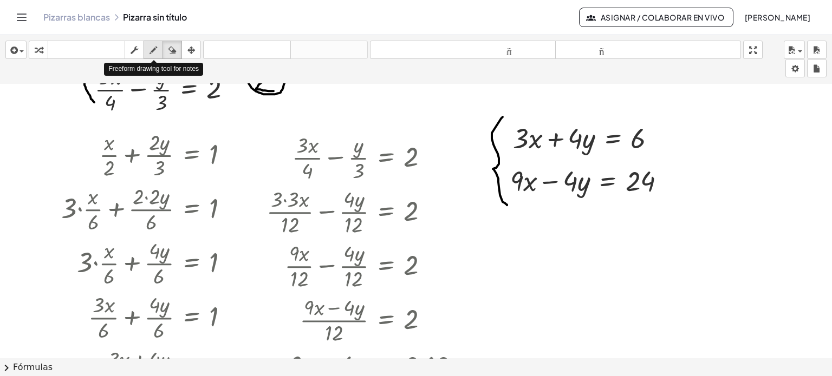
click at [153, 51] on icon "button" at bounding box center [154, 50] width 8 height 13
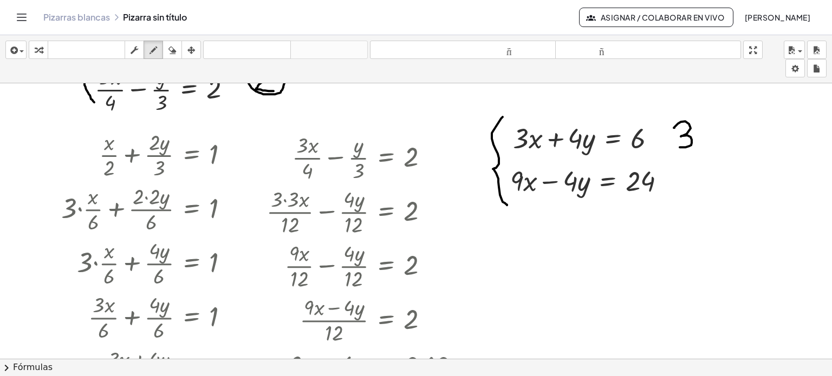
drag, startPoint x: 674, startPoint y: 127, endPoint x: 680, endPoint y: 147, distance: 20.4
drag, startPoint x: 685, startPoint y: 168, endPoint x: 691, endPoint y: 179, distance: 12.4
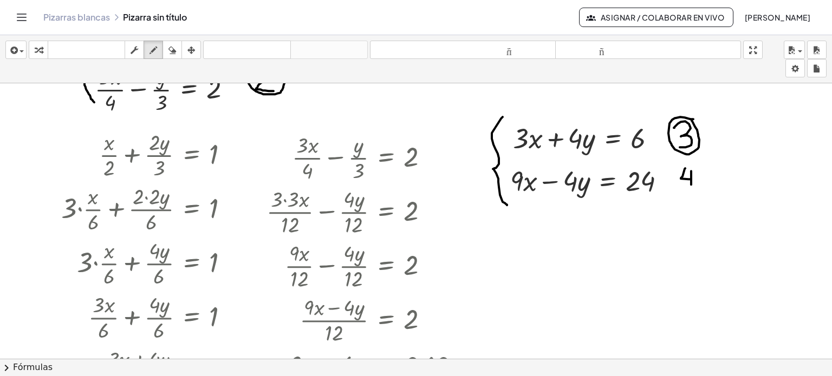
drag, startPoint x: 691, startPoint y: 171, endPoint x: 691, endPoint y: 184, distance: 13.5
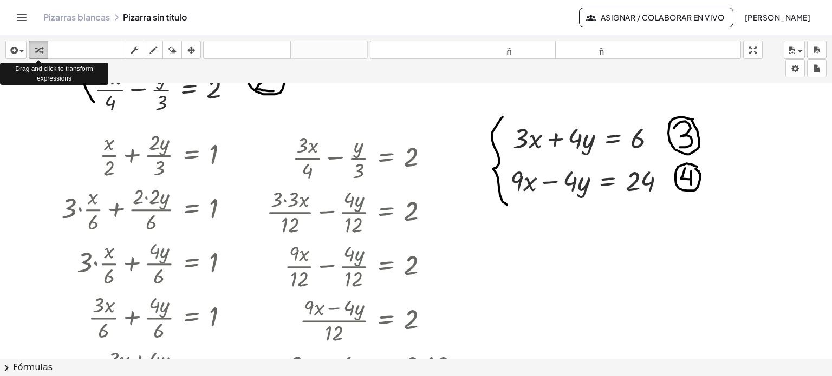
click at [39, 49] on icon "button" at bounding box center [39, 50] width 8 height 13
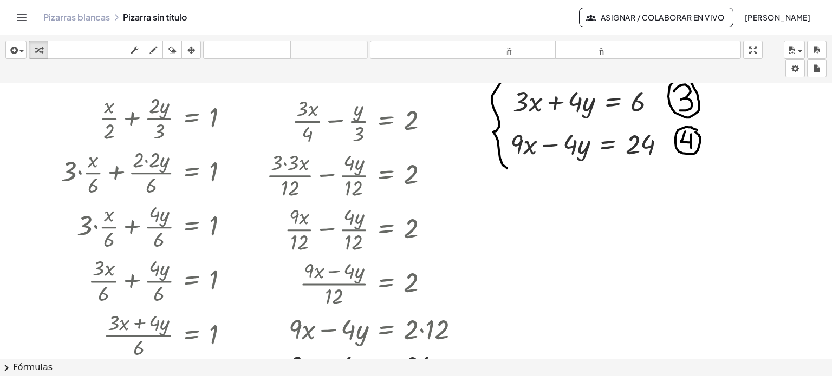
scroll to position [156, 0]
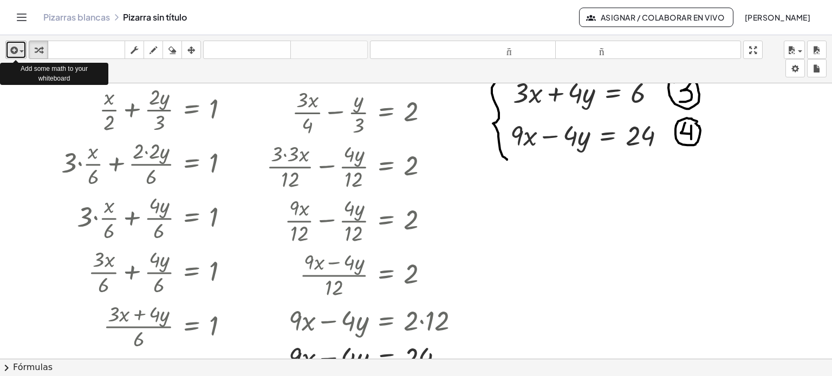
click at [20, 50] on span "button" at bounding box center [22, 51] width 4 height 2
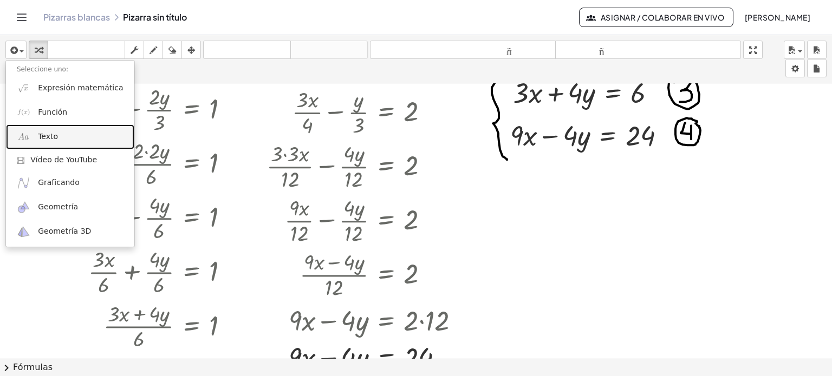
click at [63, 141] on link "Texto" at bounding box center [70, 137] width 128 height 24
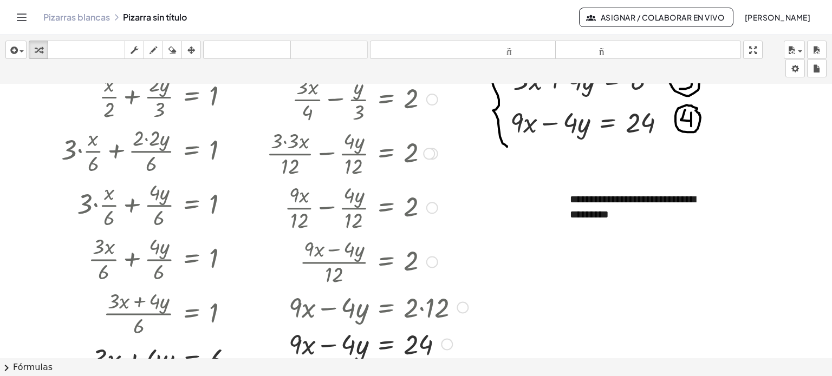
scroll to position [170, 0]
click at [188, 51] on icon "button" at bounding box center [191, 50] width 8 height 13
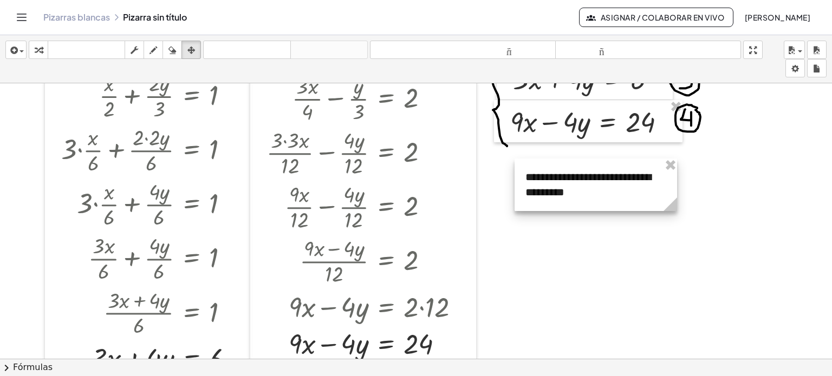
drag, startPoint x: 641, startPoint y: 226, endPoint x: 597, endPoint y: 205, distance: 49.4
click at [597, 205] on div at bounding box center [596, 185] width 163 height 53
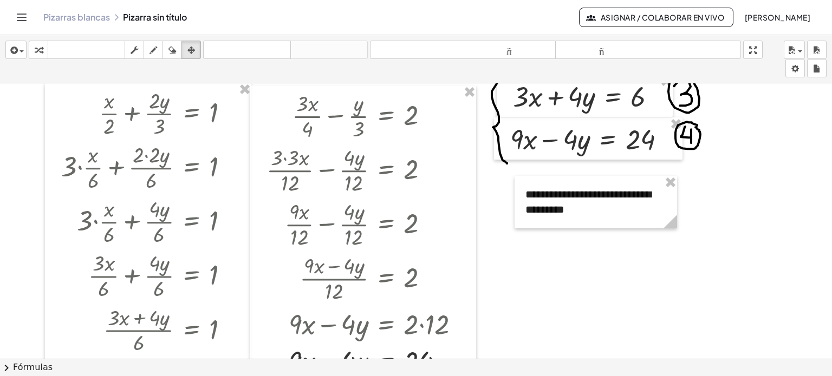
scroll to position [148, 0]
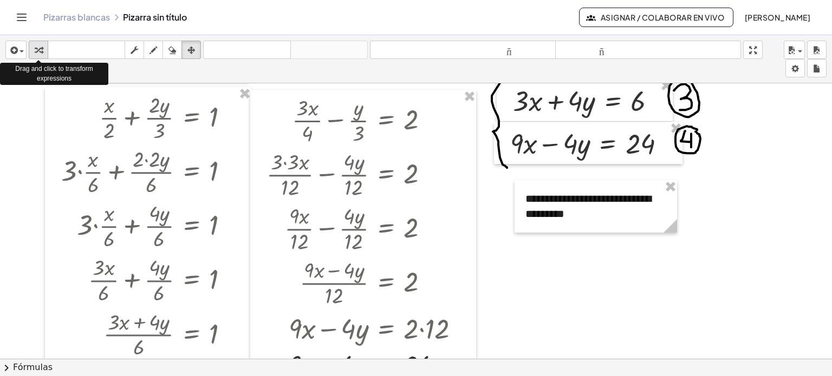
click at [35, 48] on icon "button" at bounding box center [39, 50] width 8 height 13
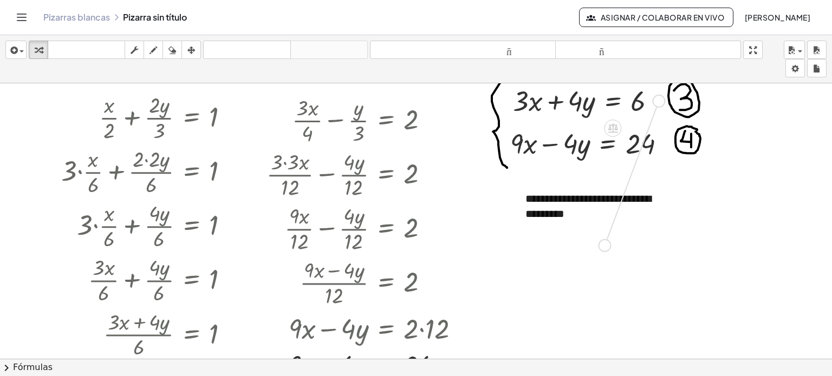
drag, startPoint x: 659, startPoint y: 101, endPoint x: 603, endPoint y: 250, distance: 158.4
click at [603, 250] on div "+ · x · 2 + · 2 · y · 3 = 1 + · 3 · x · 4 − · [GEOGRAPHIC_DATA] · 3 = 2 + · x ·…" at bounding box center [416, 350] width 832 height 829
click at [195, 46] on icon "button" at bounding box center [191, 50] width 8 height 13
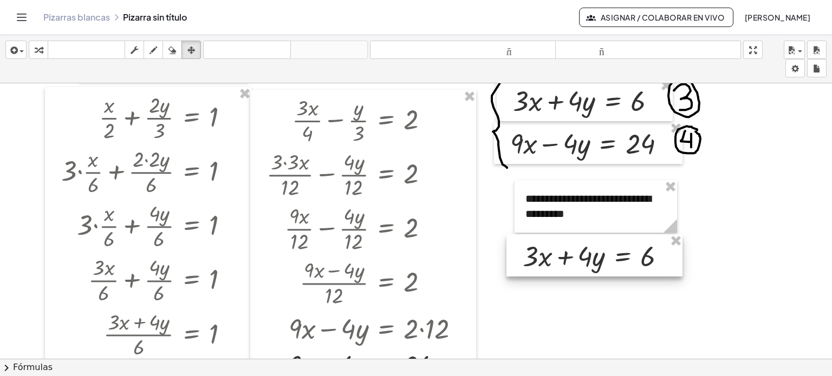
drag, startPoint x: 537, startPoint y: 235, endPoint x: 610, endPoint y: 251, distance: 74.3
click at [610, 251] on div at bounding box center [594, 256] width 176 height 42
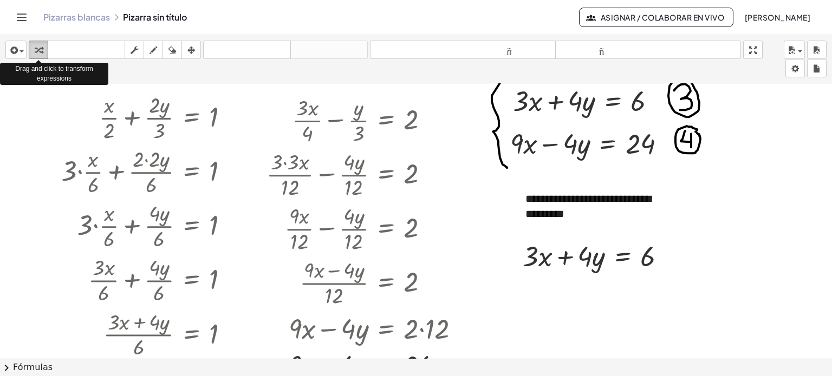
click at [35, 48] on icon "button" at bounding box center [39, 50] width 8 height 13
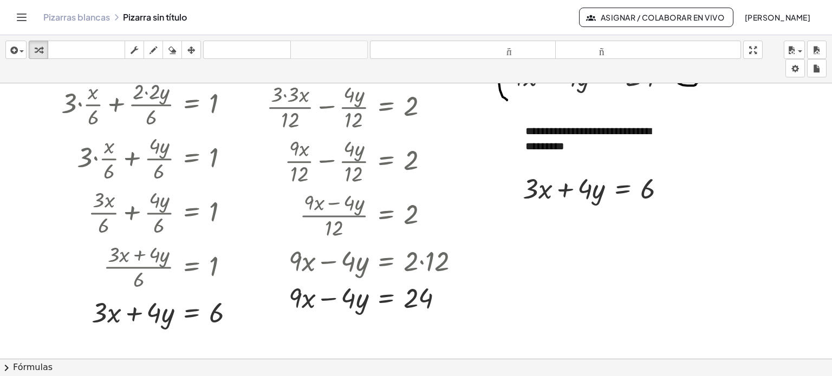
scroll to position [238, 0]
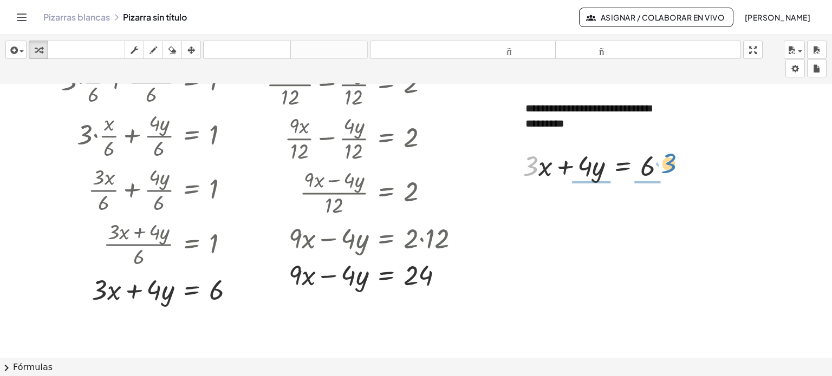
drag, startPoint x: 533, startPoint y: 165, endPoint x: 671, endPoint y: 163, distance: 138.2
click at [671, 163] on div at bounding box center [598, 165] width 163 height 37
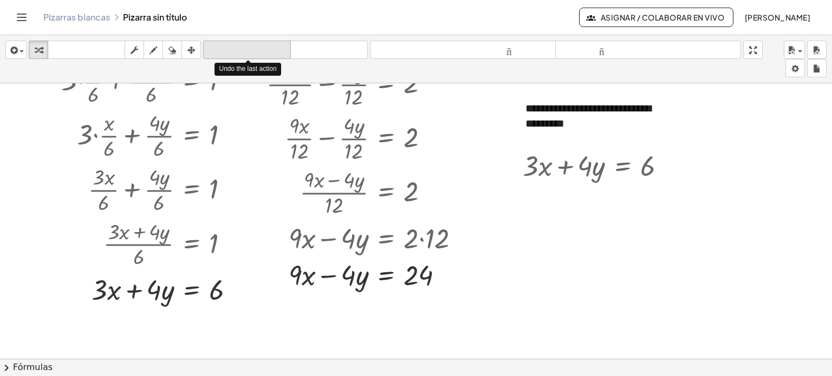
click at [273, 56] on button "deshacer deshacer" at bounding box center [247, 50] width 88 height 18
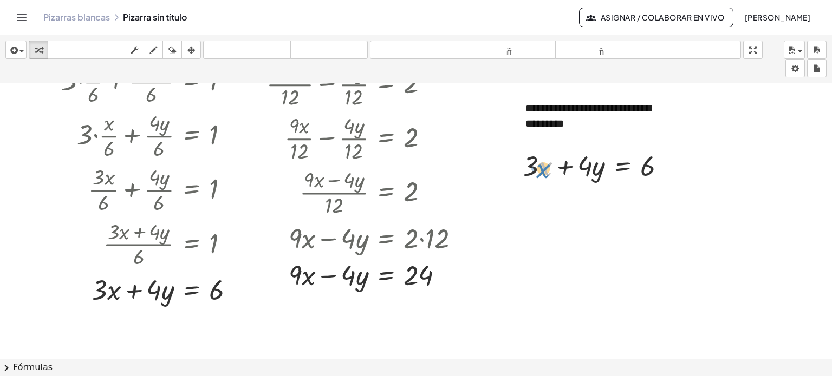
click at [542, 166] on div at bounding box center [598, 165] width 163 height 37
drag, startPoint x: 530, startPoint y: 163, endPoint x: 675, endPoint y: 160, distance: 145.2
click at [675, 160] on div at bounding box center [598, 165] width 163 height 37
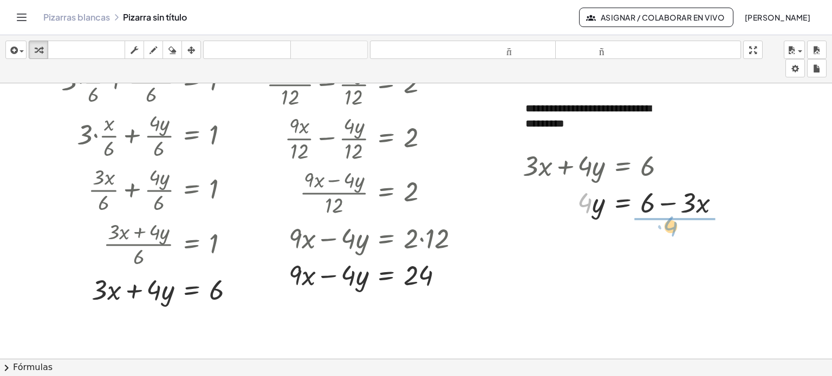
drag, startPoint x: 584, startPoint y: 205, endPoint x: 670, endPoint y: 229, distance: 88.7
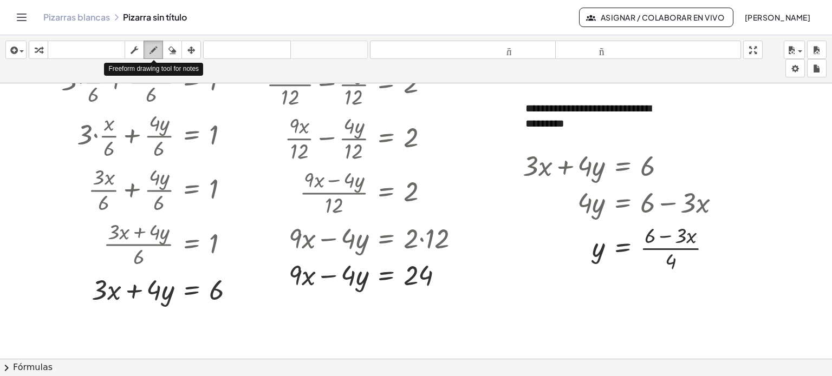
click at [152, 50] on icon "button" at bounding box center [154, 50] width 8 height 13
drag, startPoint x: 729, startPoint y: 233, endPoint x: 743, endPoint y: 233, distance: 13.6
click at [743, 233] on div at bounding box center [416, 259] width 832 height 829
drag, startPoint x: 731, startPoint y: 233, endPoint x: 732, endPoint y: 253, distance: 19.5
click at [732, 253] on div at bounding box center [416, 259] width 832 height 829
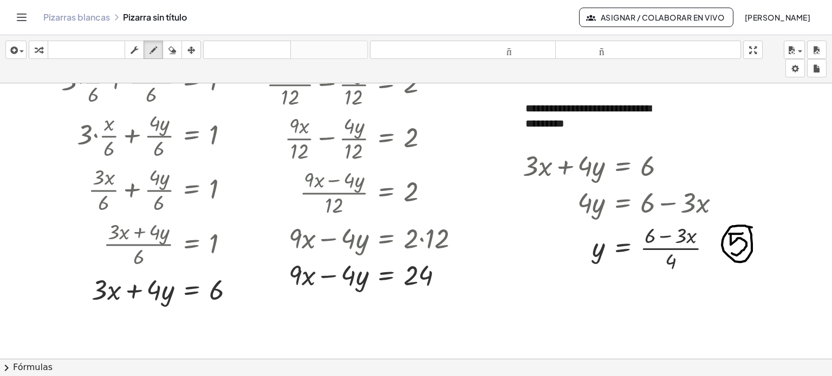
click at [749, 228] on div at bounding box center [416, 259] width 832 height 829
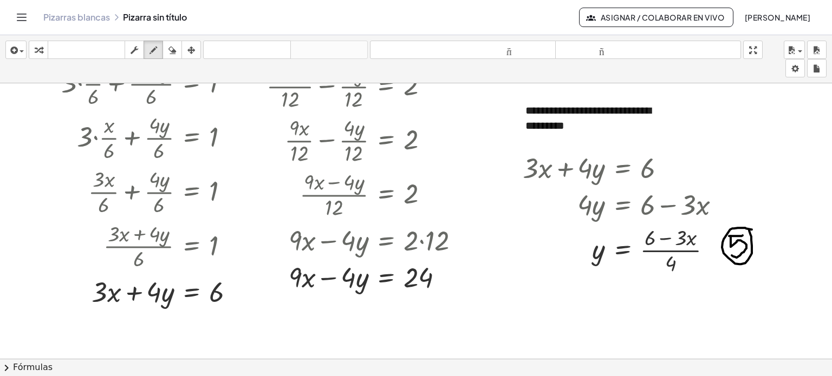
scroll to position [251, 0]
